Goal: Task Accomplishment & Management: Complete application form

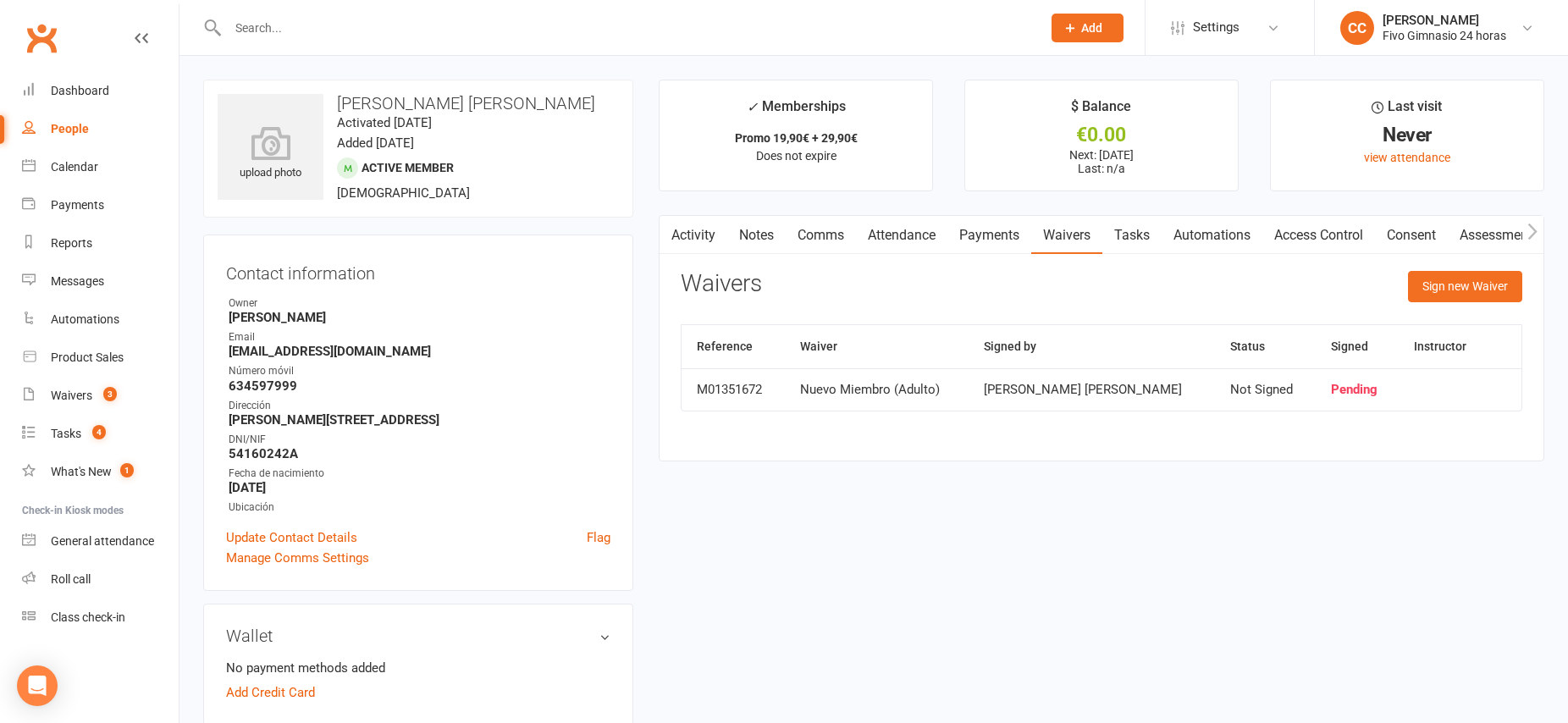
click at [1083, 36] on button "Add" at bounding box center [1088, 28] width 72 height 29
click at [1018, 115] on link "Member" at bounding box center [1070, 115] width 151 height 39
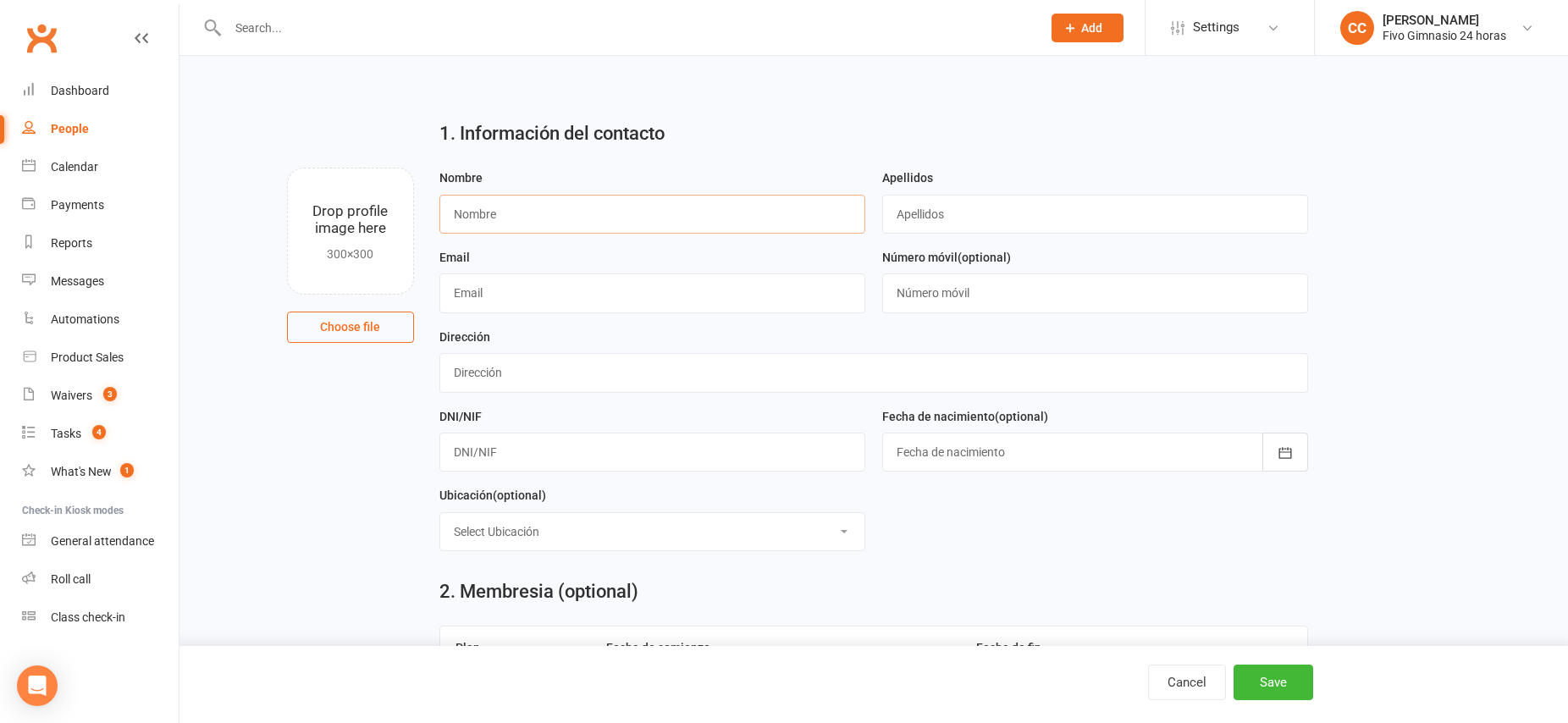
click at [550, 223] on input "text" at bounding box center [652, 214] width 426 height 39
type input "Samuel"
type input "Leon Ramirez"
type input "samuleonramirez2005@gmail.com"
click at [999, 301] on input "text" at bounding box center [1095, 293] width 426 height 39
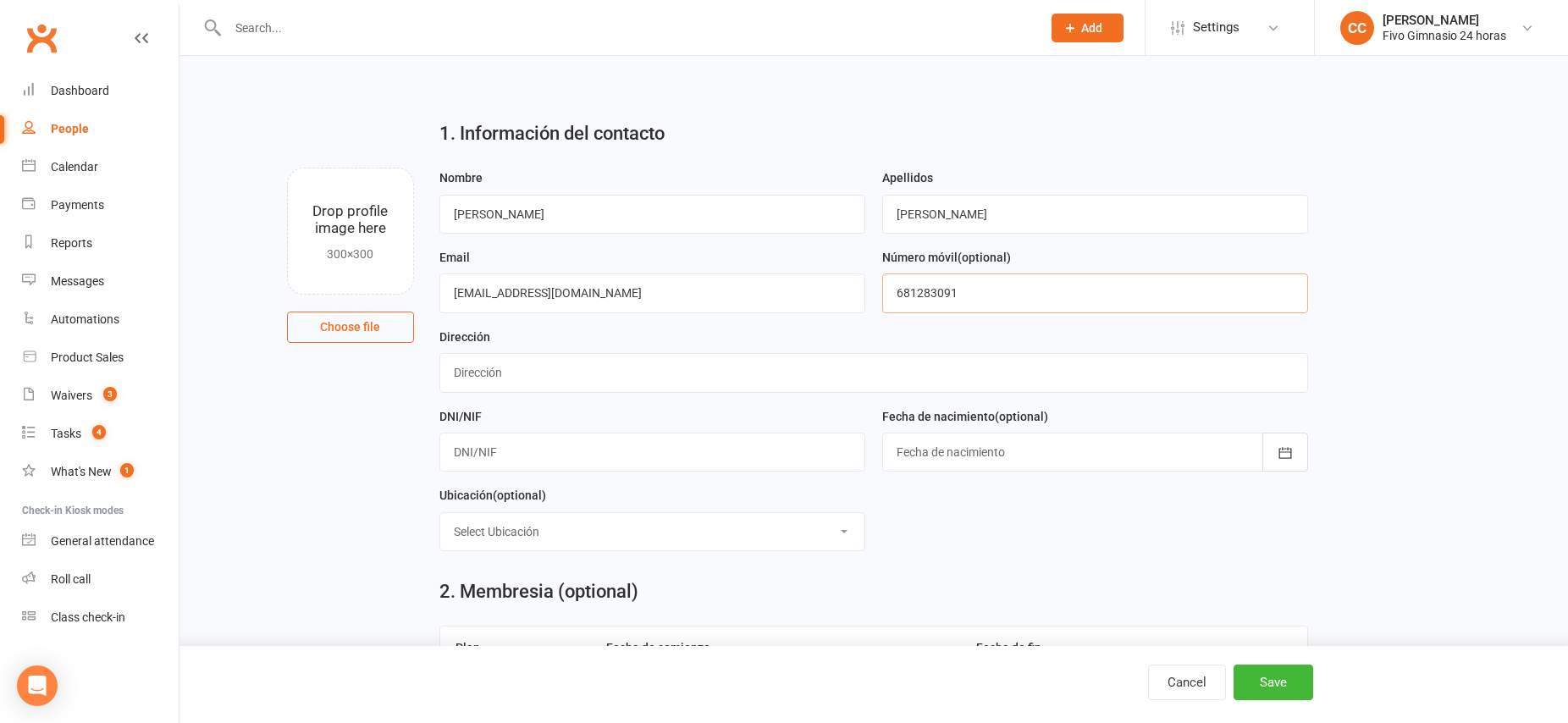
type input "681283091"
type input "Calle Teobaldo Power 12"
click at [564, 452] on input "text" at bounding box center [652, 452] width 426 height 39
type input "54173480Q"
click at [988, 454] on div at bounding box center [1095, 452] width 426 height 39
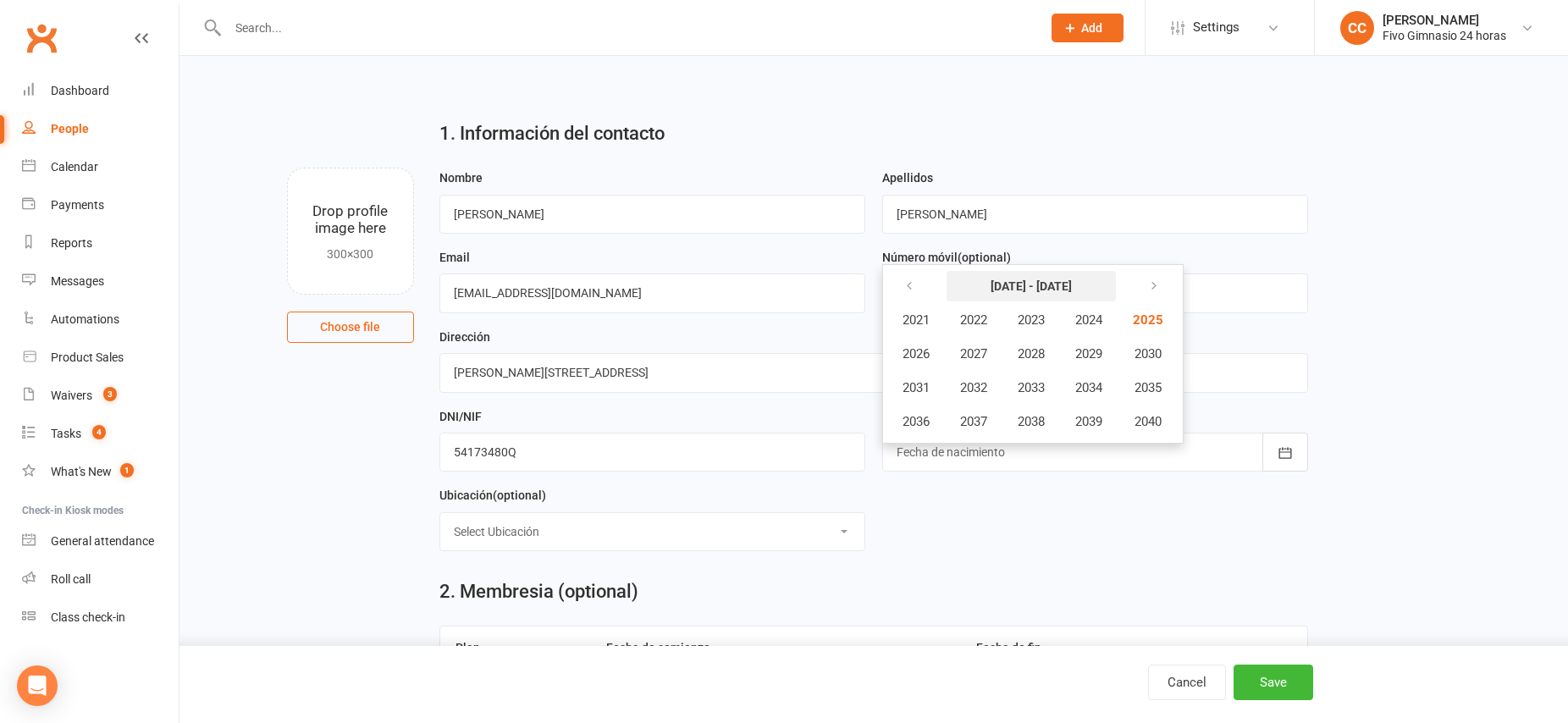
click at [1024, 285] on strong "[DATE] - [DATE]" at bounding box center [1031, 286] width 81 height 14
click at [910, 292] on icon "button" at bounding box center [909, 286] width 12 height 14
click at [1155, 321] on span "2005" at bounding box center [1146, 320] width 27 height 15
click at [915, 355] on span "April" at bounding box center [926, 354] width 26 height 15
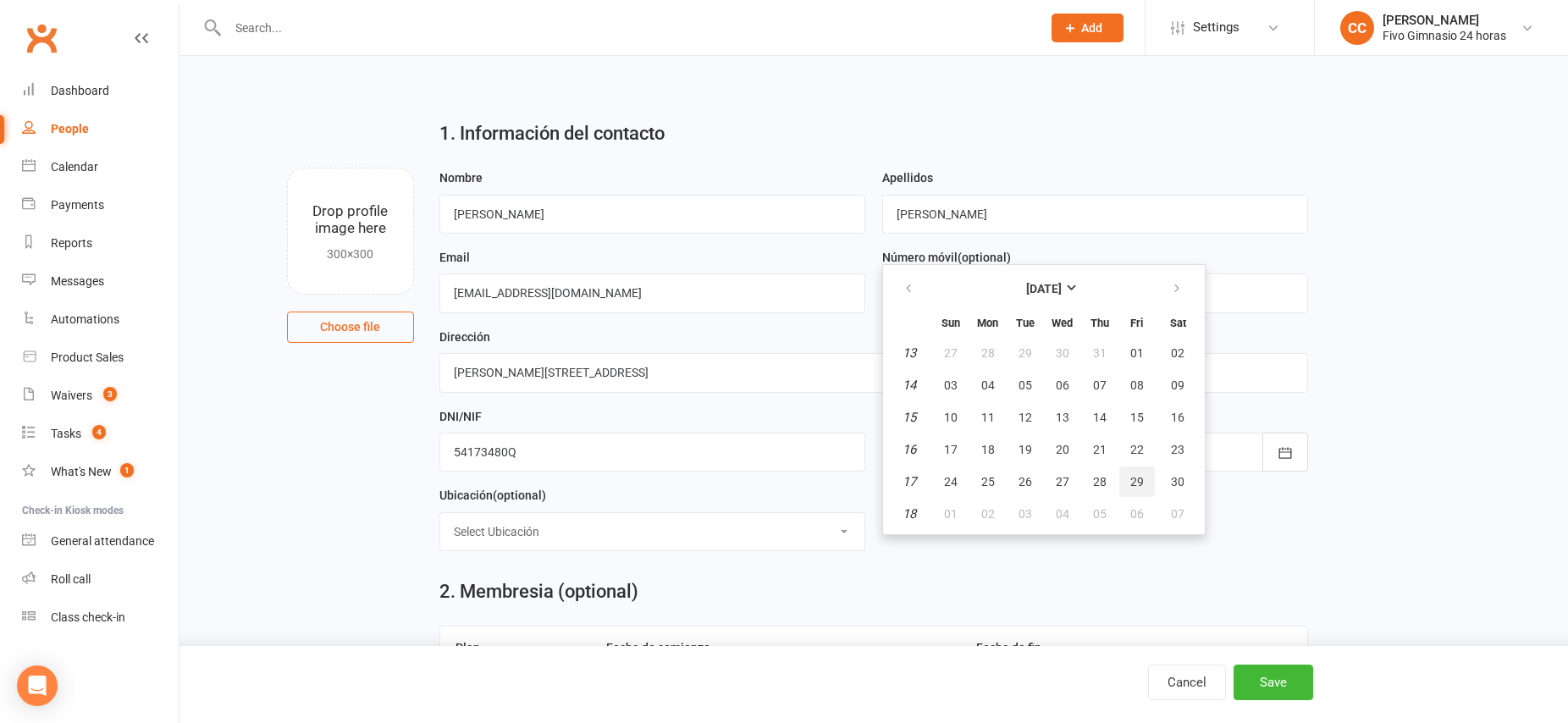
click at [1134, 484] on span "29" at bounding box center [1137, 481] width 14 height 14
type input "29 Apr 2005"
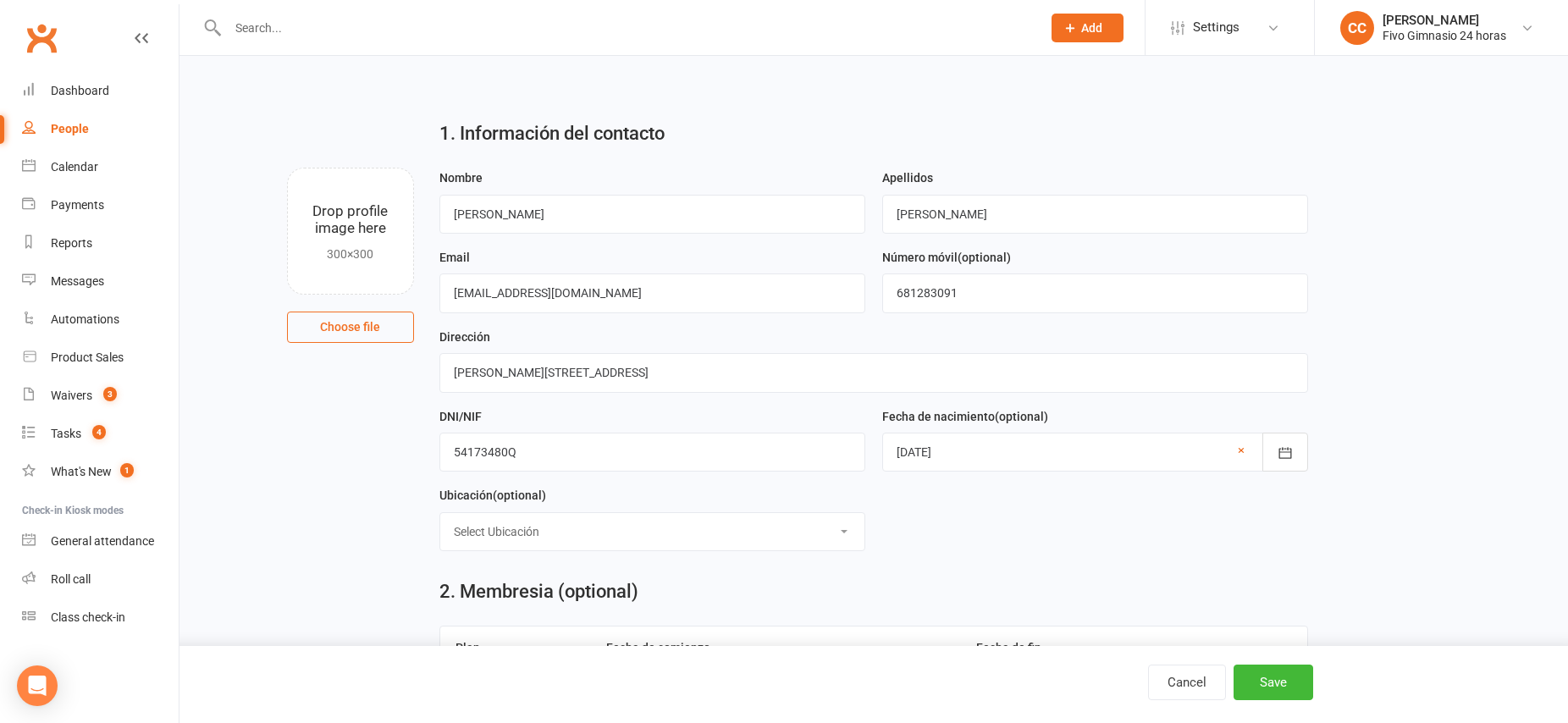
click at [902, 541] on form "Nombre Samuel Apellidos Leon Ramirez Email samuleonramirez2005@gmail.com Número…" at bounding box center [873, 366] width 885 height 397
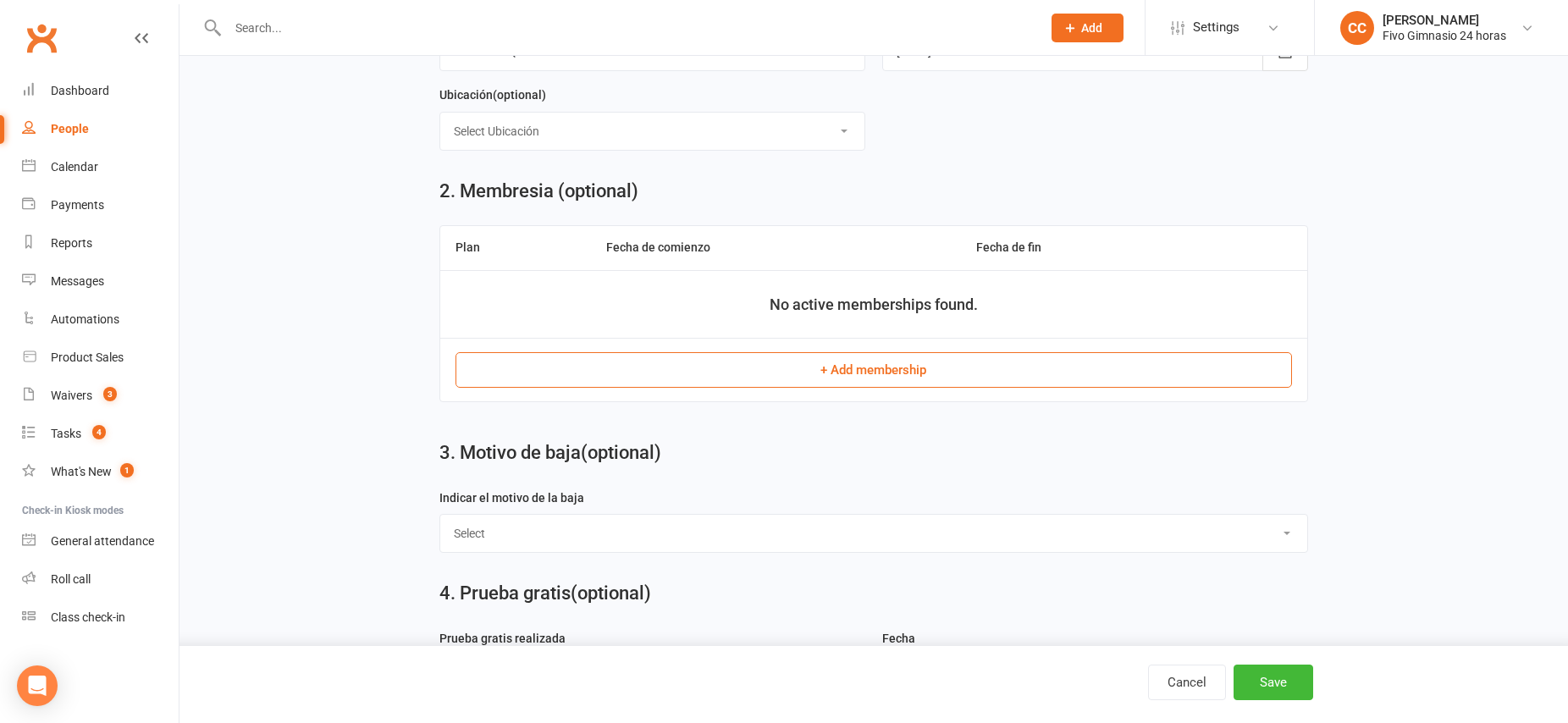
scroll to position [454, 0]
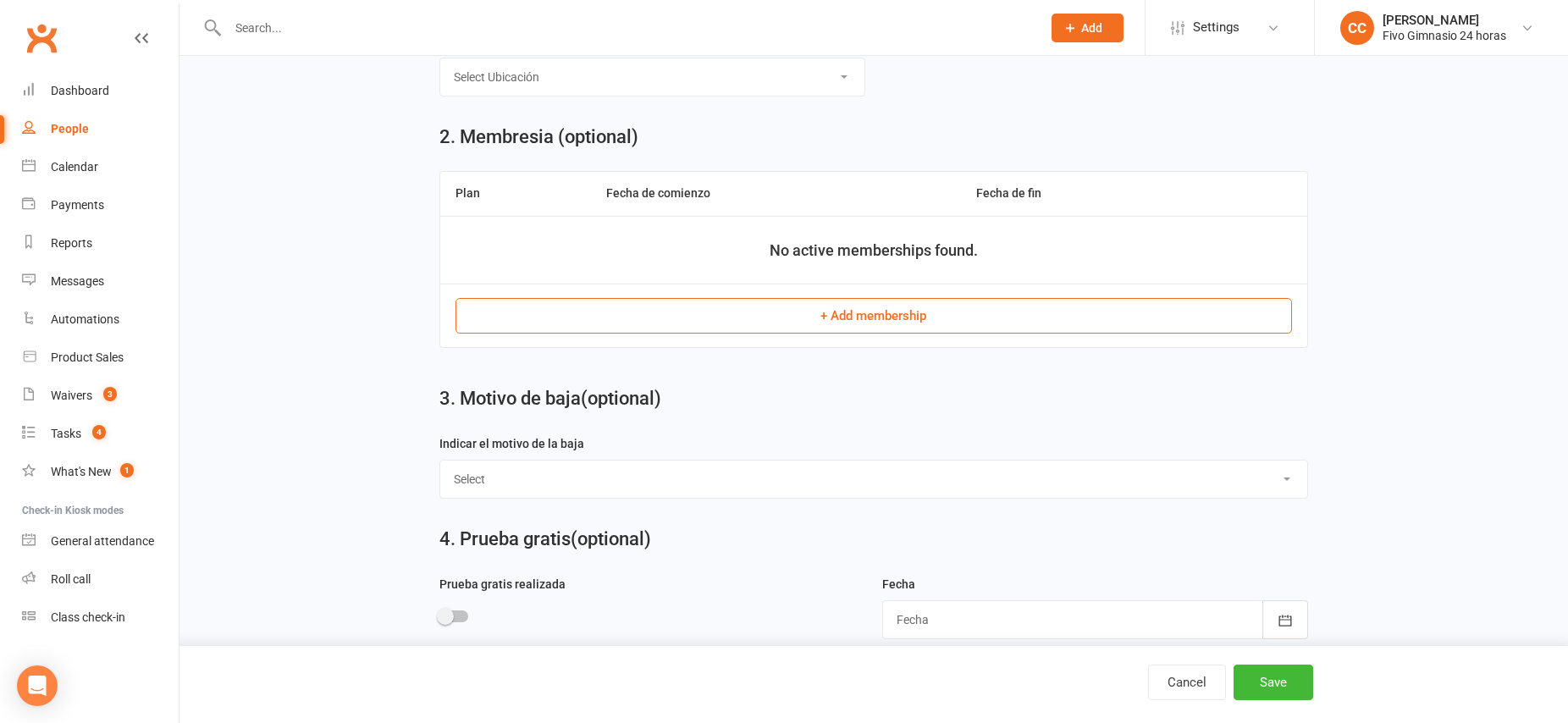
click at [868, 315] on button "+ Add membership" at bounding box center [873, 315] width 837 height 35
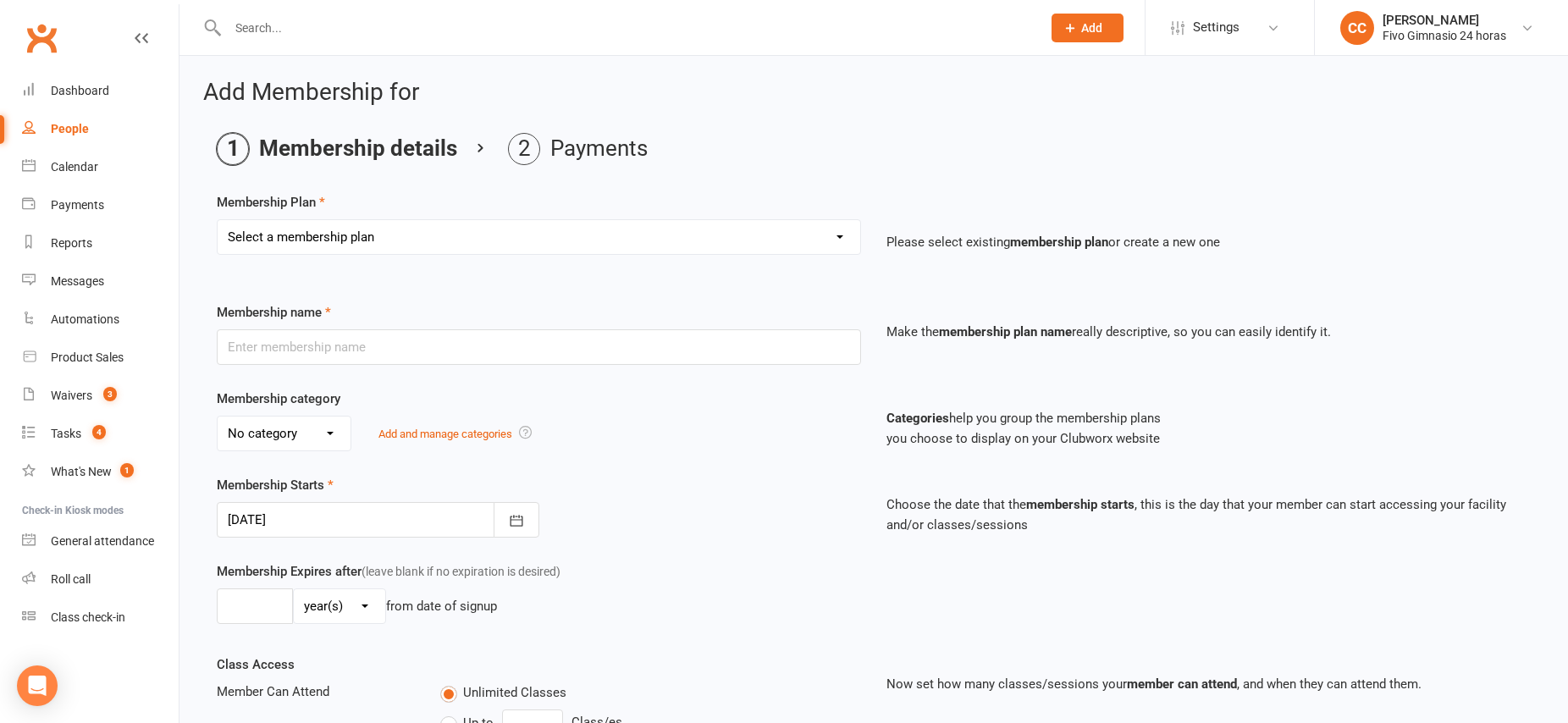
click at [494, 234] on select "Select a membership plan Cuota familiar Cuota estudiante 10 pases full Anual Se…" at bounding box center [539, 236] width 642 height 33
select select "21"
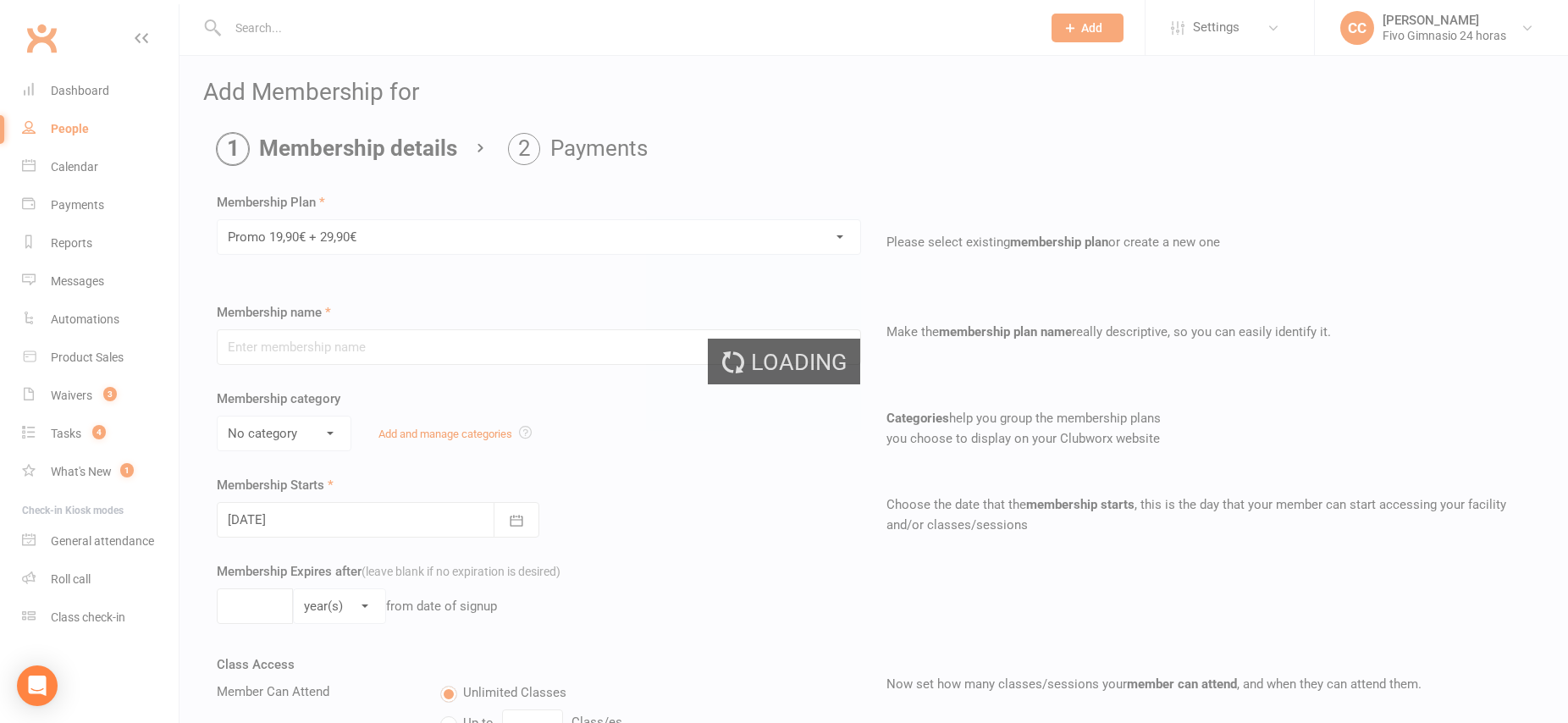
type input "Promo 19,90€ + 29,90€"
select select "4"
type input "0"
select select "2"
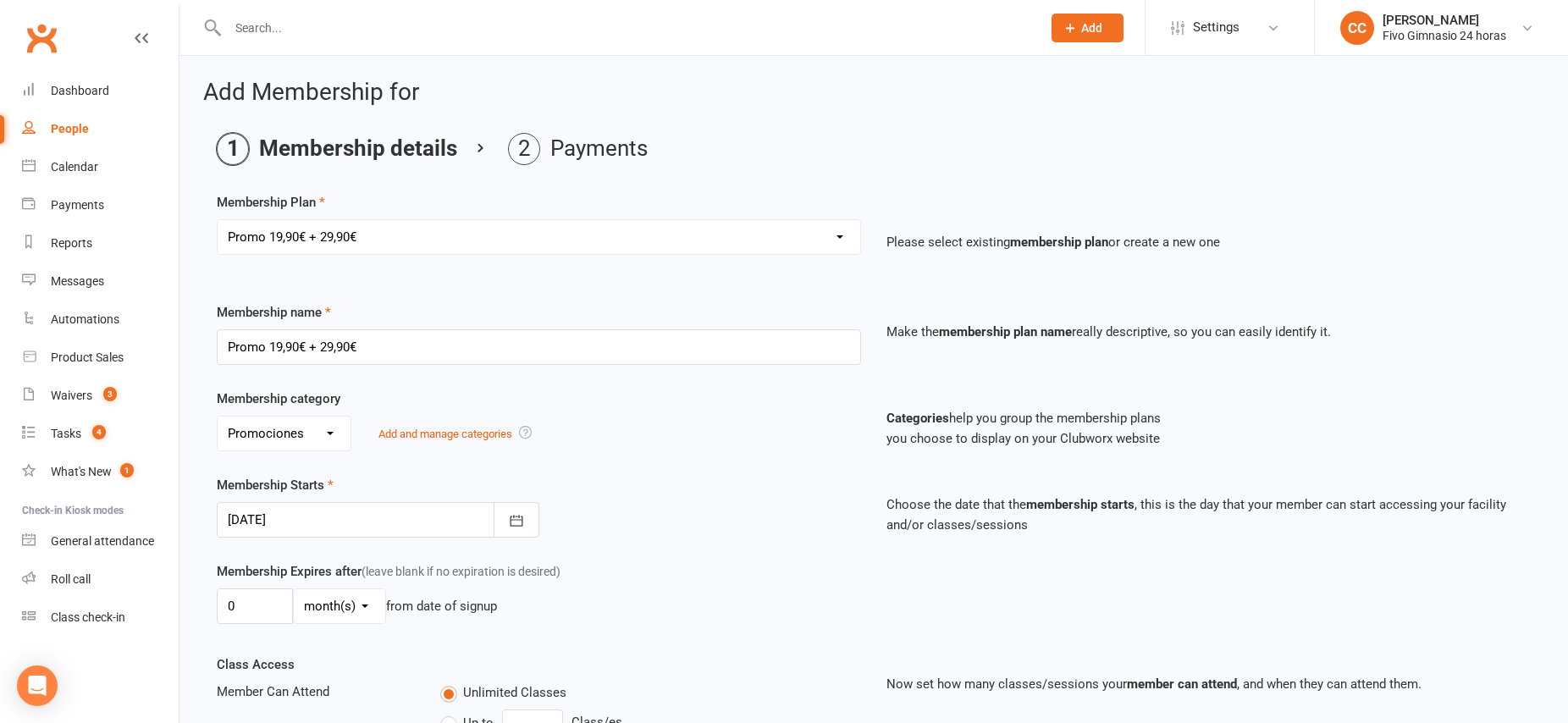
scroll to position [353, 0]
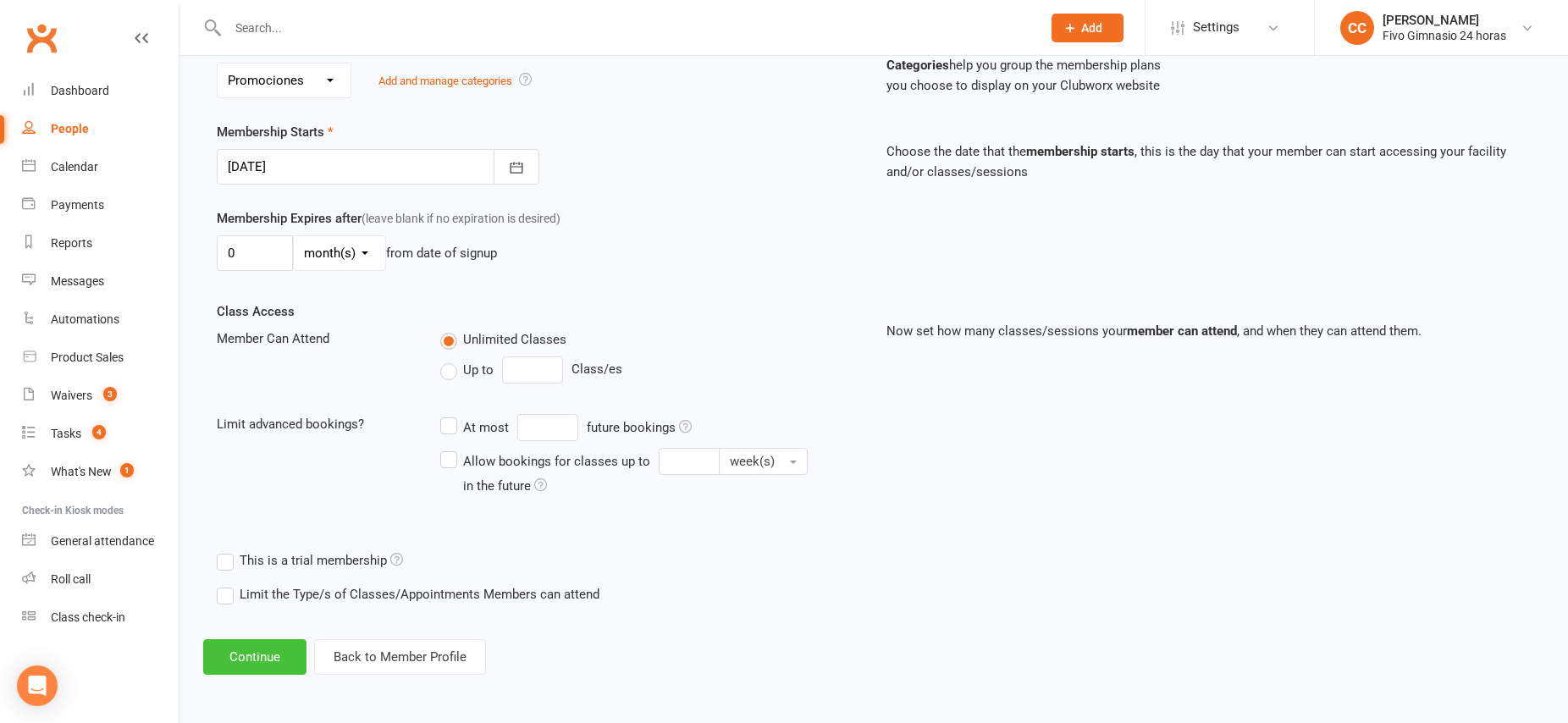
click at [252, 654] on button "Continue" at bounding box center [254, 657] width 103 height 35
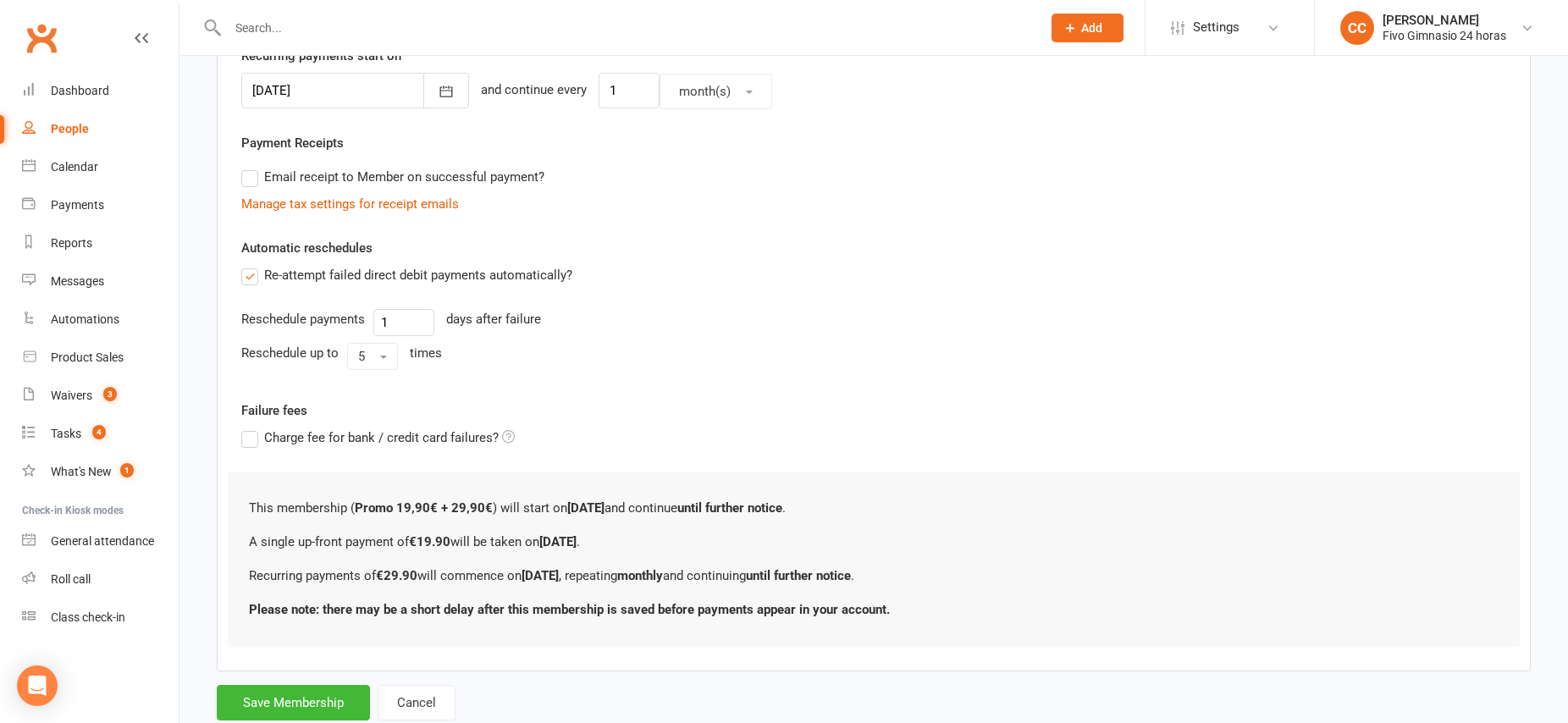
scroll to position [474, 0]
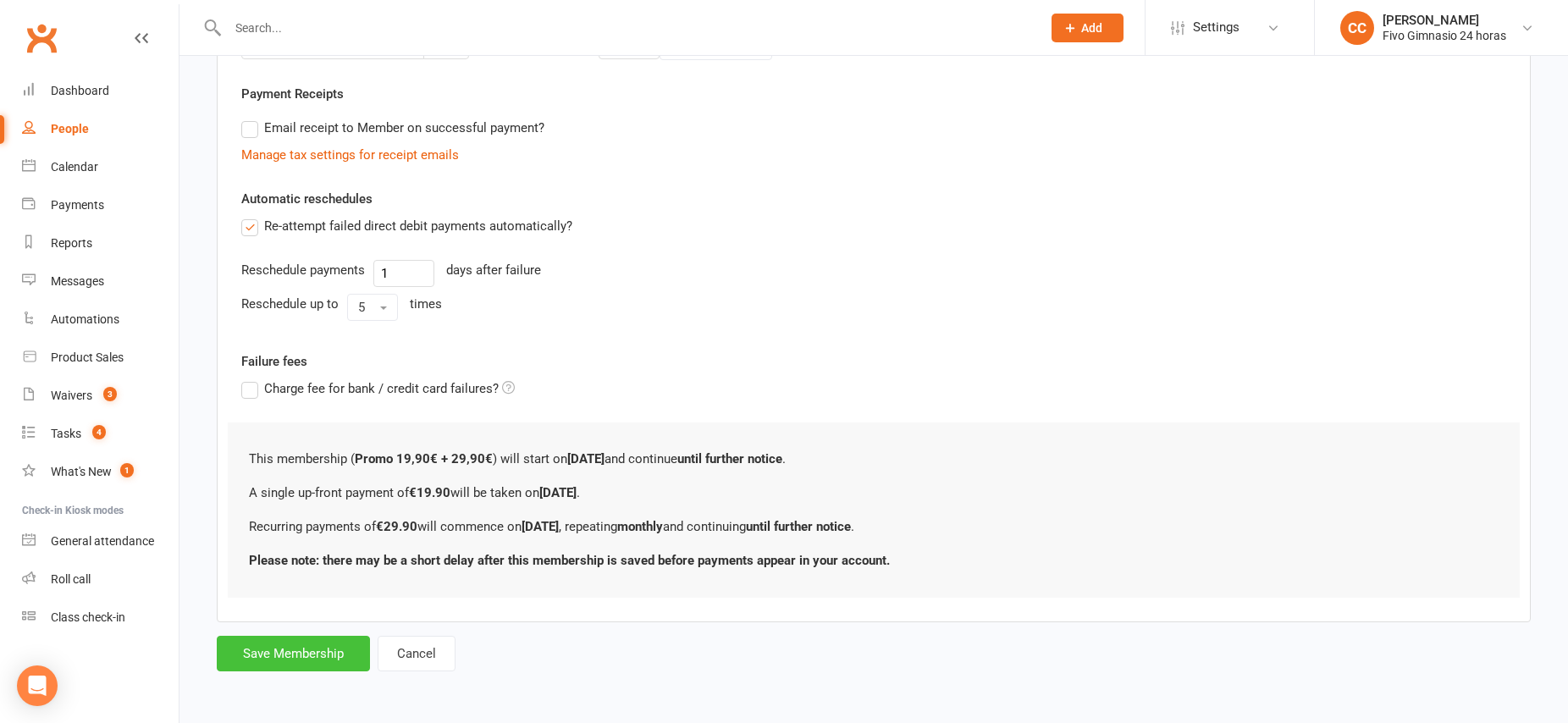
click at [304, 659] on button "Save Membership" at bounding box center [293, 653] width 154 height 35
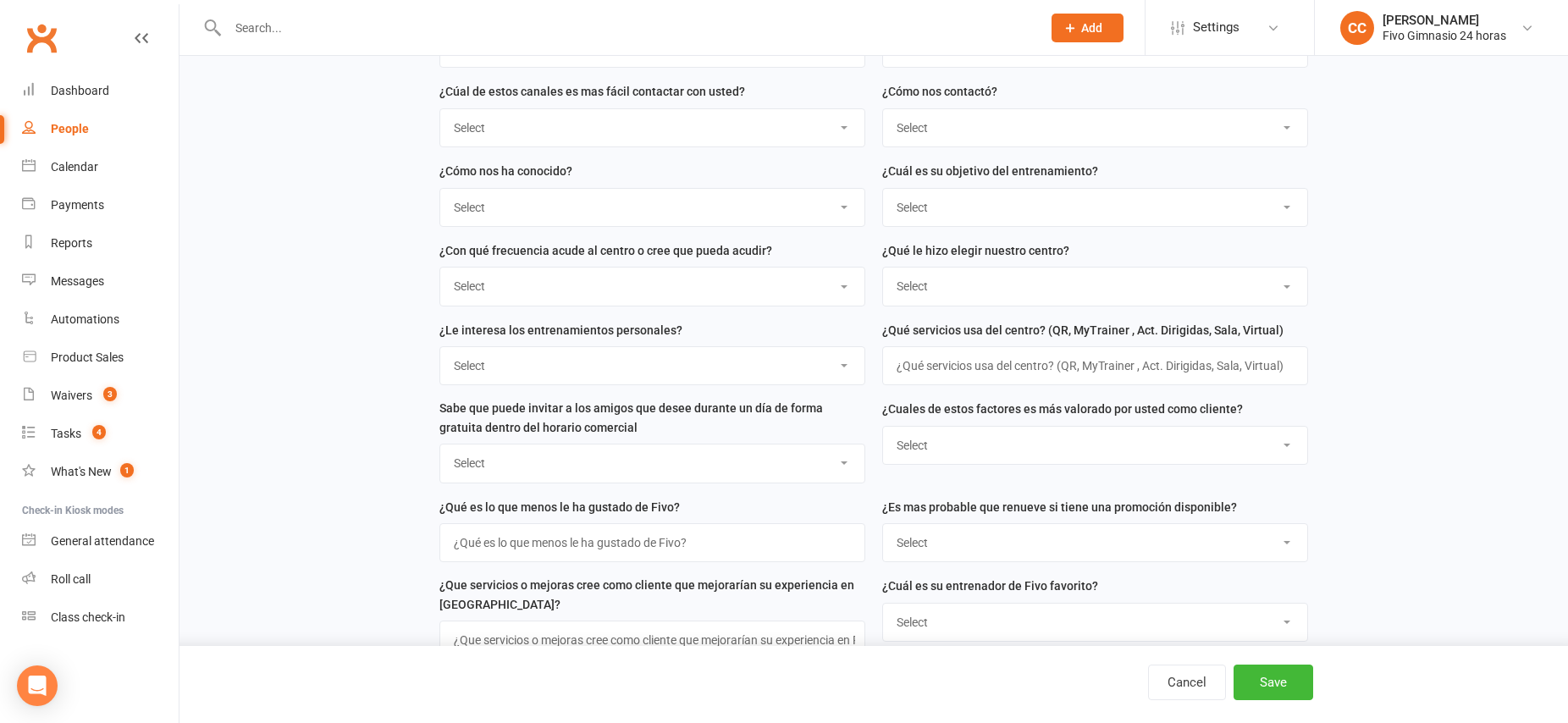
scroll to position [1359, 0]
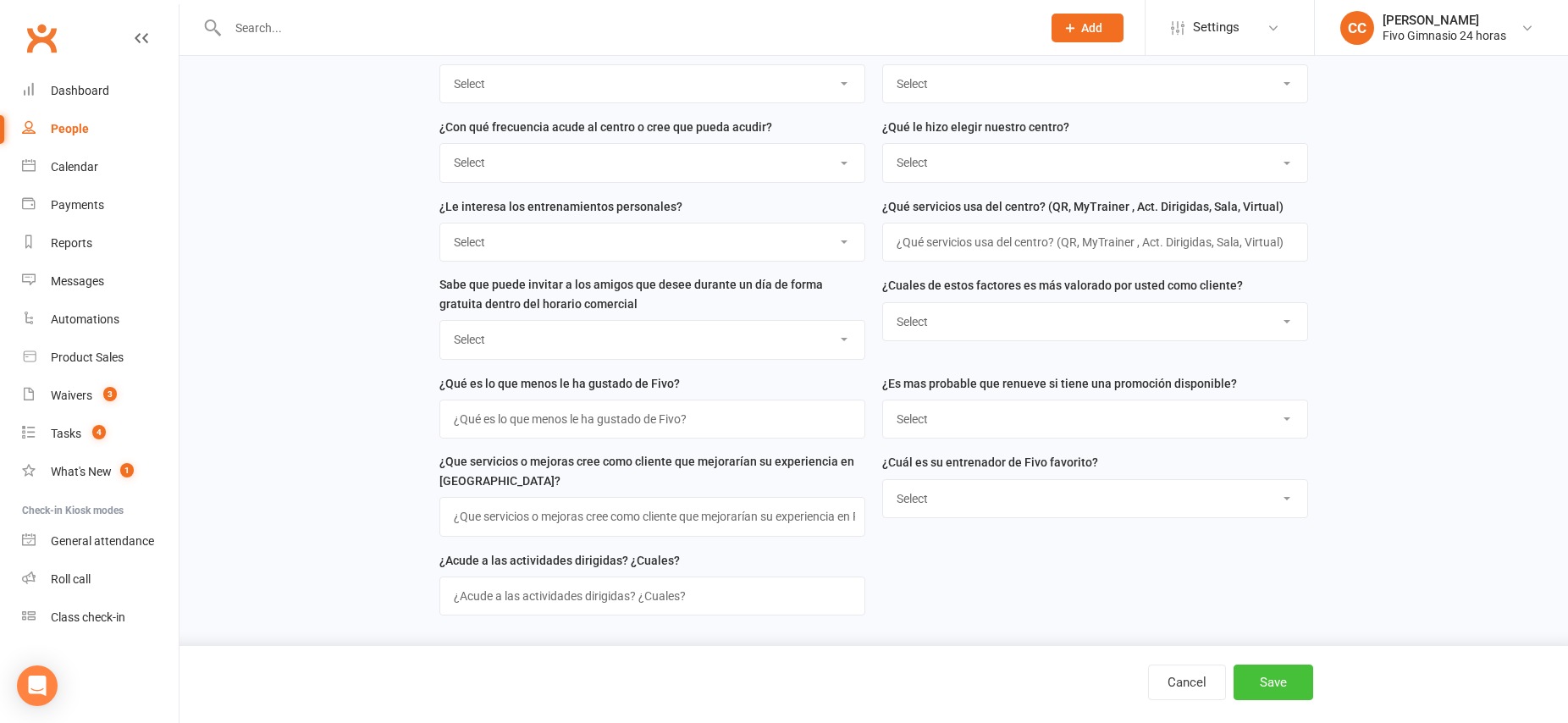
click at [1259, 691] on button "Save" at bounding box center [1273, 682] width 79 height 35
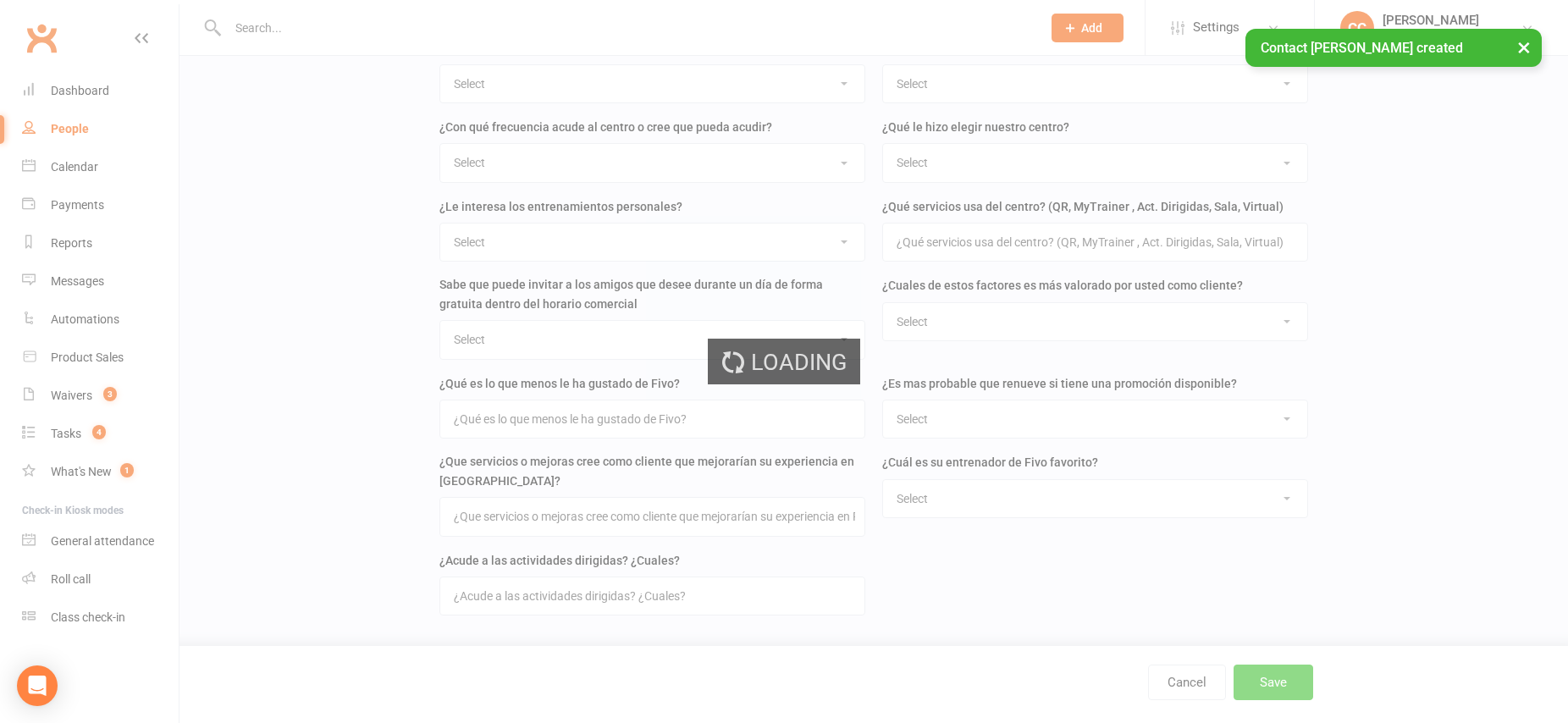
scroll to position [0, 0]
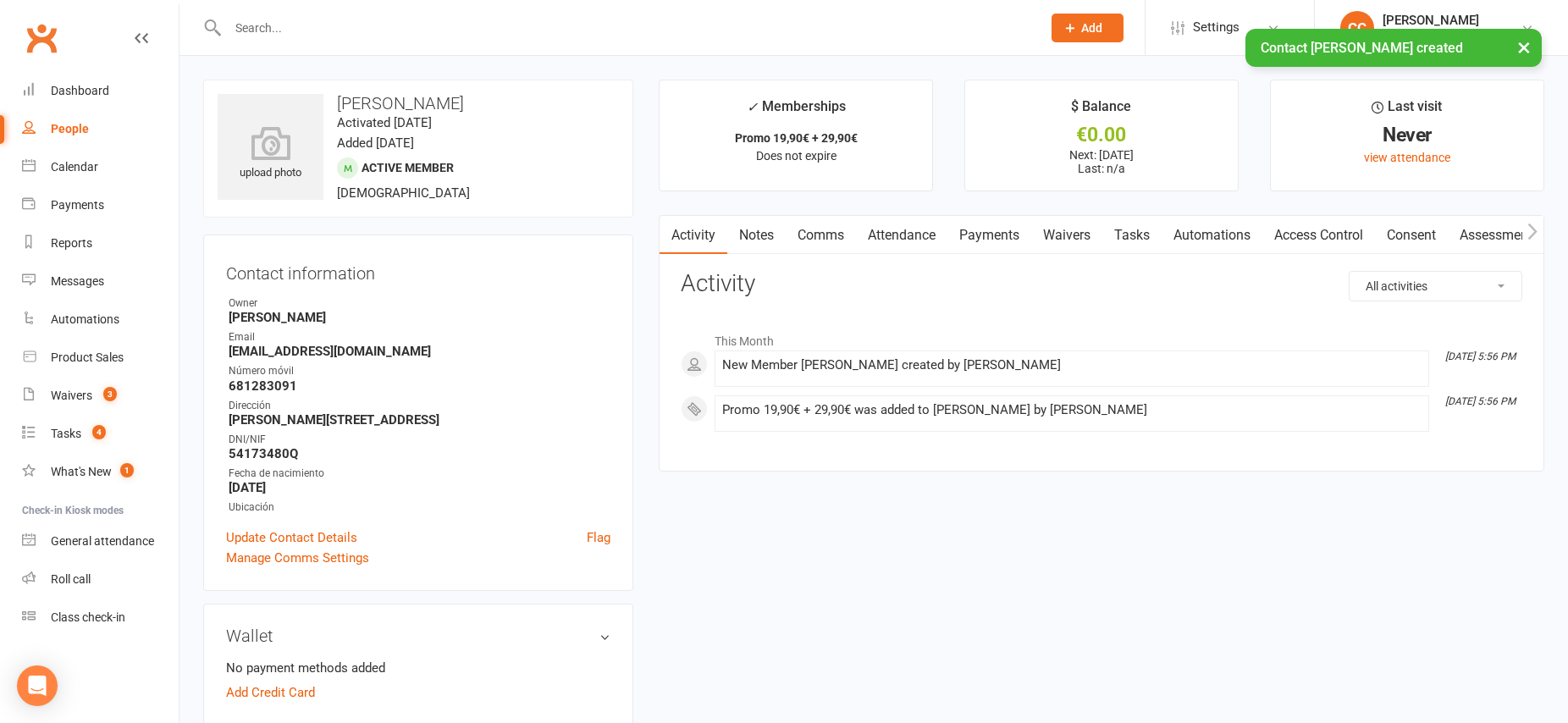
click at [1074, 229] on link "Waivers" at bounding box center [1067, 235] width 71 height 39
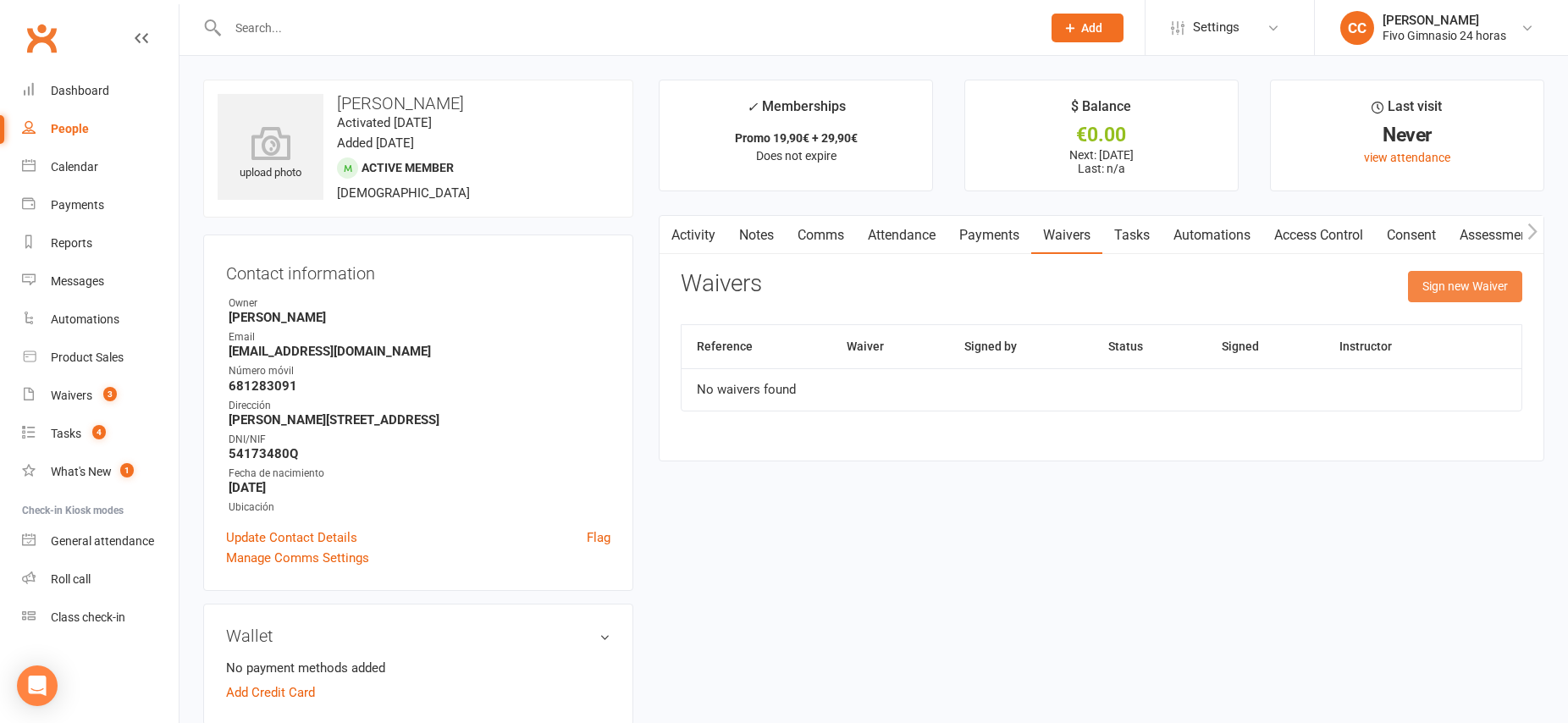
click at [1480, 286] on button "Sign new Waiver" at bounding box center [1466, 286] width 115 height 31
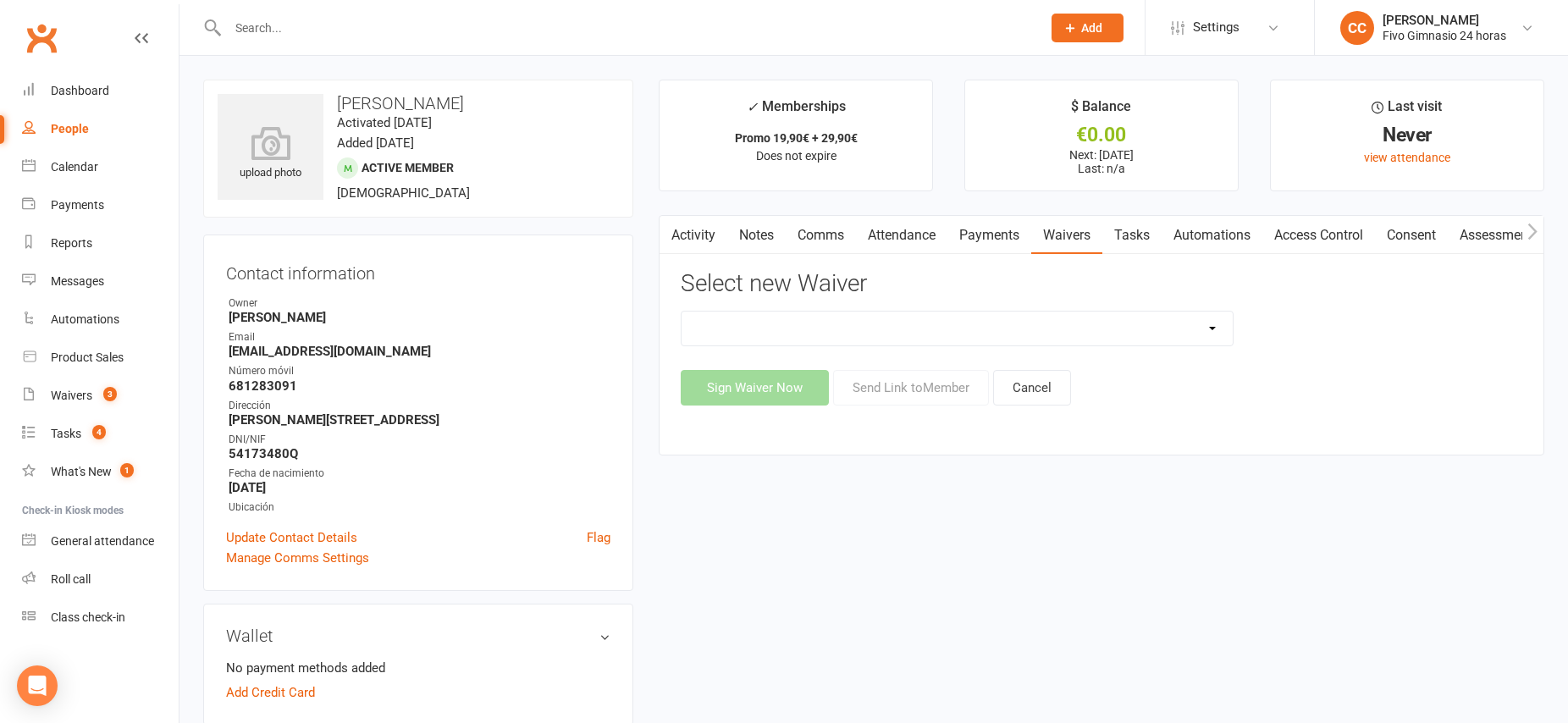
click at [880, 328] on select "Actualización De Datos De Pago Alta Online Certificación Finalización Contrato …" at bounding box center [957, 328] width 551 height 33
select select "1939"
click at [906, 389] on button "Send Link to Member" at bounding box center [911, 387] width 155 height 35
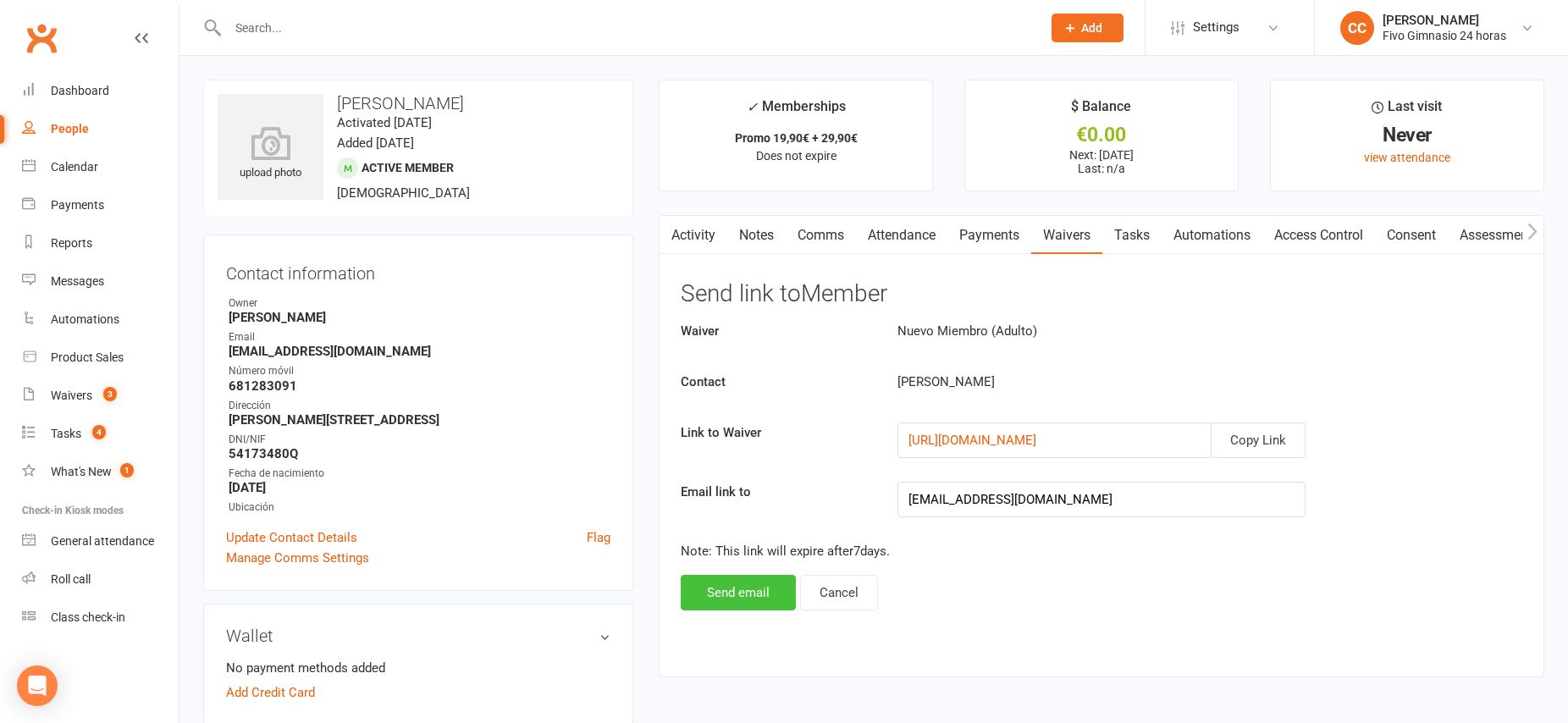
click at [736, 604] on button "Send email" at bounding box center [738, 593] width 115 height 35
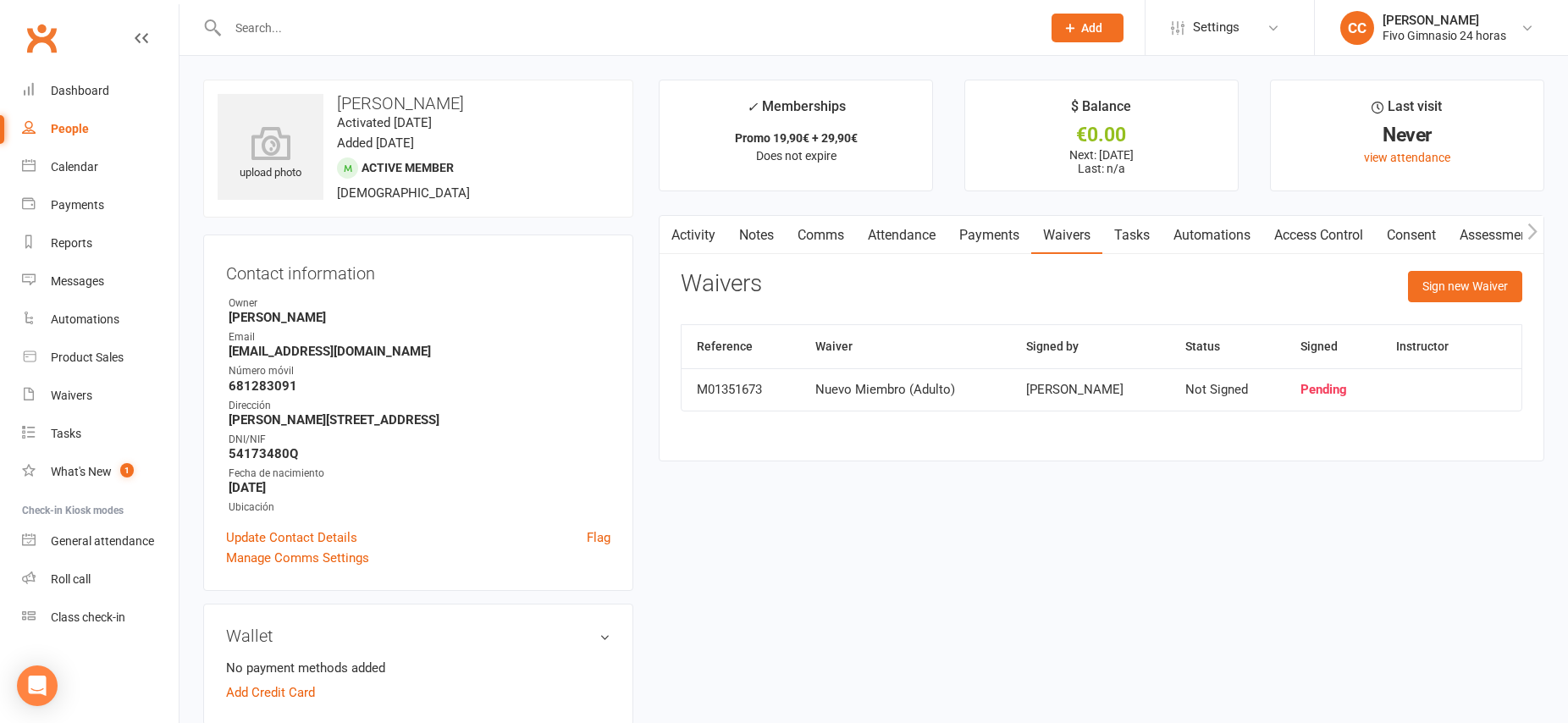
click at [1058, 33] on button "Add" at bounding box center [1088, 28] width 72 height 29
click at [1034, 112] on link "Member" at bounding box center [1070, 115] width 151 height 39
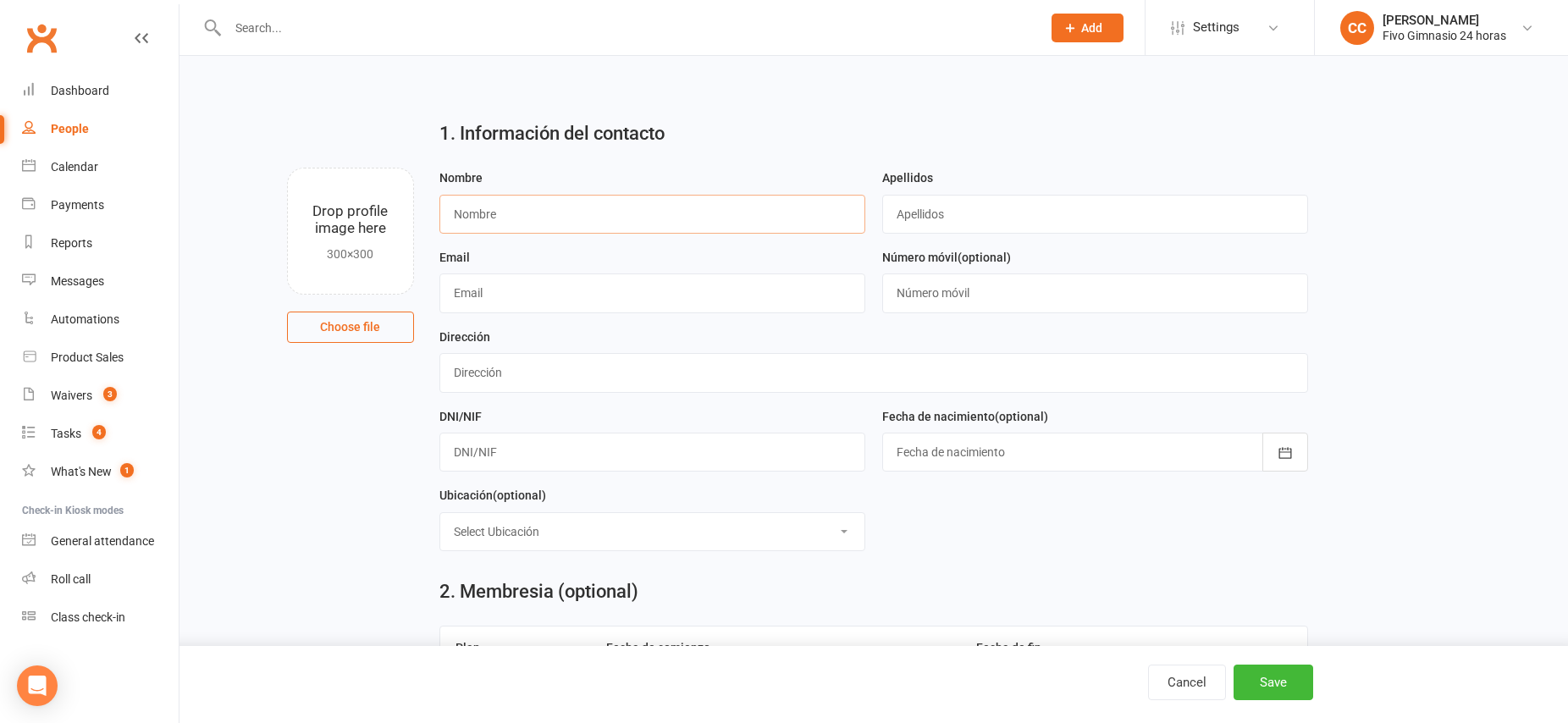
click at [575, 221] on input "text" at bounding box center [652, 214] width 426 height 39
type input "Francisco Jose"
type input "Gil Almeida"
click at [552, 300] on input "text" at bounding box center [652, 293] width 426 height 39
type input "pacogilalmeida@gmail.com"
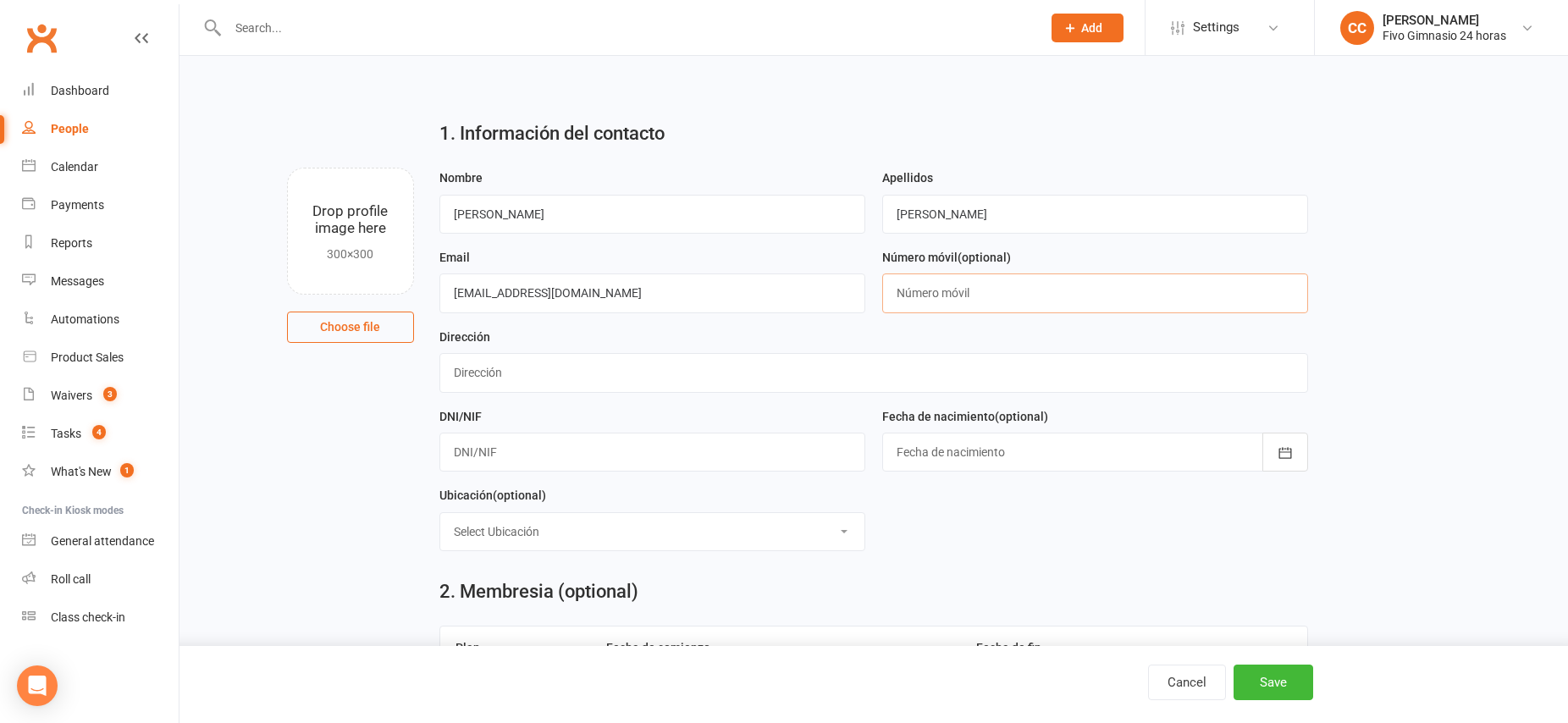
click at [983, 301] on input "text" at bounding box center [1095, 293] width 426 height 39
type input "661791878"
click at [641, 366] on input "text" at bounding box center [873, 372] width 869 height 39
type input "Calle Pepe Damaso 1 E1 P03 A"
click at [574, 453] on input "text" at bounding box center [652, 452] width 426 height 39
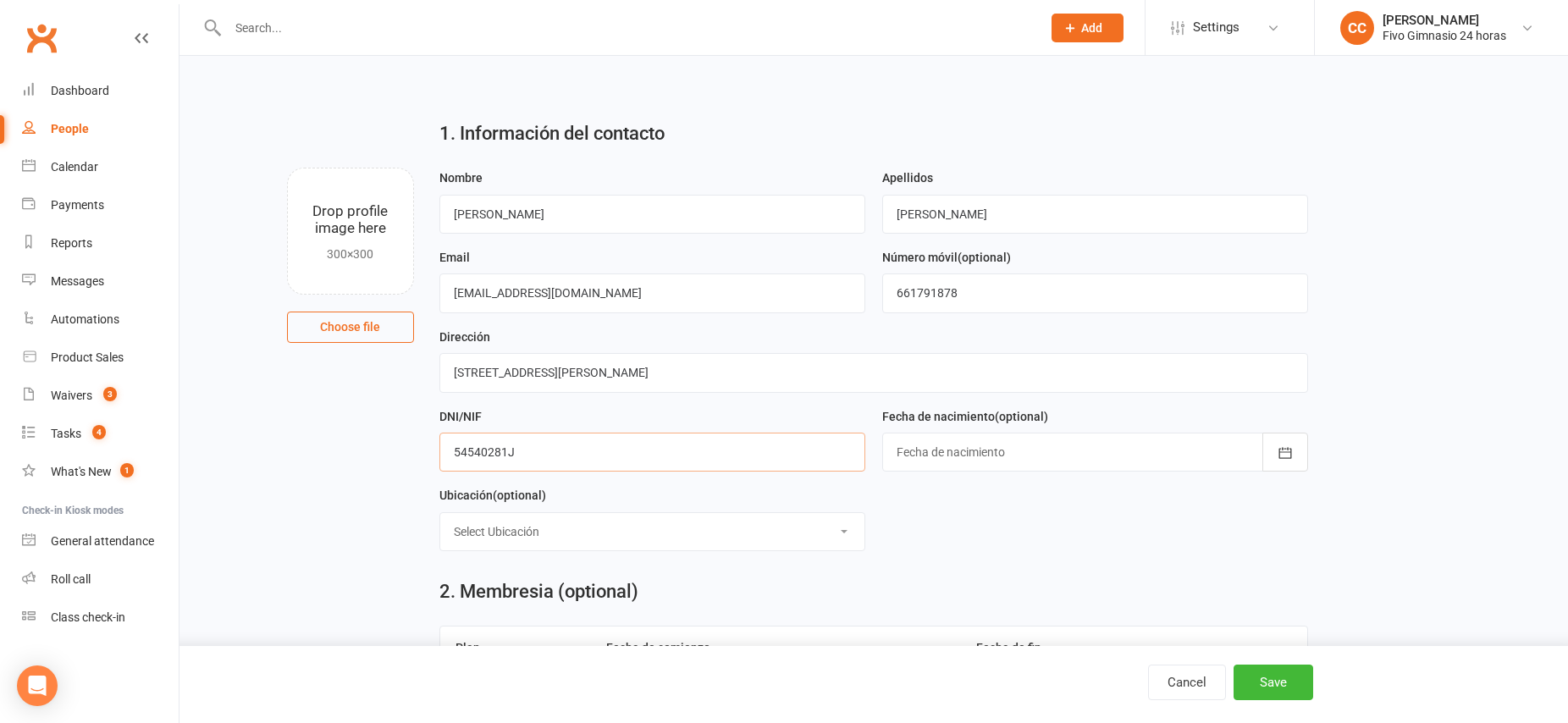
type input "54540281J"
click at [1050, 450] on div at bounding box center [1095, 452] width 426 height 39
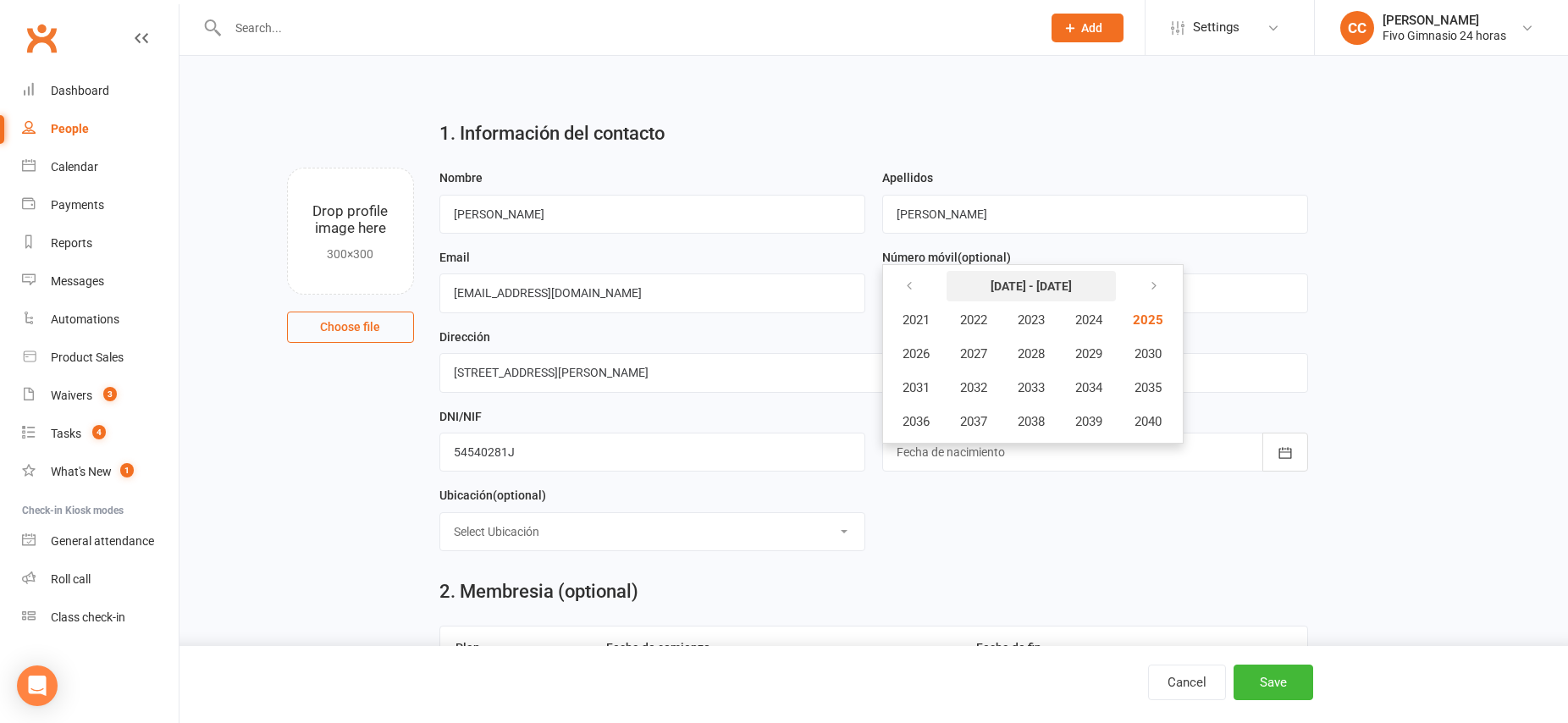
click at [1025, 284] on strong "2021 - 2040" at bounding box center [1031, 286] width 81 height 14
click at [914, 286] on icon "button" at bounding box center [909, 286] width 12 height 14
click at [1169, 321] on button "2005" at bounding box center [1146, 320] width 56 height 33
click at [997, 390] on span "August" at bounding box center [1007, 387] width 40 height 15
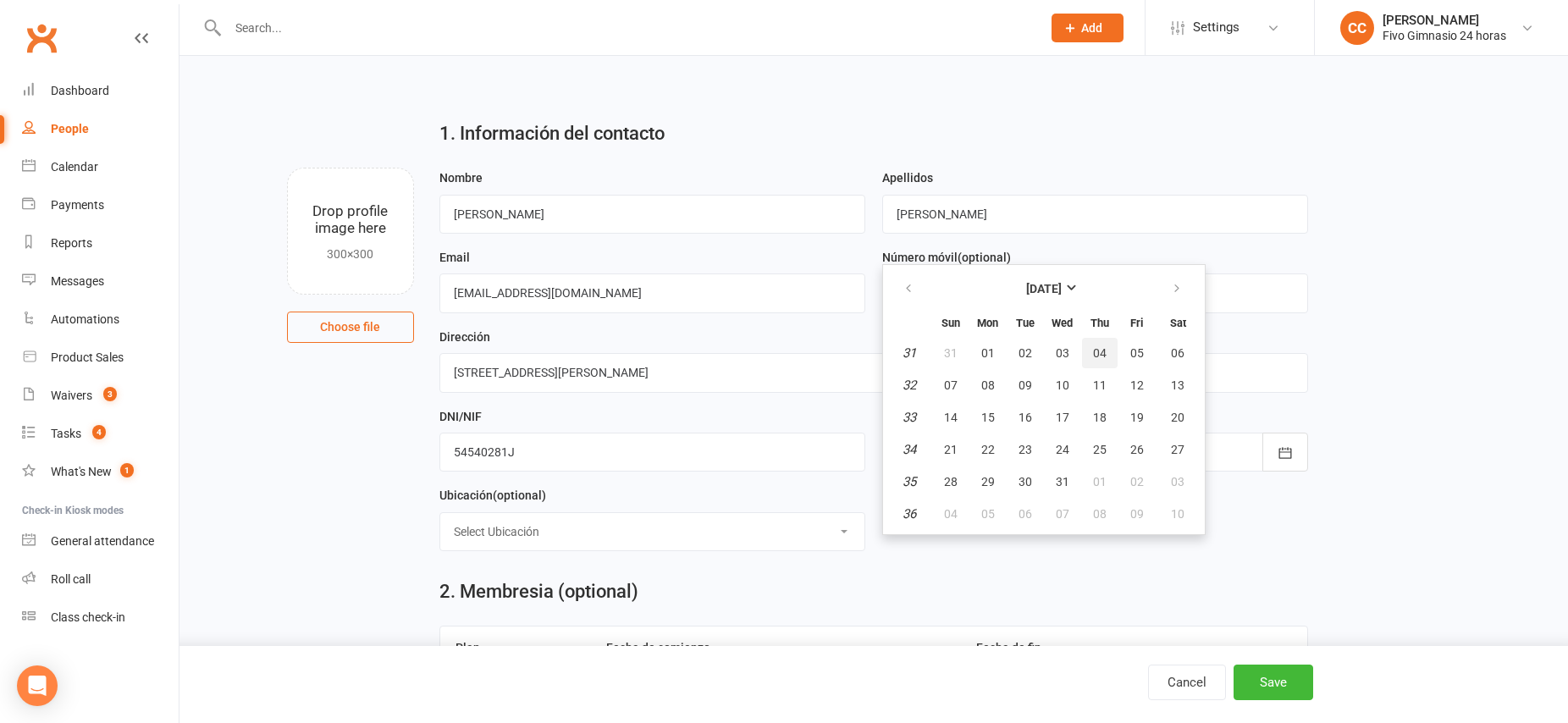
click at [1095, 357] on span "04" at bounding box center [1100, 353] width 14 height 14
type input "04 Aug 2005"
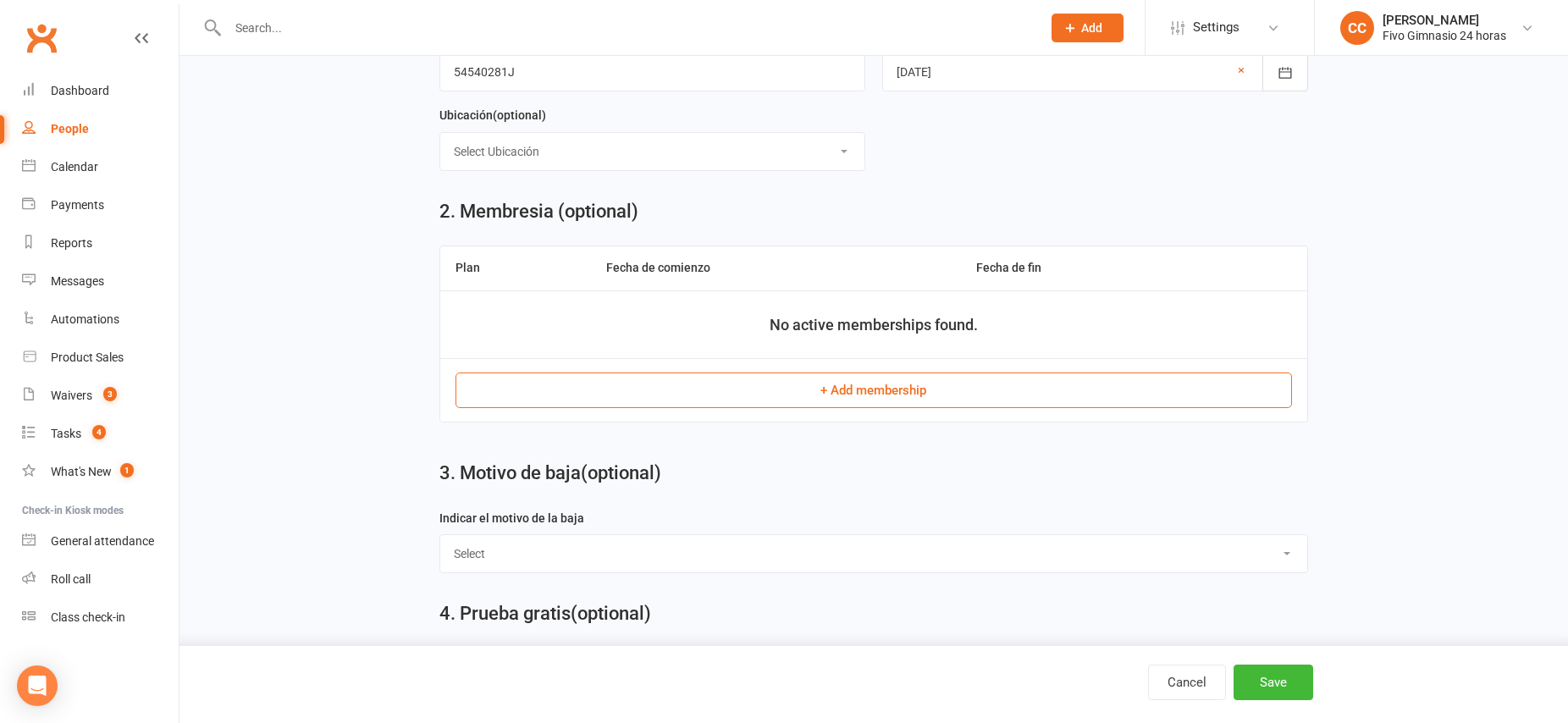
scroll to position [524, 0]
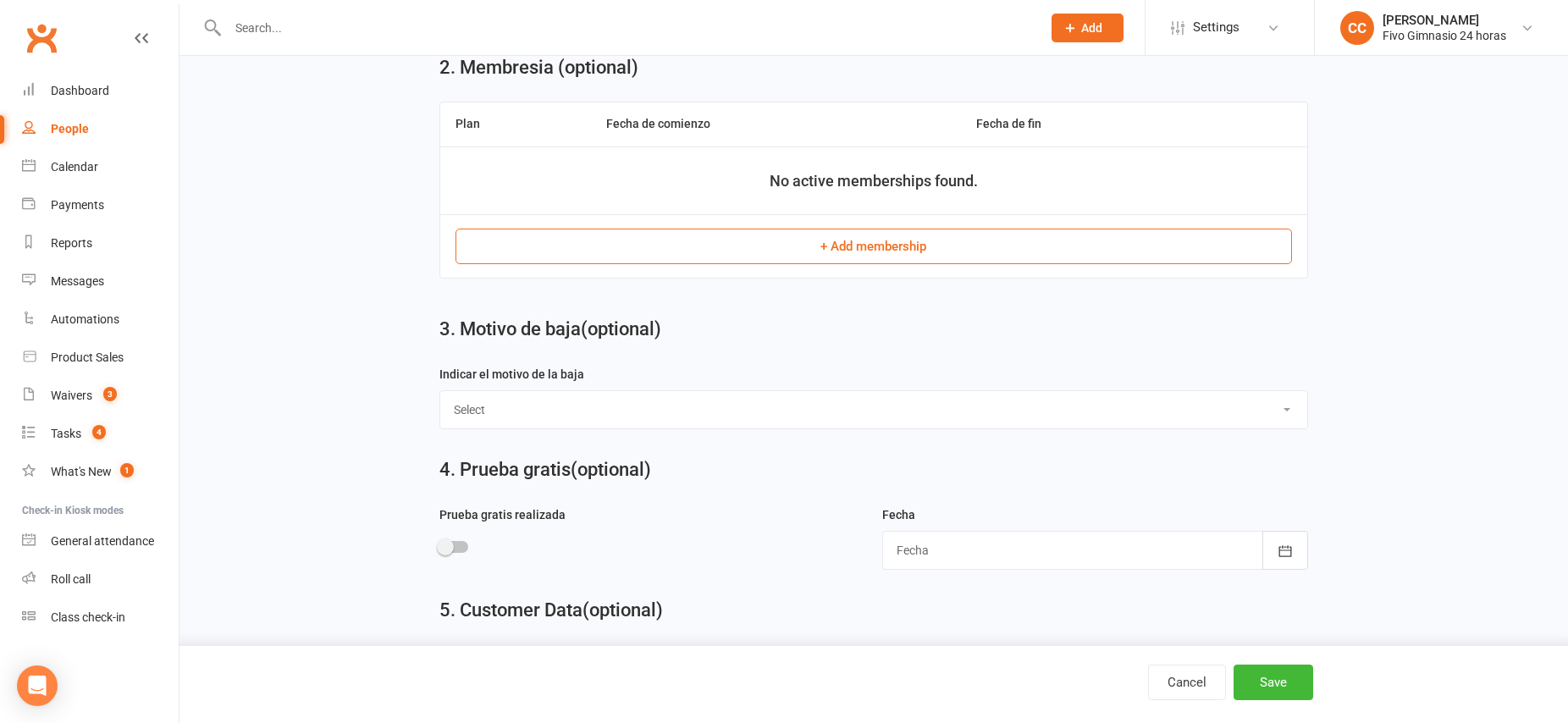
click at [882, 252] on button "+ Add membership" at bounding box center [873, 247] width 837 height 35
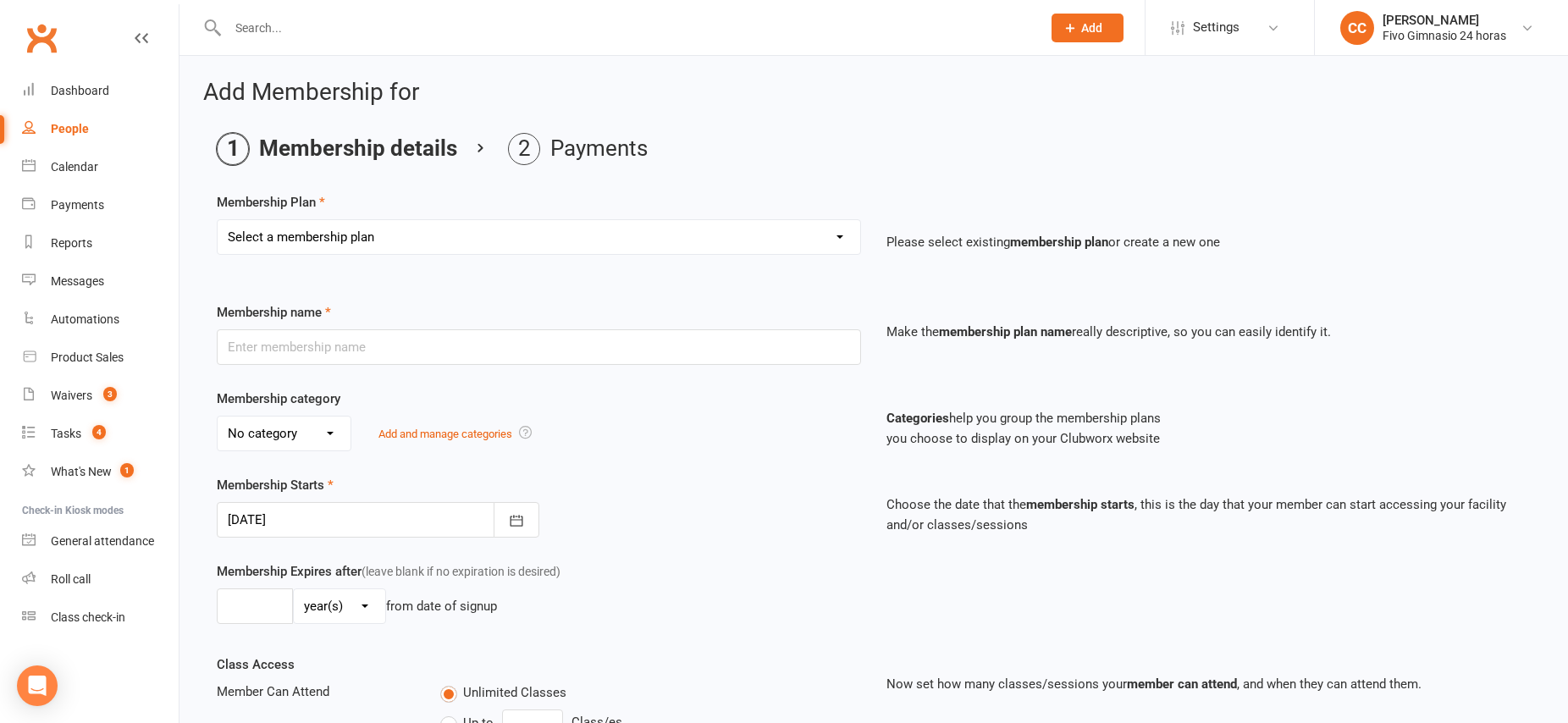
click at [553, 236] on select "Select a membership plan Cuota familiar Cuota estudiante 10 pases full Anual Se…" at bounding box center [539, 236] width 642 height 33
select select "22"
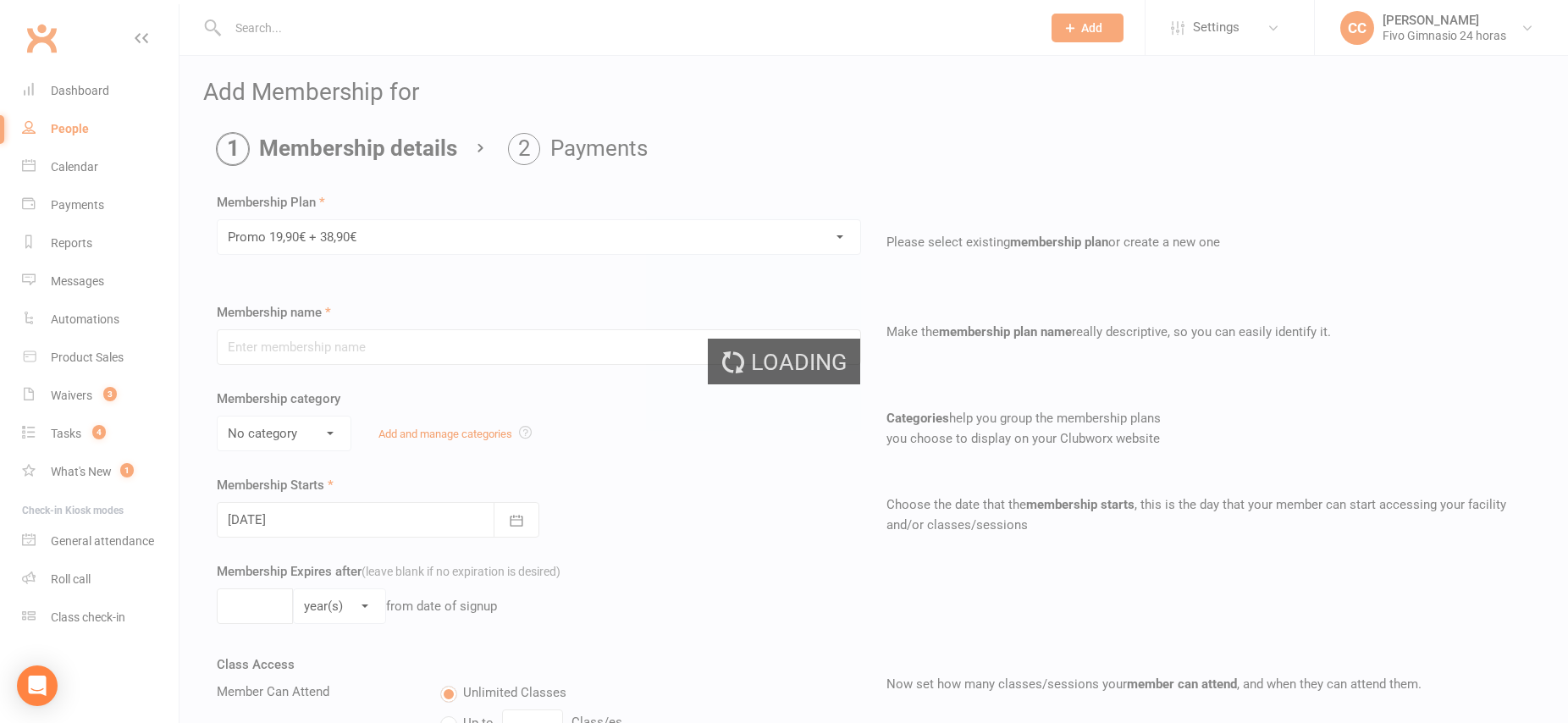
type input "Promo 19,90€ + 38,90€"
select select "4"
type input "0"
select select "2"
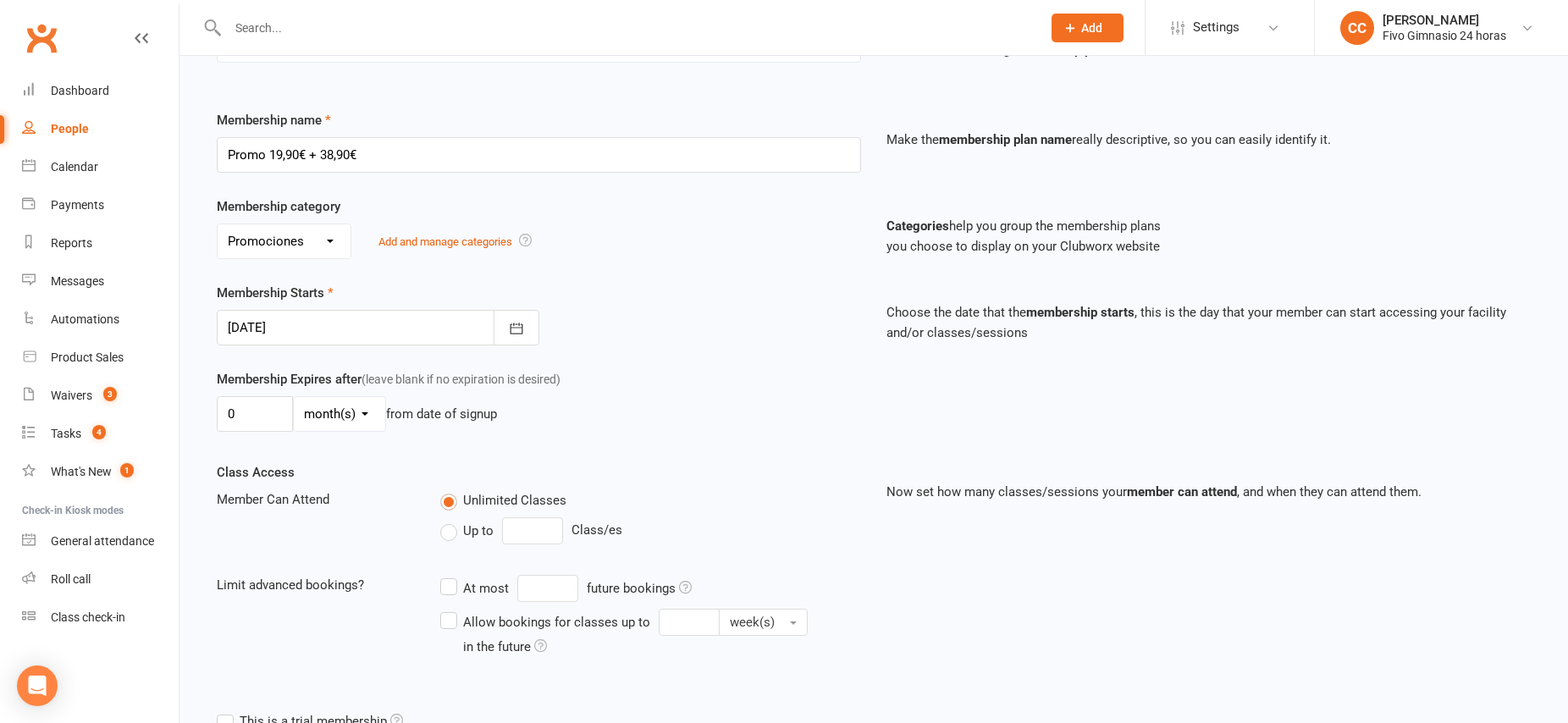
scroll to position [353, 0]
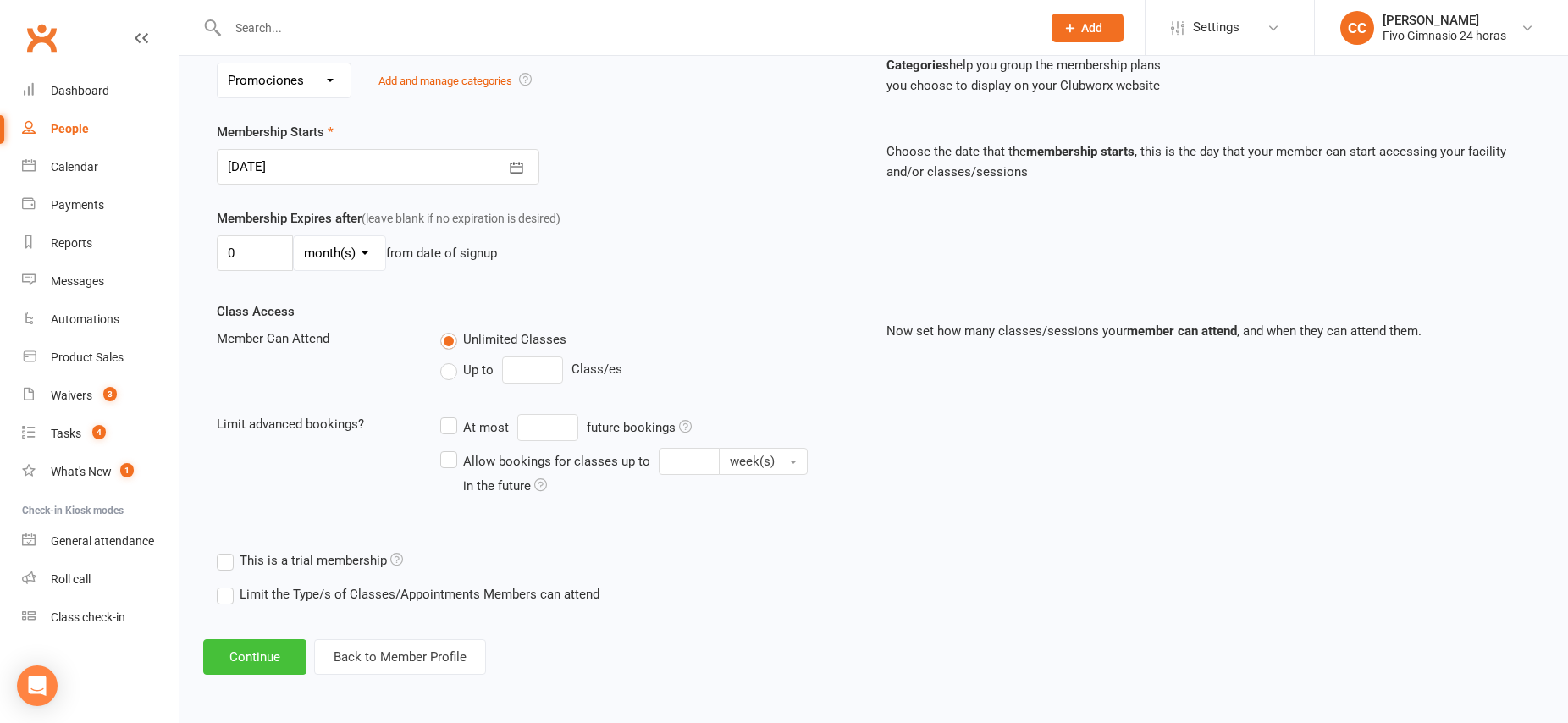
click at [250, 662] on button "Continue" at bounding box center [254, 657] width 103 height 35
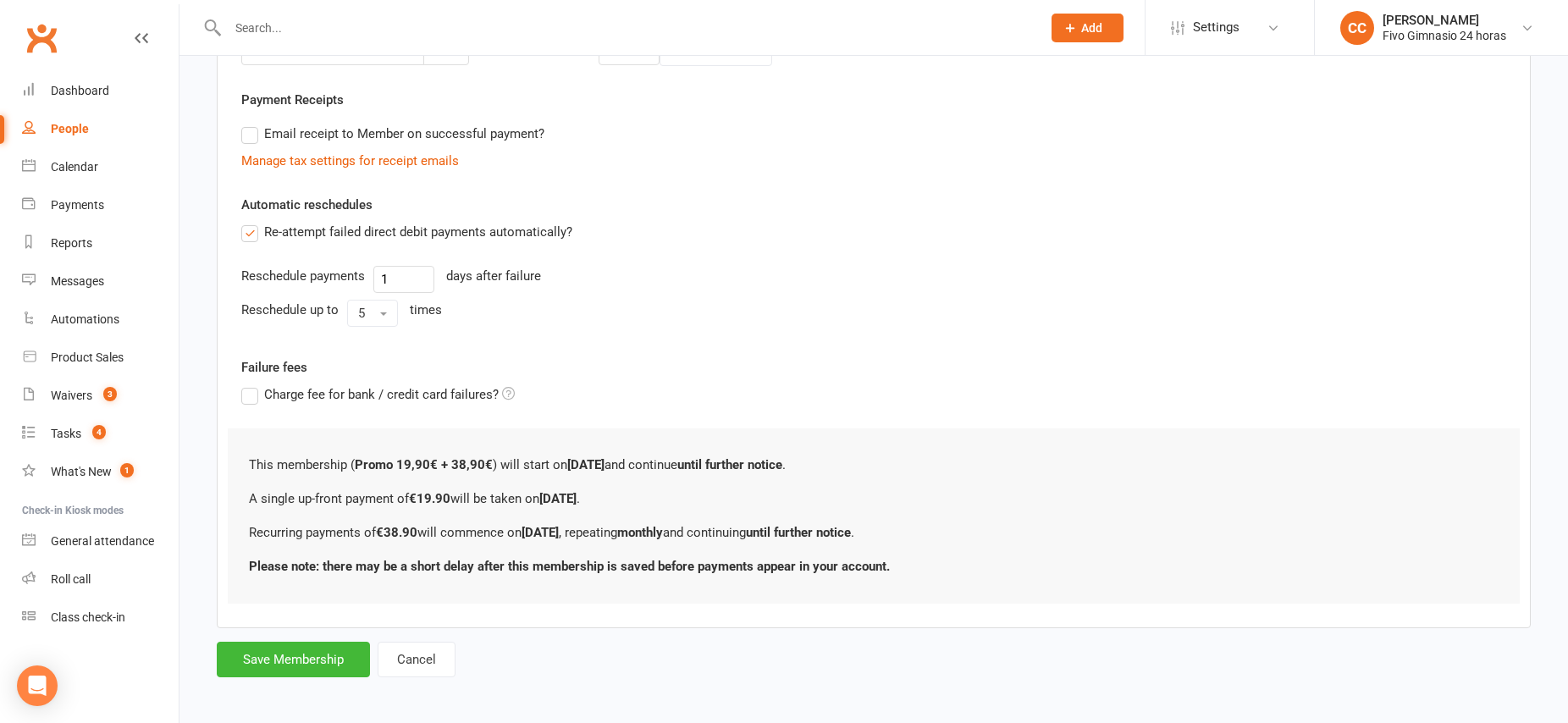
scroll to position [474, 0]
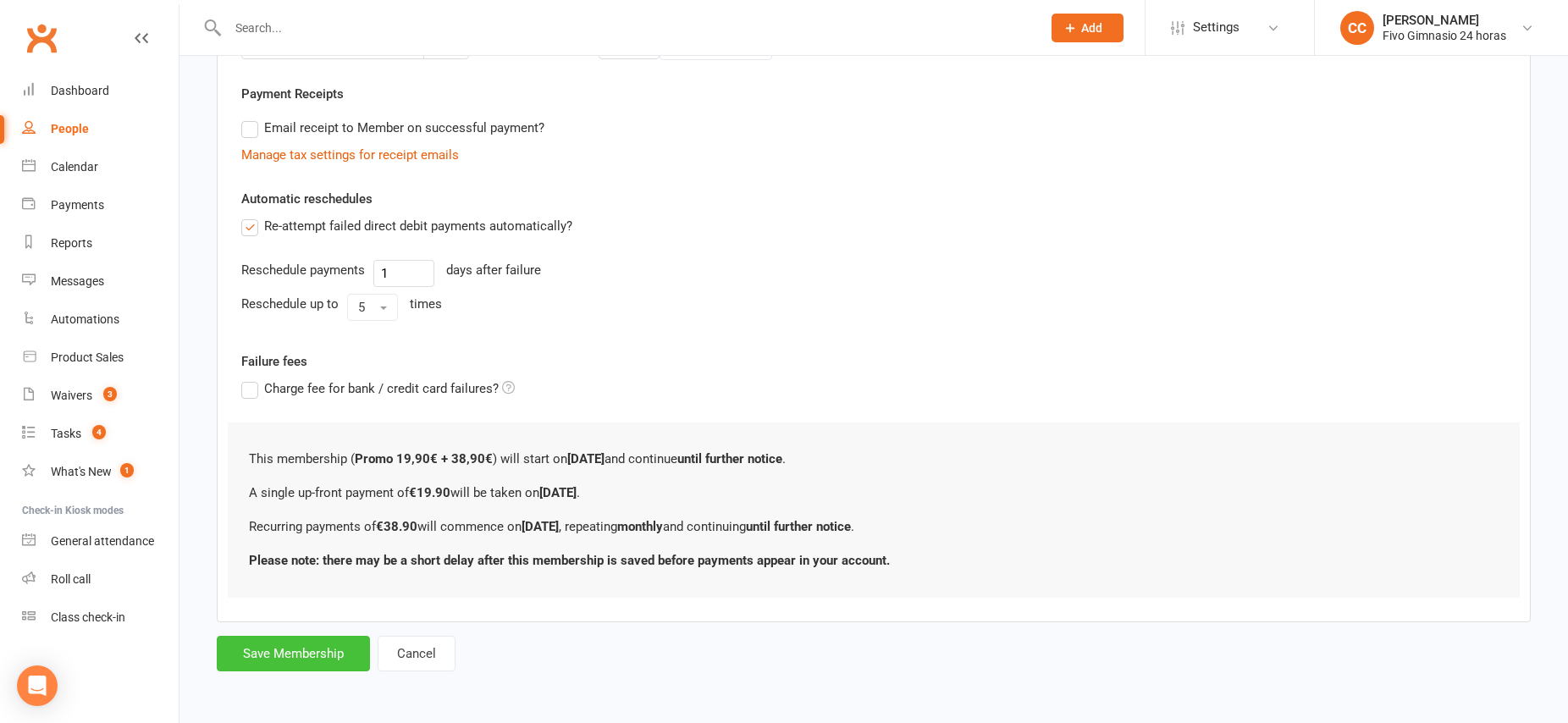
click at [274, 659] on button "Save Membership" at bounding box center [293, 653] width 154 height 35
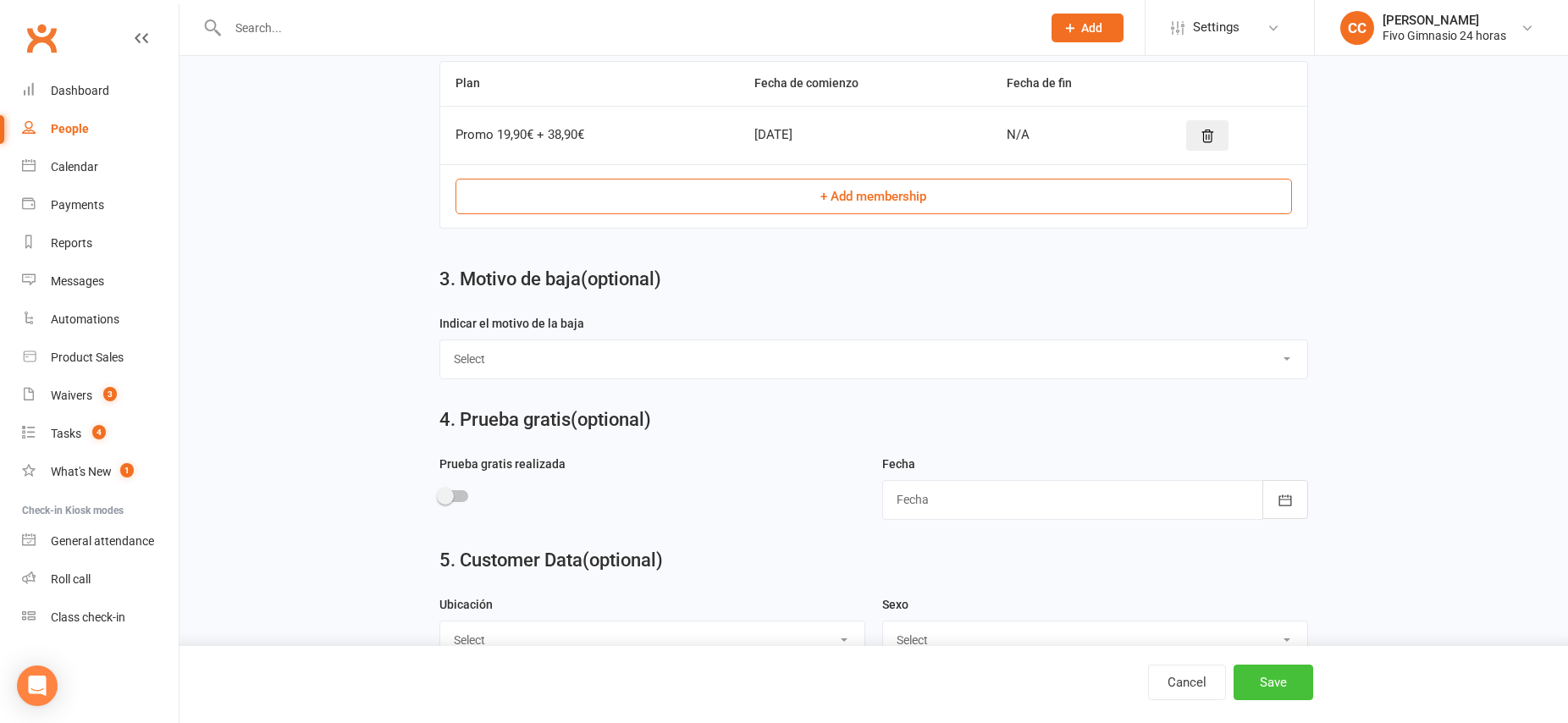
click at [1274, 684] on button "Save" at bounding box center [1273, 682] width 79 height 35
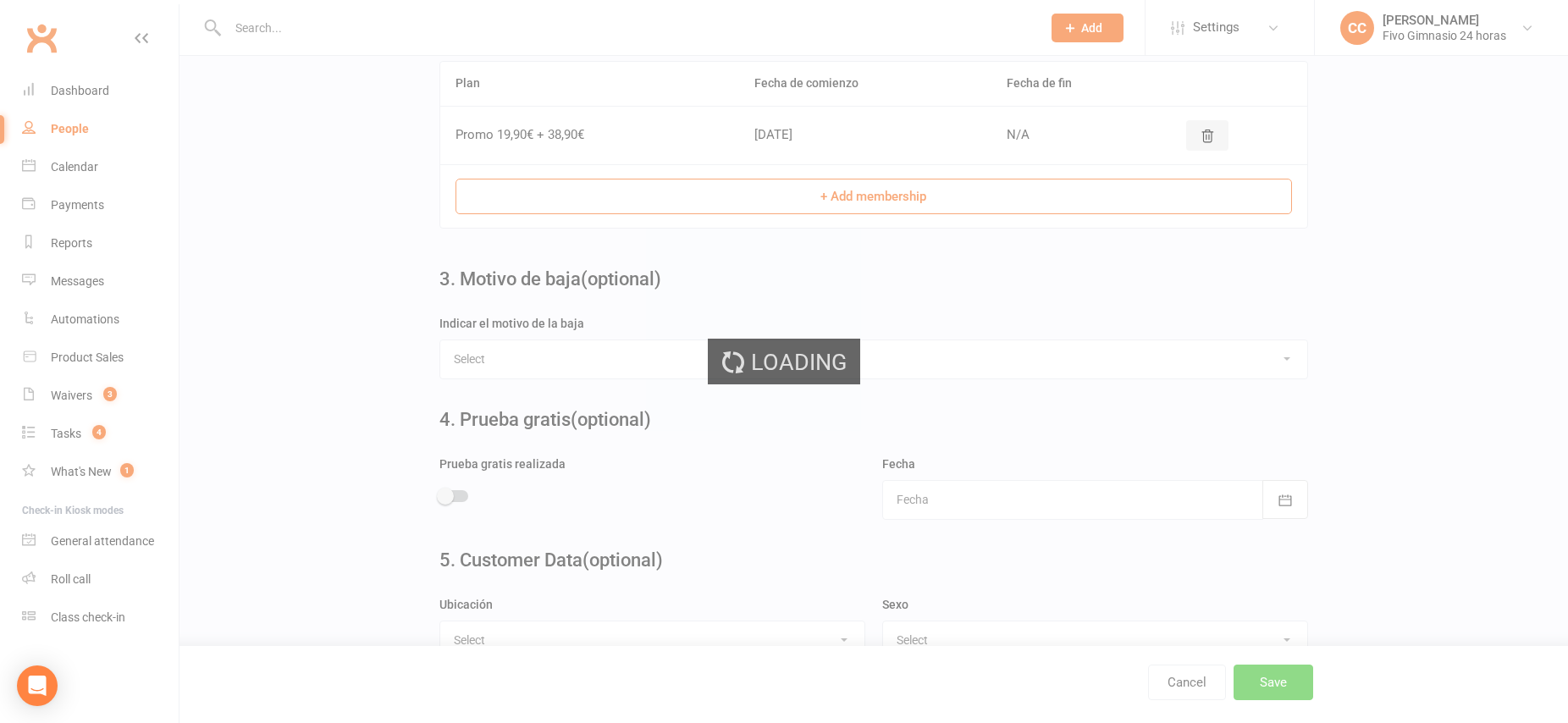
scroll to position [0, 0]
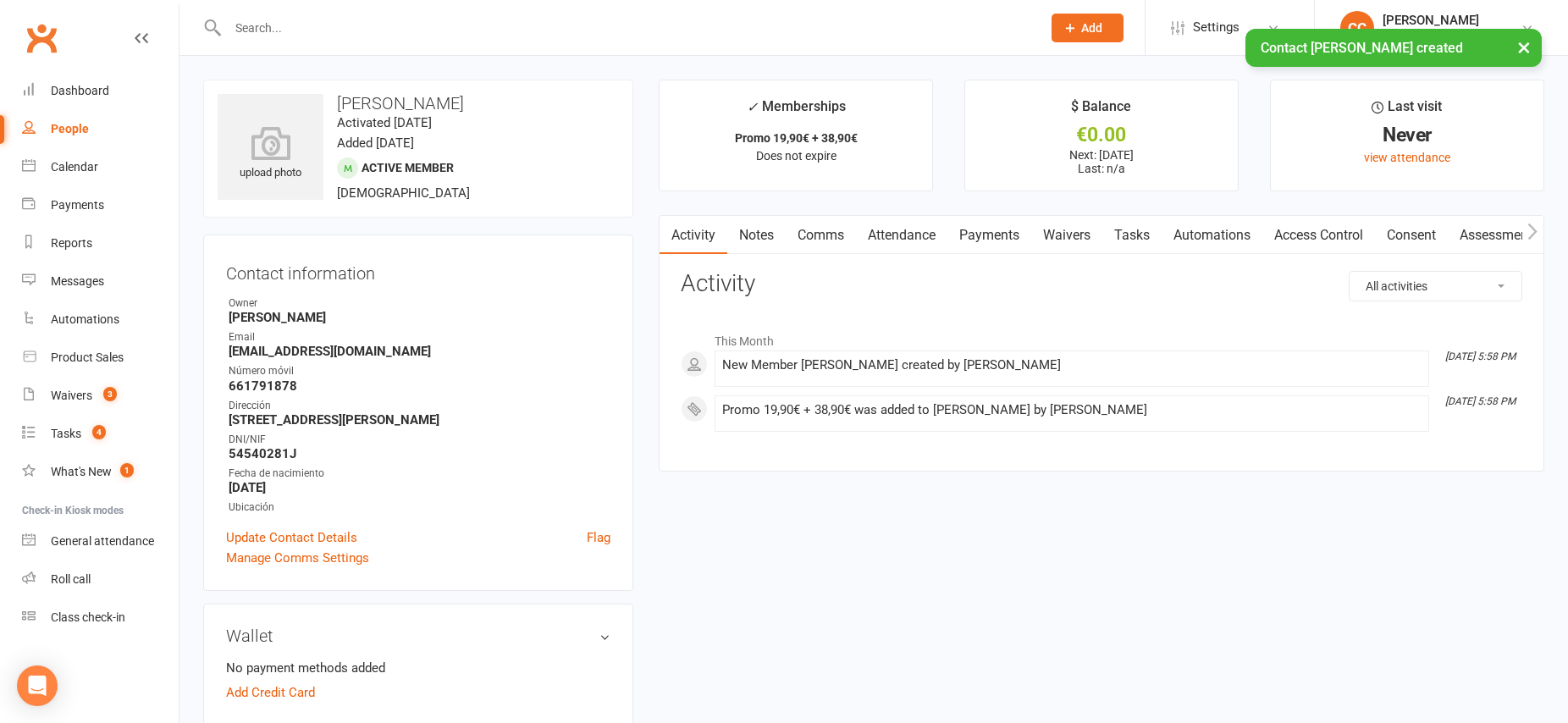
click at [1088, 236] on link "Waivers" at bounding box center [1067, 235] width 71 height 39
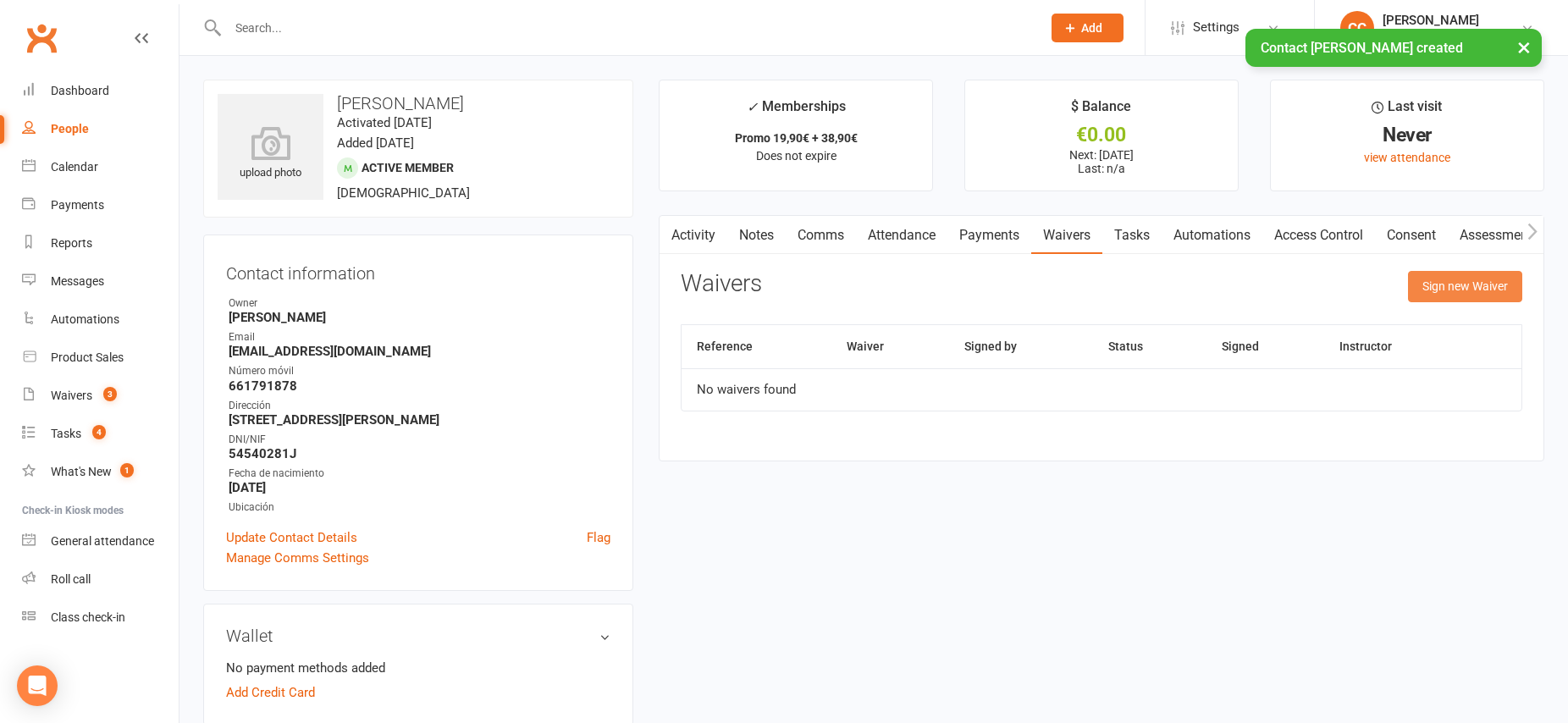
click at [1423, 276] on button "Sign new Waiver" at bounding box center [1466, 286] width 115 height 31
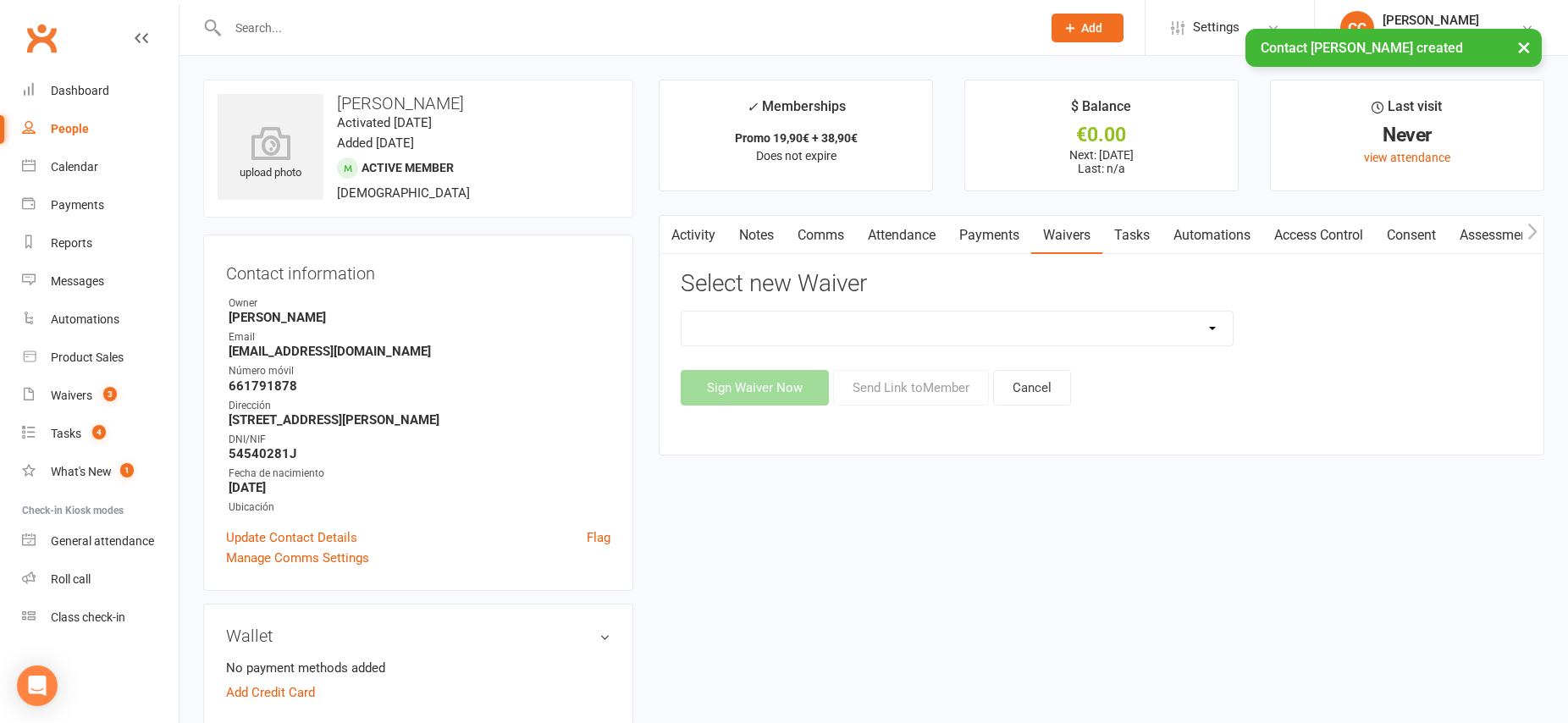
click at [962, 328] on select "Actualización De Datos De Pago Alta Online Certificación Finalización Contrato …" at bounding box center [957, 328] width 551 height 33
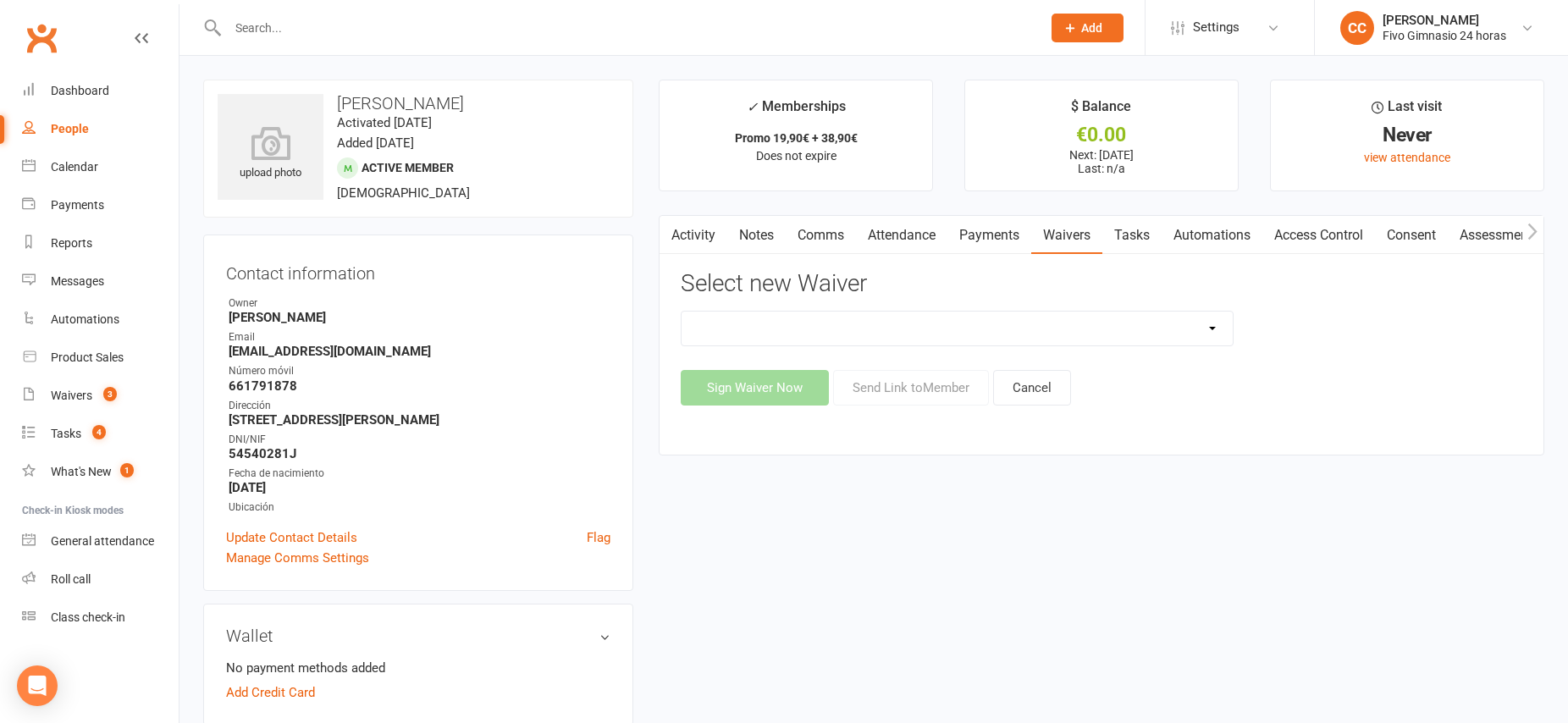
select select "1939"
click at [904, 390] on button "Send Link to Member" at bounding box center [911, 387] width 155 height 35
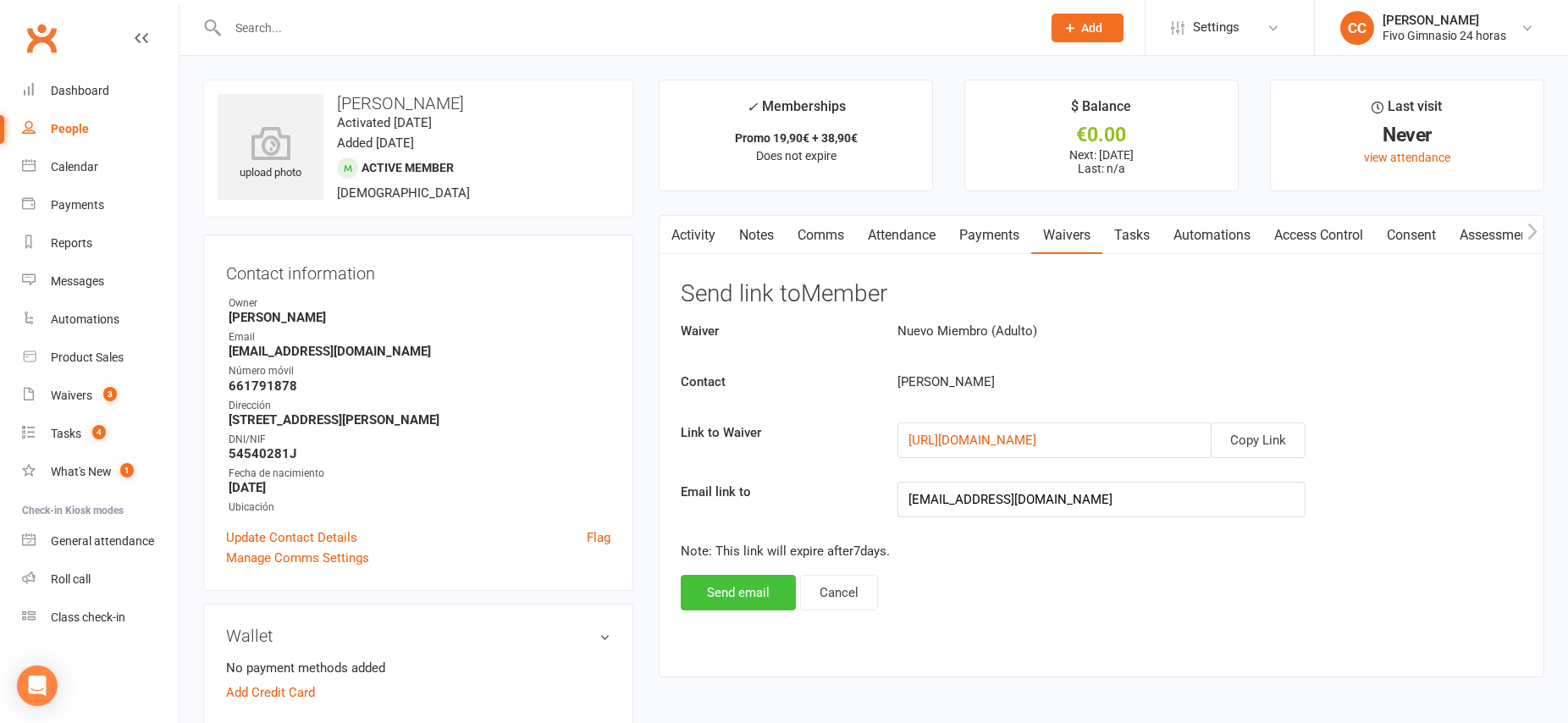
click at [734, 602] on button "Send email" at bounding box center [738, 593] width 115 height 35
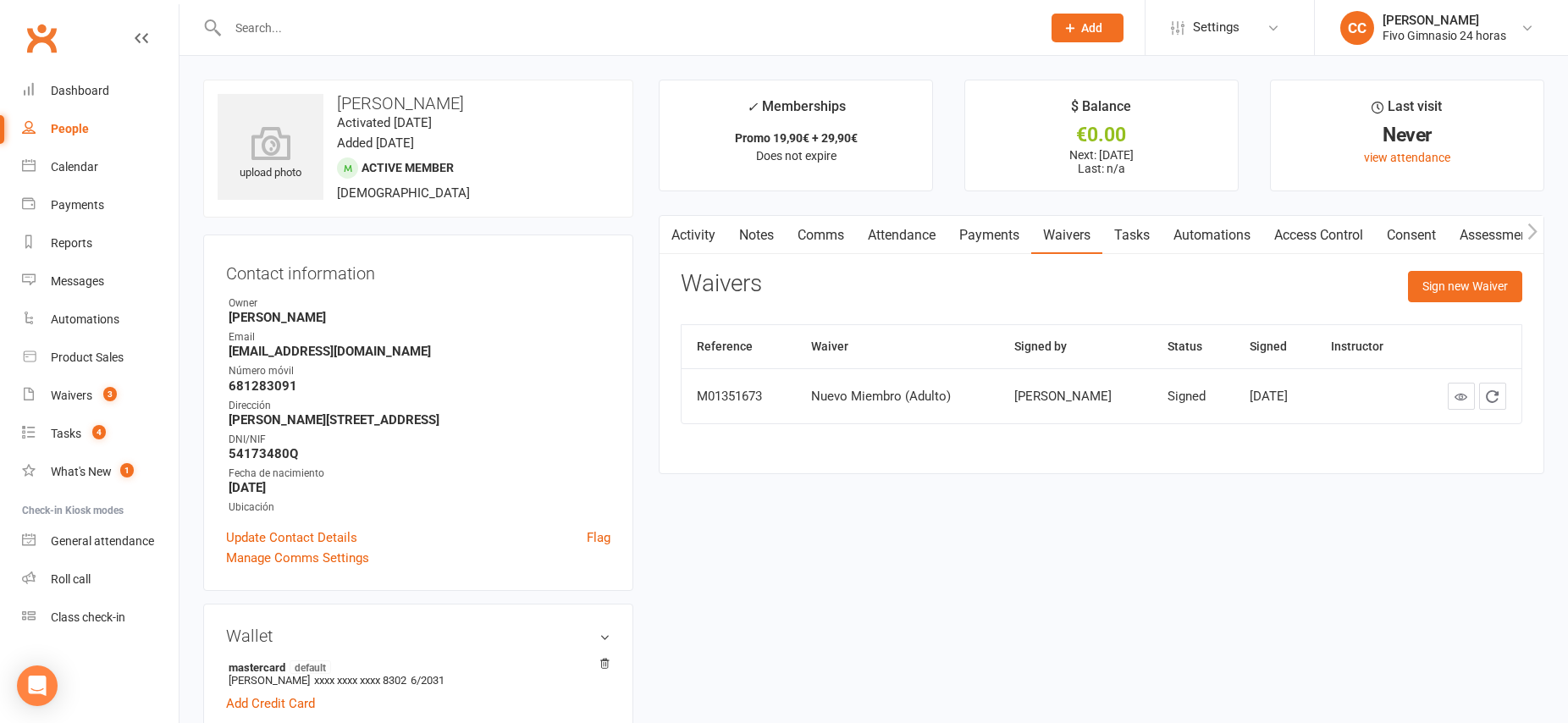
click at [994, 237] on link "Payments" at bounding box center [990, 235] width 84 height 39
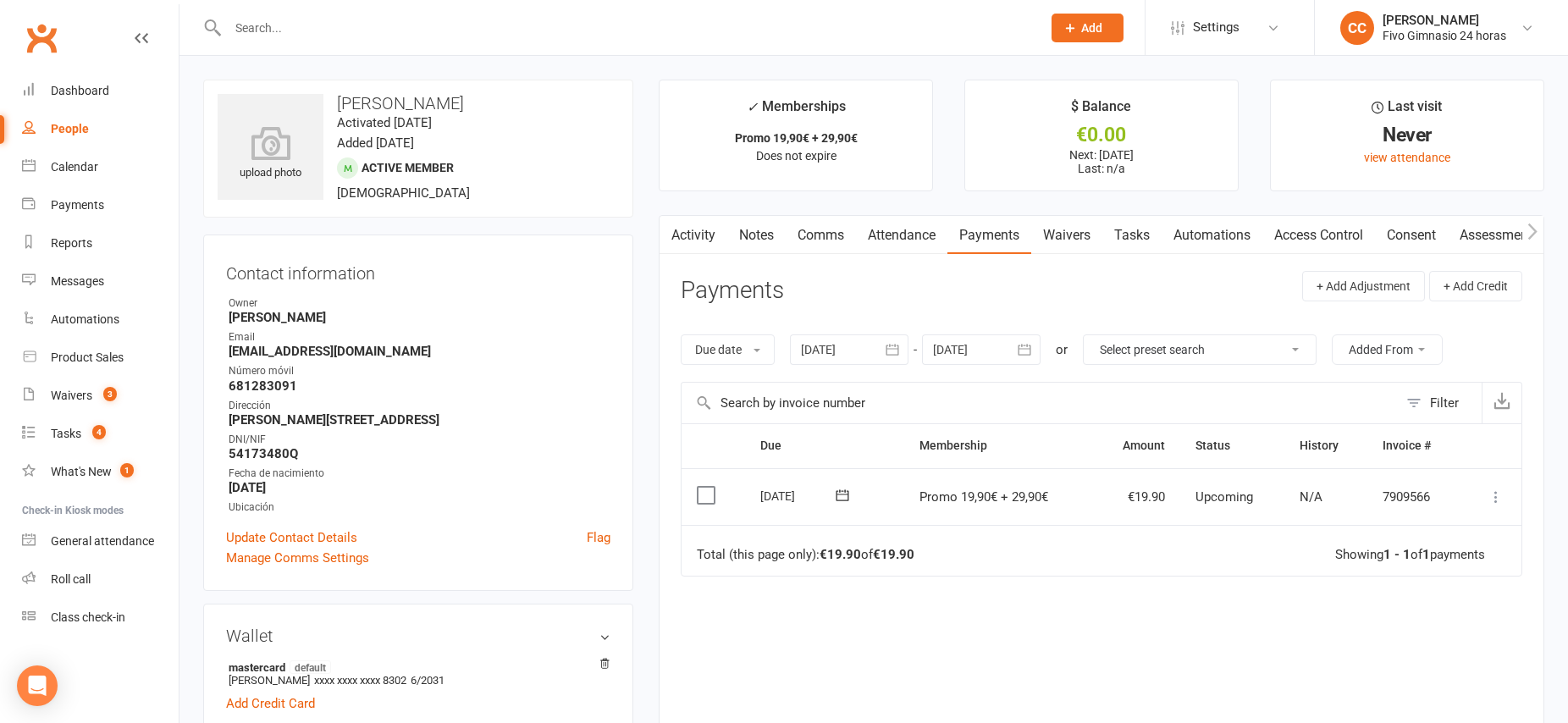
click at [695, 238] on link "Activity" at bounding box center [694, 235] width 68 height 39
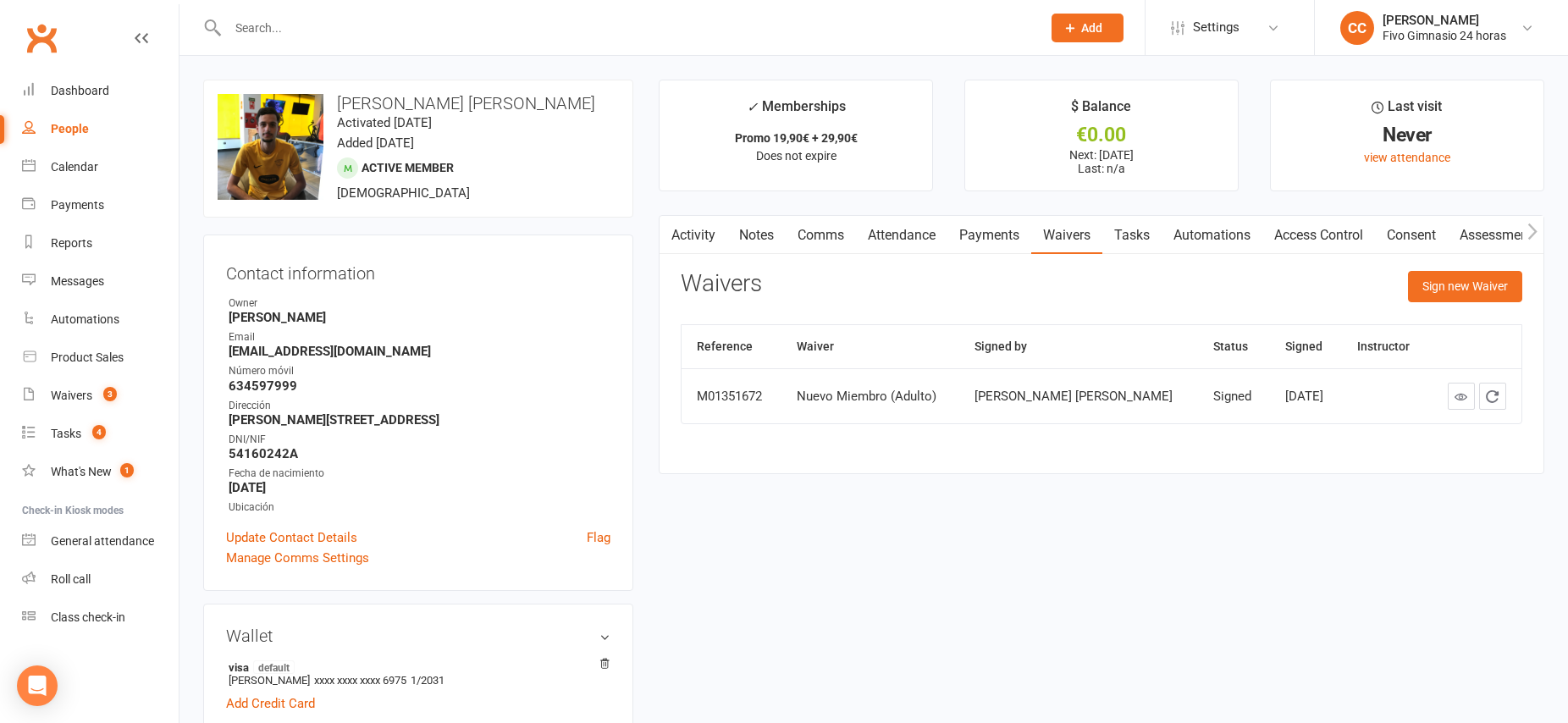
click at [1336, 240] on link "Access Control" at bounding box center [1318, 235] width 113 height 39
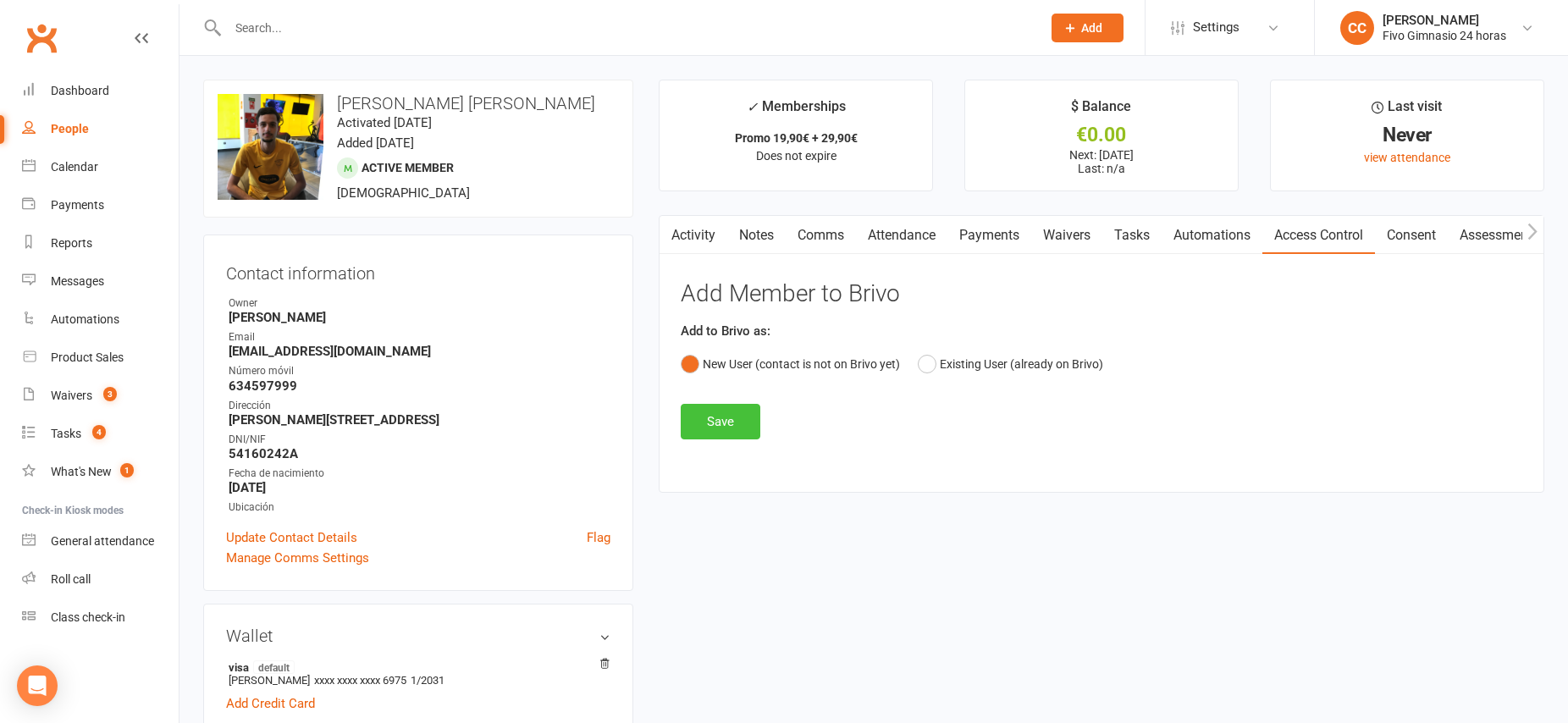
click at [744, 423] on button "Save" at bounding box center [720, 422] width 79 height 35
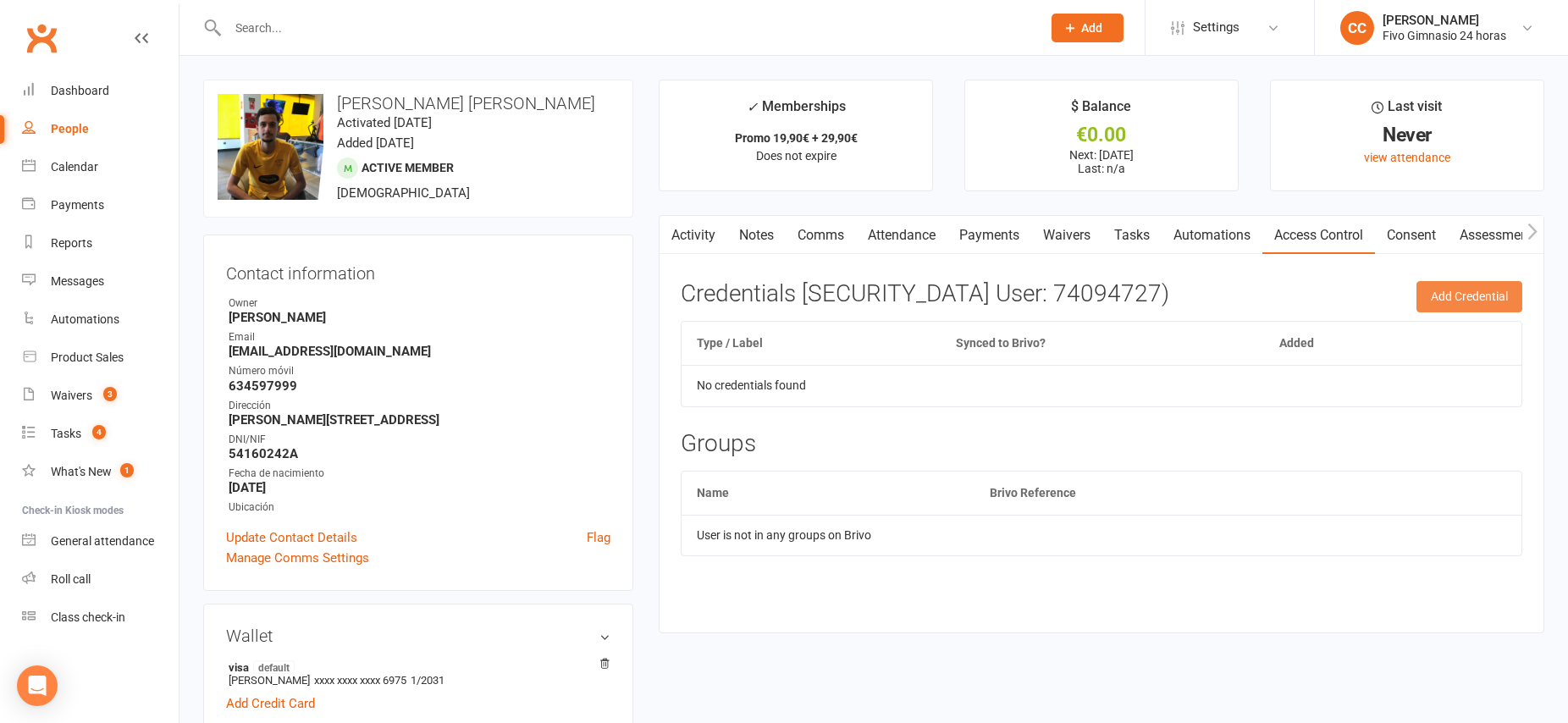
click at [1449, 295] on button "Add Credential" at bounding box center [1470, 296] width 106 height 31
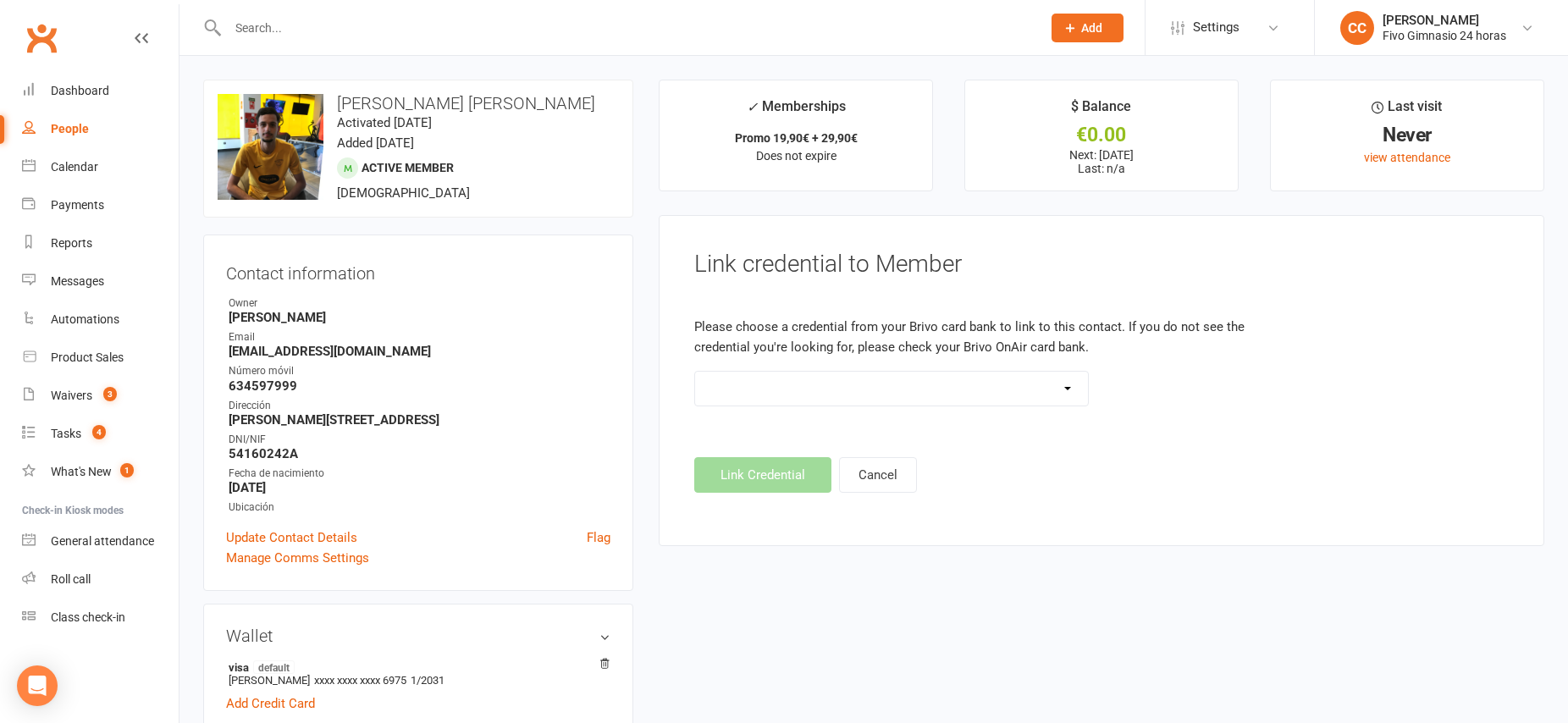
click at [997, 397] on select "Standard 26 Bit (54268) Standard 26 Bit (54269) Standard 26 Bit (54270) Standar…" at bounding box center [892, 388] width 393 height 33
select select "8841"
click at [775, 475] on button "Link Credential" at bounding box center [763, 475] width 137 height 35
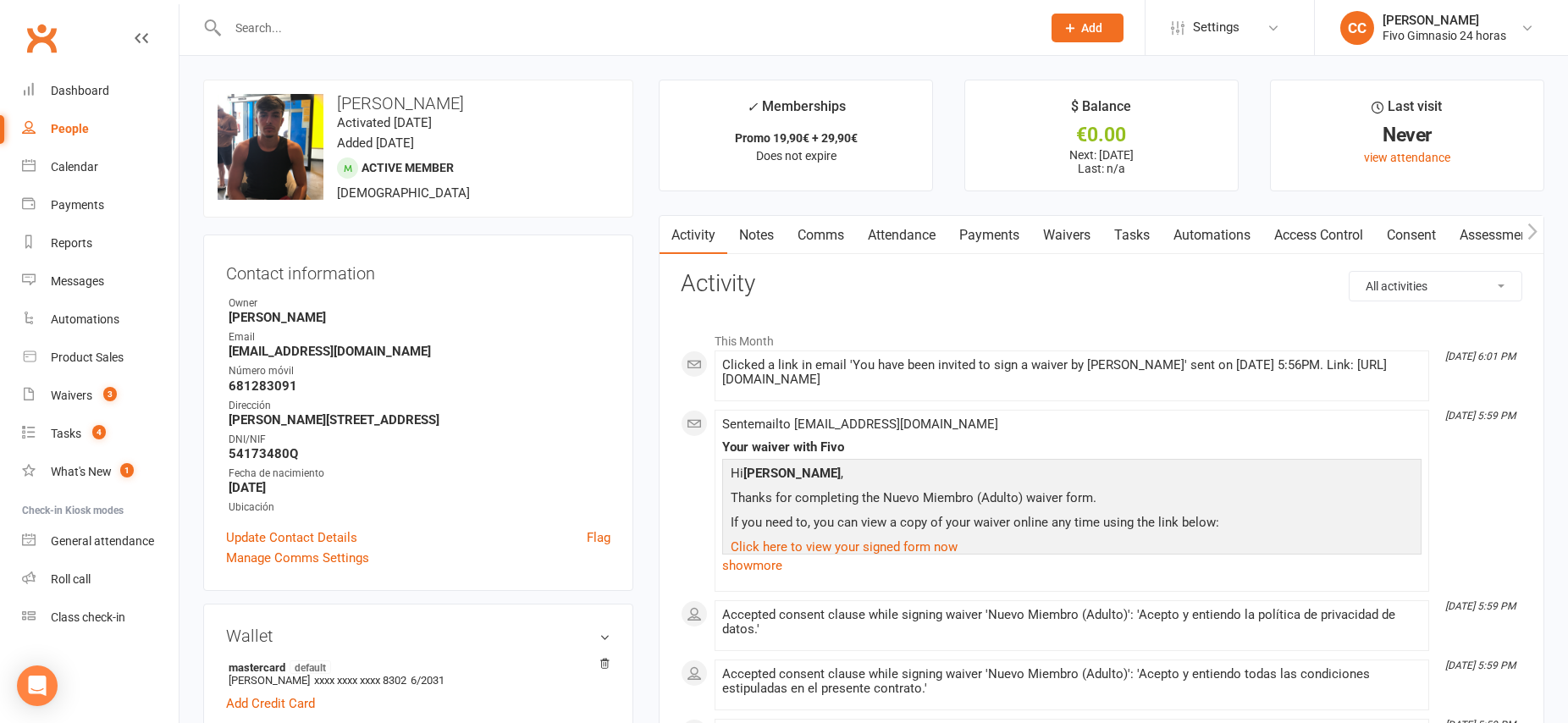
click at [1322, 236] on link "Access Control" at bounding box center [1318, 235] width 113 height 39
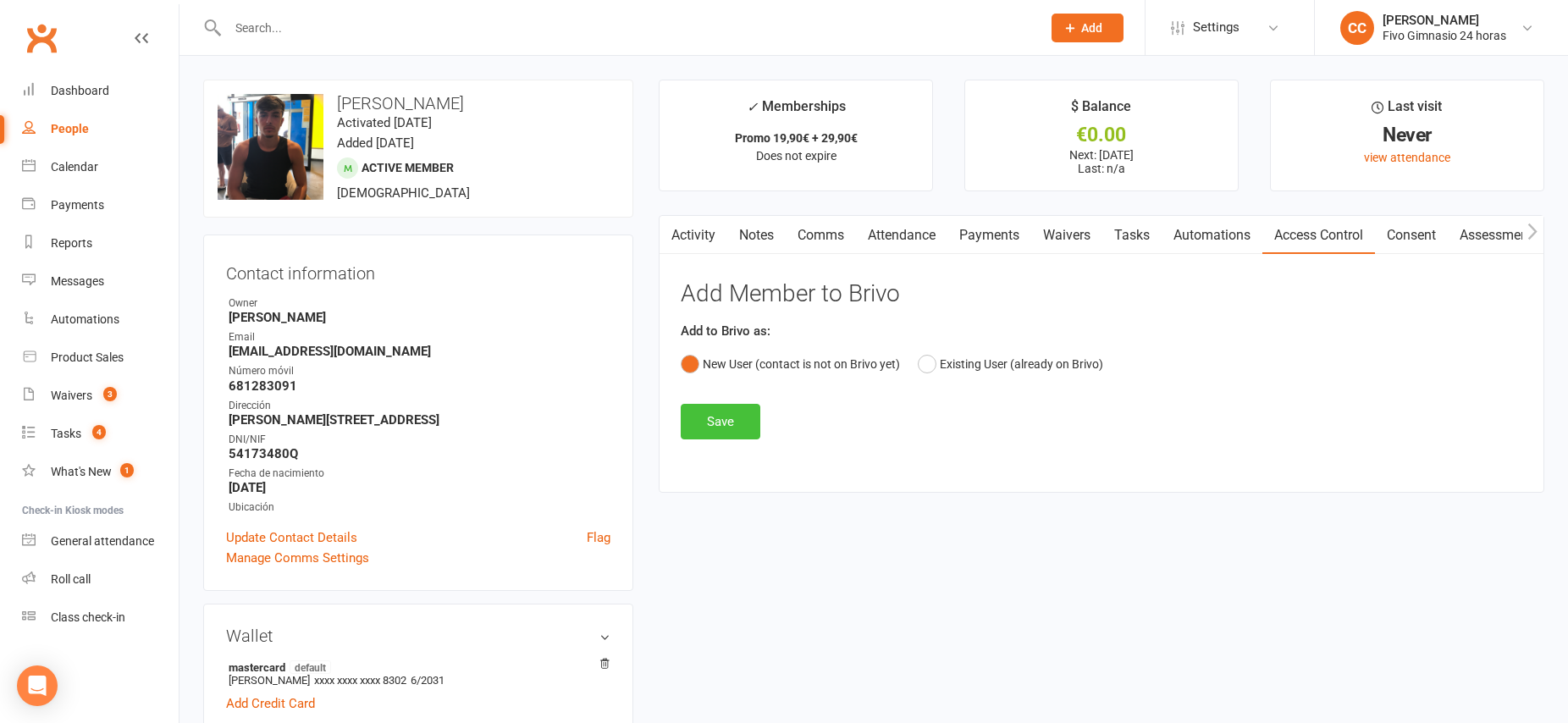
click at [719, 422] on button "Save" at bounding box center [720, 422] width 79 height 35
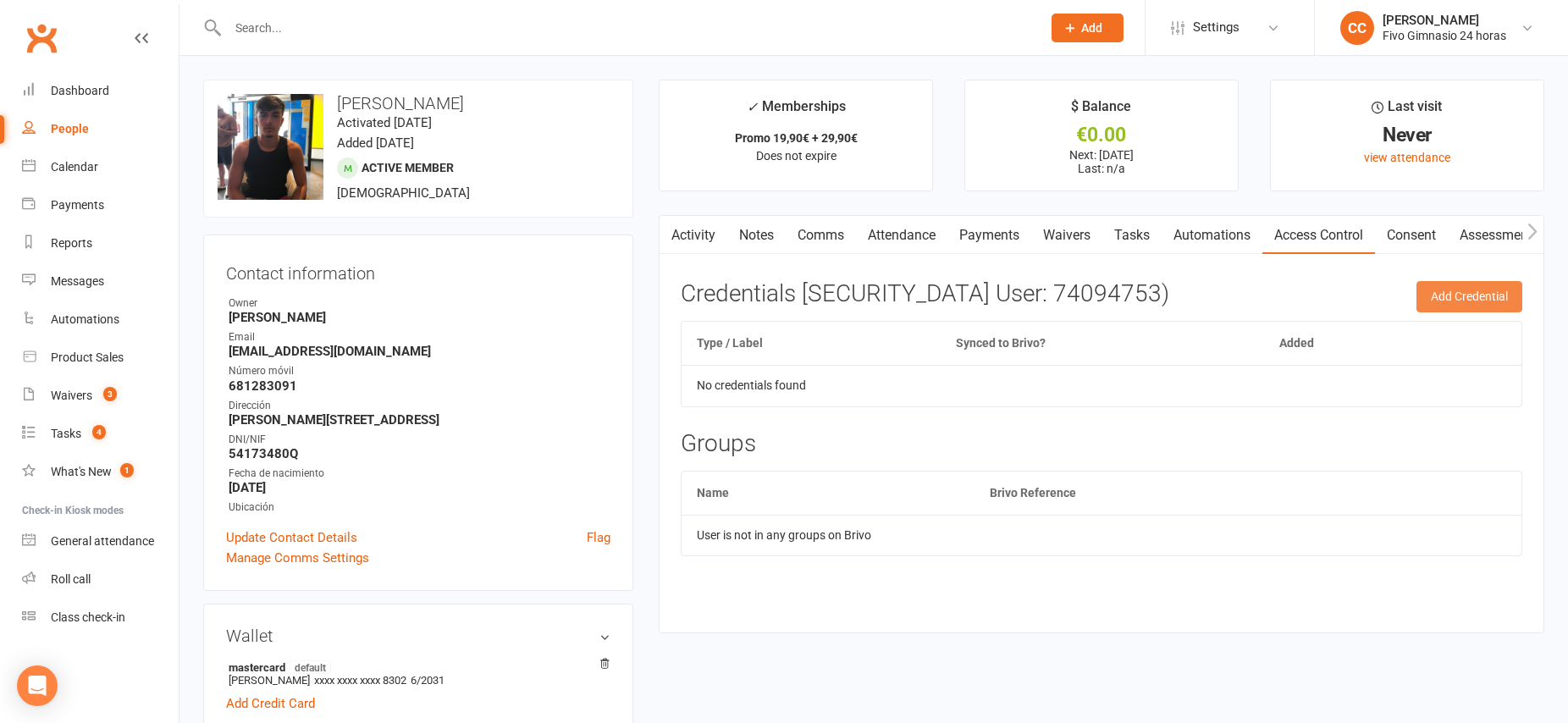
click at [1457, 302] on button "Add Credential" at bounding box center [1470, 296] width 106 height 31
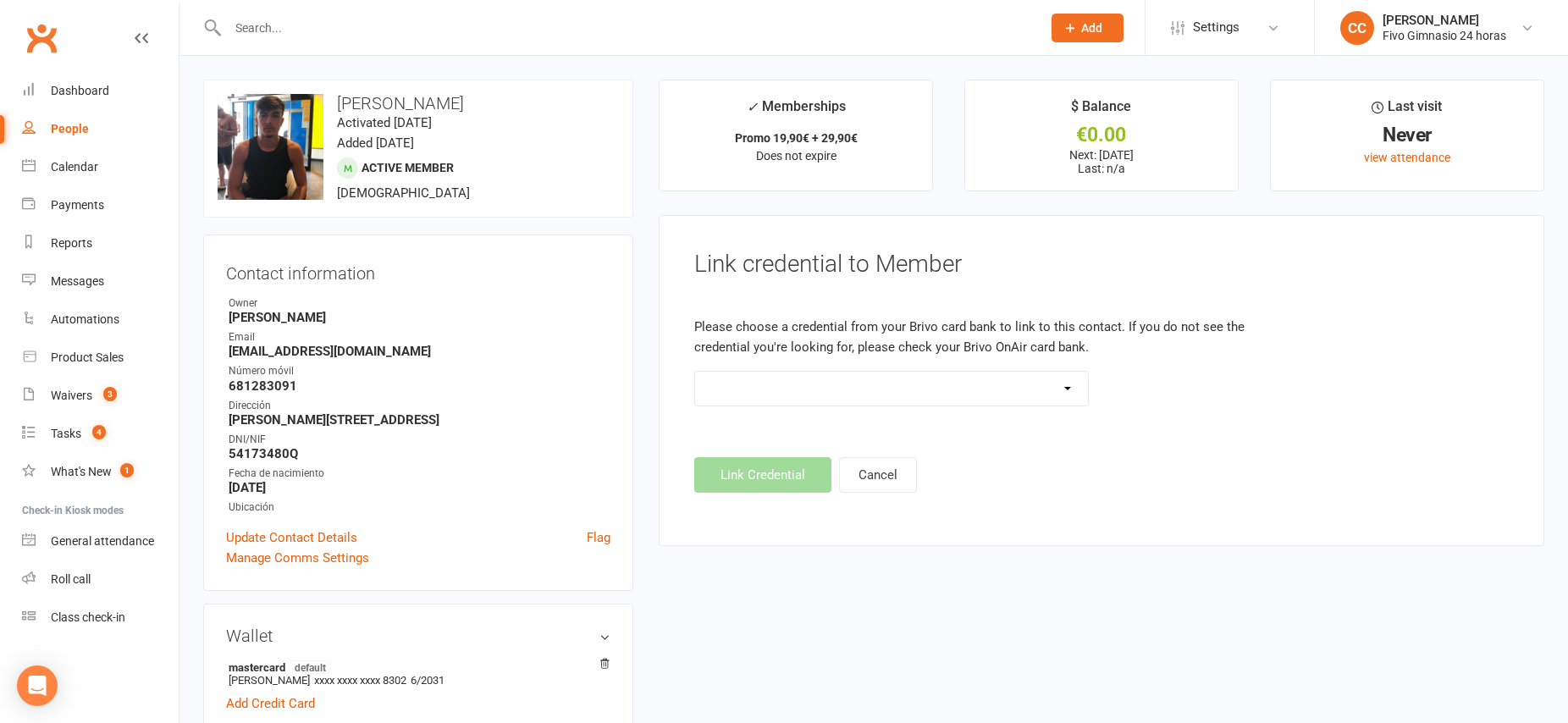
click at [928, 395] on select "Standard 26 Bit (54268) Standard 26 Bit (54269) Standard 26 Bit (54270) Standar…" at bounding box center [892, 388] width 393 height 33
select select "8839"
click at [781, 478] on button "Link Credential" at bounding box center [763, 475] width 137 height 35
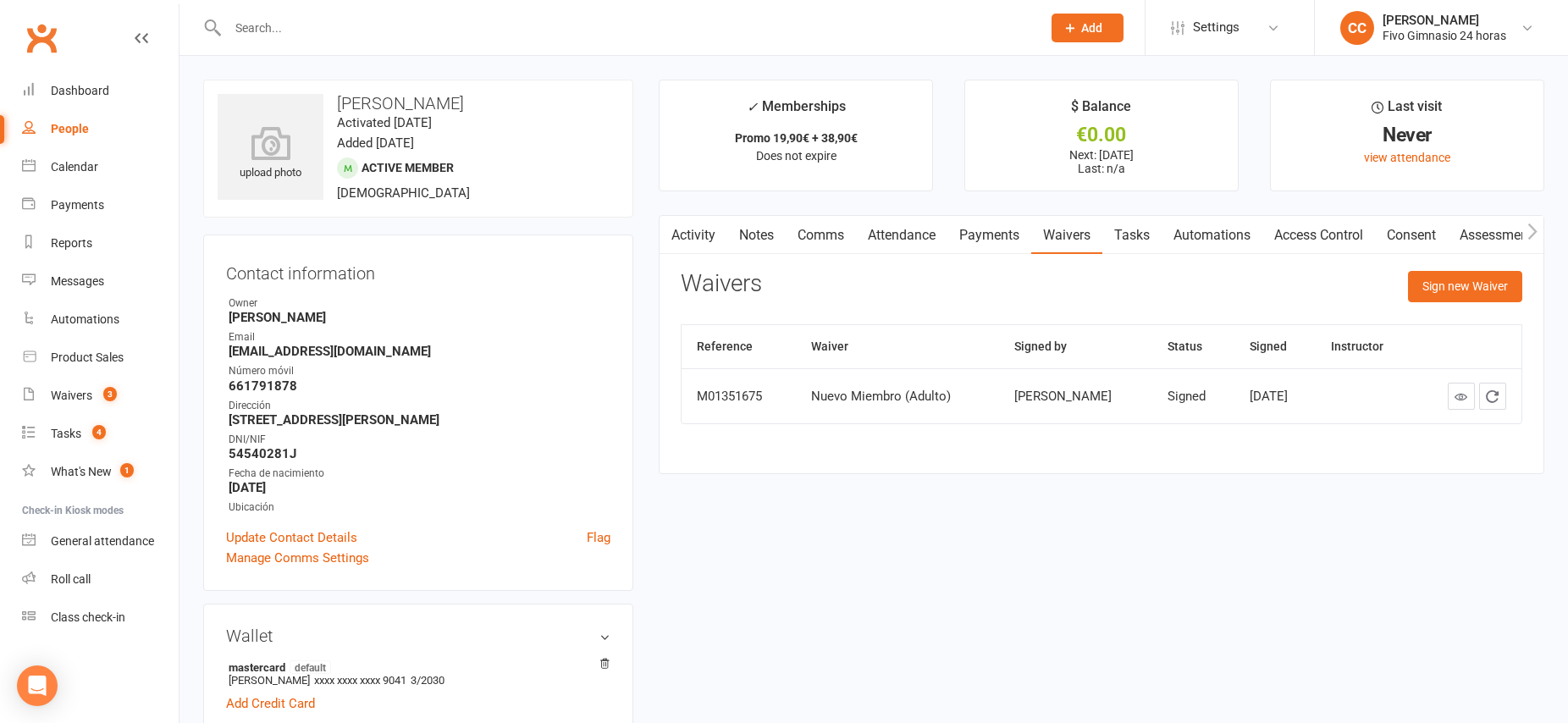
click at [1302, 237] on link "Access Control" at bounding box center [1318, 235] width 113 height 39
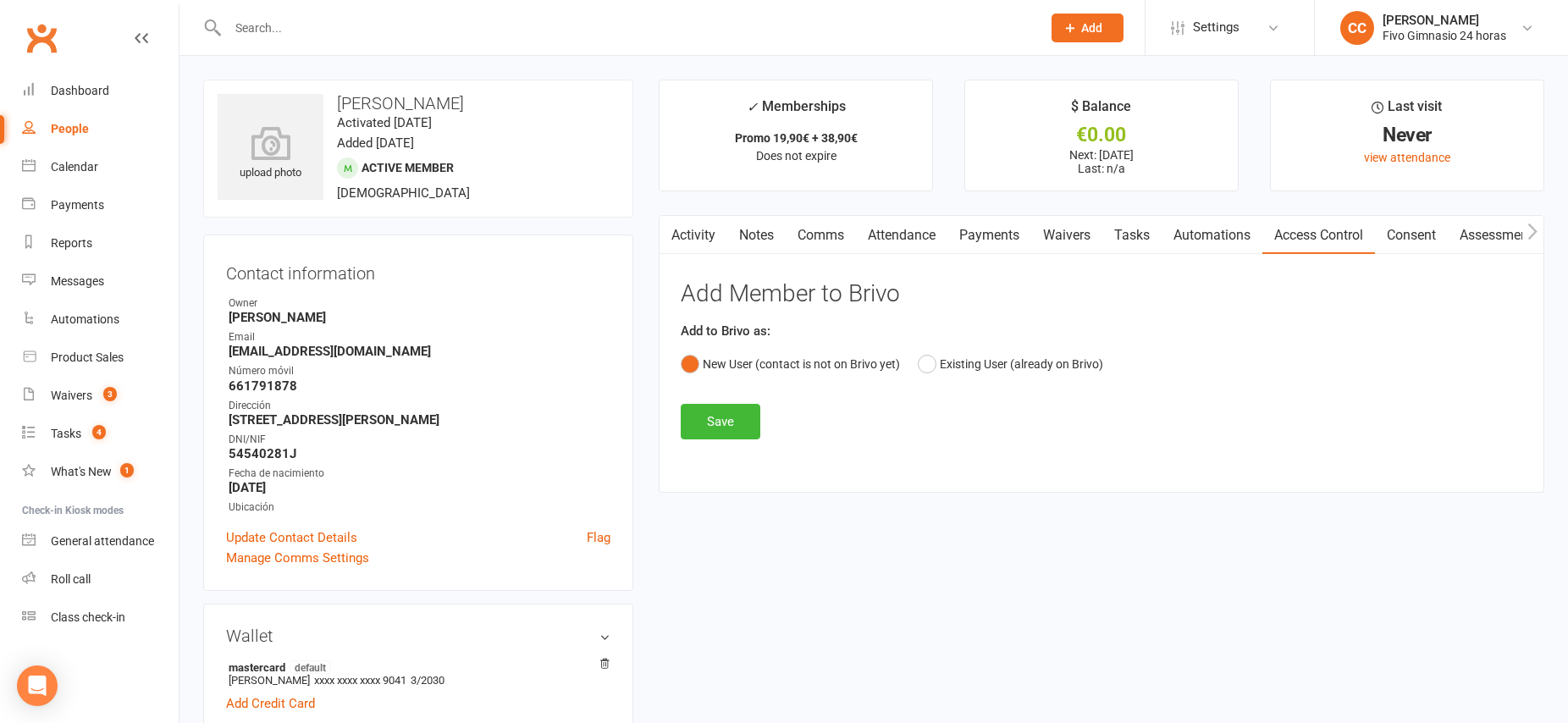
click at [990, 243] on link "Payments" at bounding box center [990, 235] width 84 height 39
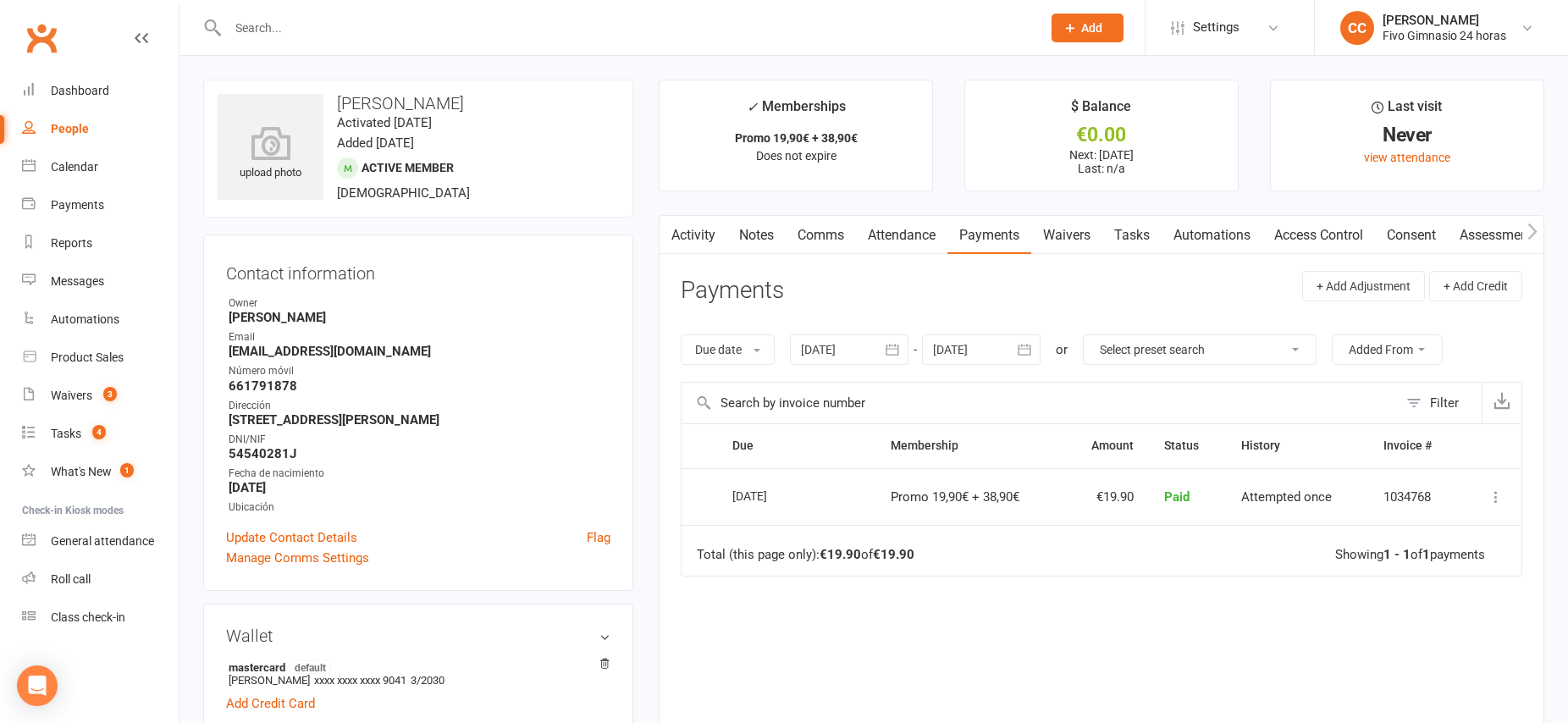
click at [1324, 238] on link "Access Control" at bounding box center [1318, 235] width 113 height 39
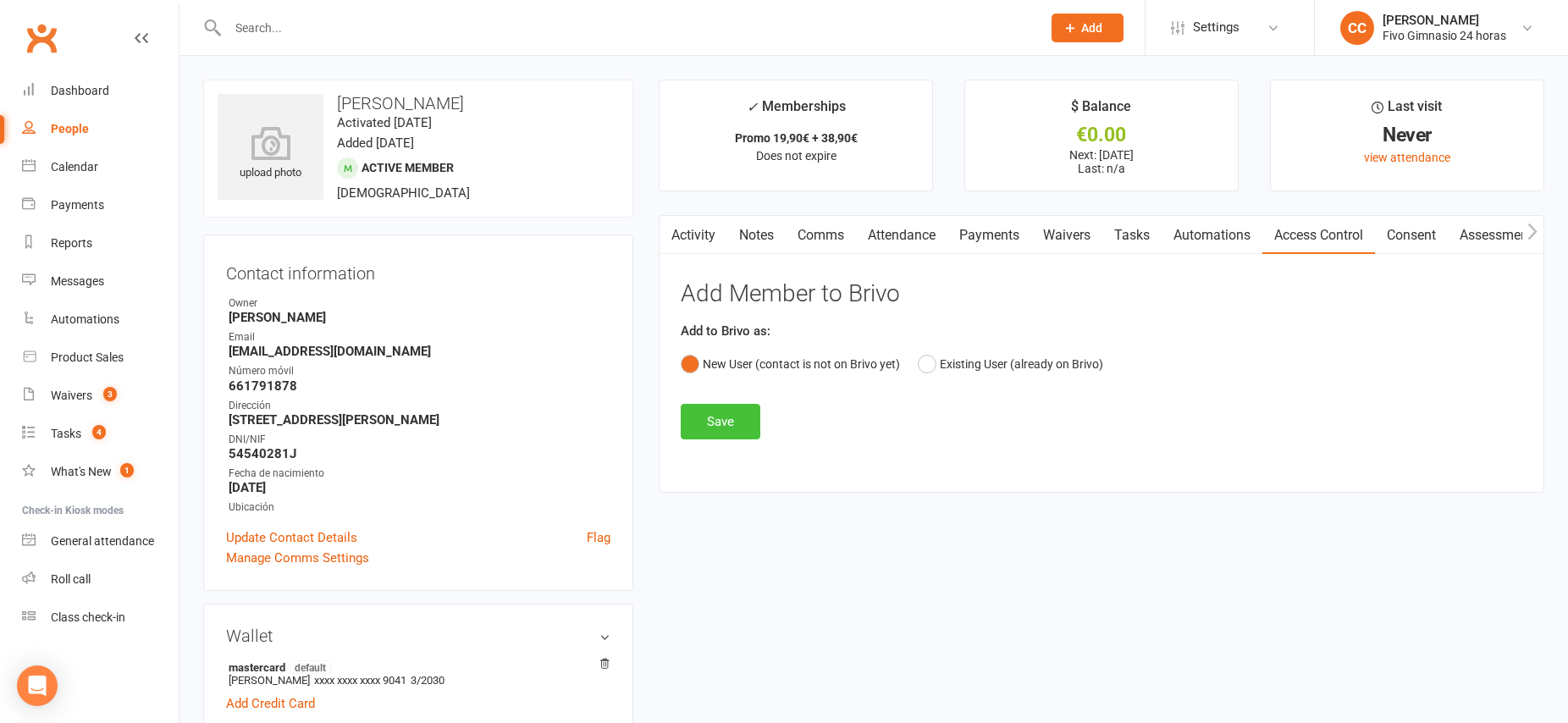
click at [720, 422] on button "Save" at bounding box center [720, 422] width 79 height 35
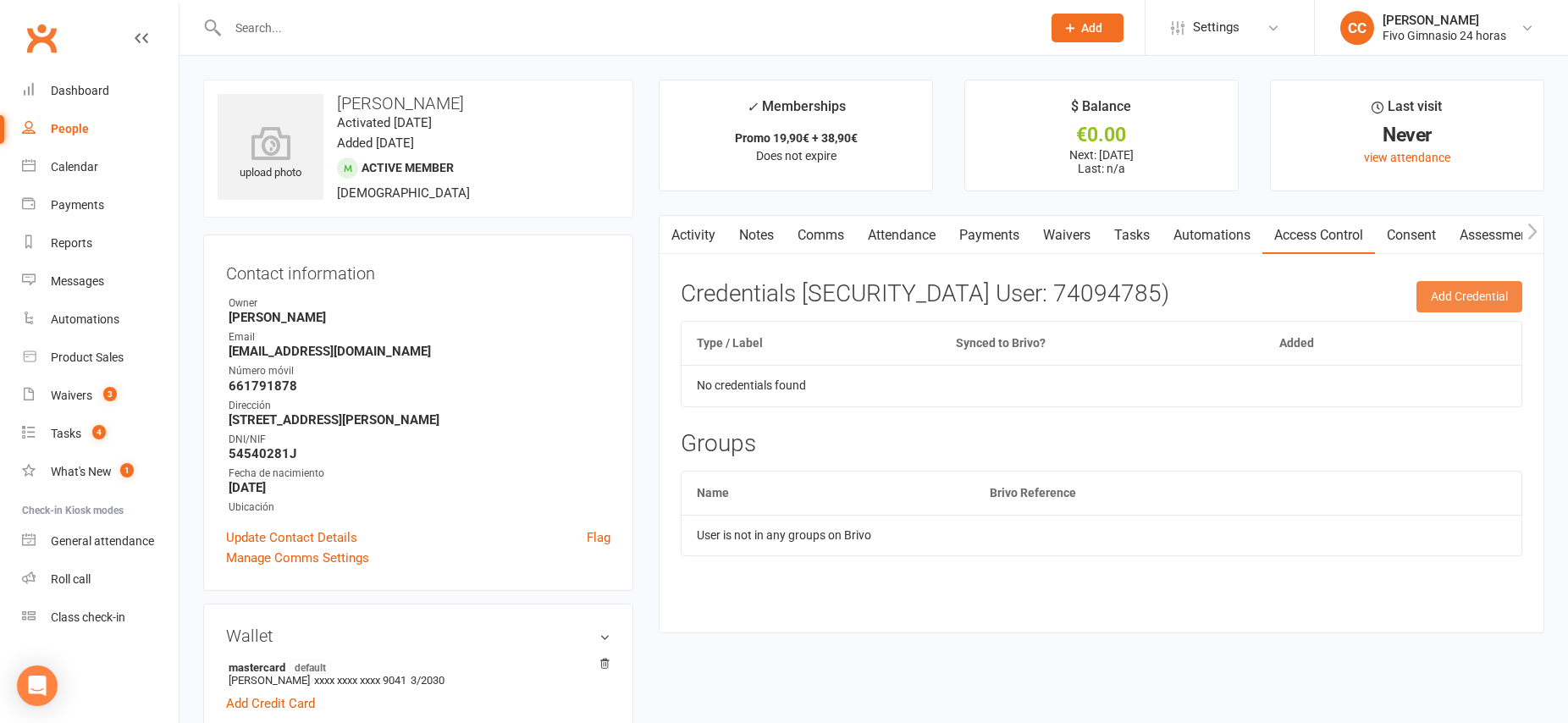
click at [1458, 300] on button "Add Credential" at bounding box center [1470, 296] width 106 height 31
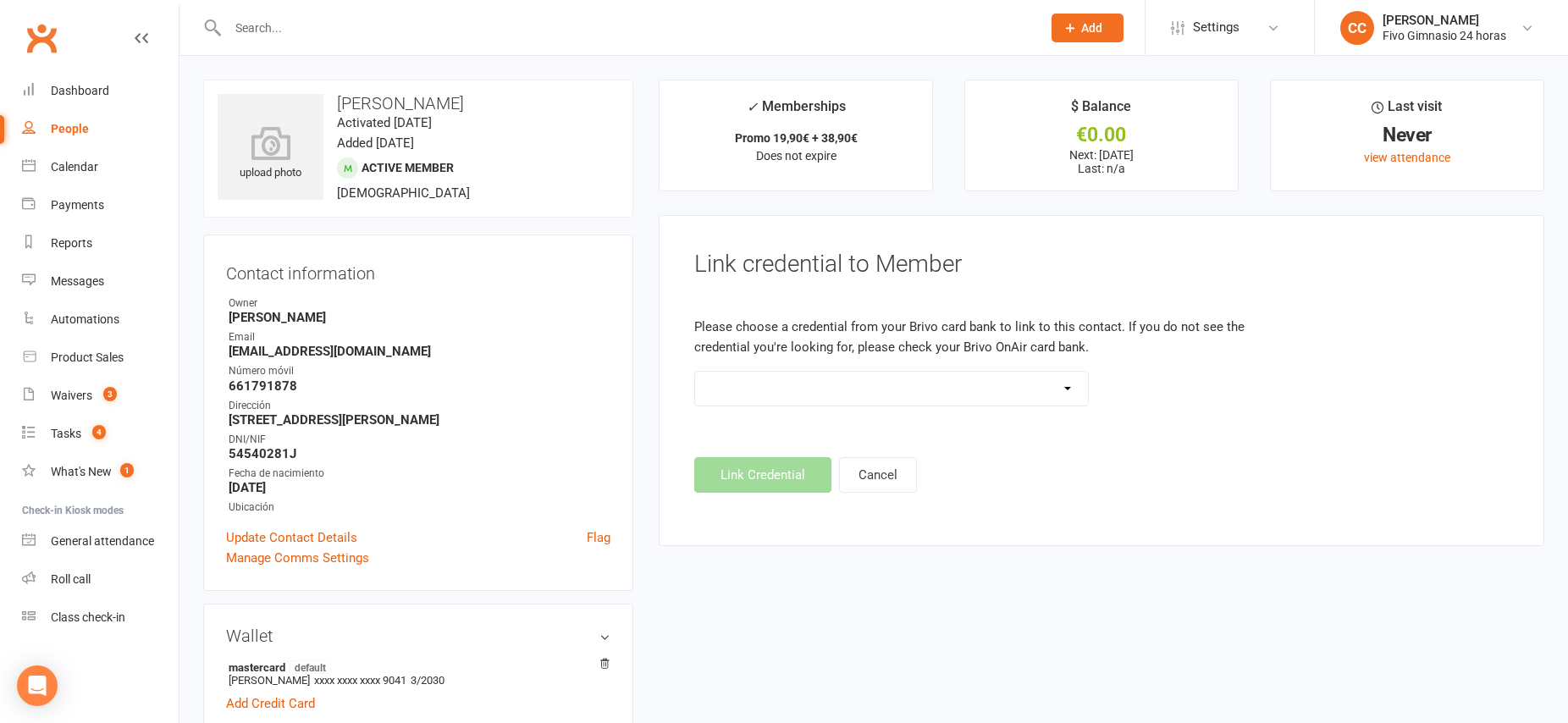
click at [880, 401] on select "Standard 26 Bit (54268) Standard 26 Bit (54269) Standard 26 Bit (54270) Standar…" at bounding box center [892, 388] width 393 height 33
select select "8840"
click at [758, 491] on button "Link Credential" at bounding box center [763, 475] width 137 height 35
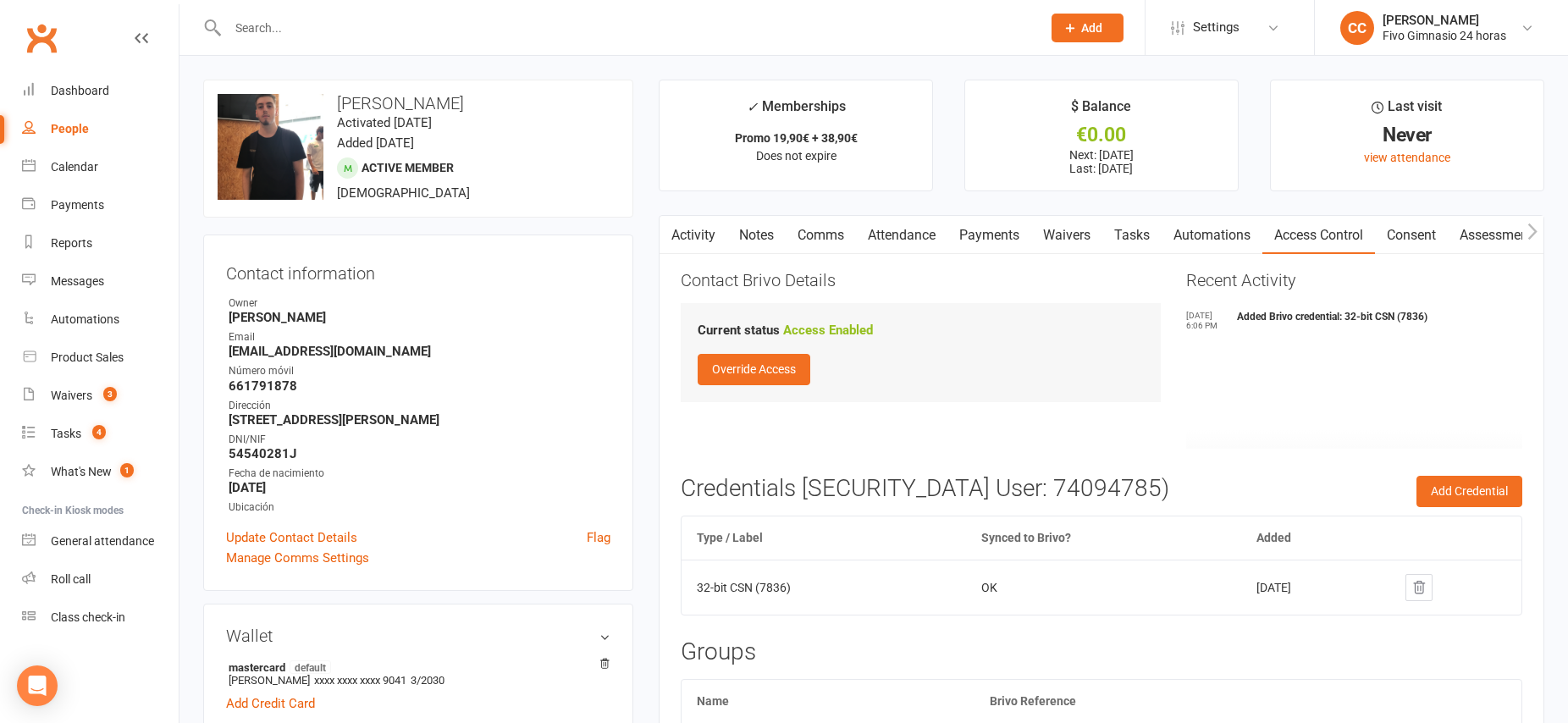
click at [287, 12] on div at bounding box center [616, 27] width 827 height 55
click at [294, 36] on input "text" at bounding box center [626, 27] width 807 height 23
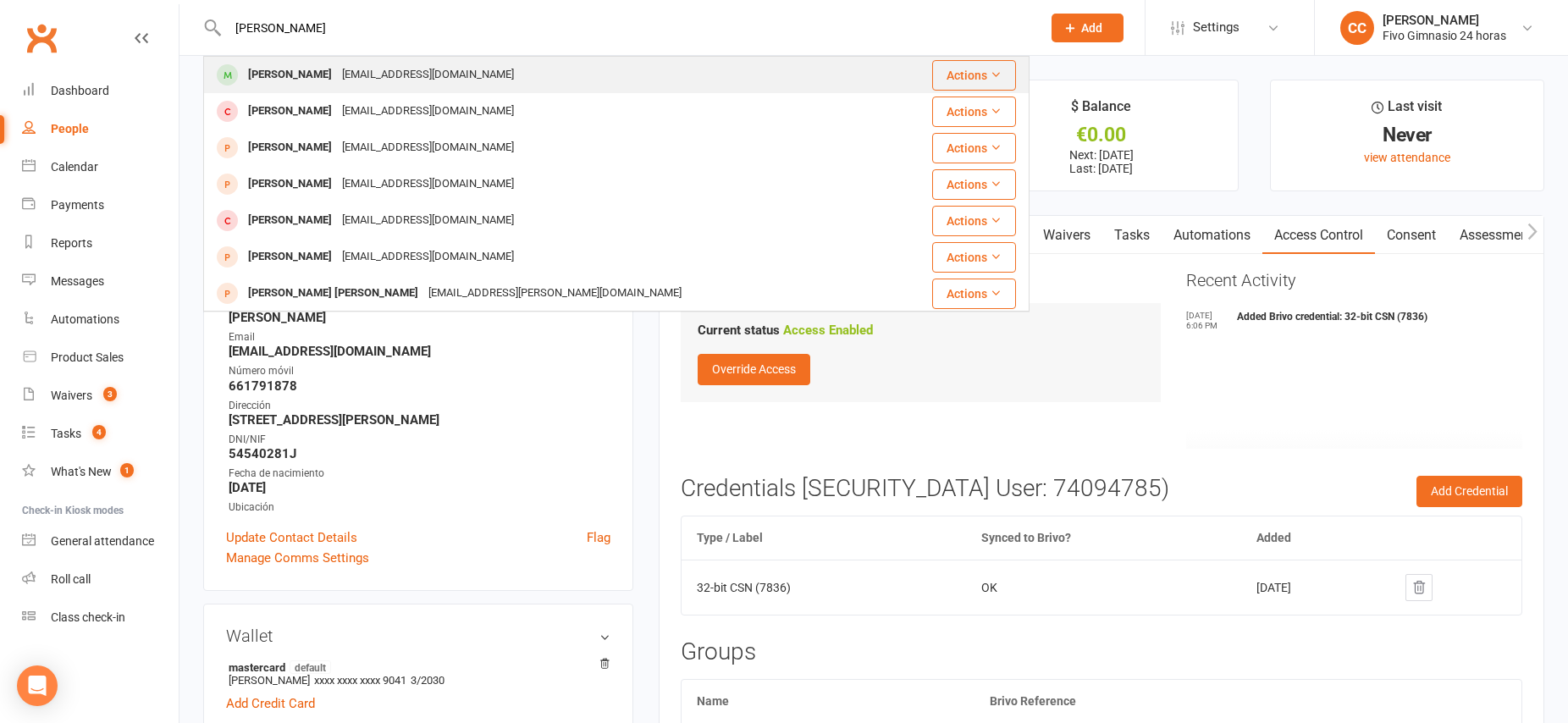
type input "javier torres"
click at [308, 80] on div "Javier Torres Verde" at bounding box center [290, 74] width 94 height 24
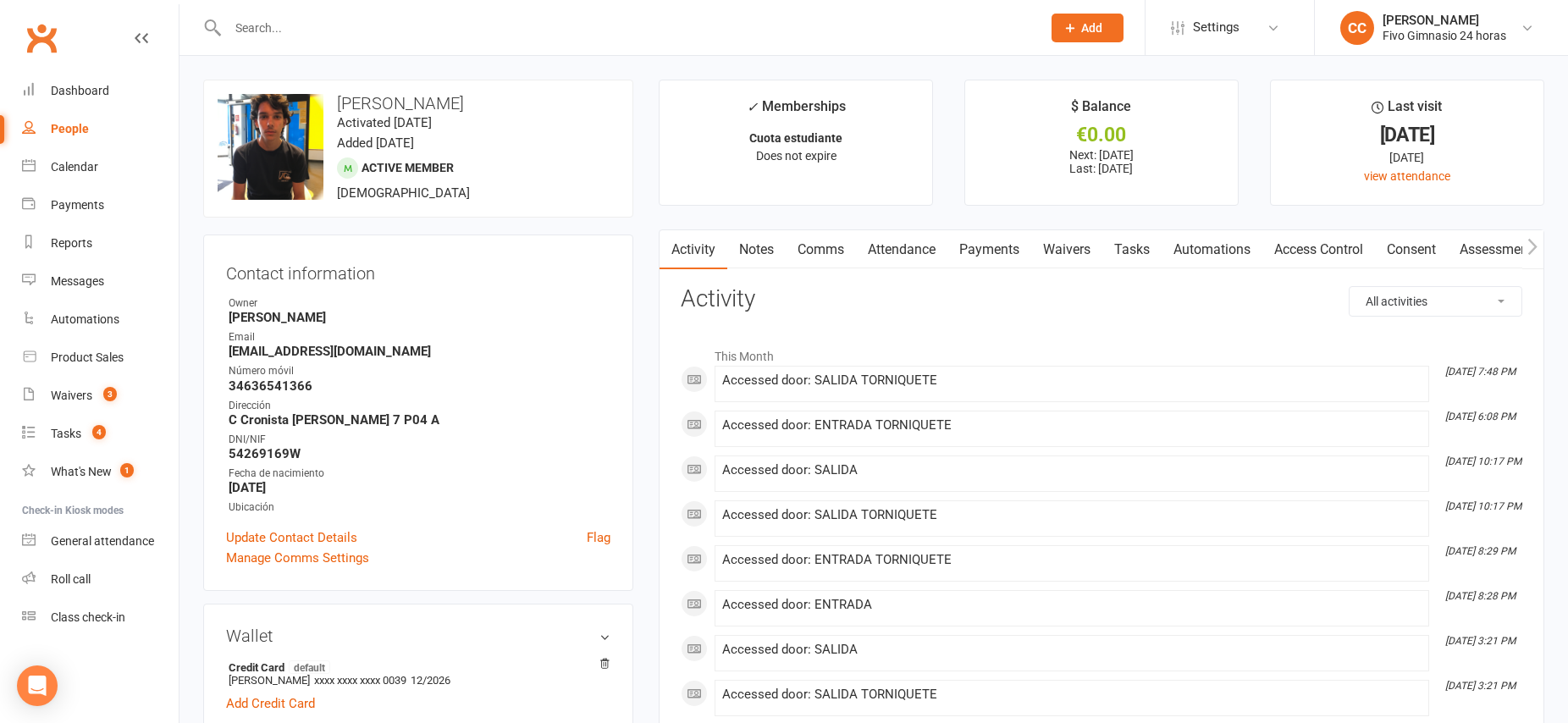
click at [984, 249] on link "Payments" at bounding box center [990, 249] width 84 height 39
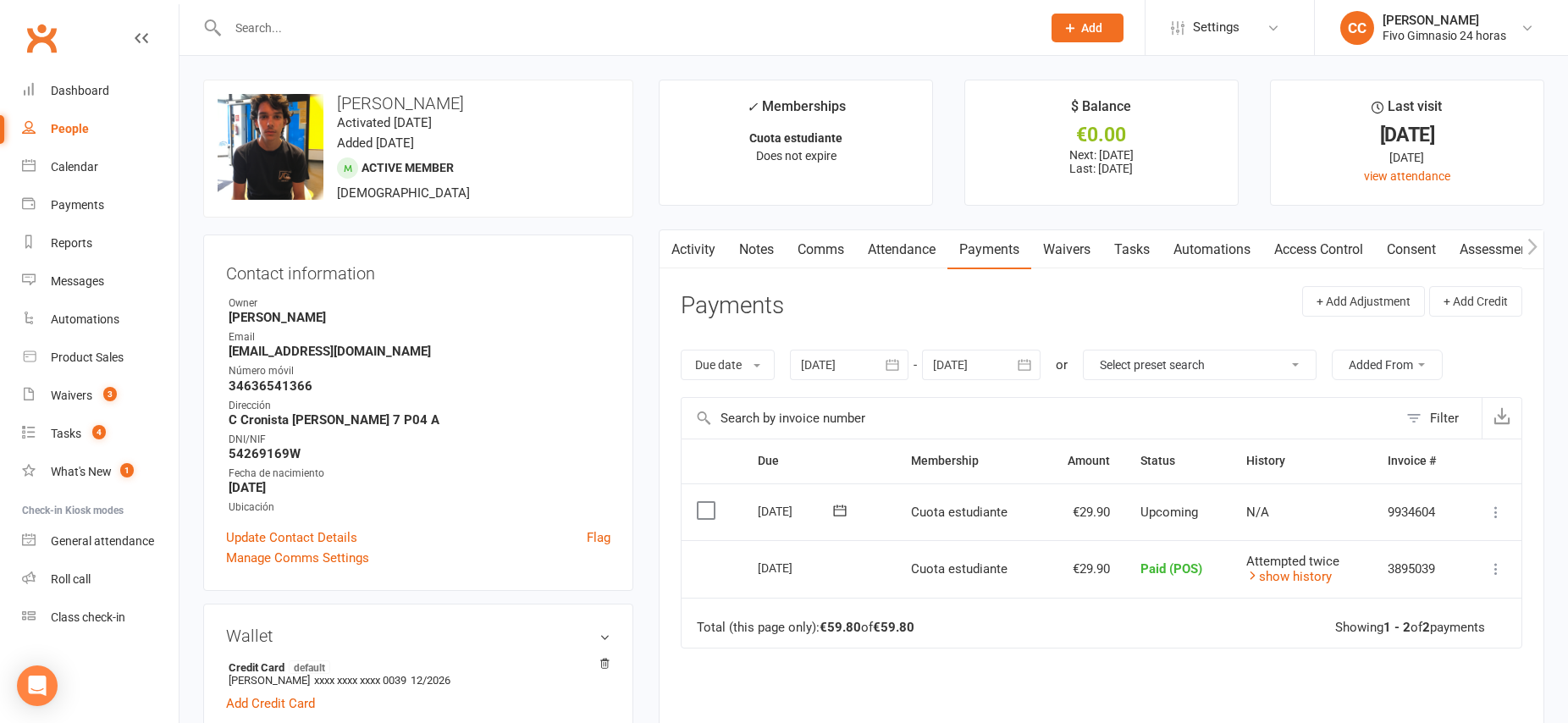
click at [1072, 248] on link "Waivers" at bounding box center [1067, 249] width 71 height 39
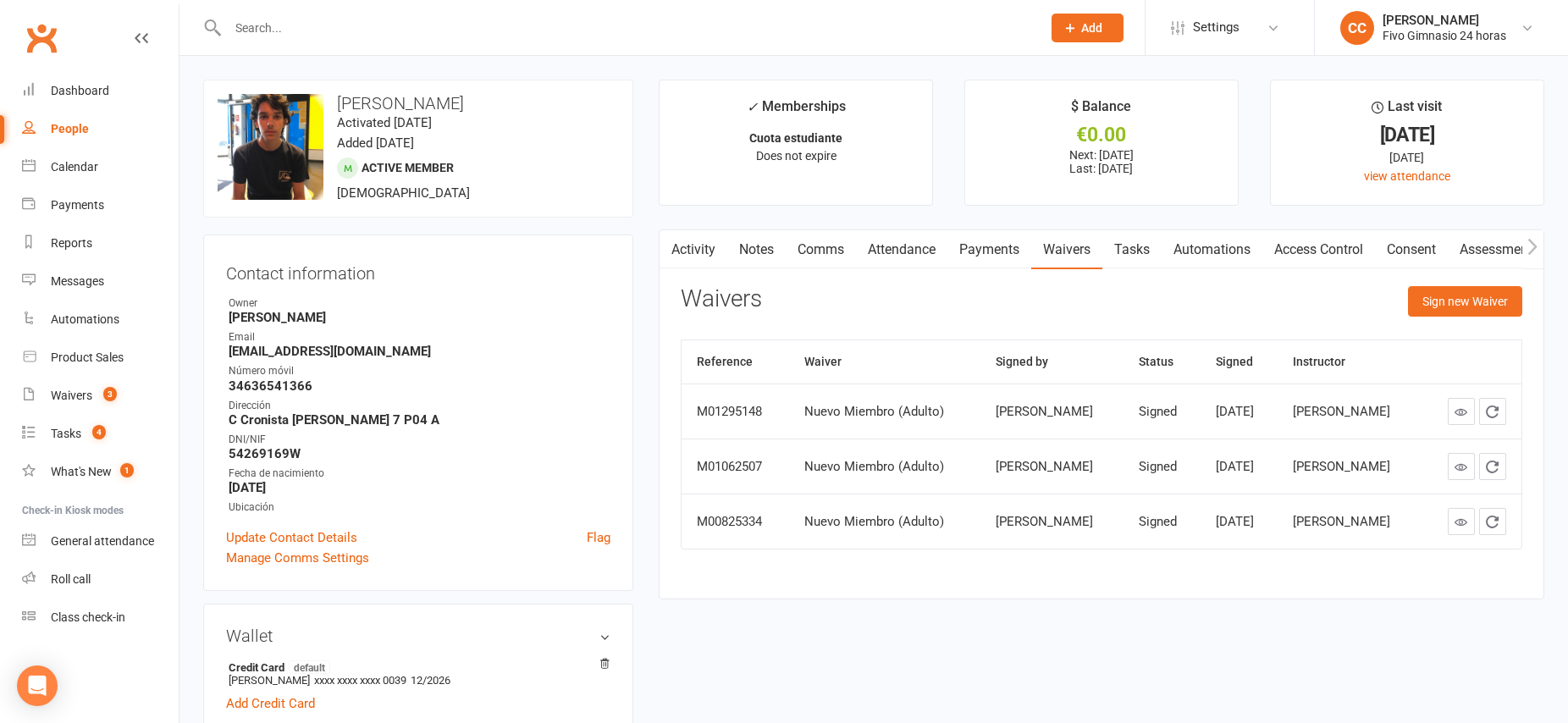
scroll to position [45, 0]
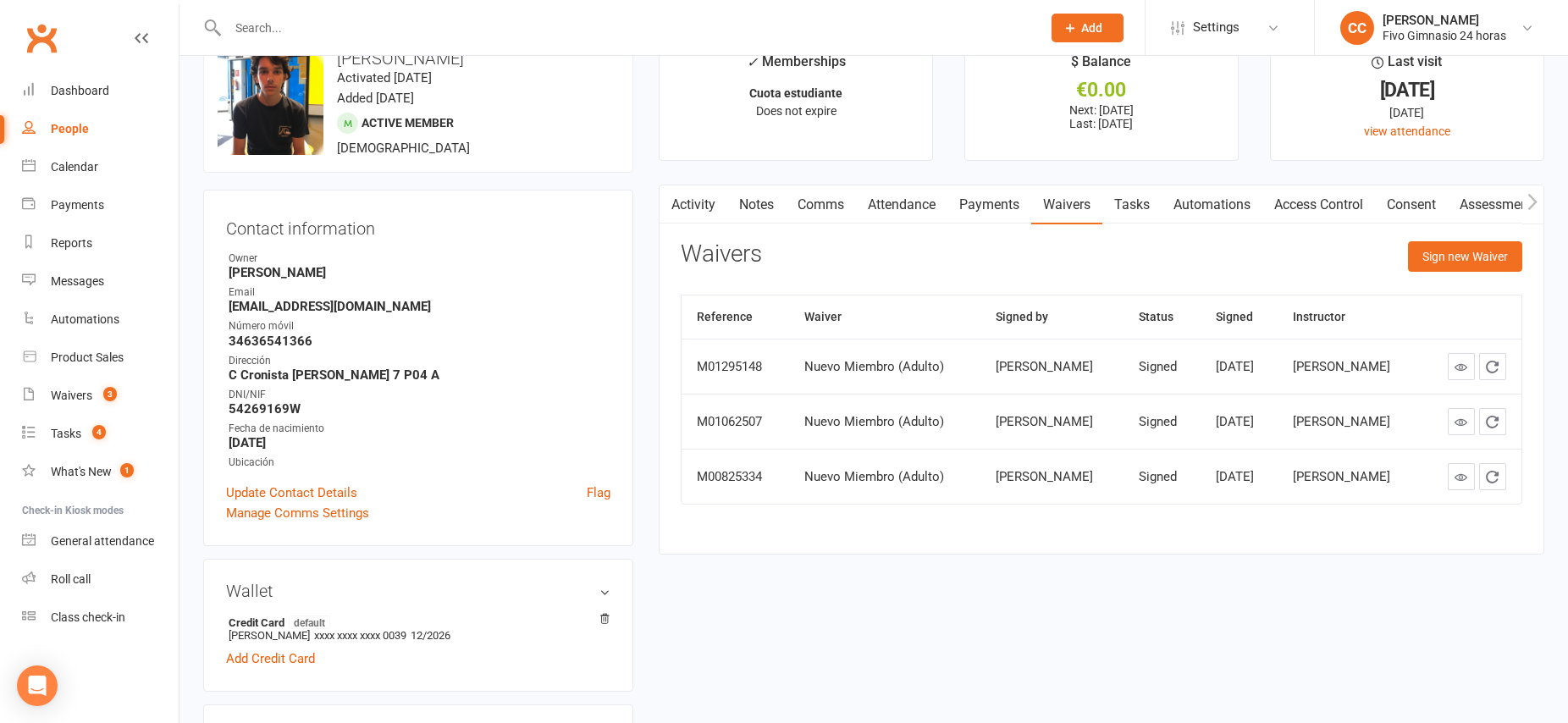
click at [1007, 210] on link "Payments" at bounding box center [990, 205] width 84 height 39
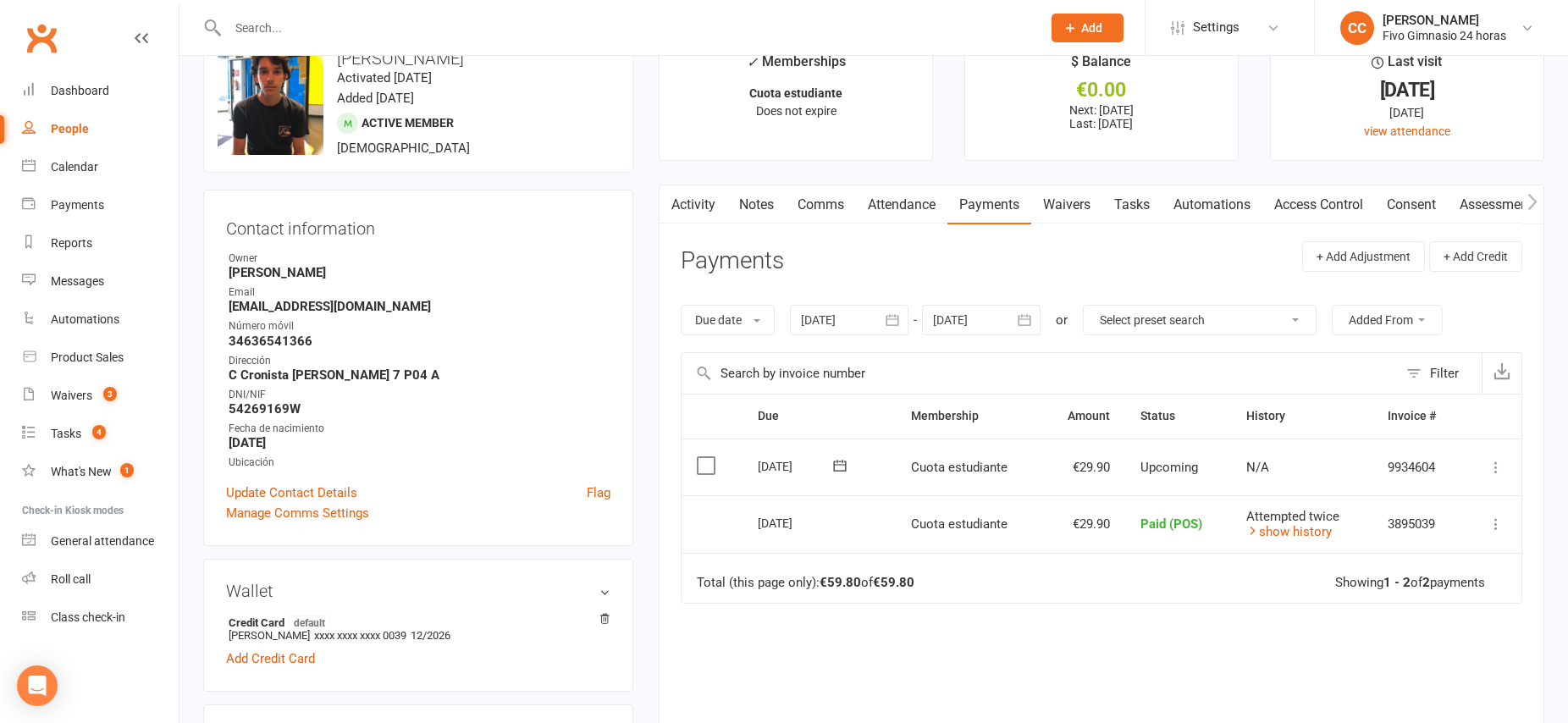
click at [827, 325] on div at bounding box center [849, 319] width 118 height 31
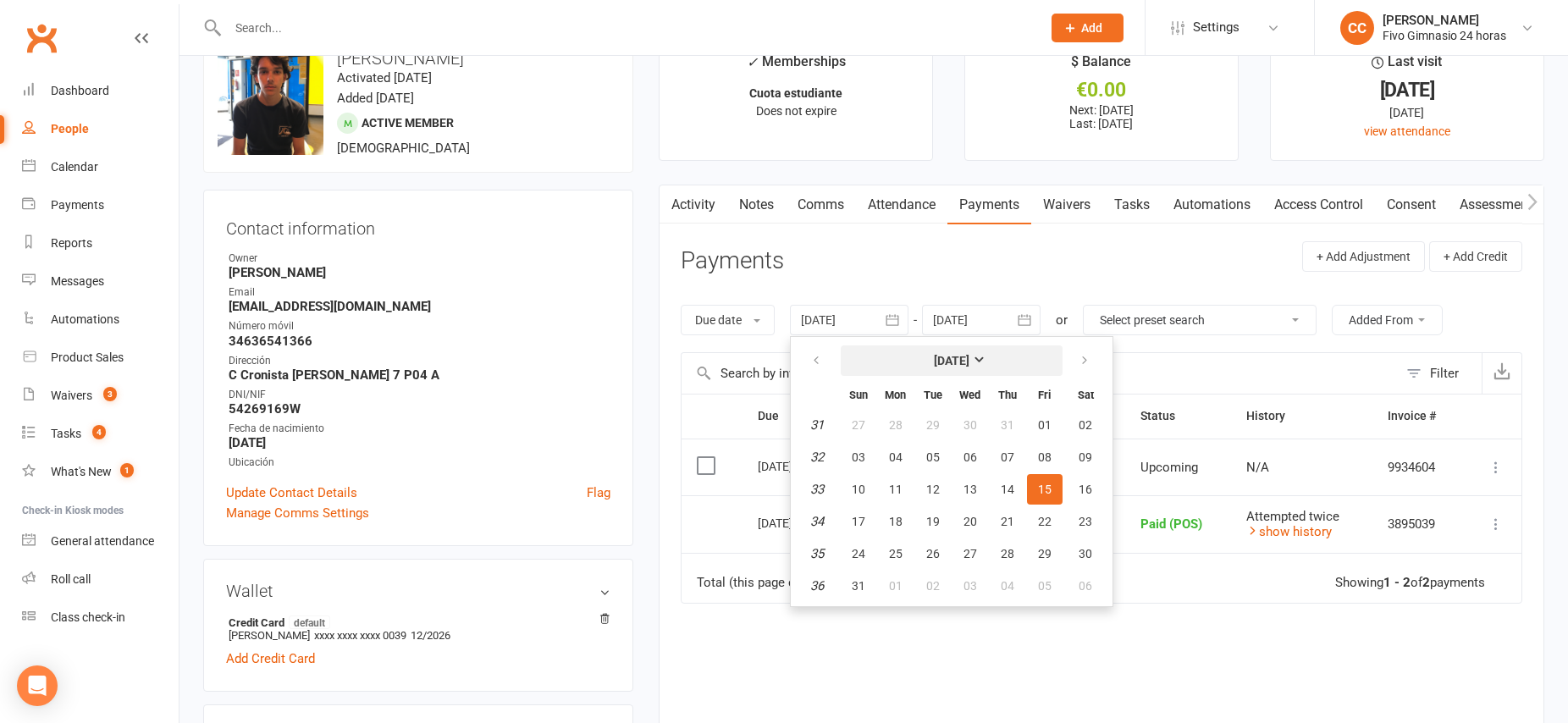
click at [943, 361] on strong "August 2025" at bounding box center [952, 360] width 35 height 14
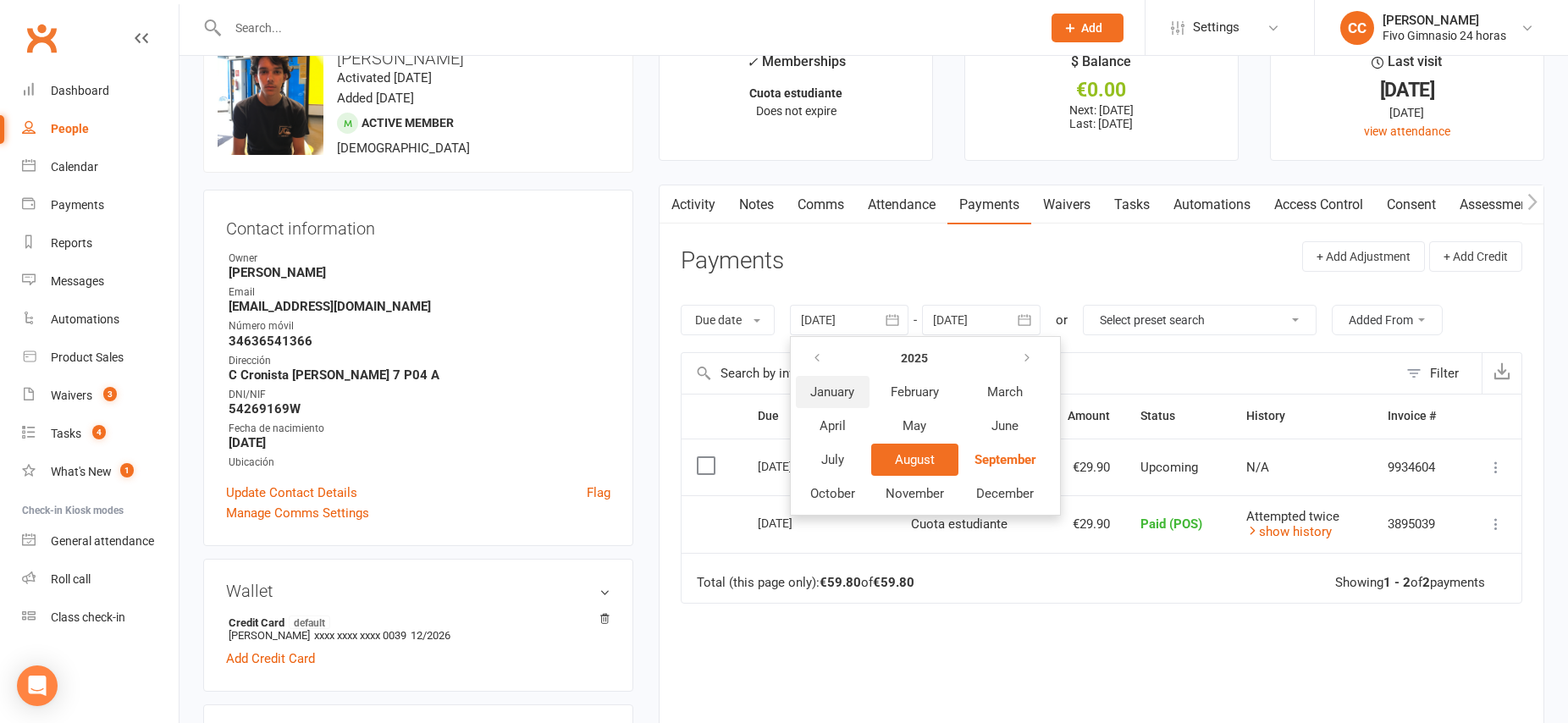
click at [822, 392] on span "January" at bounding box center [831, 392] width 44 height 15
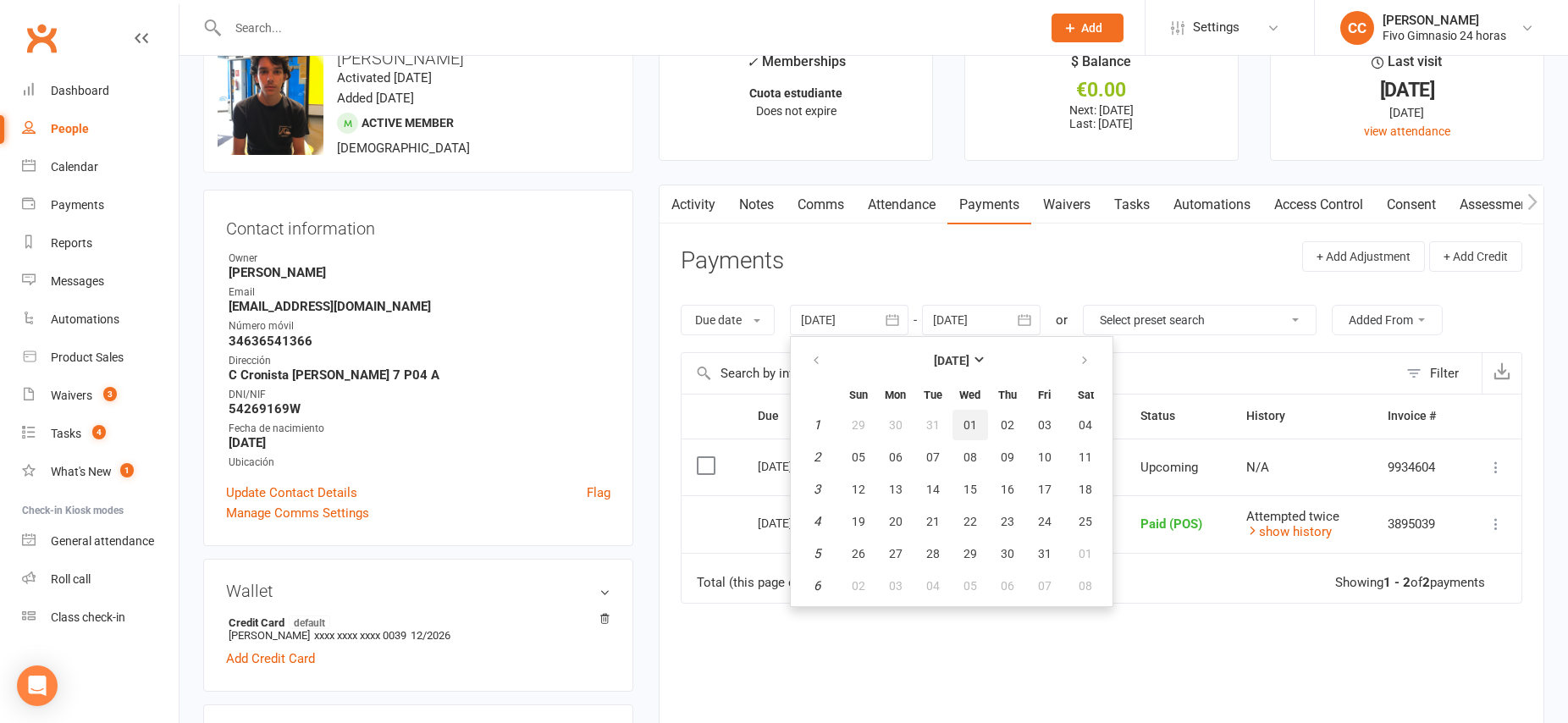
click at [966, 425] on span "01" at bounding box center [970, 424] width 14 height 14
type input "01 Jan 2025"
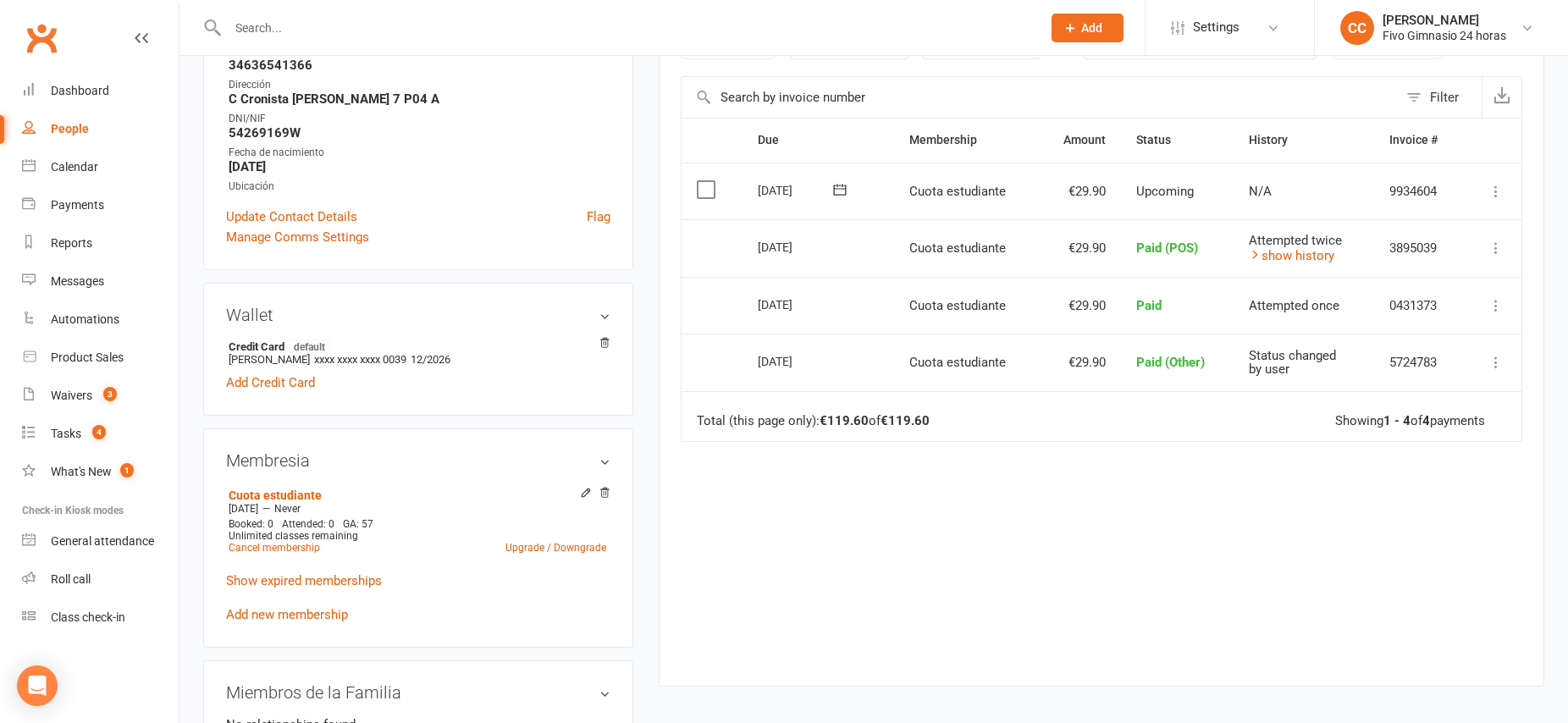
scroll to position [328, 0]
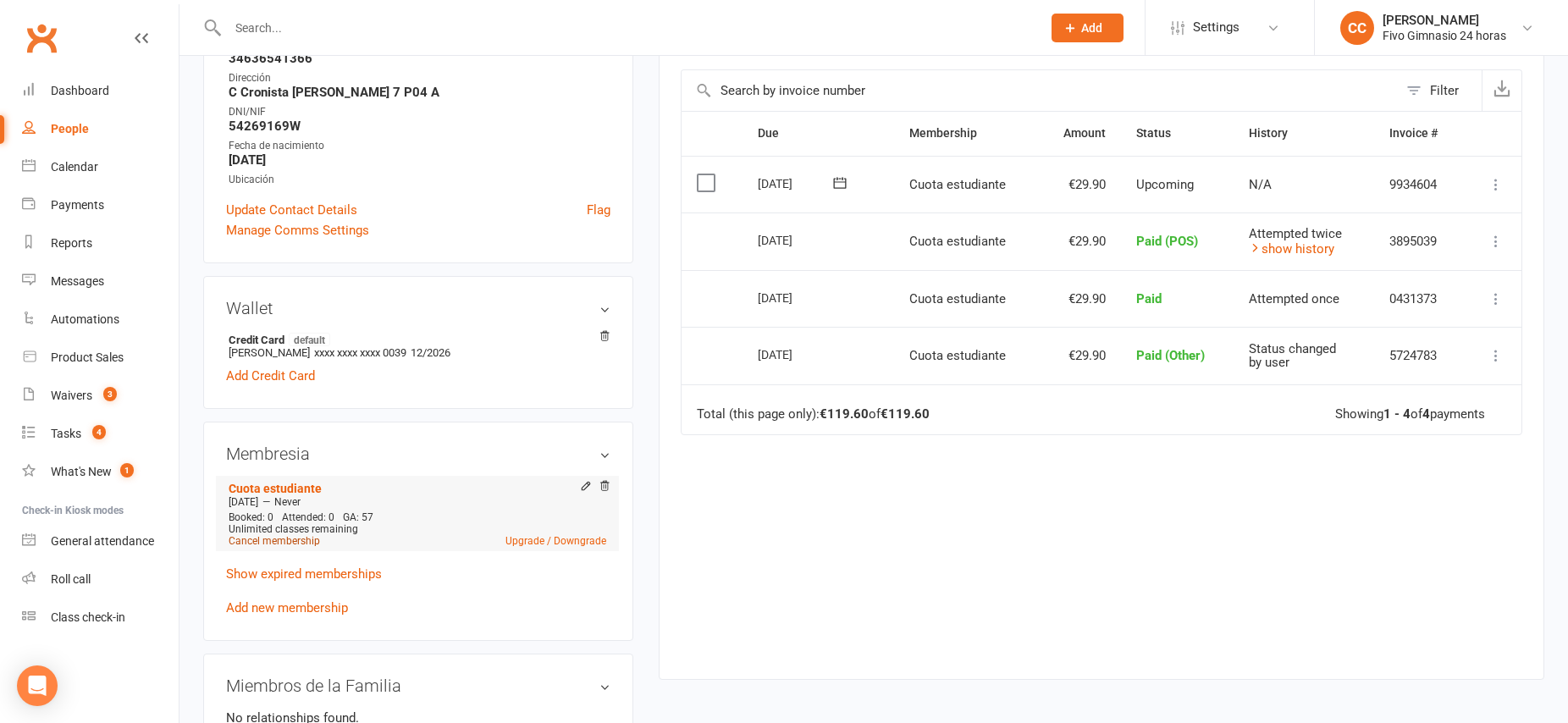
click at [268, 542] on link "Cancel membership" at bounding box center [275, 541] width 91 height 12
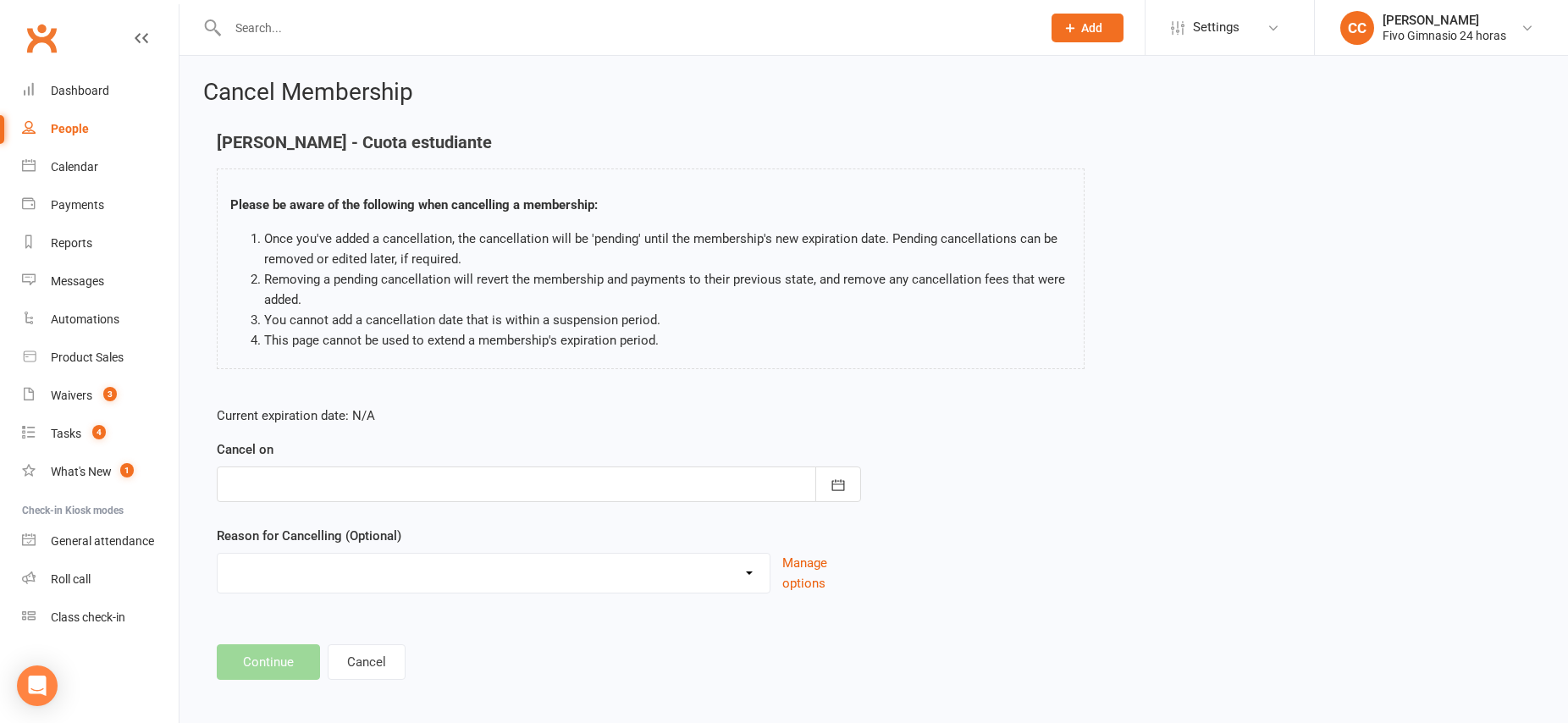
click at [599, 477] on div at bounding box center [539, 484] width 644 height 35
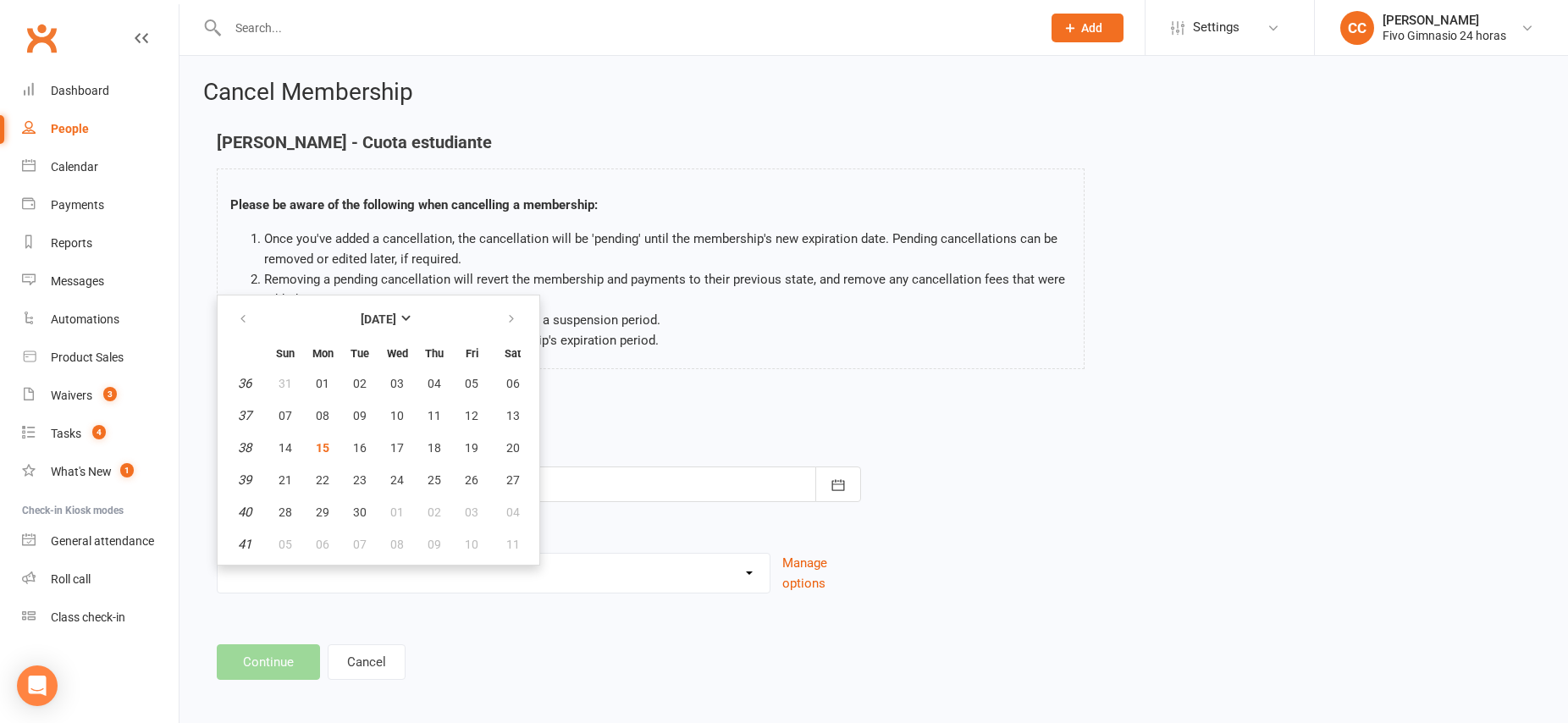
click at [695, 406] on p "Current expiration date: N/A" at bounding box center [539, 416] width 644 height 20
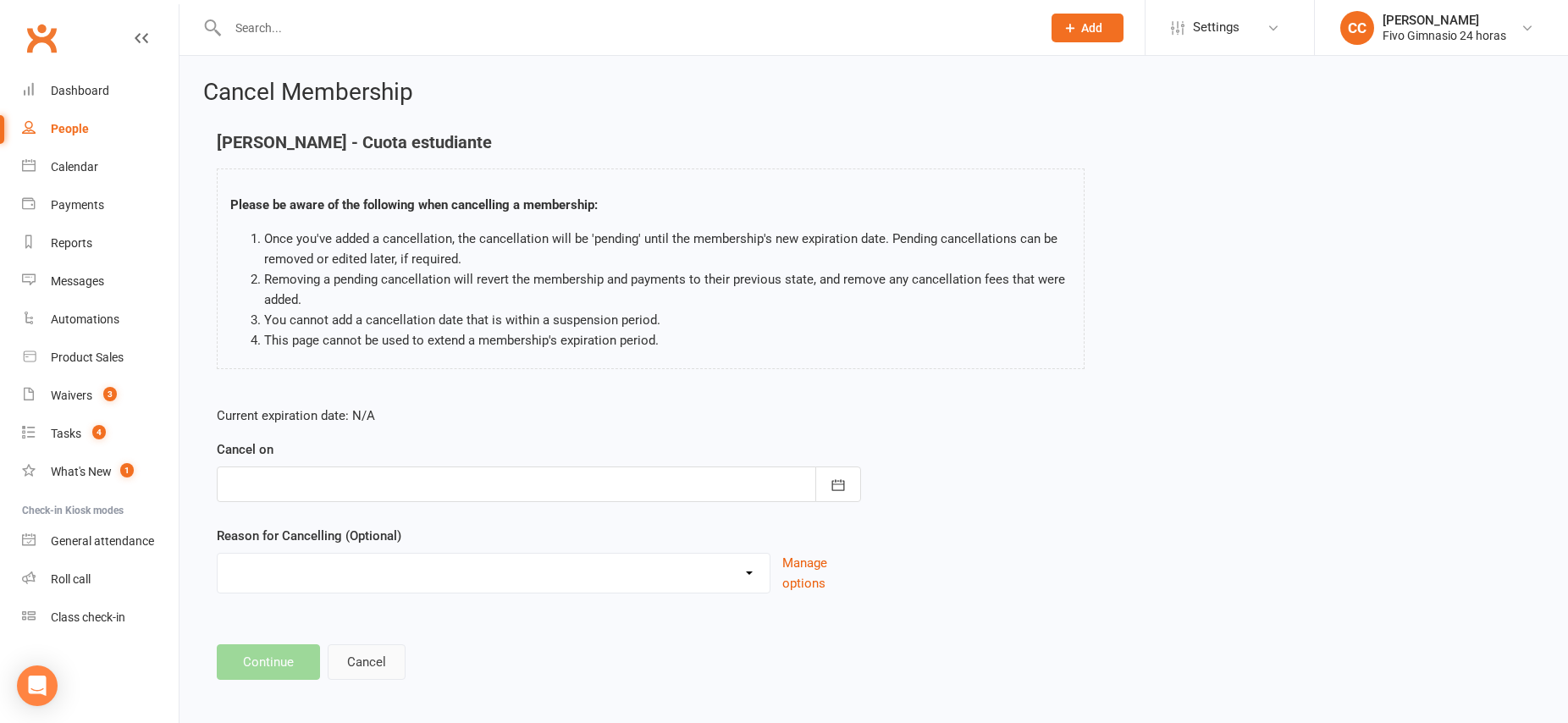
click at [372, 663] on button "Cancel" at bounding box center [367, 662] width 78 height 35
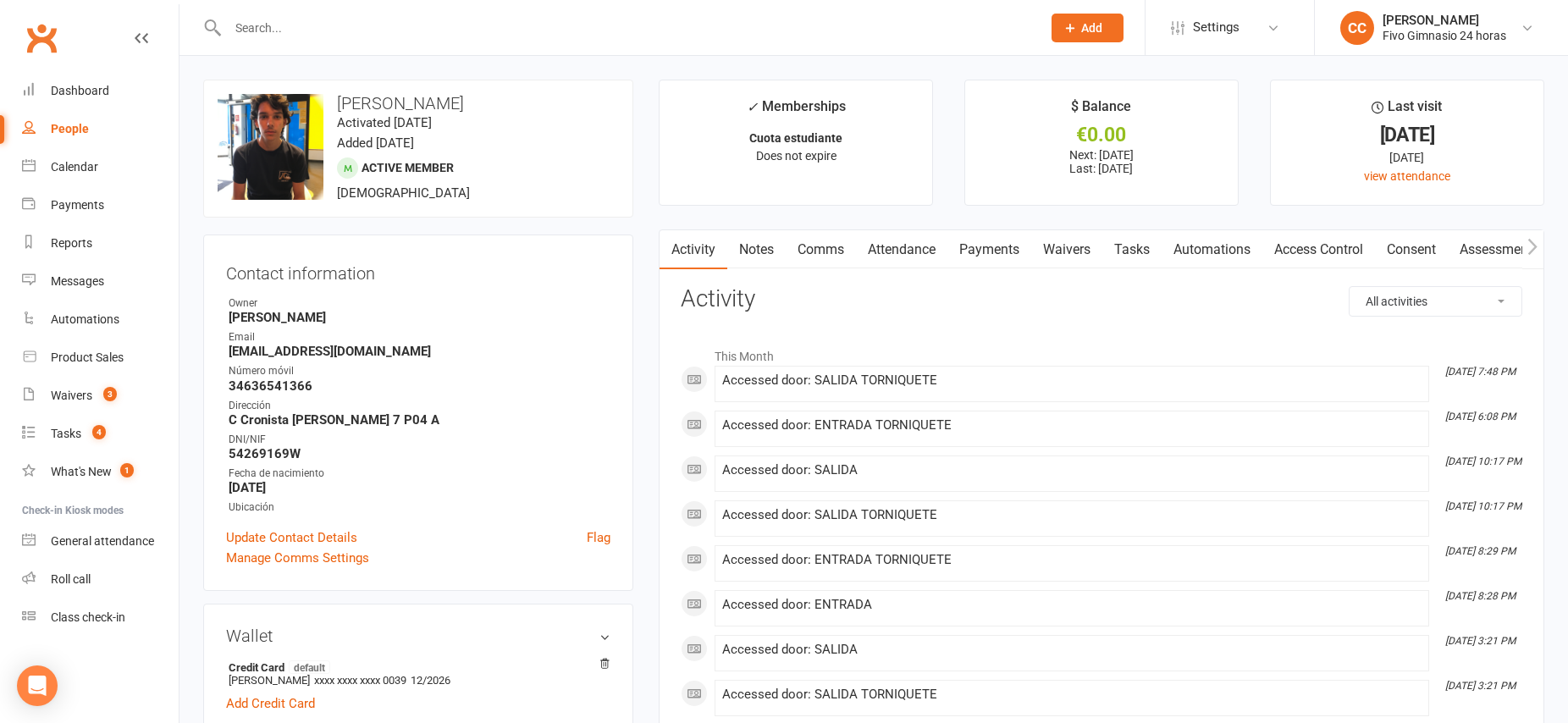
click at [973, 250] on link "Payments" at bounding box center [990, 249] width 84 height 39
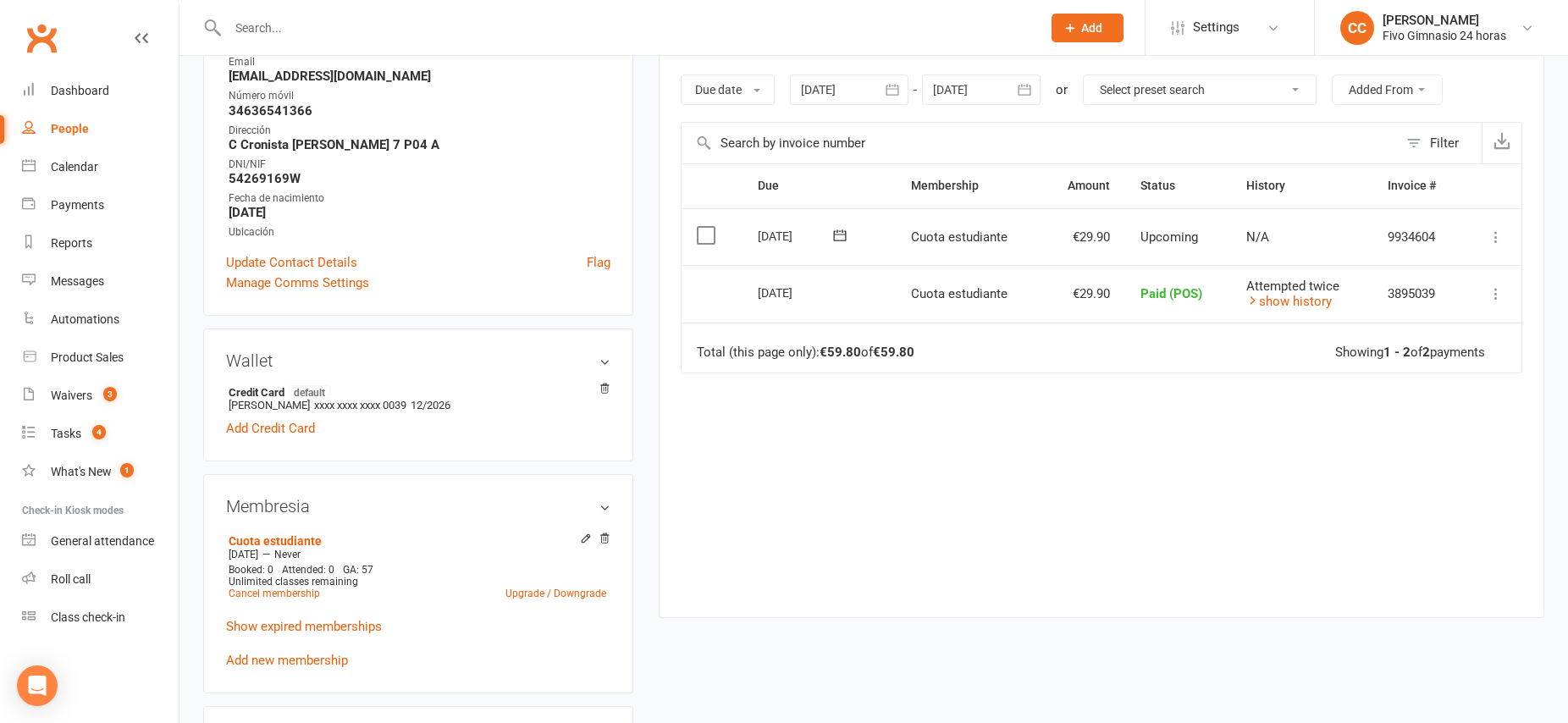
scroll to position [324, 0]
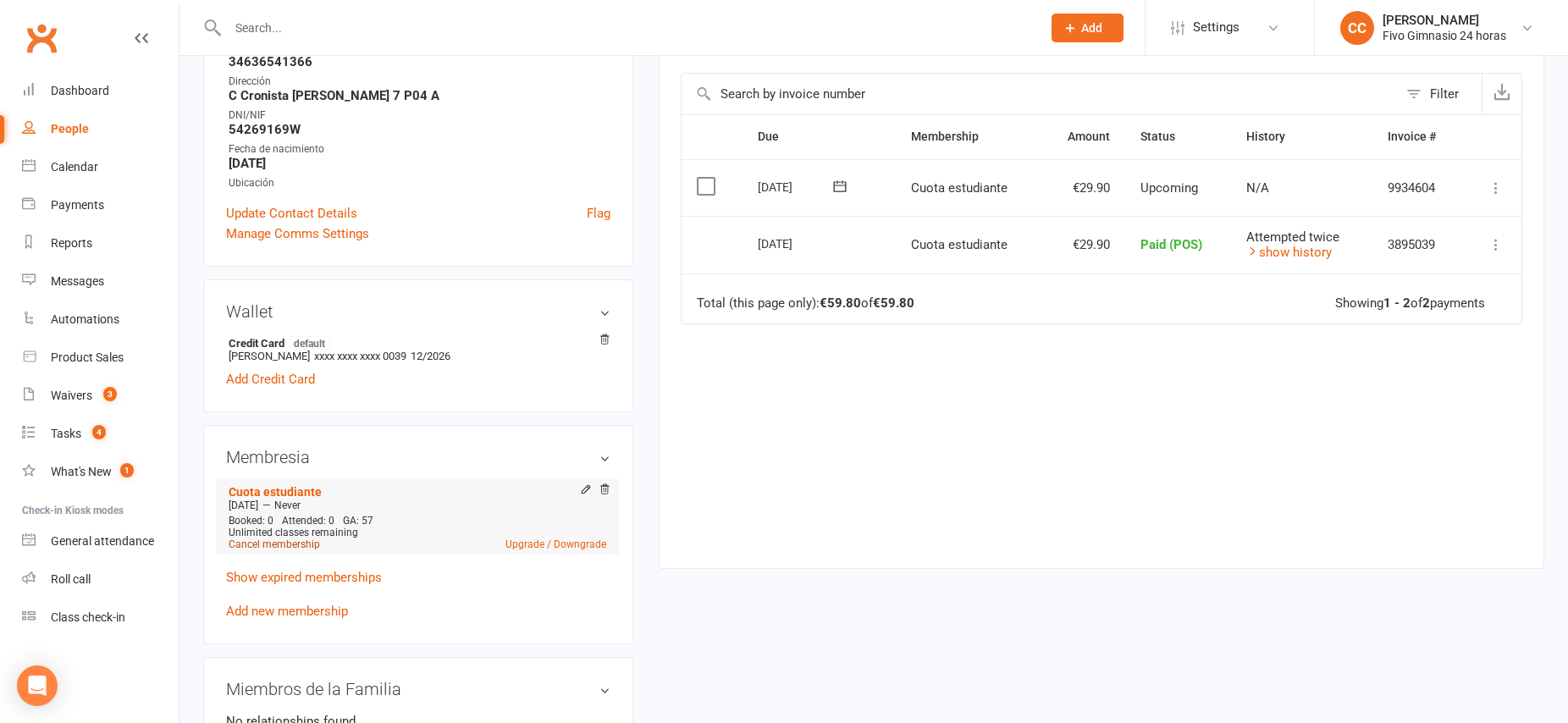
click at [286, 547] on link "Cancel membership" at bounding box center [275, 543] width 91 height 12
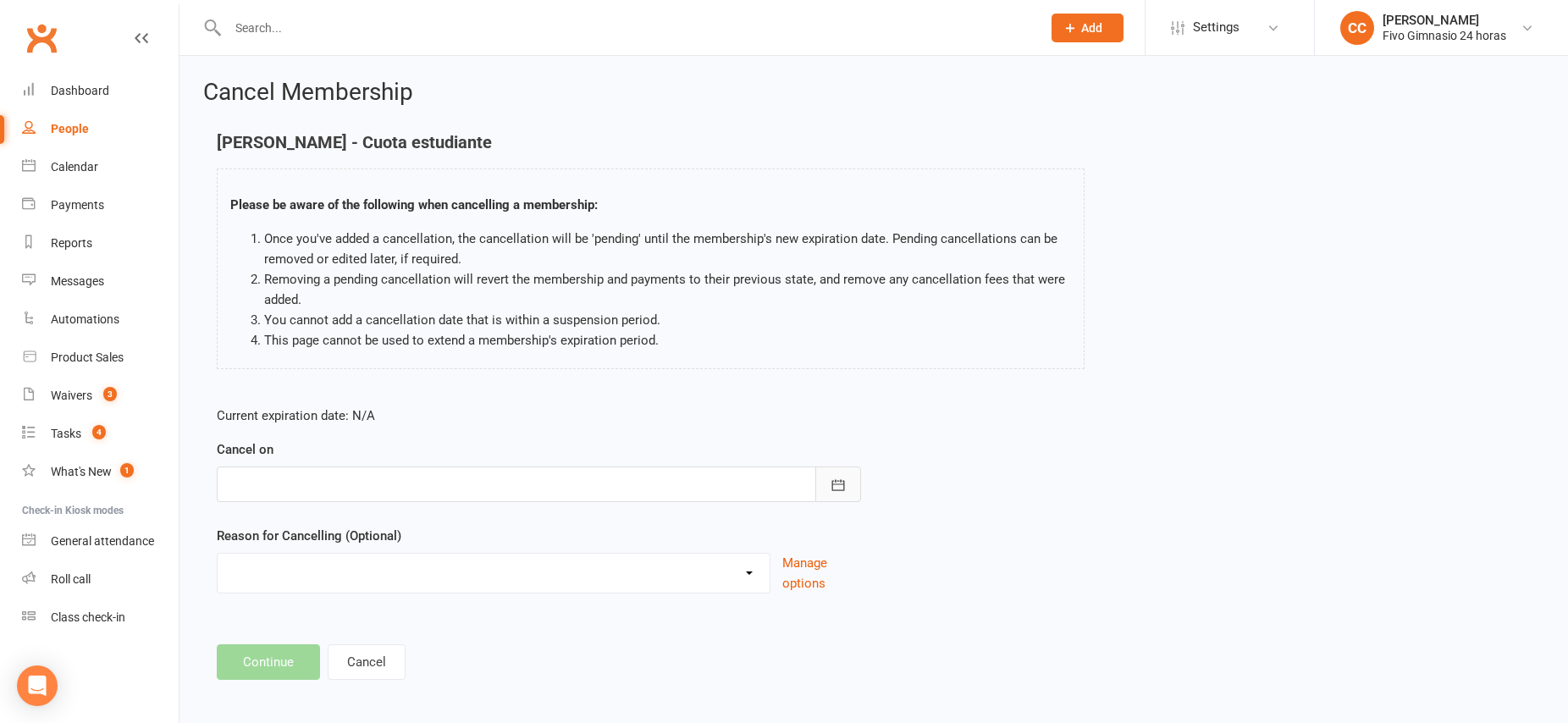
click at [812, 466] on div at bounding box center [539, 484] width 644 height 35
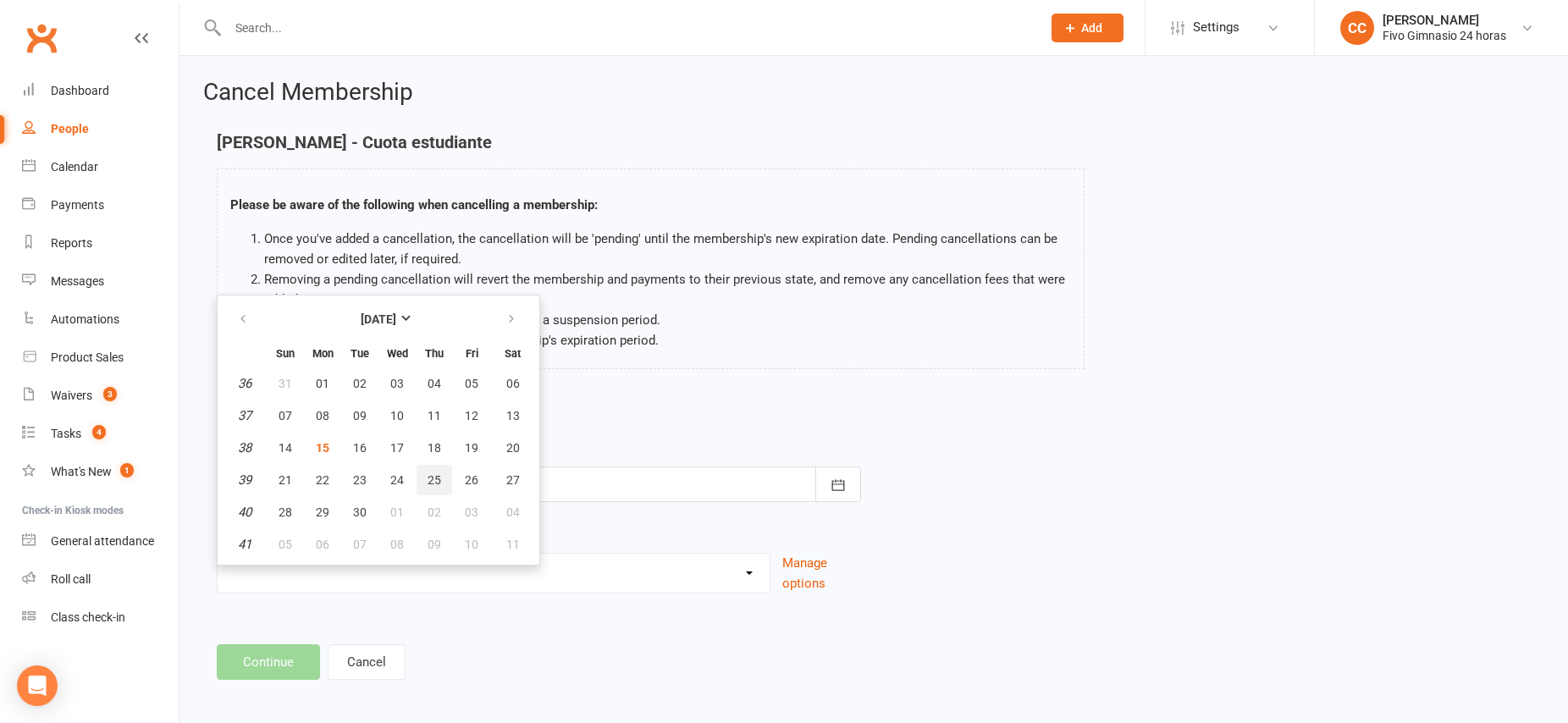
click at [443, 484] on button "25" at bounding box center [434, 479] width 35 height 31
type input "25 Sep 2025"
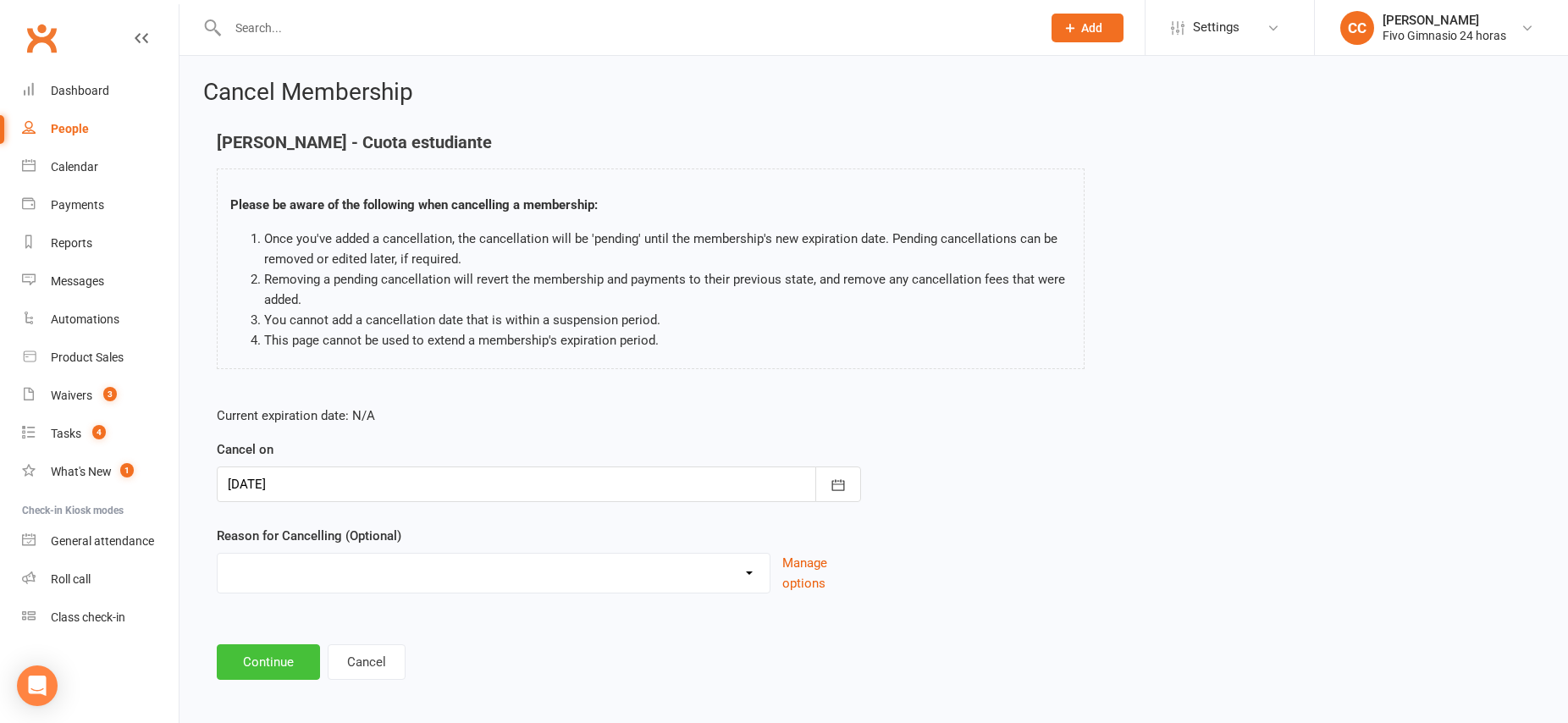
click at [260, 666] on button "Continue" at bounding box center [268, 662] width 103 height 35
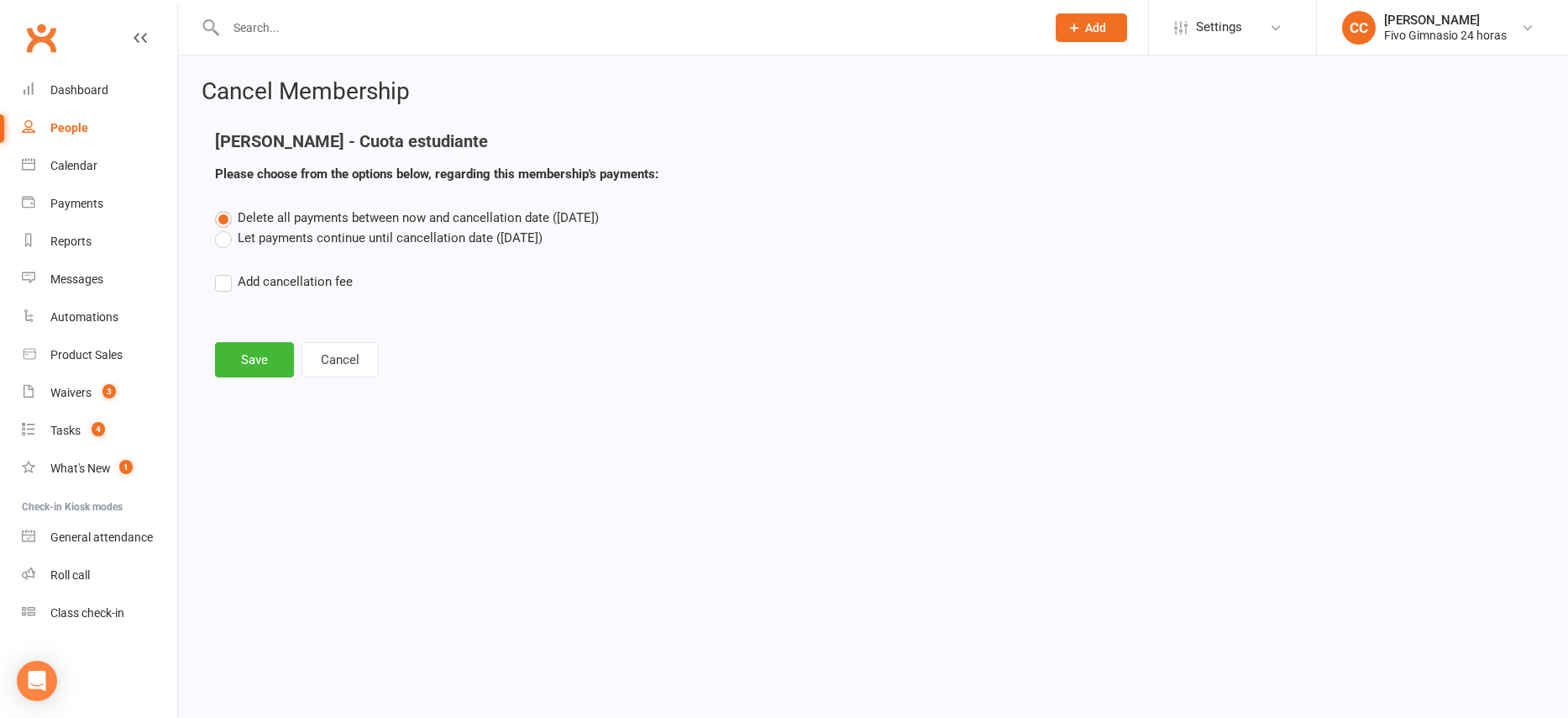
click at [219, 293] on div "Delete all payments between now and cancellation date (Sep 25, 2025) Let paymen…" at bounding box center [873, 262] width 1342 height 107
click at [223, 286] on label "Add cancellation fee" at bounding box center [283, 282] width 138 height 20
click at [223, 272] on input "Add cancellation fee" at bounding box center [221, 272] width 11 height 0
click at [375, 322] on input "number" at bounding box center [367, 333] width 140 height 35
type input "38.90"
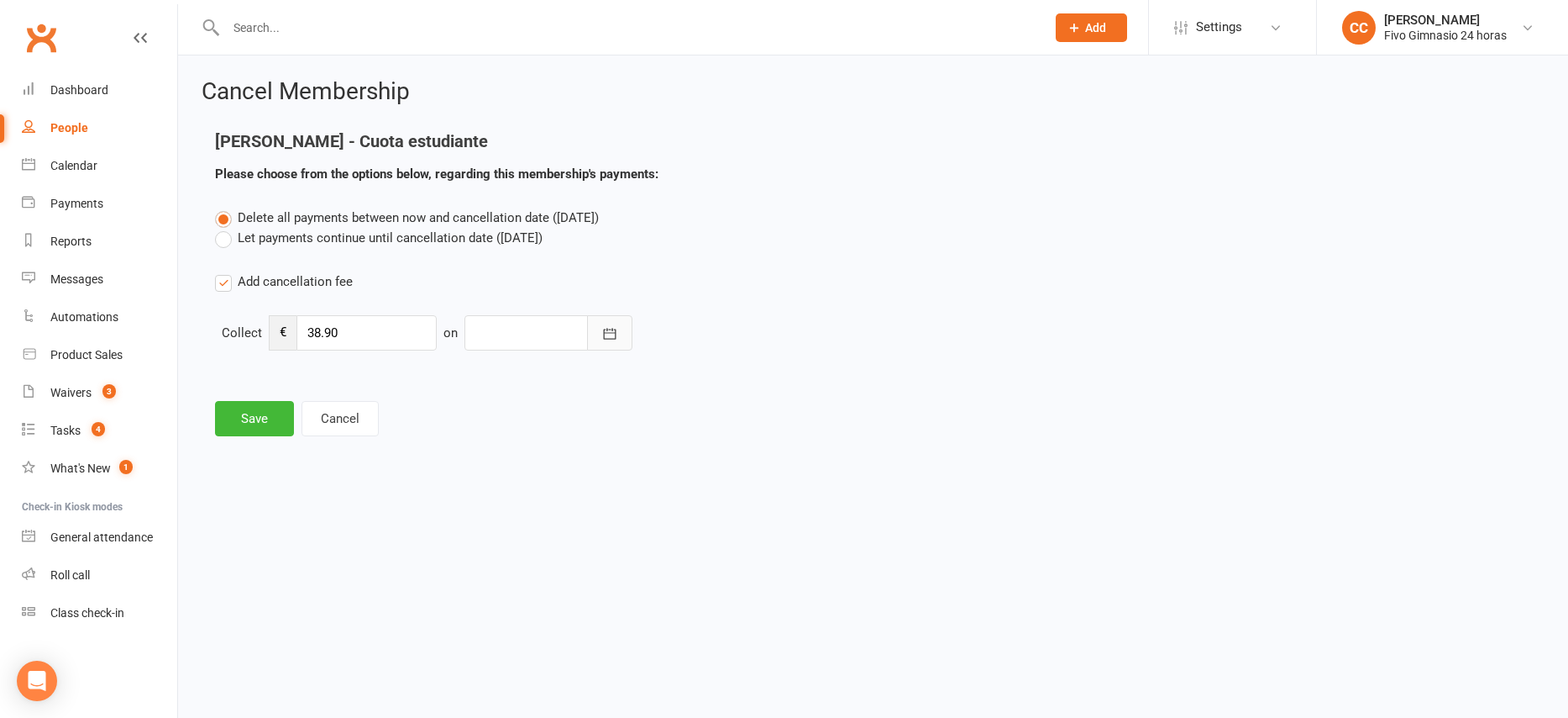
click at [604, 330] on icon "button" at bounding box center [610, 334] width 13 height 11
click at [573, 508] on span "15" at bounding box center [569, 504] width 14 height 14
type input "15 Sep 2025"
click at [249, 424] on button "Save" at bounding box center [254, 419] width 78 height 35
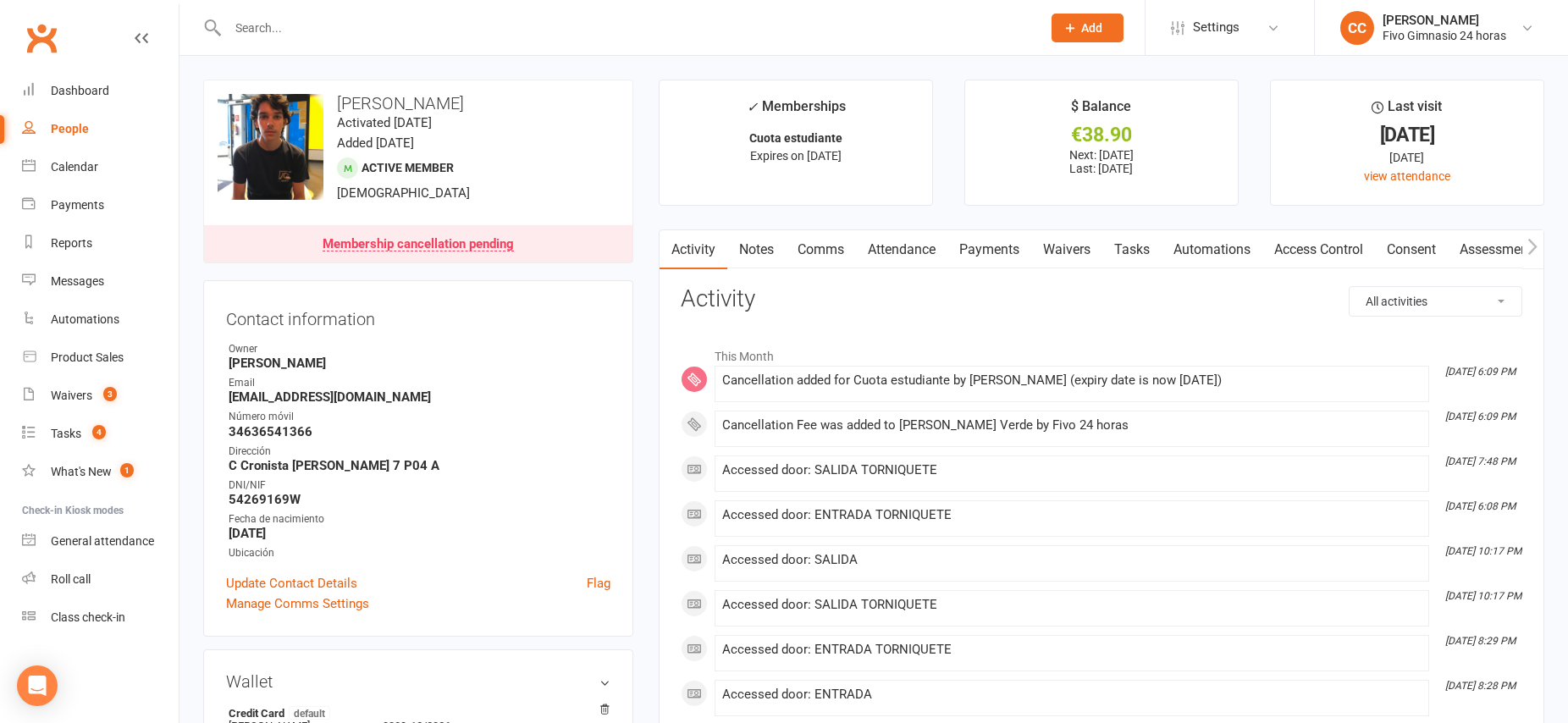
click at [989, 248] on link "Payments" at bounding box center [990, 249] width 84 height 39
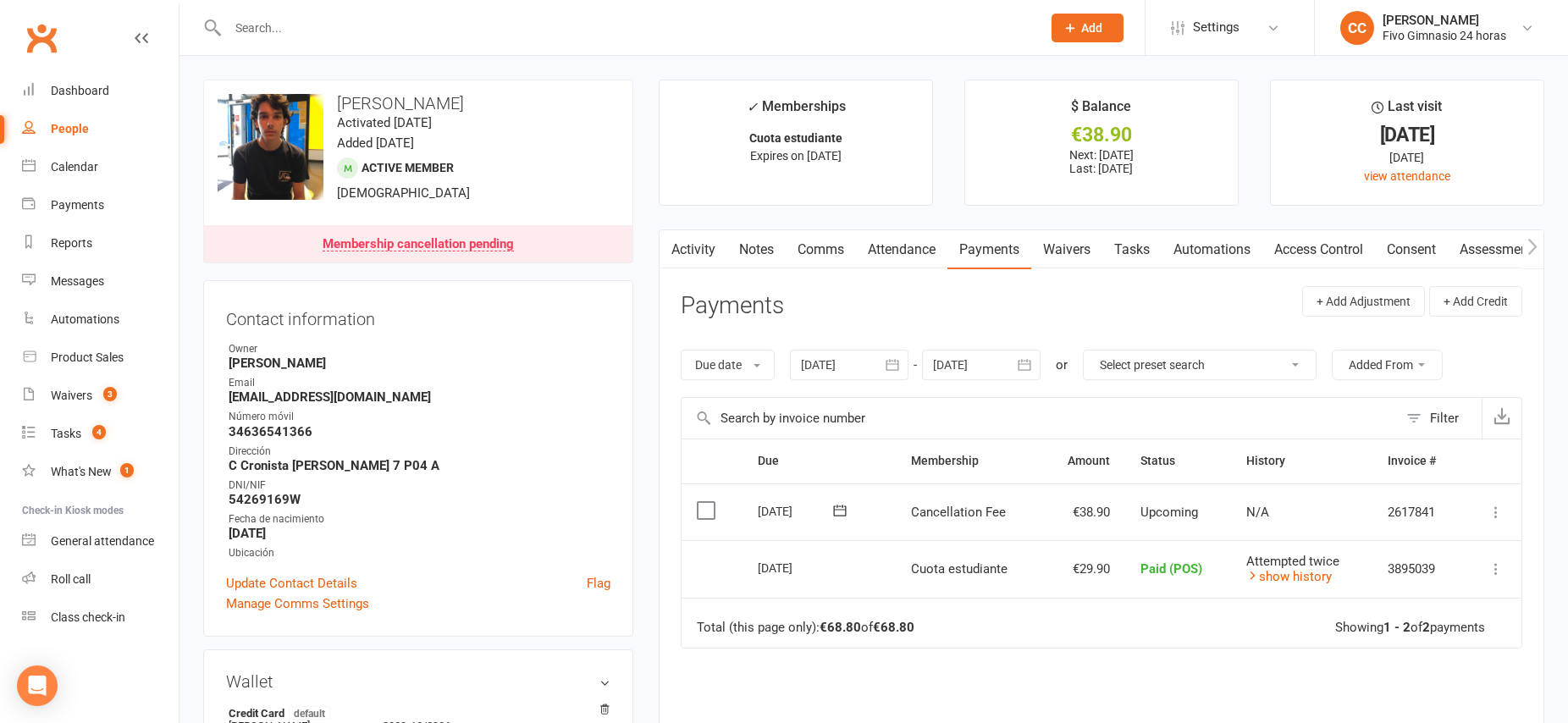
click at [1096, 33] on button "Add" at bounding box center [1088, 28] width 72 height 29
click at [1036, 113] on link "Member" at bounding box center [1070, 115] width 151 height 39
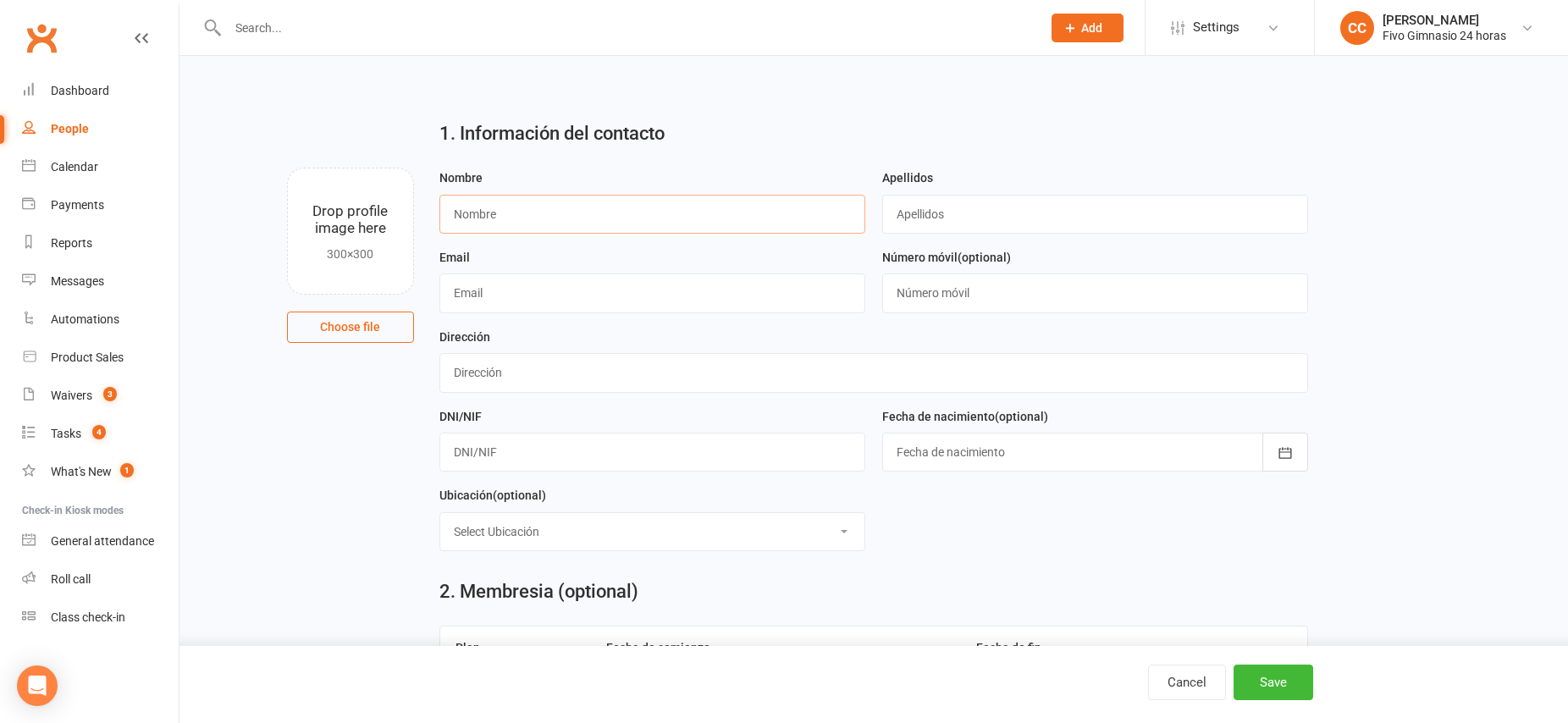
click at [554, 213] on input "text" at bounding box center [652, 214] width 426 height 39
type input "Fernando"
type input "Suarez Barragán"
click at [577, 299] on input "text" at bounding box center [652, 293] width 426 height 39
type input "[EMAIL_ADDRESS][DOMAIN_NAME]"
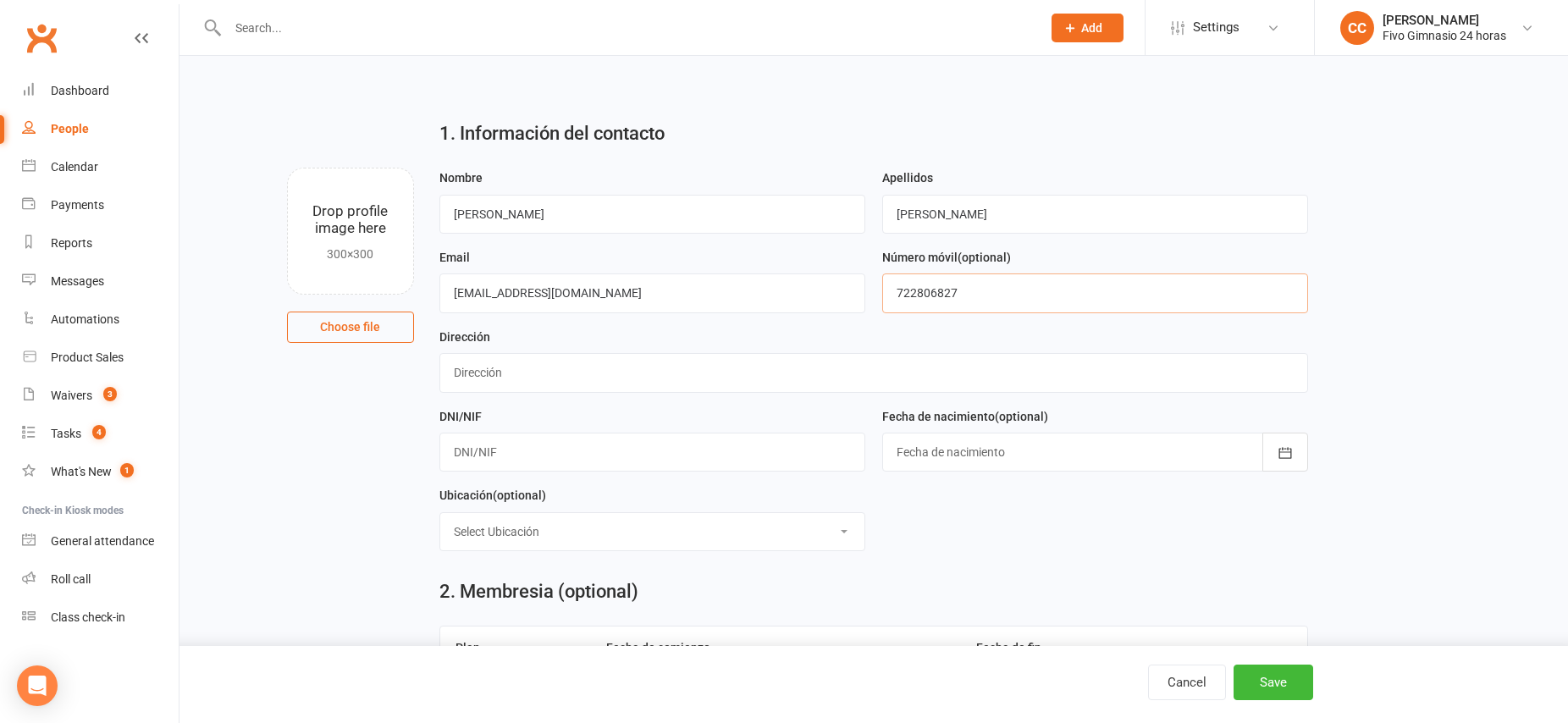
type input "722806827"
click at [519, 381] on input "text" at bounding box center [873, 372] width 869 height 39
type input "[STREET_ADDRESS]"
click at [593, 458] on input "text" at bounding box center [652, 452] width 426 height 39
type input "45391206Q"
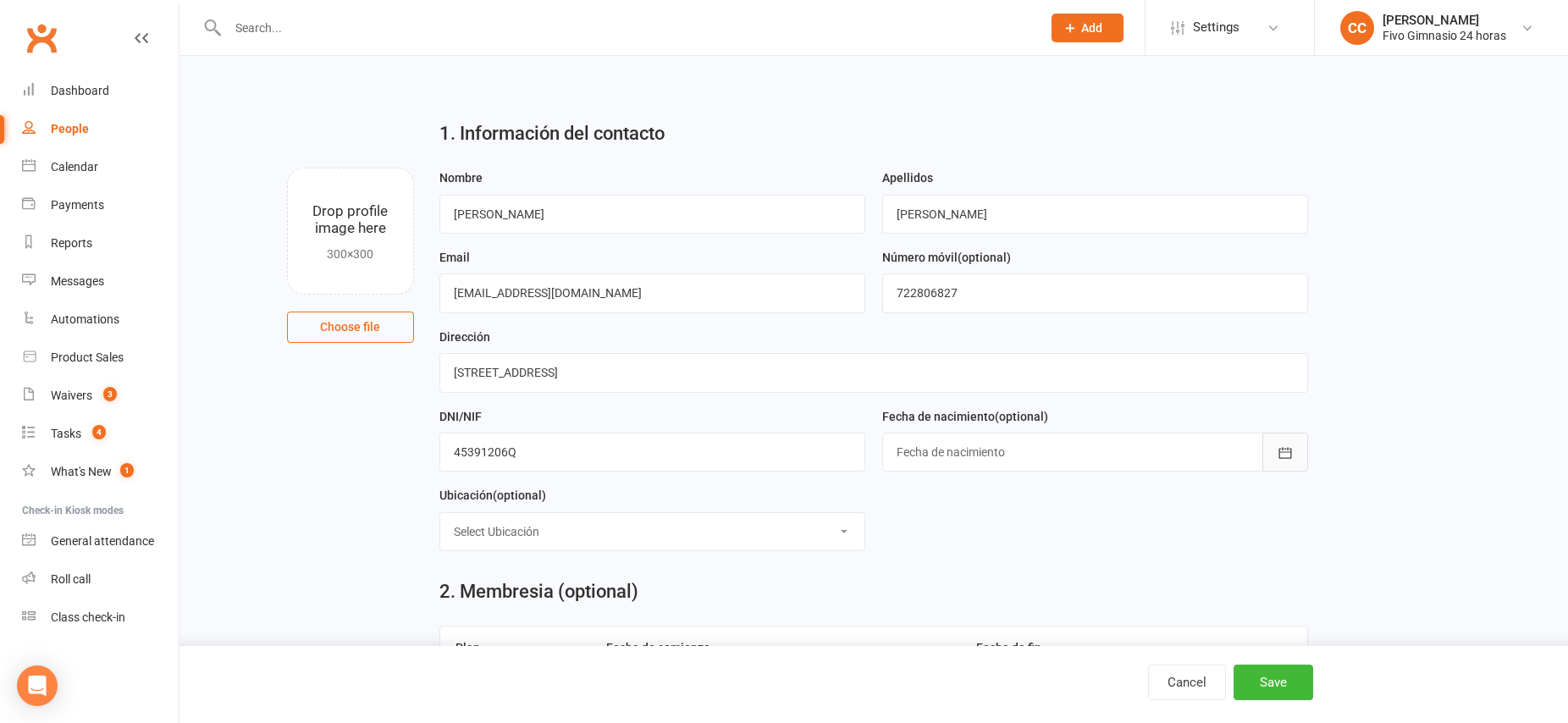
click at [1280, 449] on icon "button" at bounding box center [1285, 452] width 13 height 11
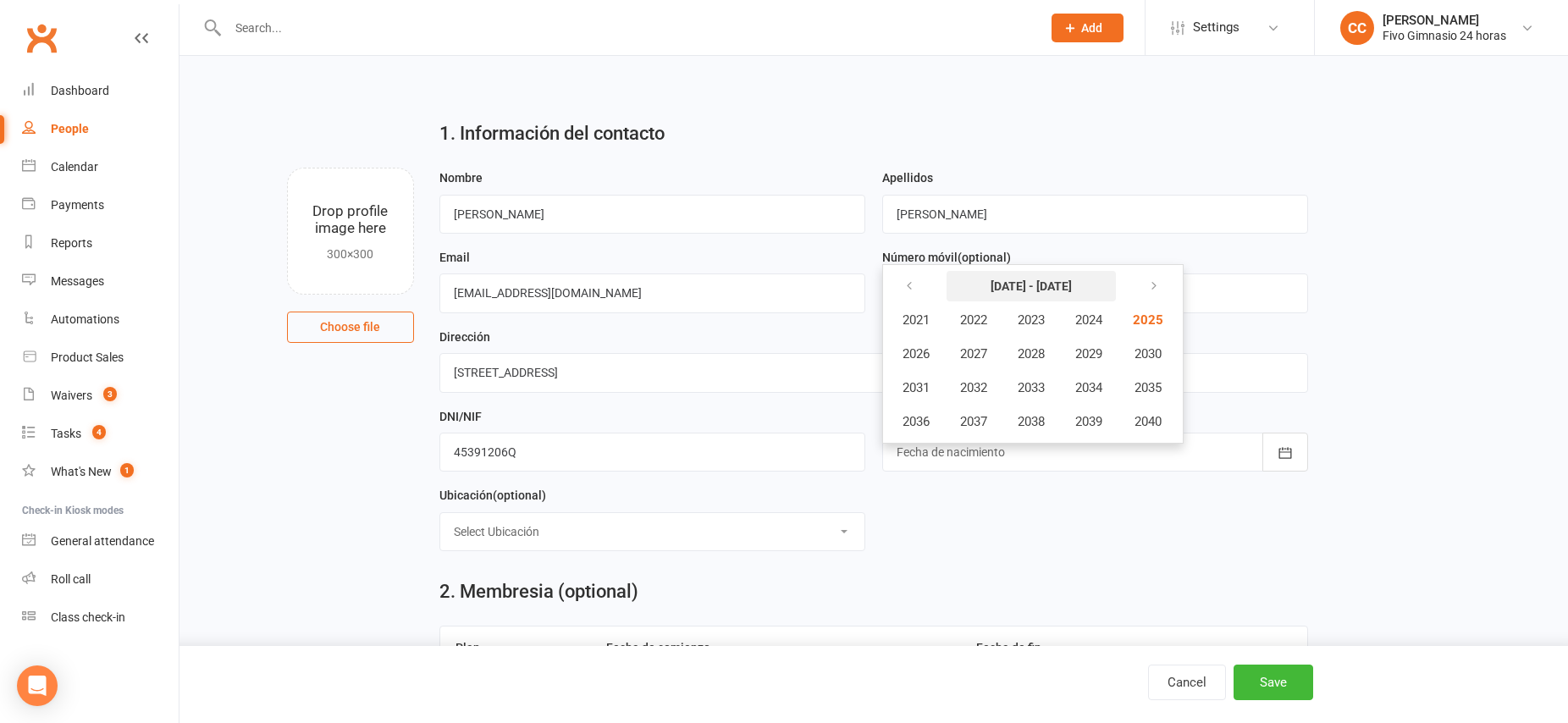
click at [1048, 283] on strong "2021 - 2040" at bounding box center [1031, 286] width 81 height 14
click at [906, 283] on icon "button" at bounding box center [909, 286] width 12 height 14
click at [1045, 319] on span "2003" at bounding box center [1031, 320] width 27 height 15
click at [1109, 358] on span "June" at bounding box center [1097, 354] width 27 height 15
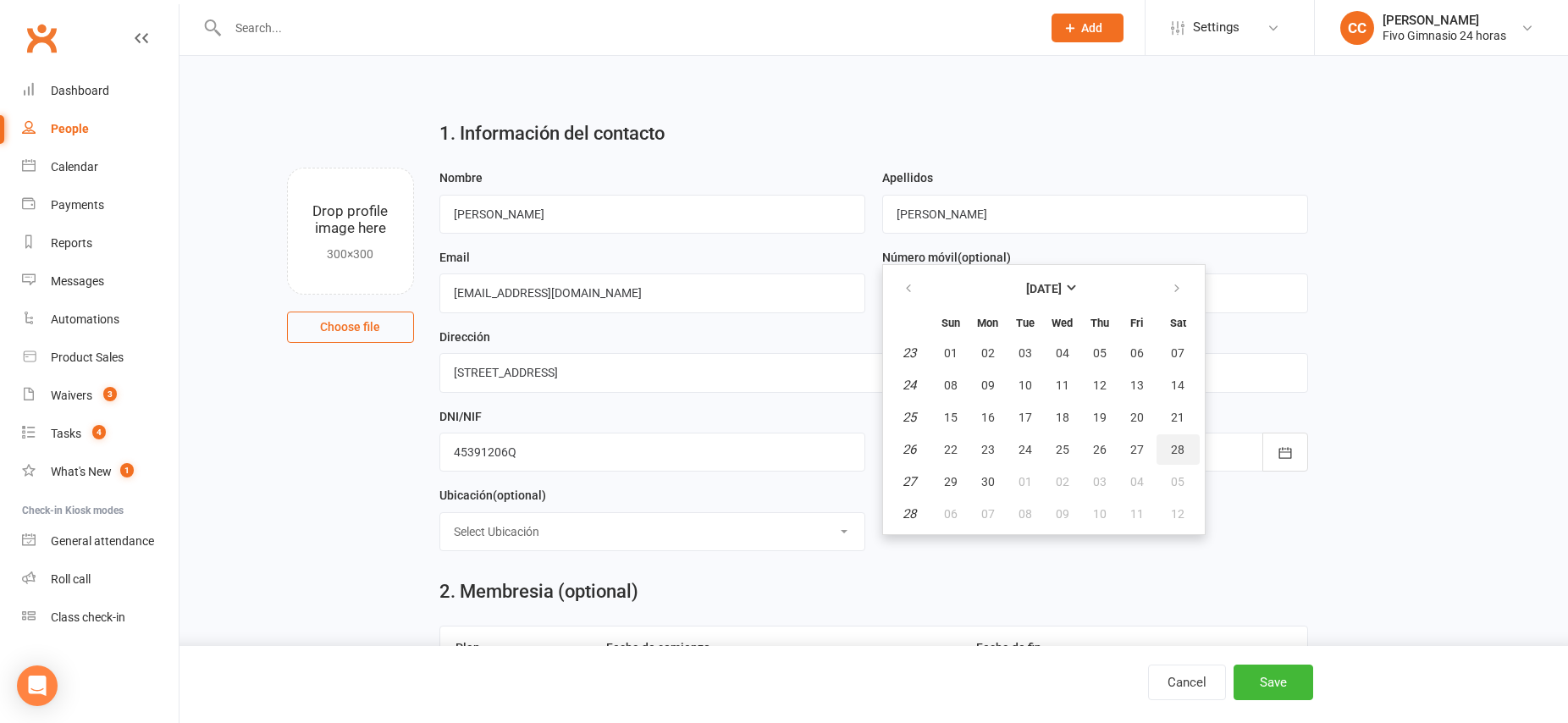
click at [1178, 452] on span "28" at bounding box center [1178, 449] width 14 height 14
type input "28 Jun 2003"
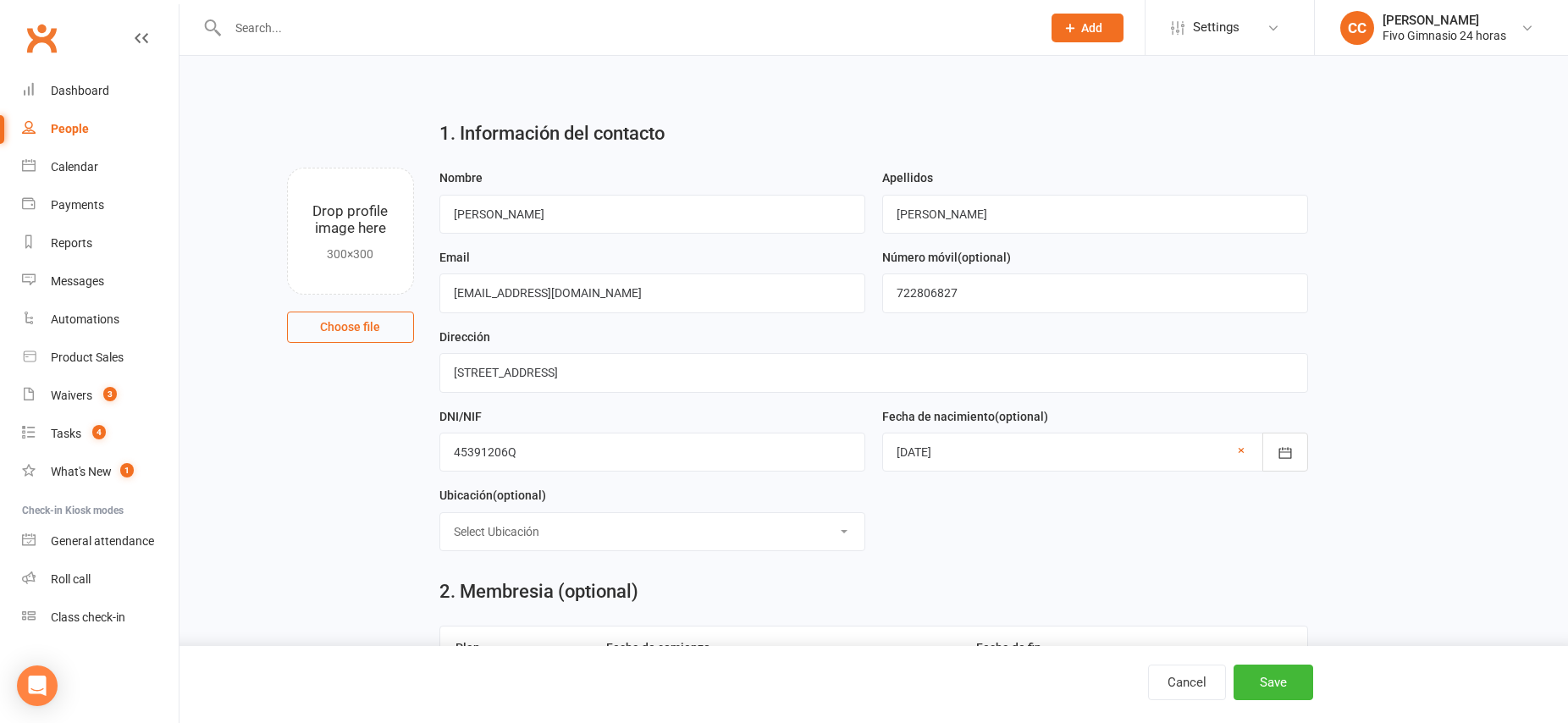
click at [1038, 538] on form "Nombre Fernando Apellidos Suarez Barragán Email fernan2suarez@gmail.com Número …" at bounding box center [873, 366] width 885 height 397
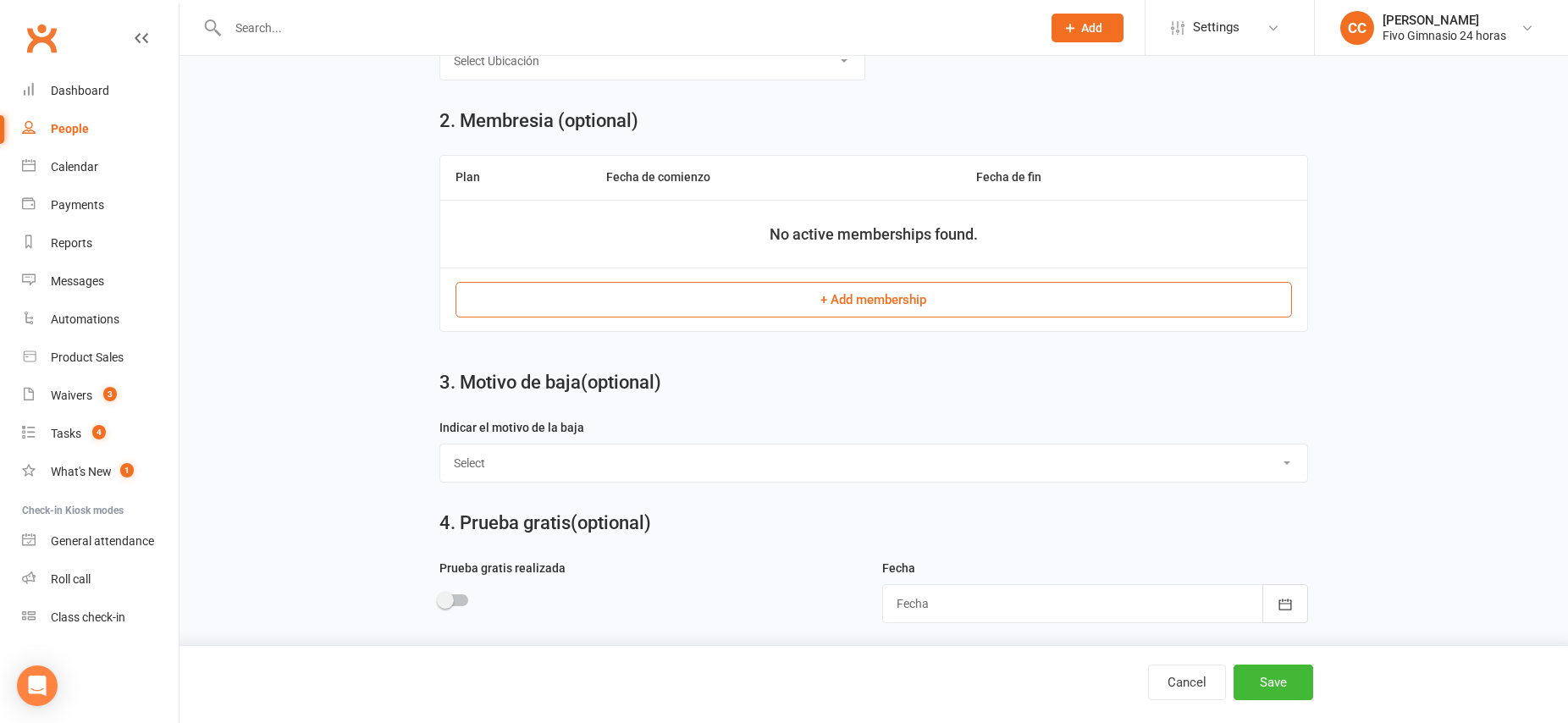
scroll to position [473, 0]
click at [892, 295] on button "+ Add membership" at bounding box center [873, 297] width 837 height 35
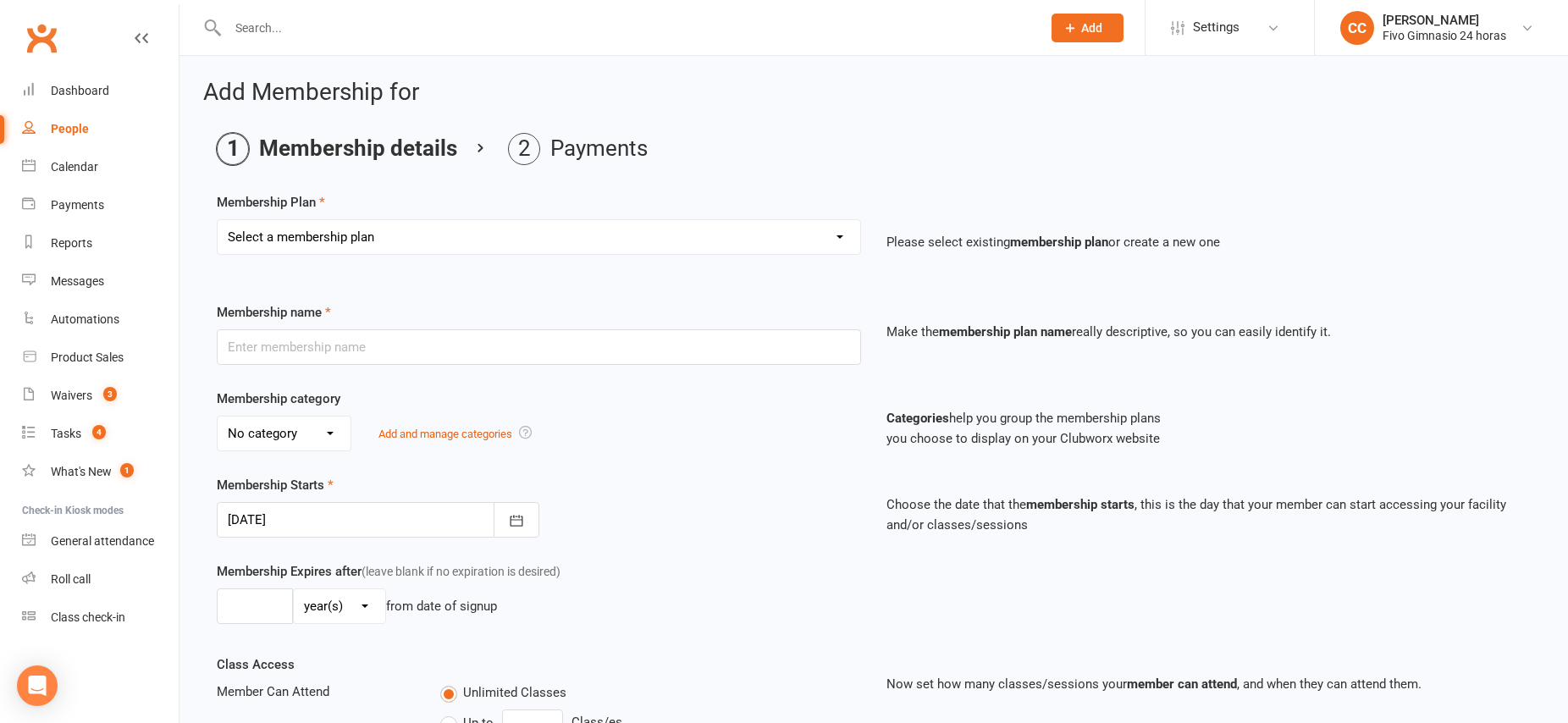
click at [426, 238] on select "Select a membership plan Cuota familiar Cuota estudiante 10 pases full Anual Se…" at bounding box center [539, 236] width 642 height 33
select select "21"
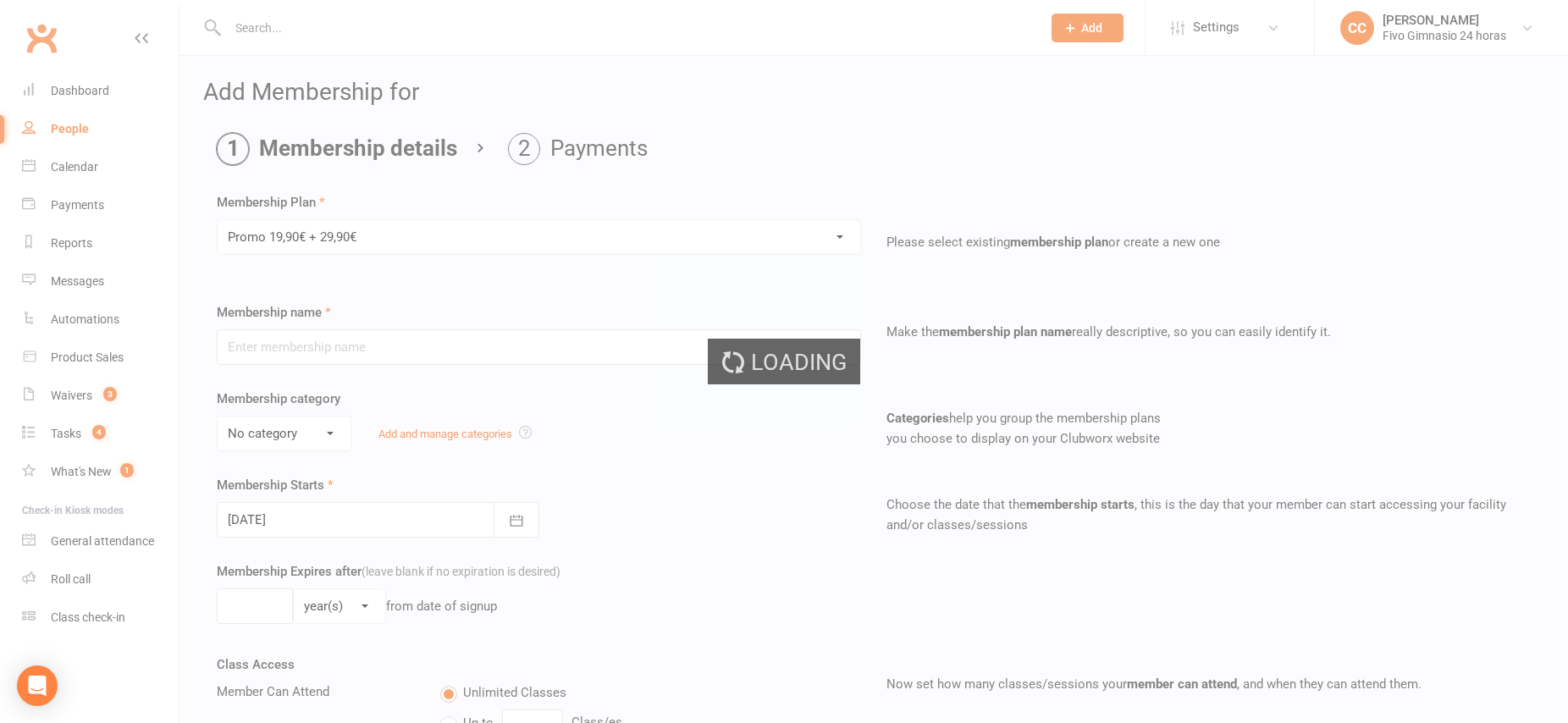
type input "Promo 19,90€ + 29,90€"
select select "4"
type input "0"
select select "2"
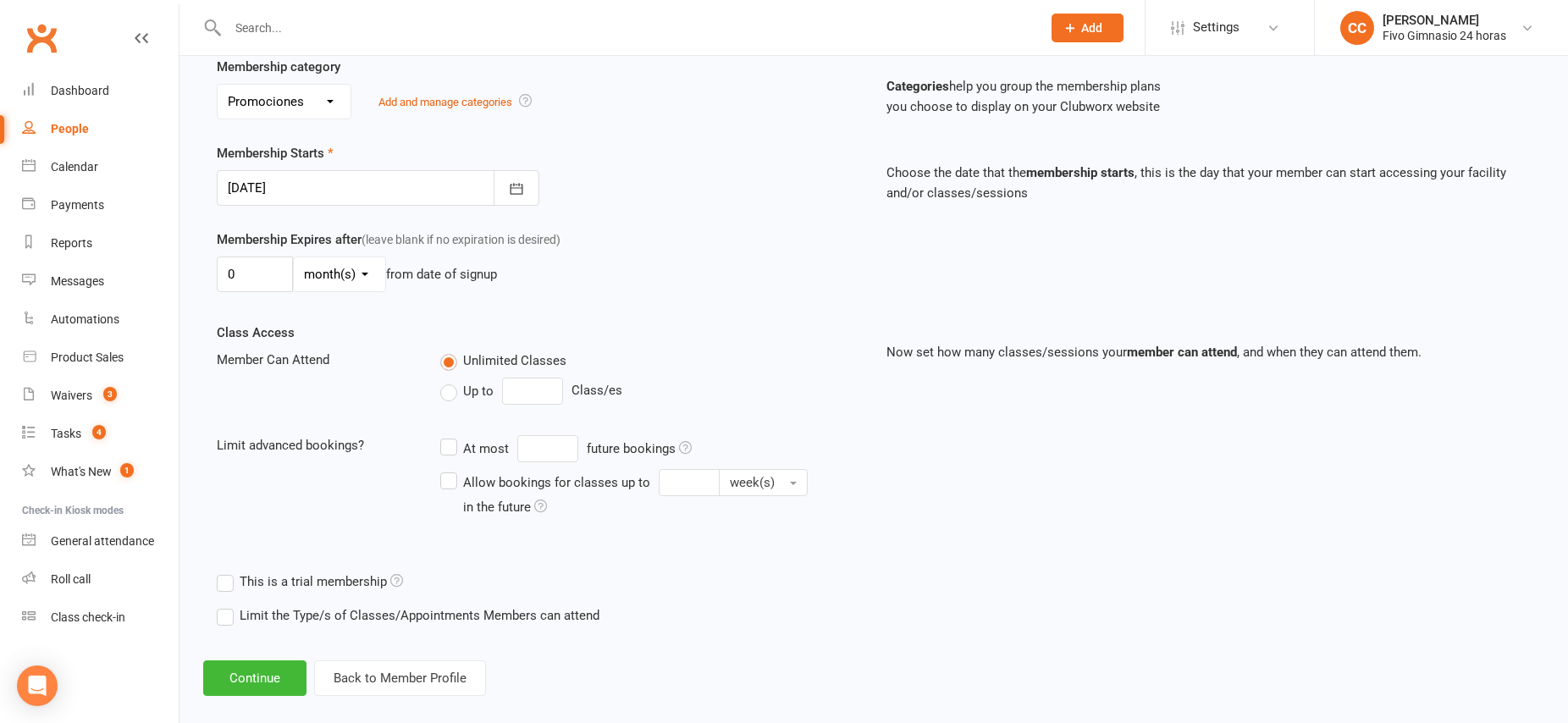
scroll to position [353, 0]
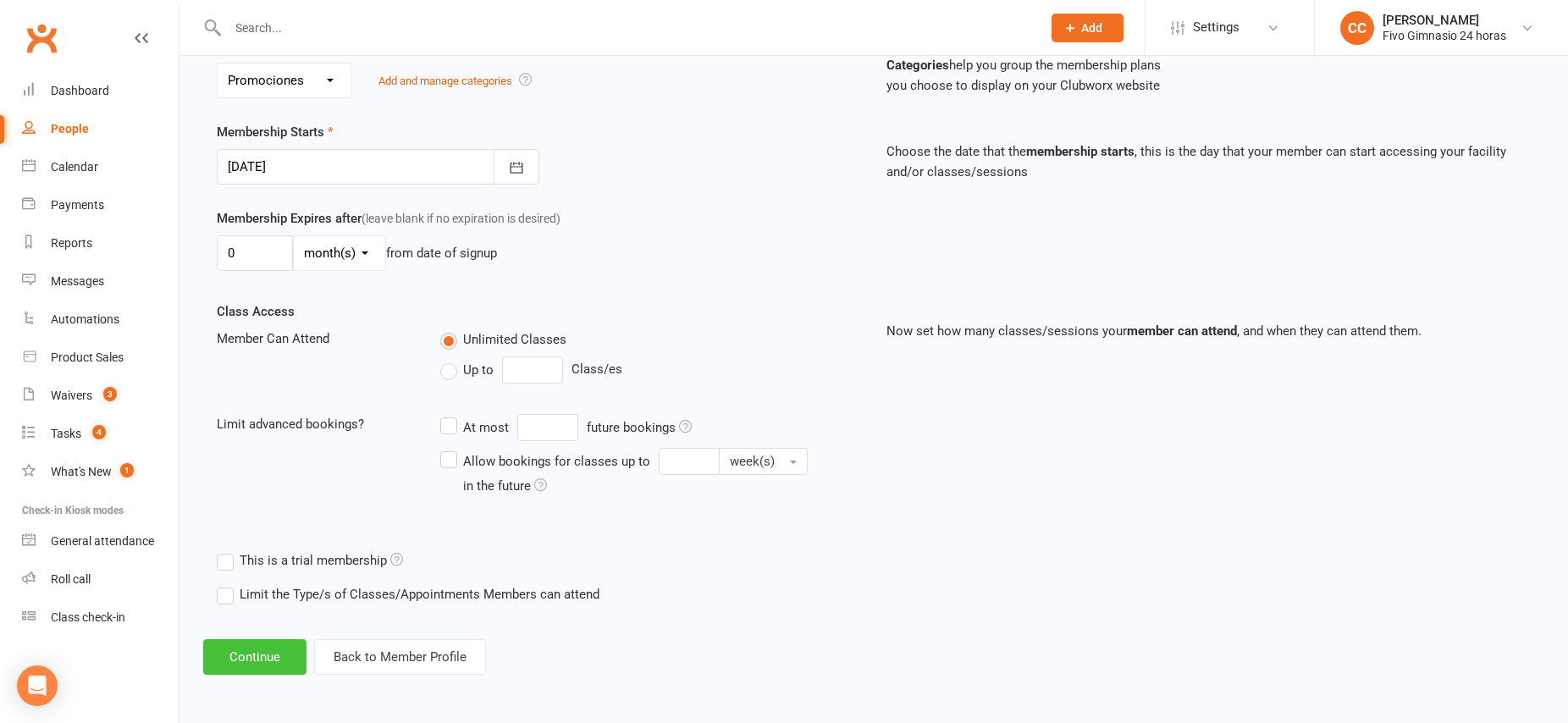
click at [250, 659] on button "Continue" at bounding box center [254, 657] width 103 height 35
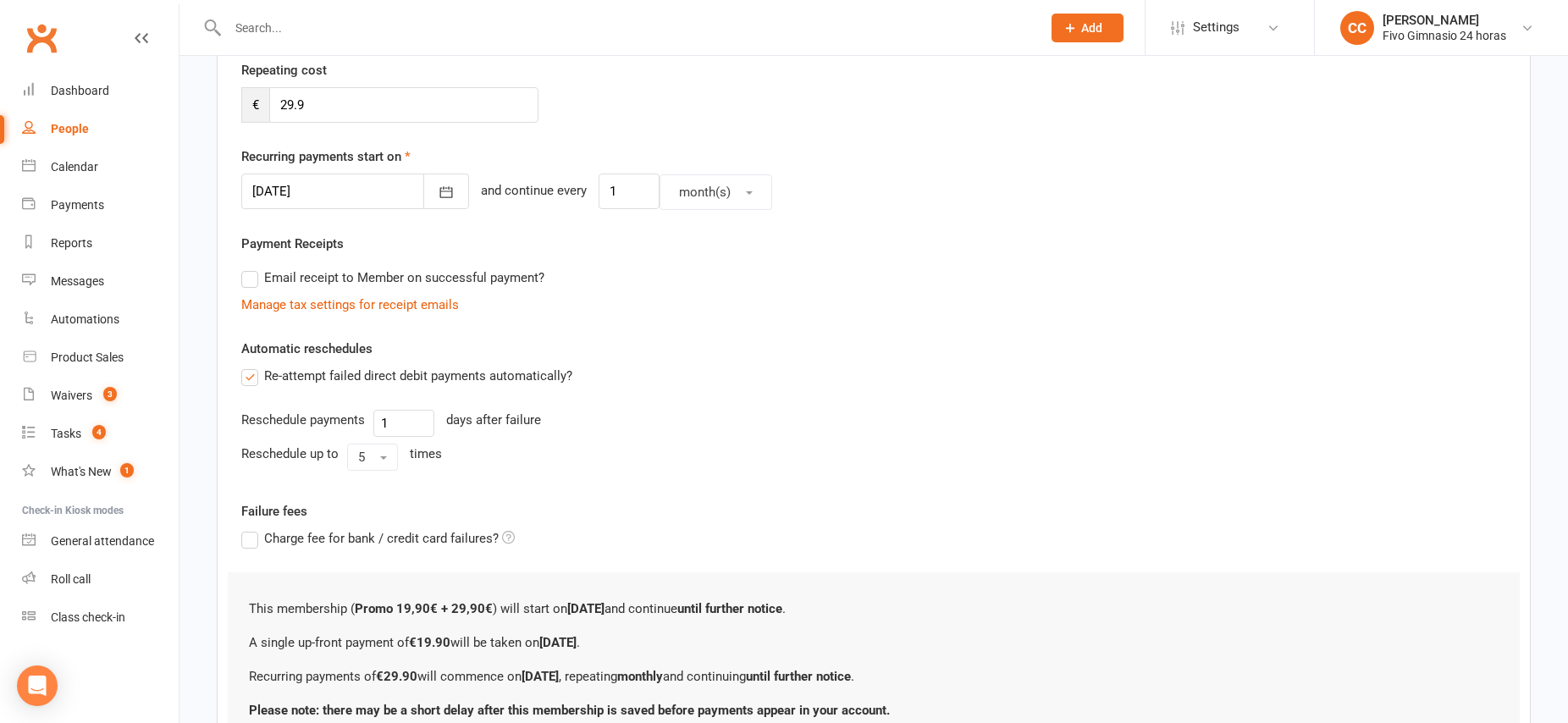
scroll to position [474, 0]
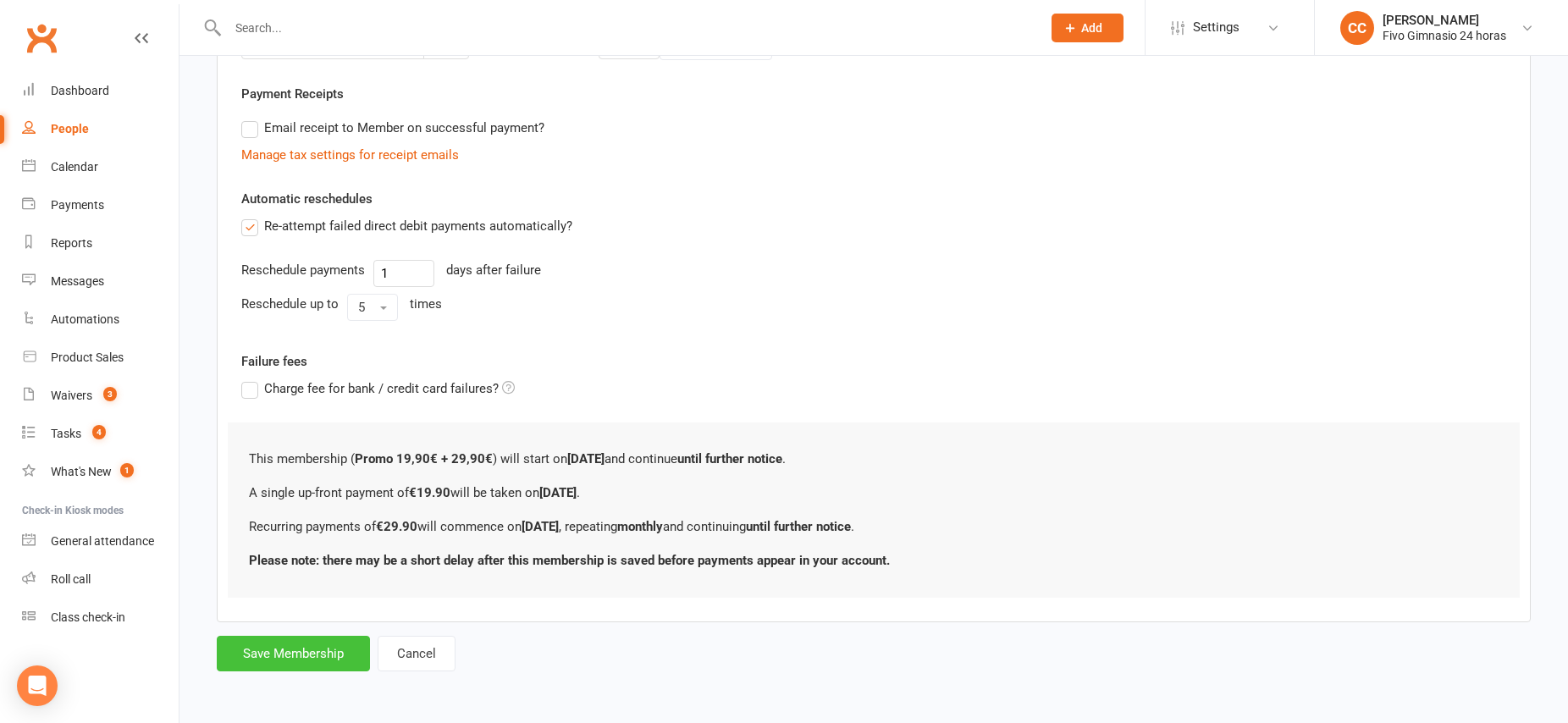
click at [282, 653] on button "Save Membership" at bounding box center [293, 653] width 154 height 35
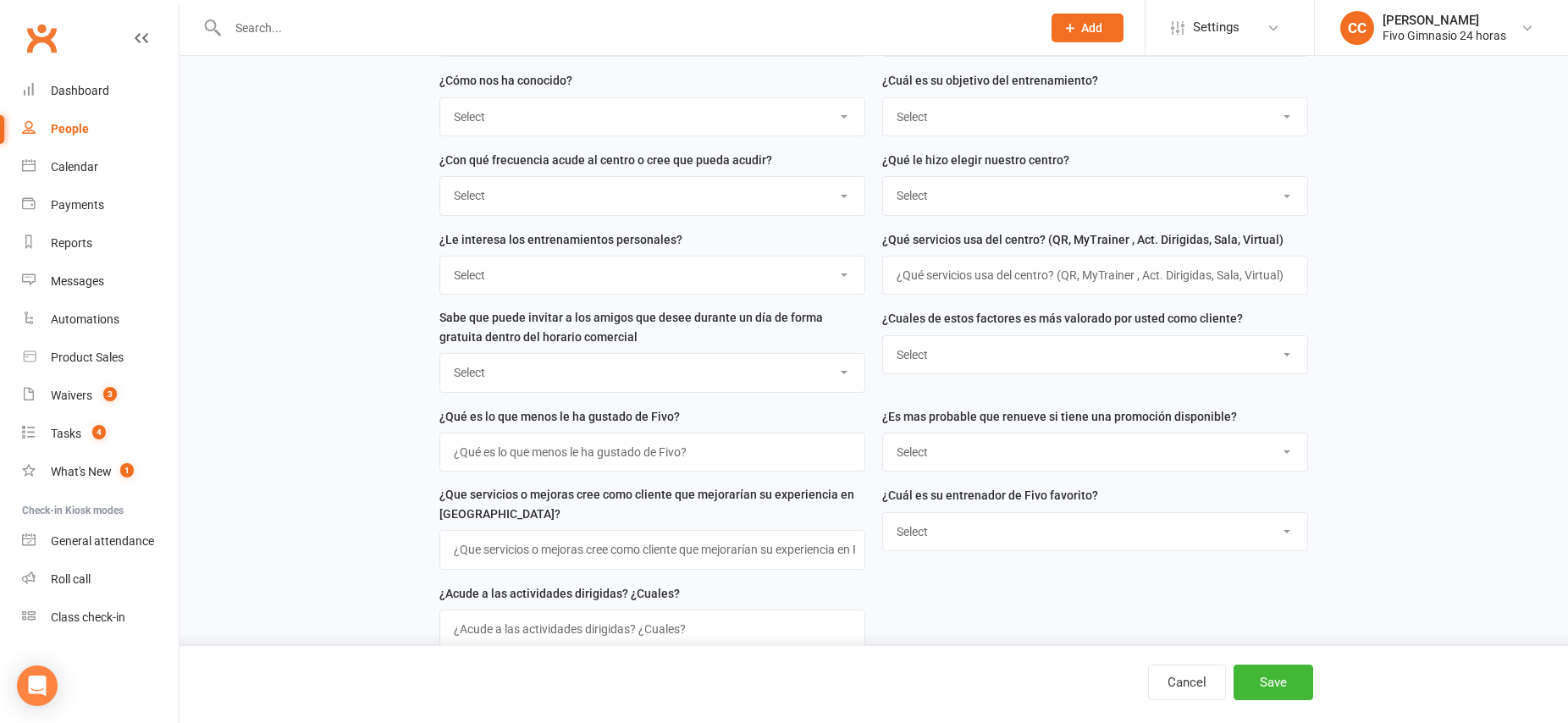
scroll to position [1359, 0]
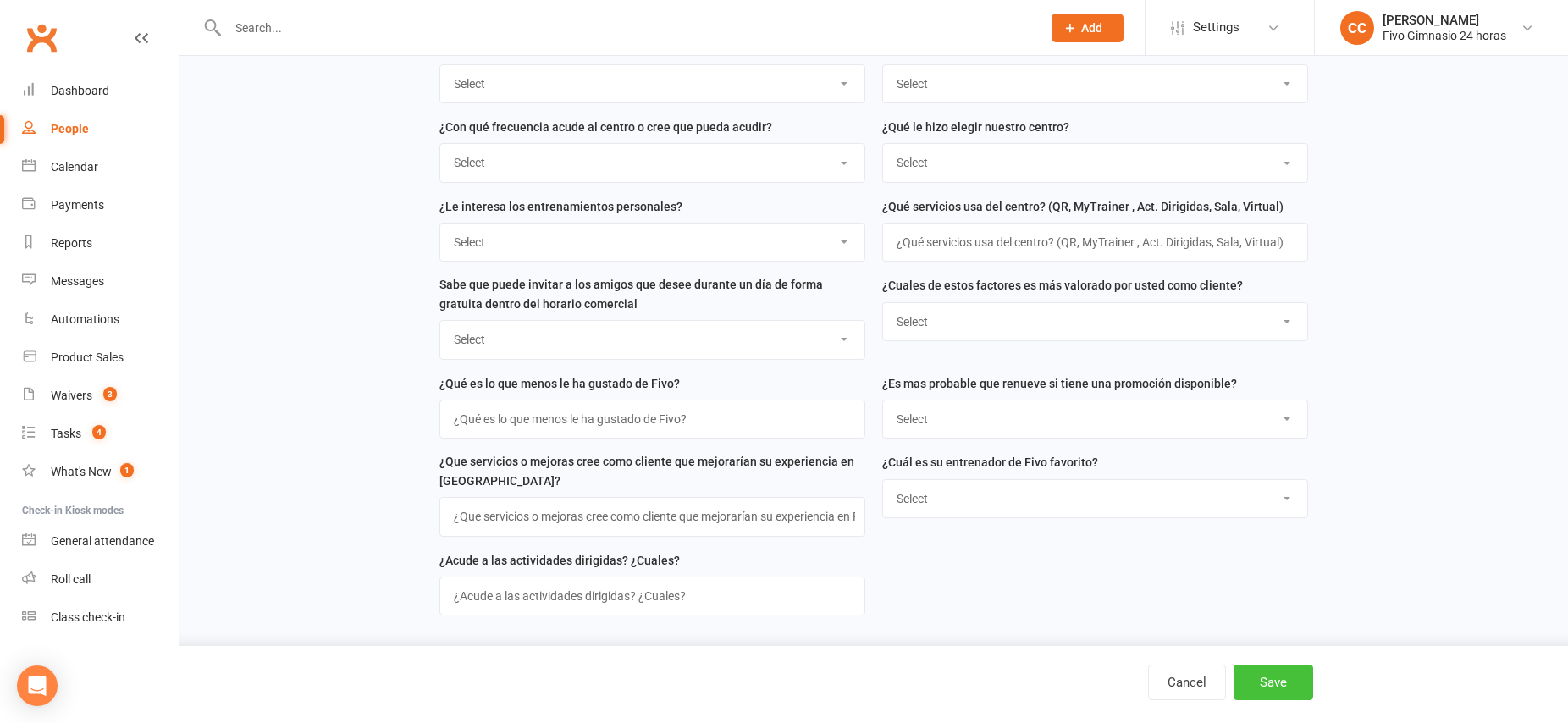
click at [1266, 690] on button "Save" at bounding box center [1273, 682] width 79 height 35
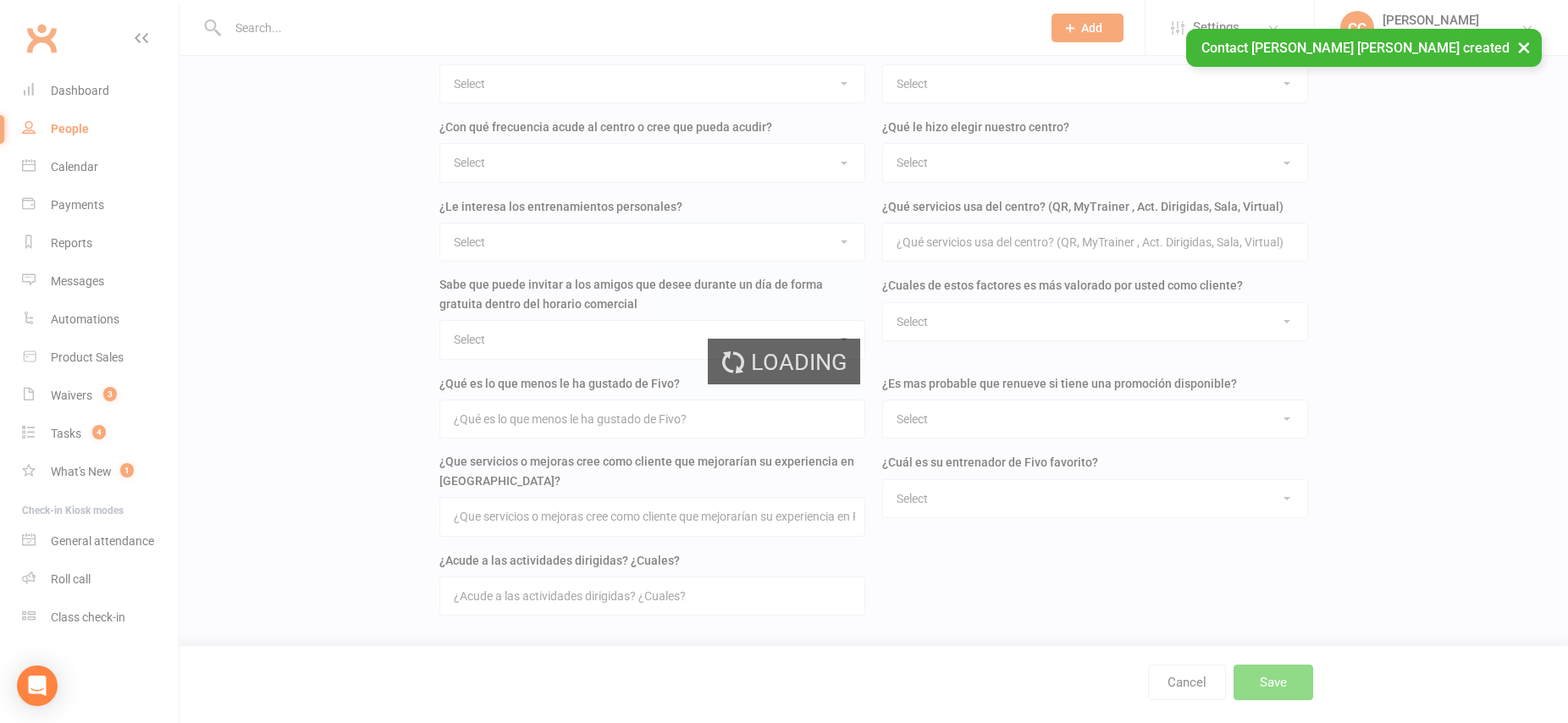
scroll to position [0, 0]
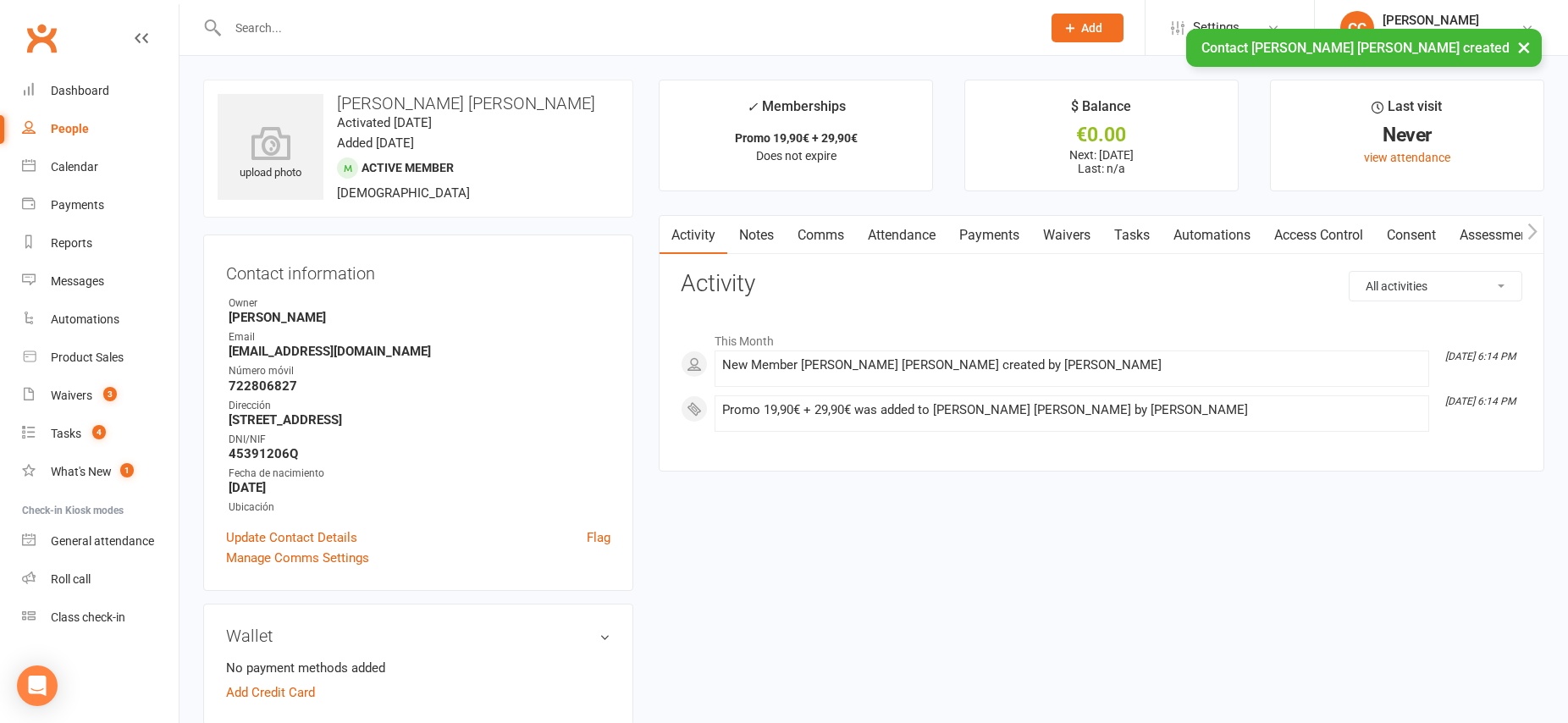
click at [1072, 237] on link "Waivers" at bounding box center [1067, 235] width 71 height 39
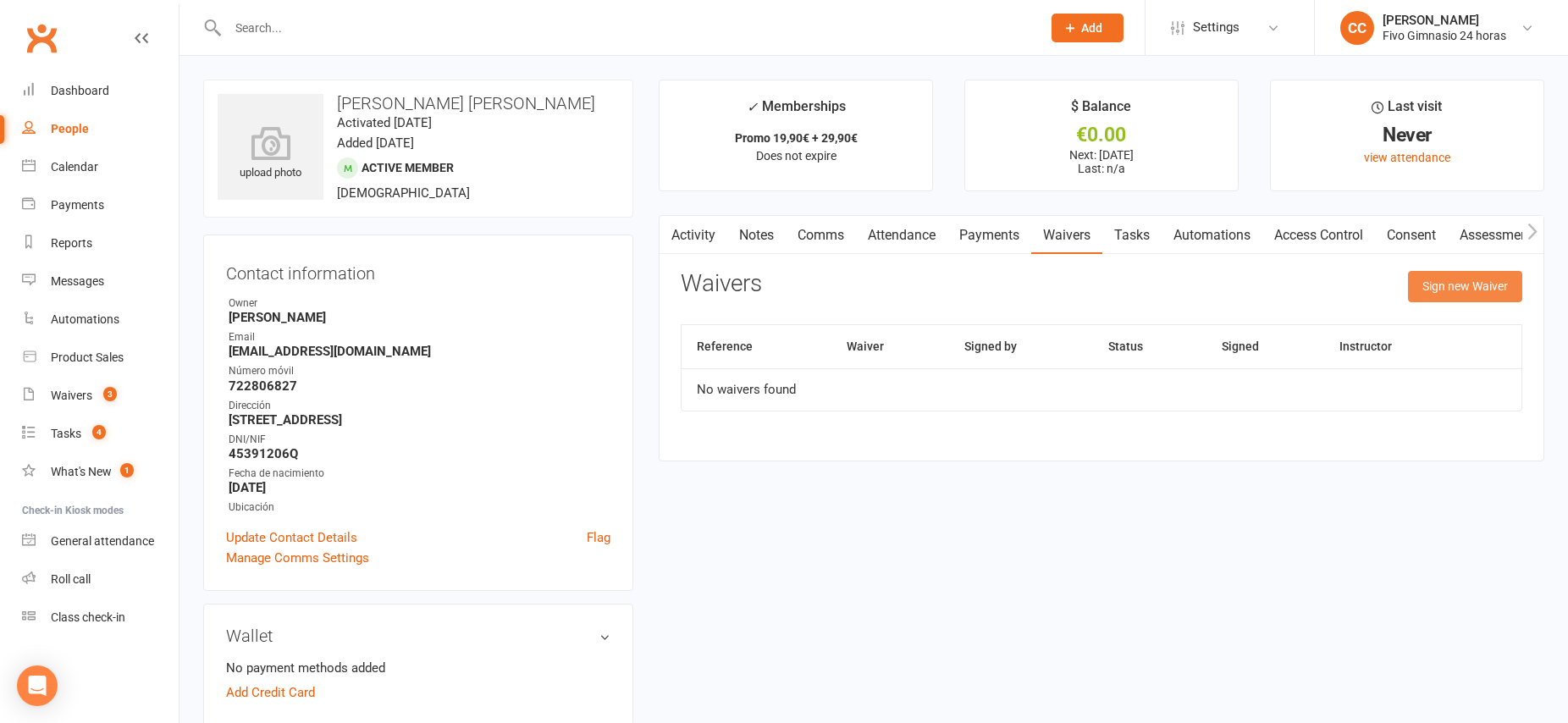
click at [1455, 292] on button "Sign new Waiver" at bounding box center [1466, 286] width 115 height 31
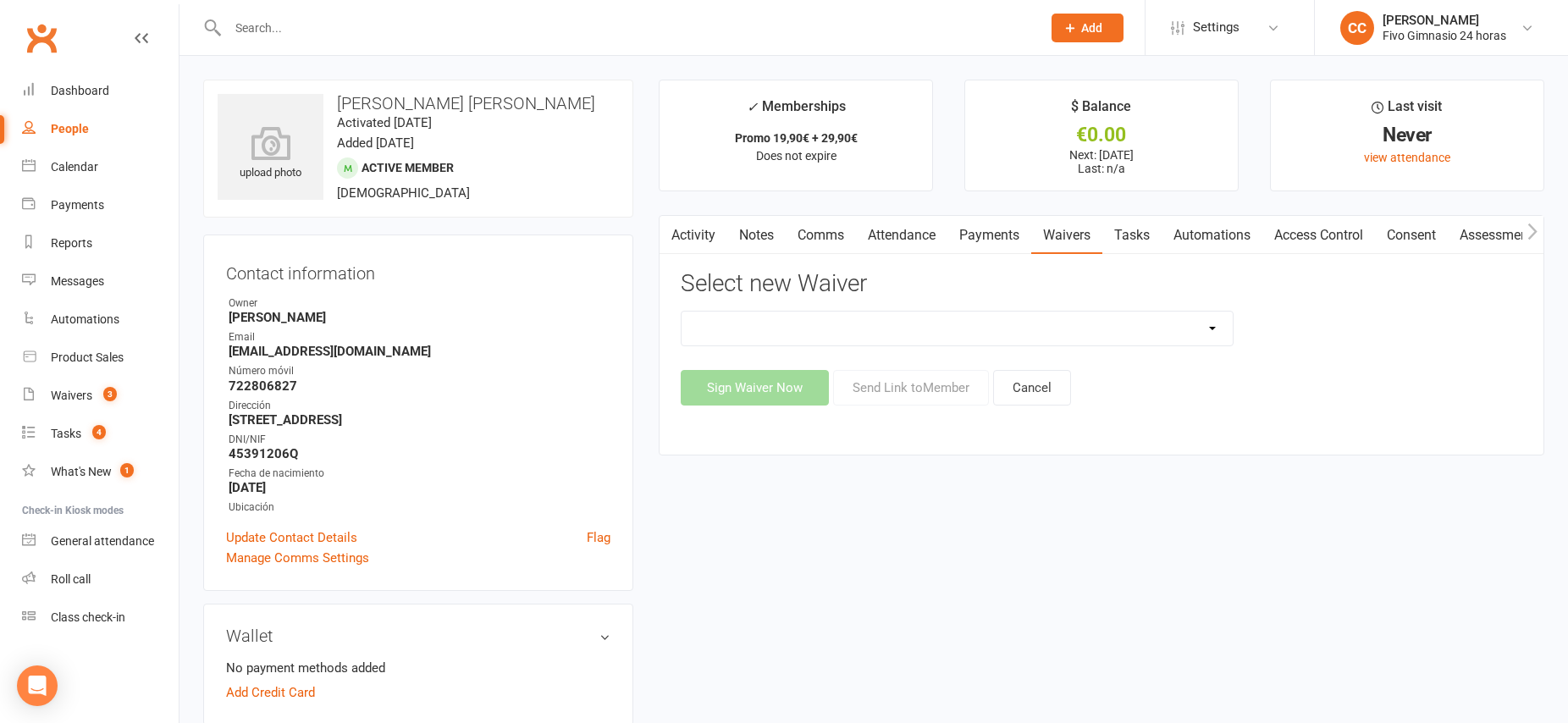
click at [939, 331] on select "Actualización De Datos De Pago Alta Online Certificación Finalización Contrato …" at bounding box center [957, 328] width 551 height 33
select select "1939"
click at [891, 391] on button "Send Link to Member" at bounding box center [911, 387] width 155 height 35
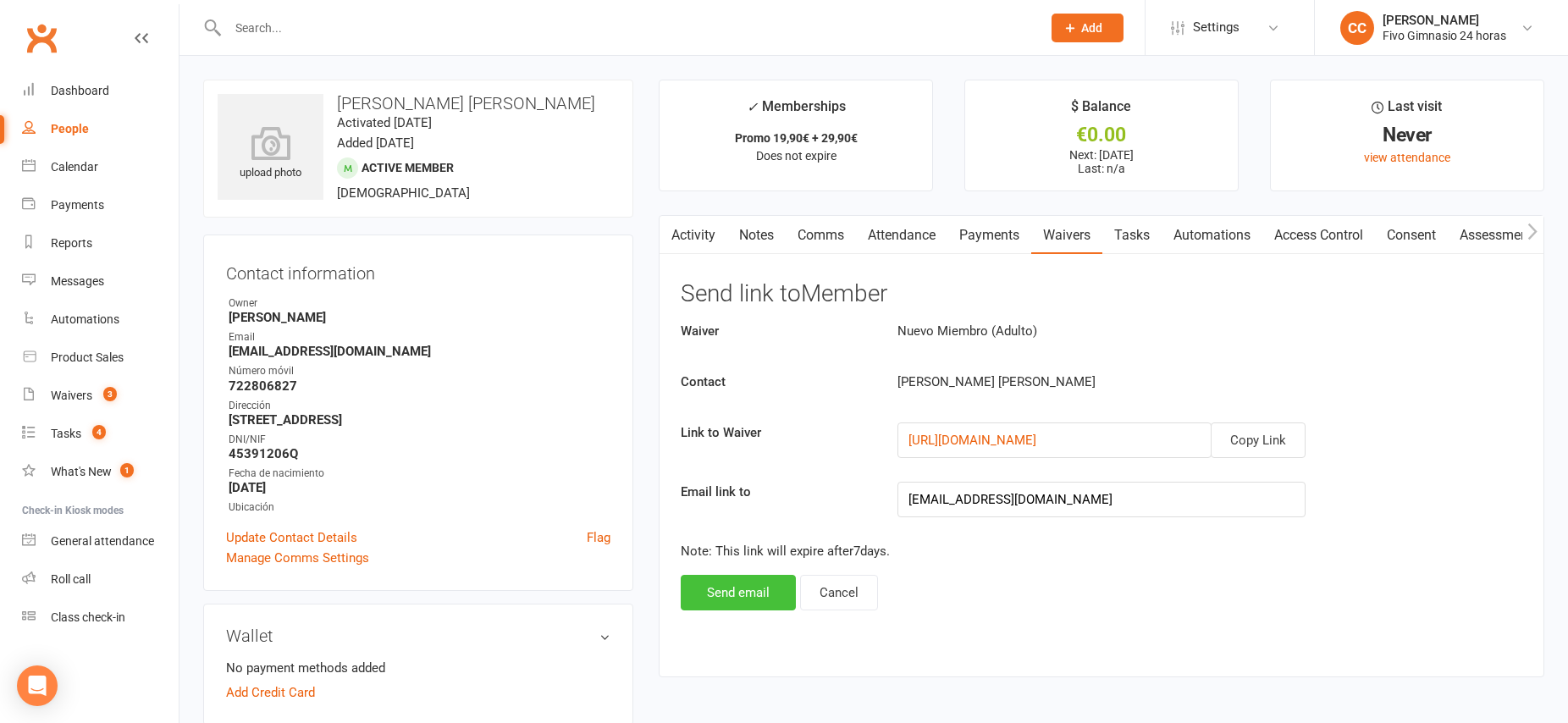
click at [744, 599] on button "Send email" at bounding box center [738, 593] width 115 height 35
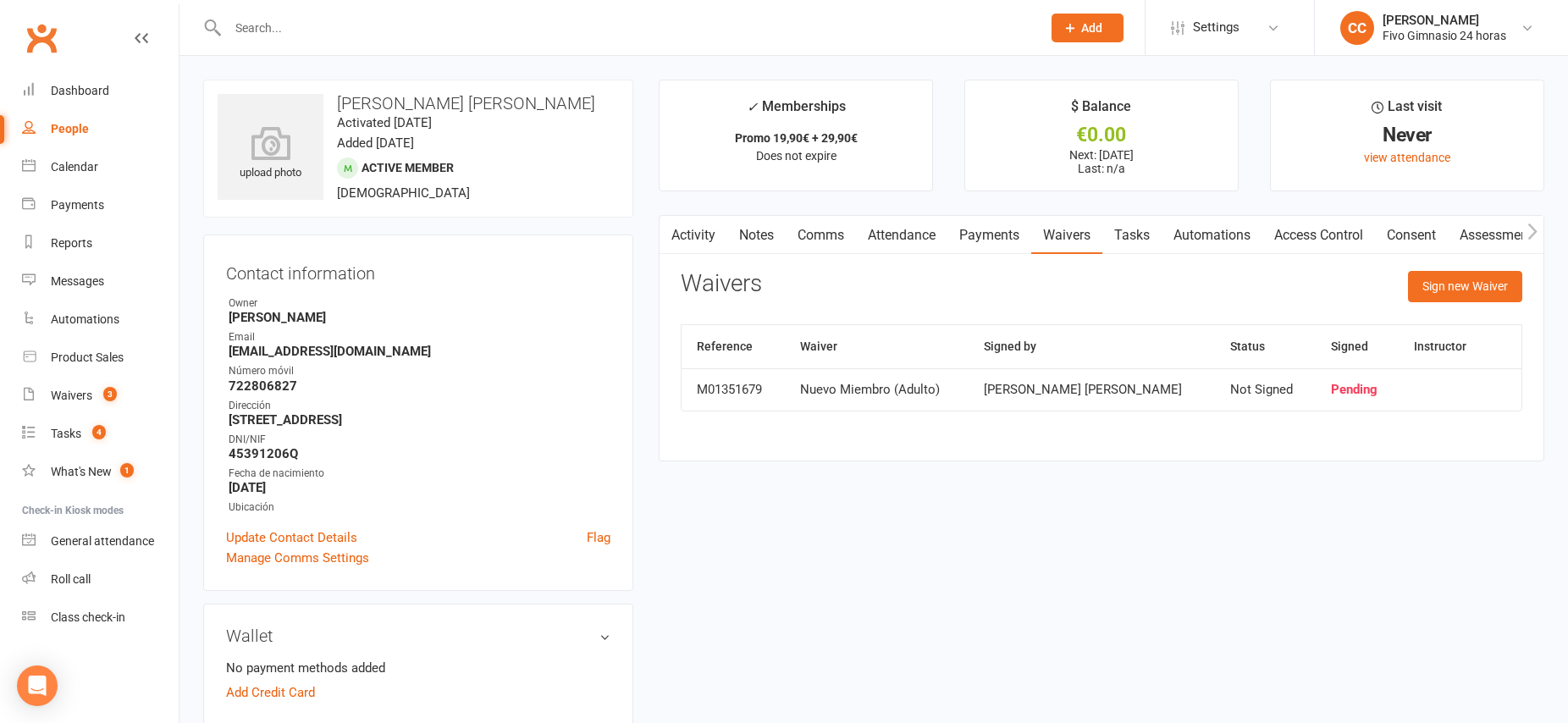
click at [1321, 236] on link "Access Control" at bounding box center [1318, 235] width 113 height 39
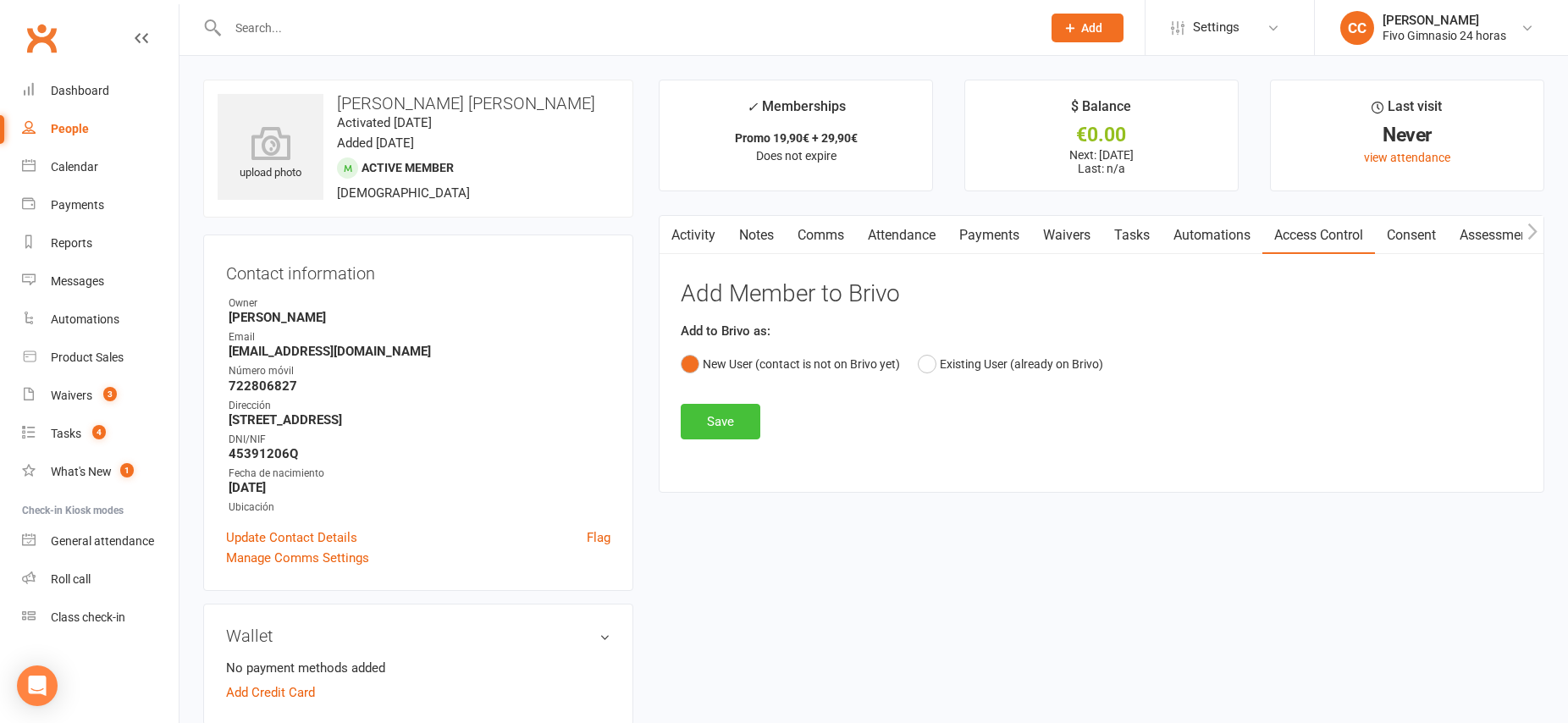
click at [711, 430] on button "Save" at bounding box center [720, 422] width 79 height 35
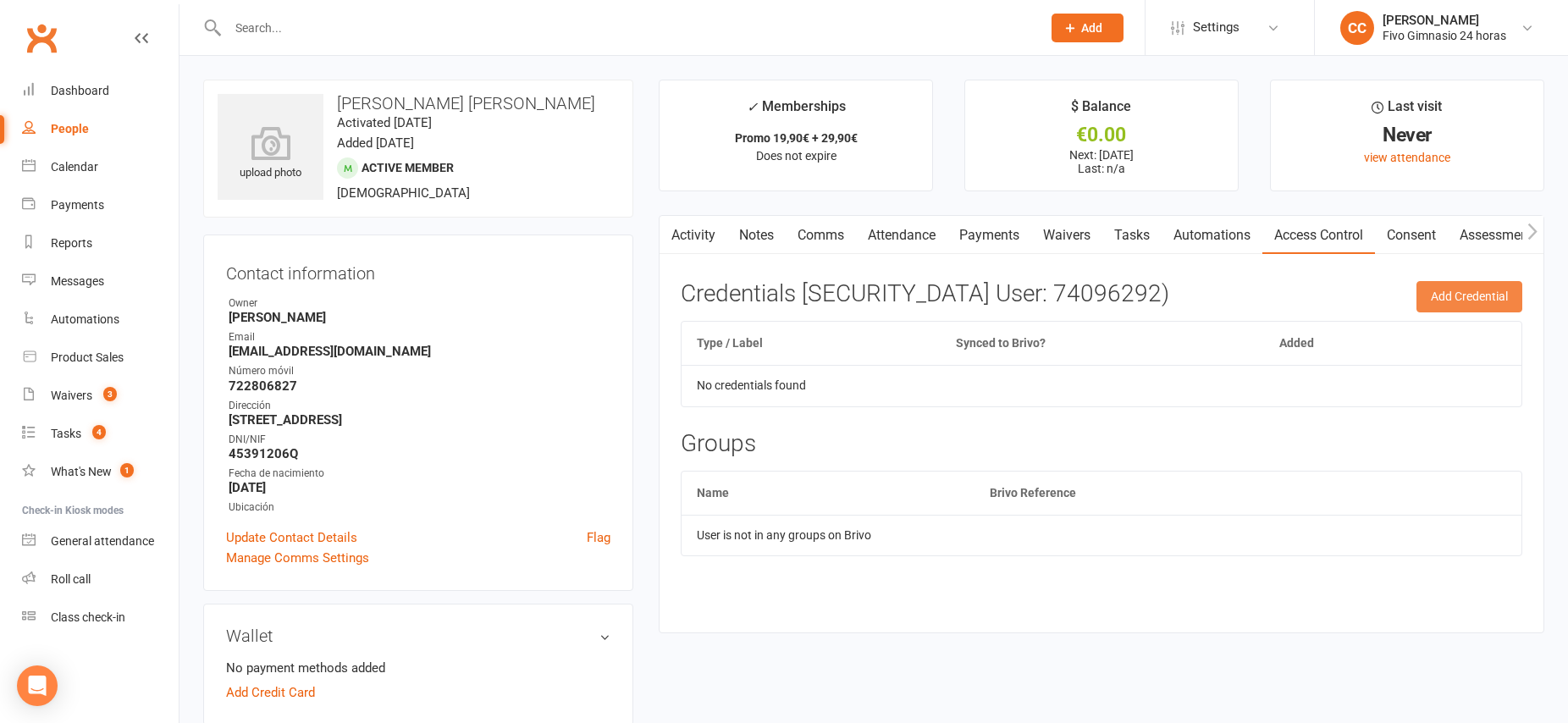
click at [1463, 297] on button "Add Credential" at bounding box center [1470, 296] width 106 height 31
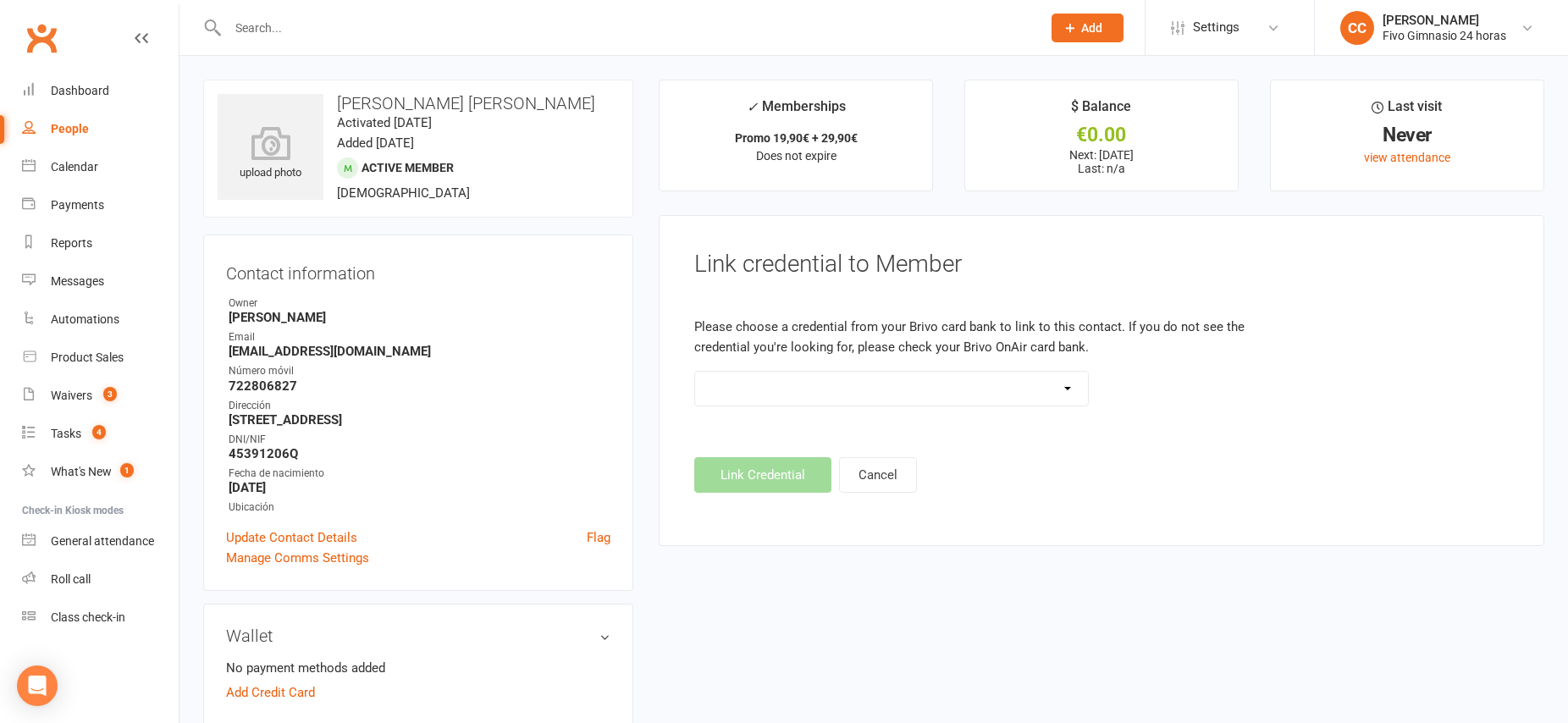
click at [956, 389] on select "Standard 26 Bit (54268) Standard 26 Bit (54269) Standard 26 Bit (54270) Standar…" at bounding box center [892, 388] width 393 height 33
select select "8817"
click at [776, 473] on button "Link Credential" at bounding box center [763, 475] width 137 height 35
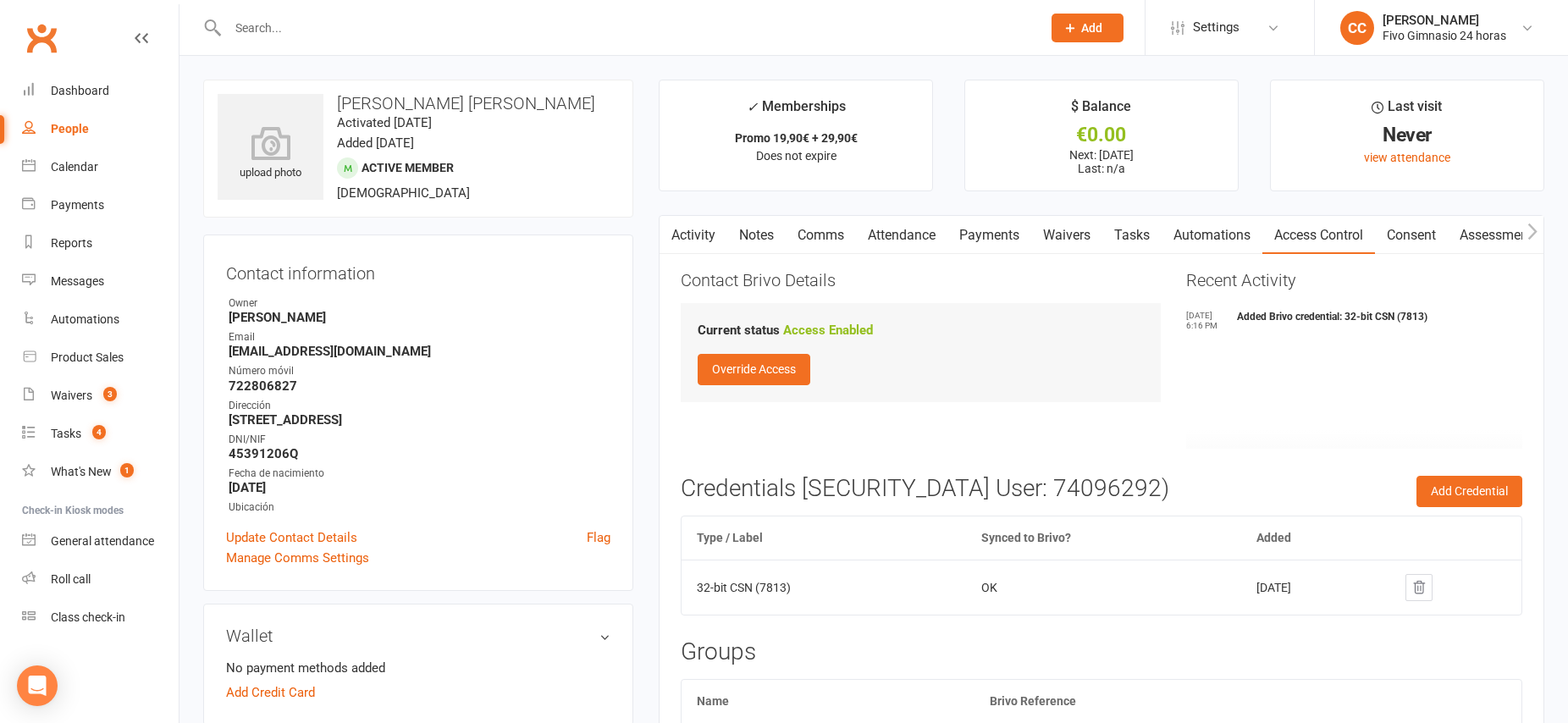
click at [993, 242] on link "Payments" at bounding box center [990, 235] width 84 height 39
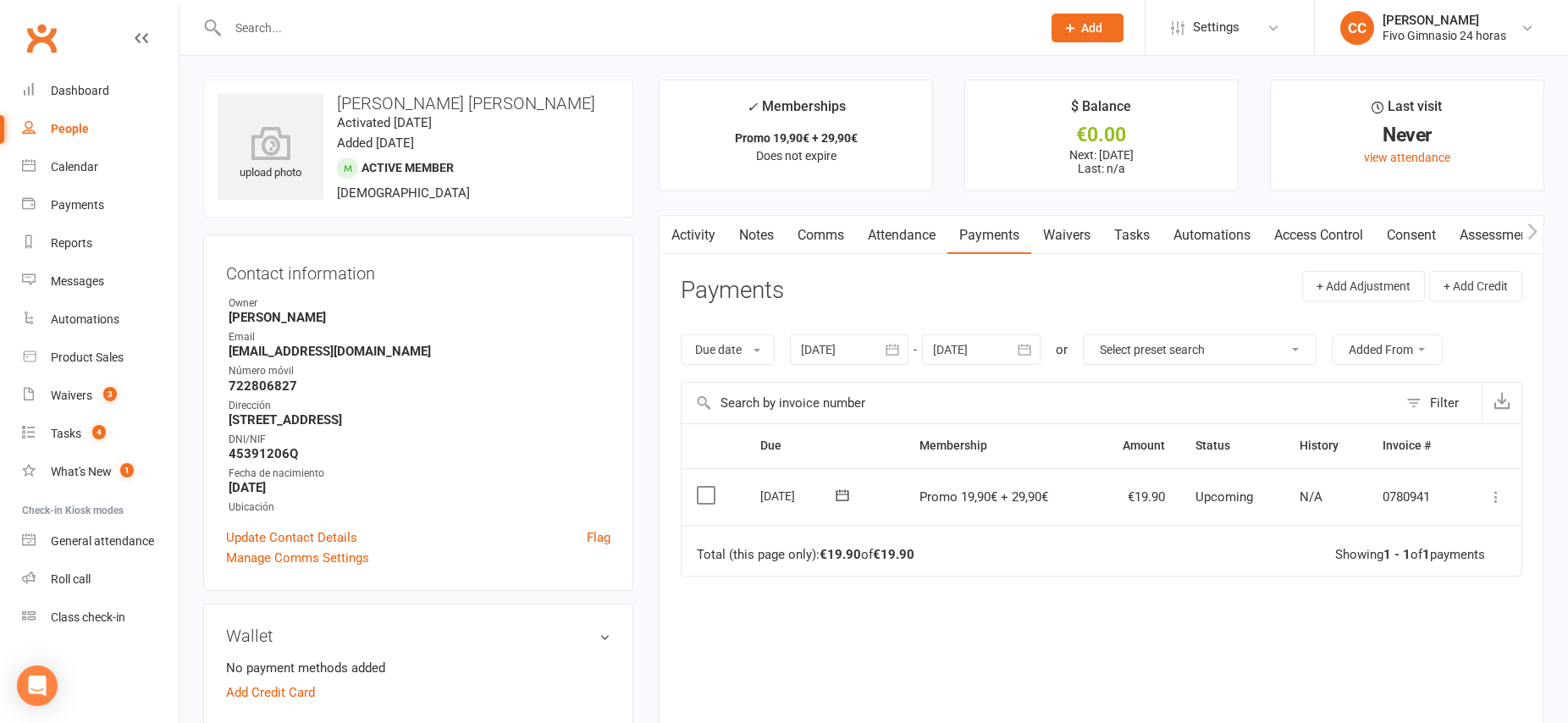
click at [1069, 238] on link "Waivers" at bounding box center [1067, 235] width 71 height 39
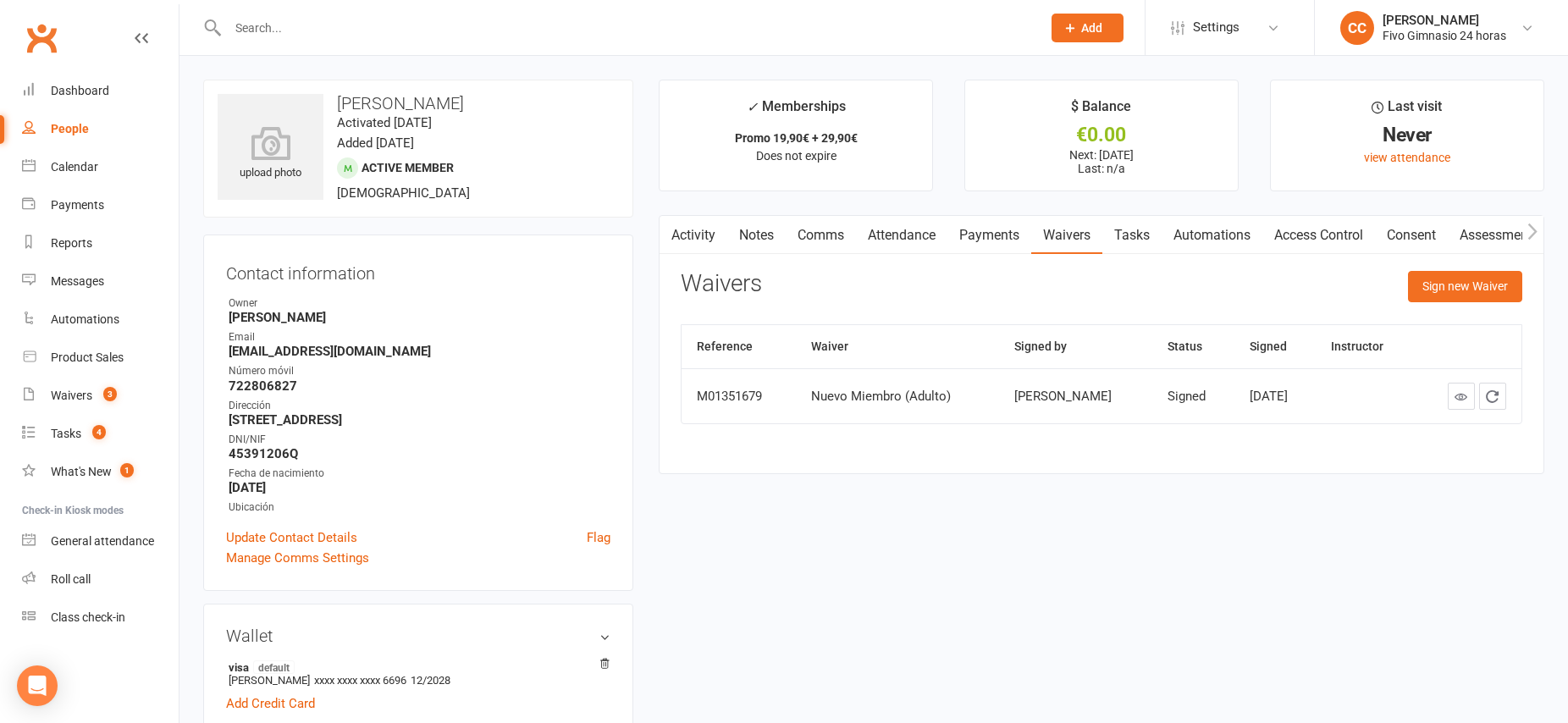
click at [996, 245] on link "Payments" at bounding box center [990, 235] width 84 height 39
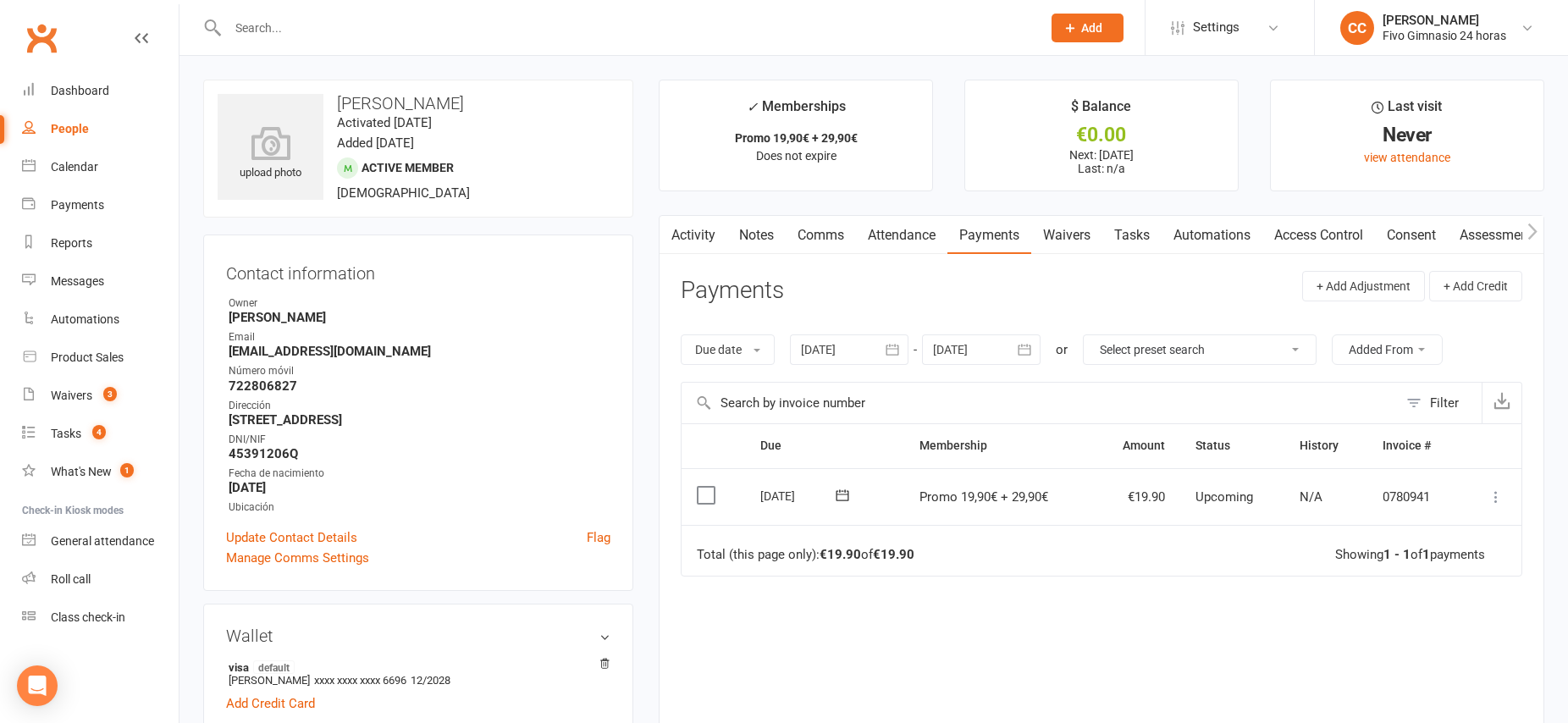
click at [699, 235] on link "Activity" at bounding box center [694, 235] width 68 height 39
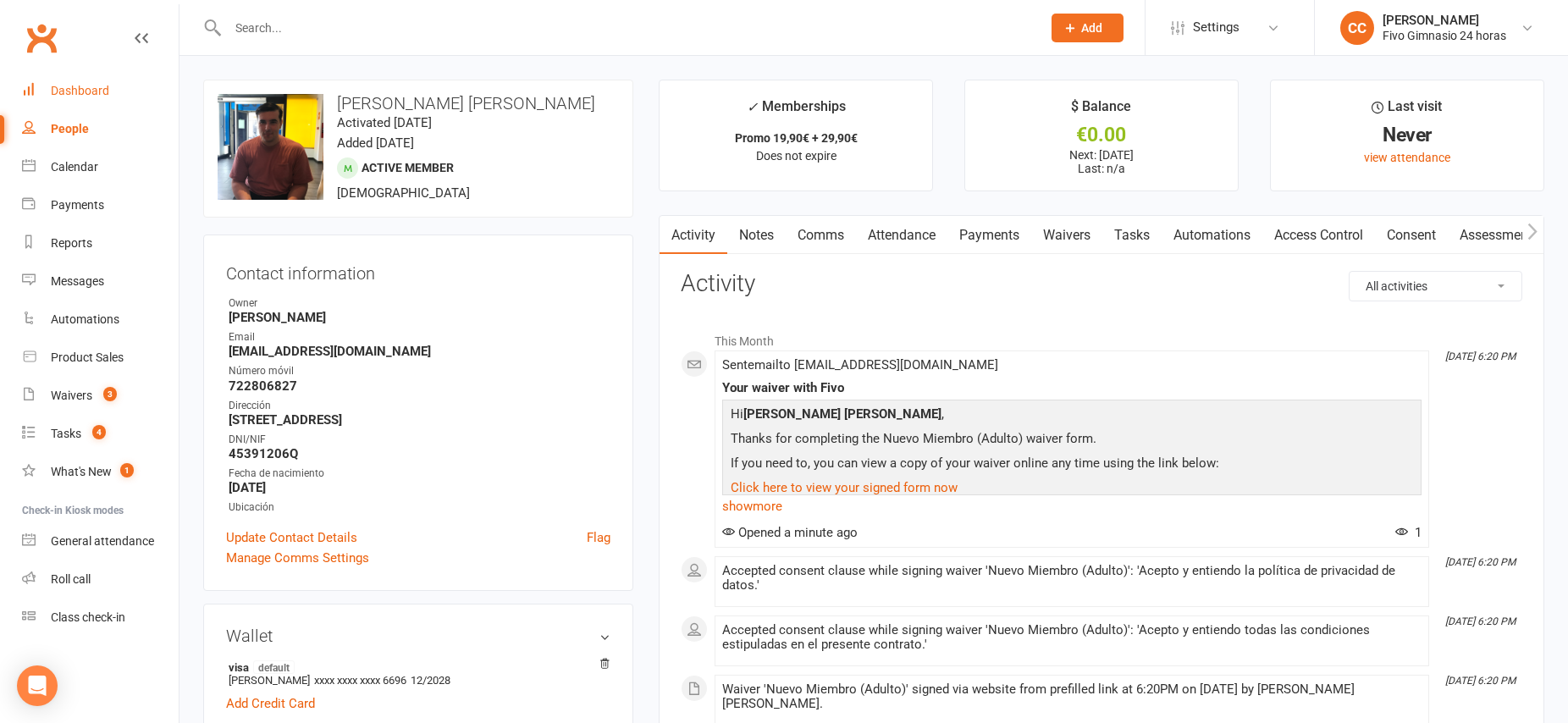
click at [101, 103] on link "Dashboard" at bounding box center [101, 90] width 156 height 38
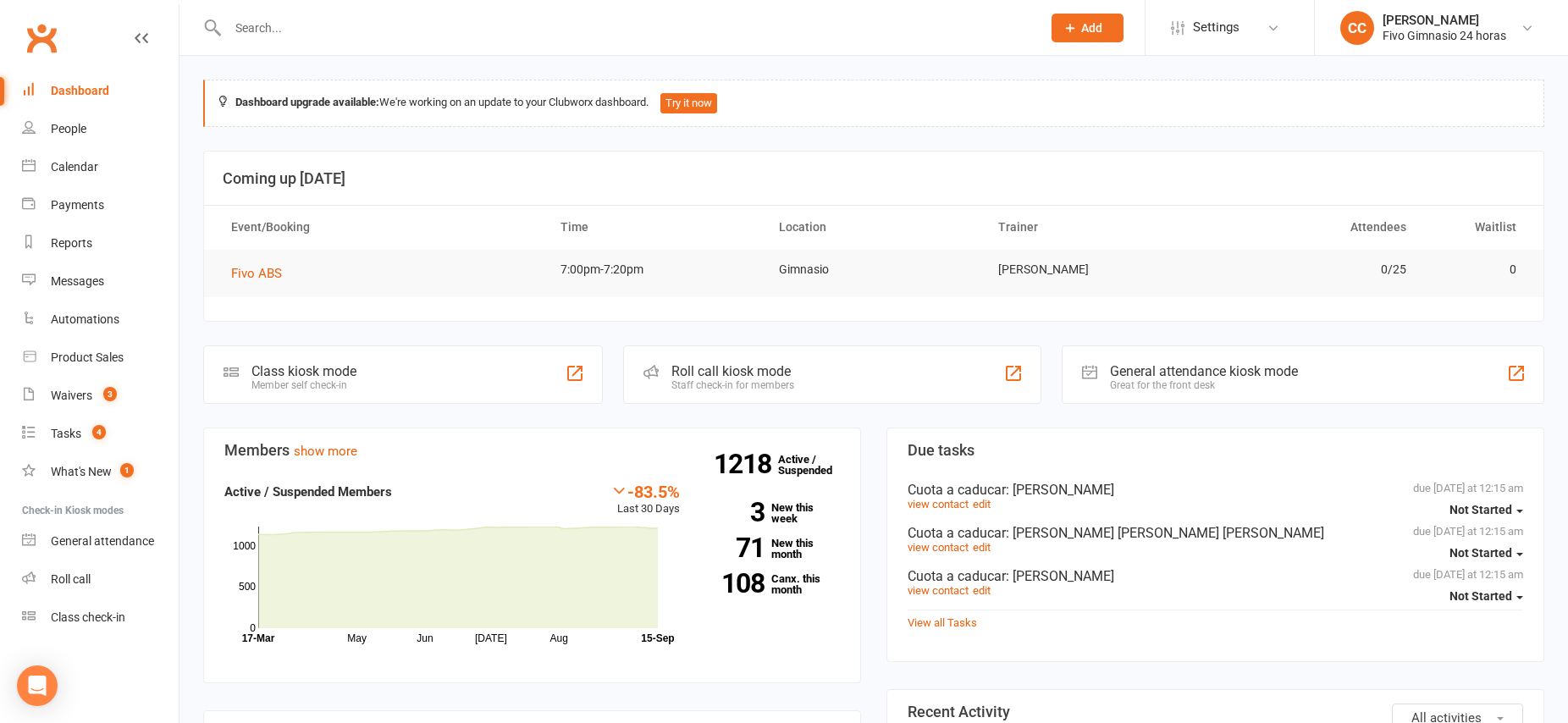
click at [99, 94] on div "Dashboard" at bounding box center [80, 90] width 59 height 14
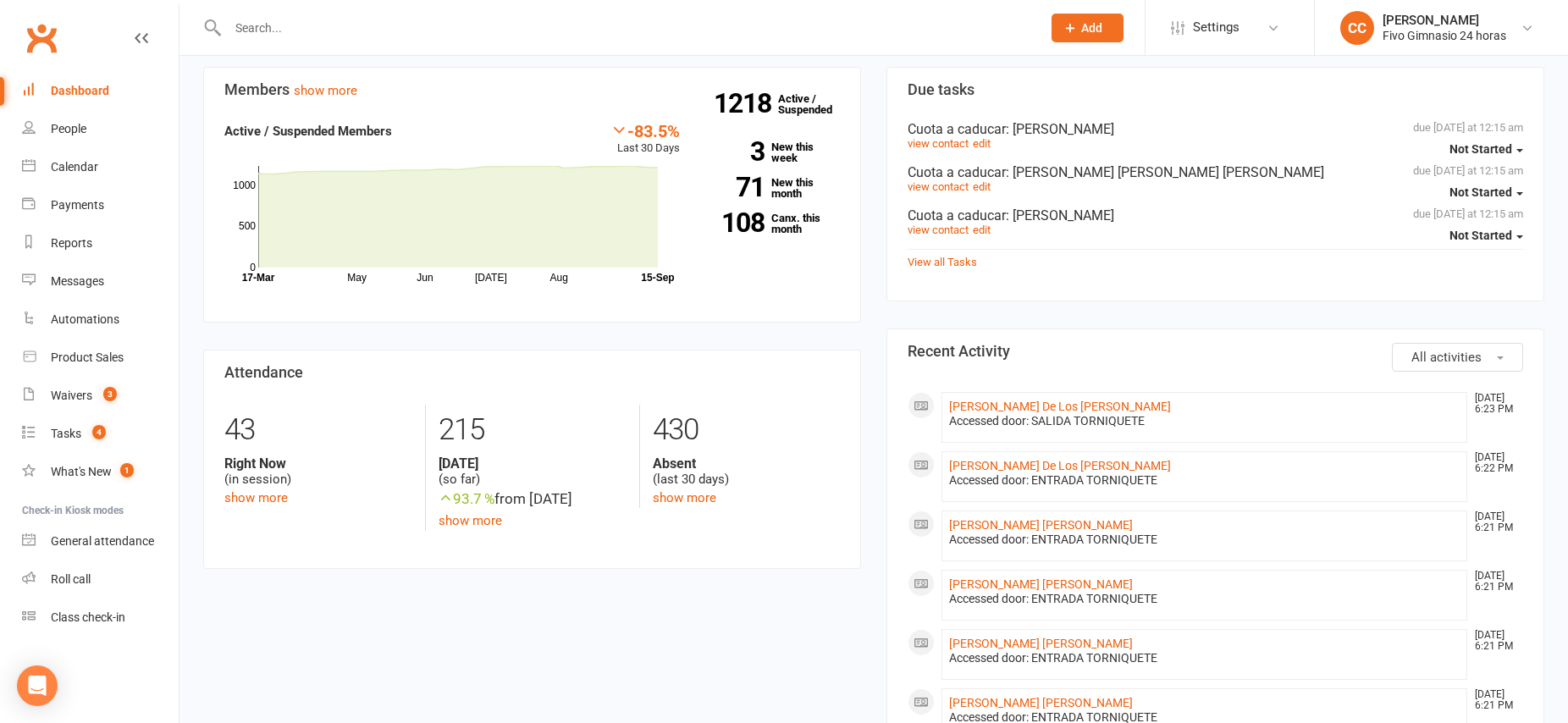
scroll to position [424, 0]
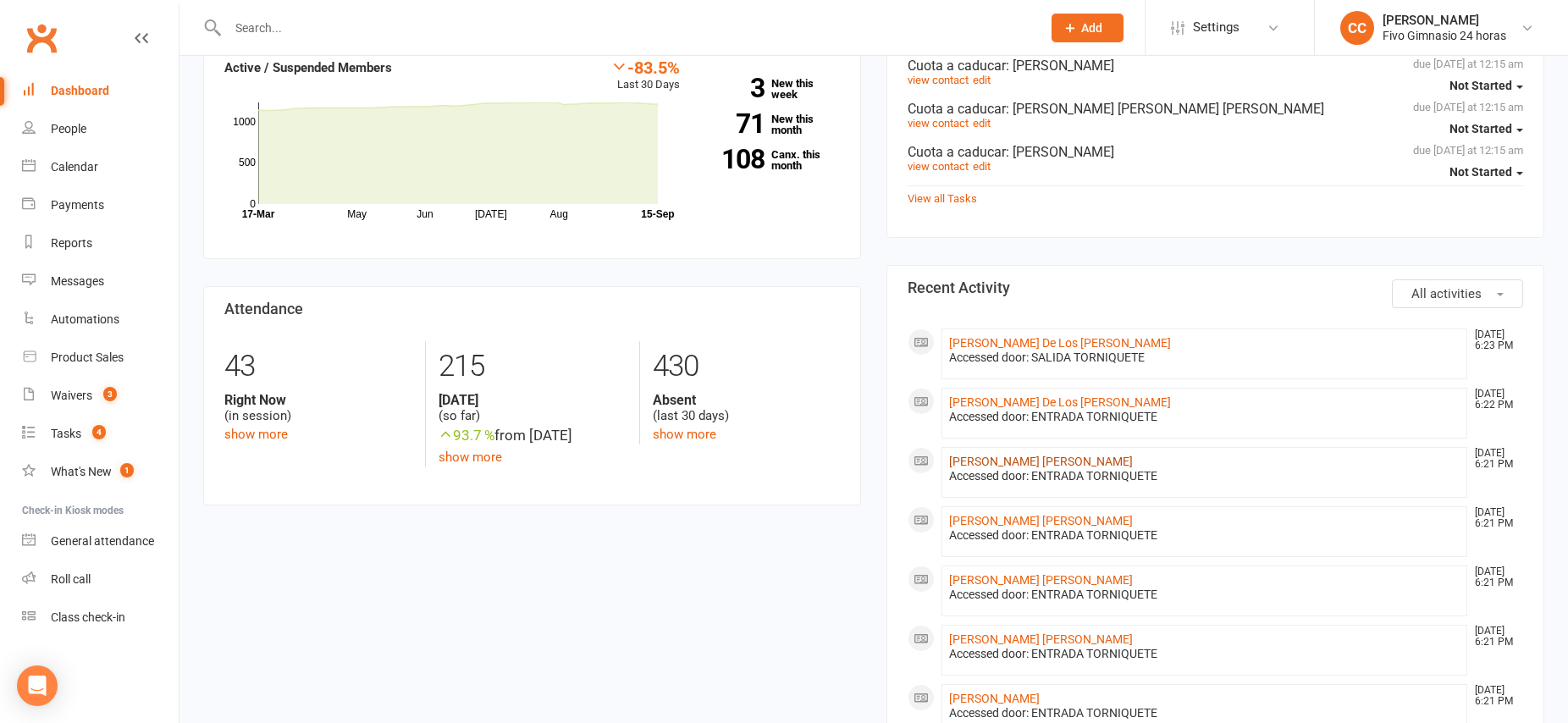
click at [1020, 463] on link "[PERSON_NAME] [PERSON_NAME]" at bounding box center [1041, 461] width 183 height 14
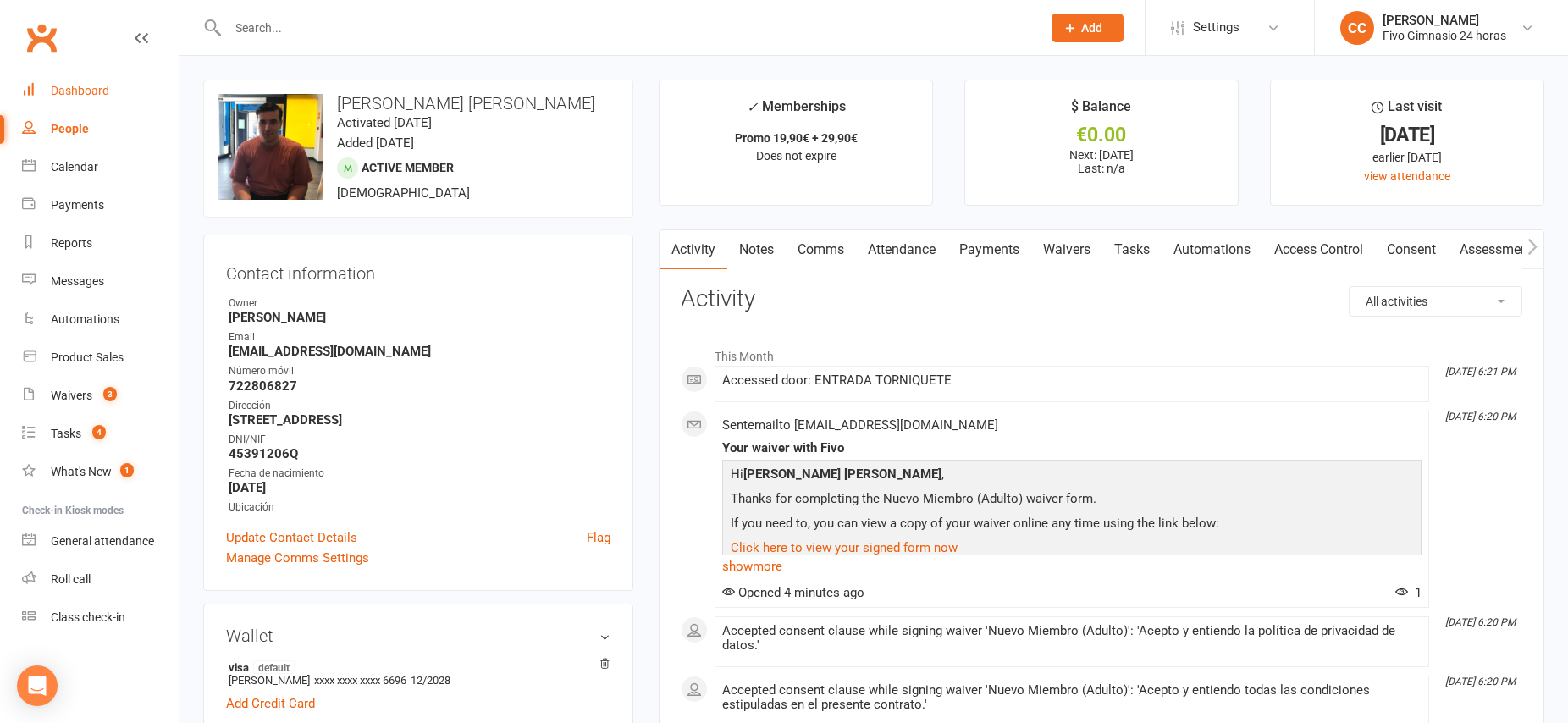
click at [109, 85] on link "Dashboard" at bounding box center [101, 90] width 156 height 38
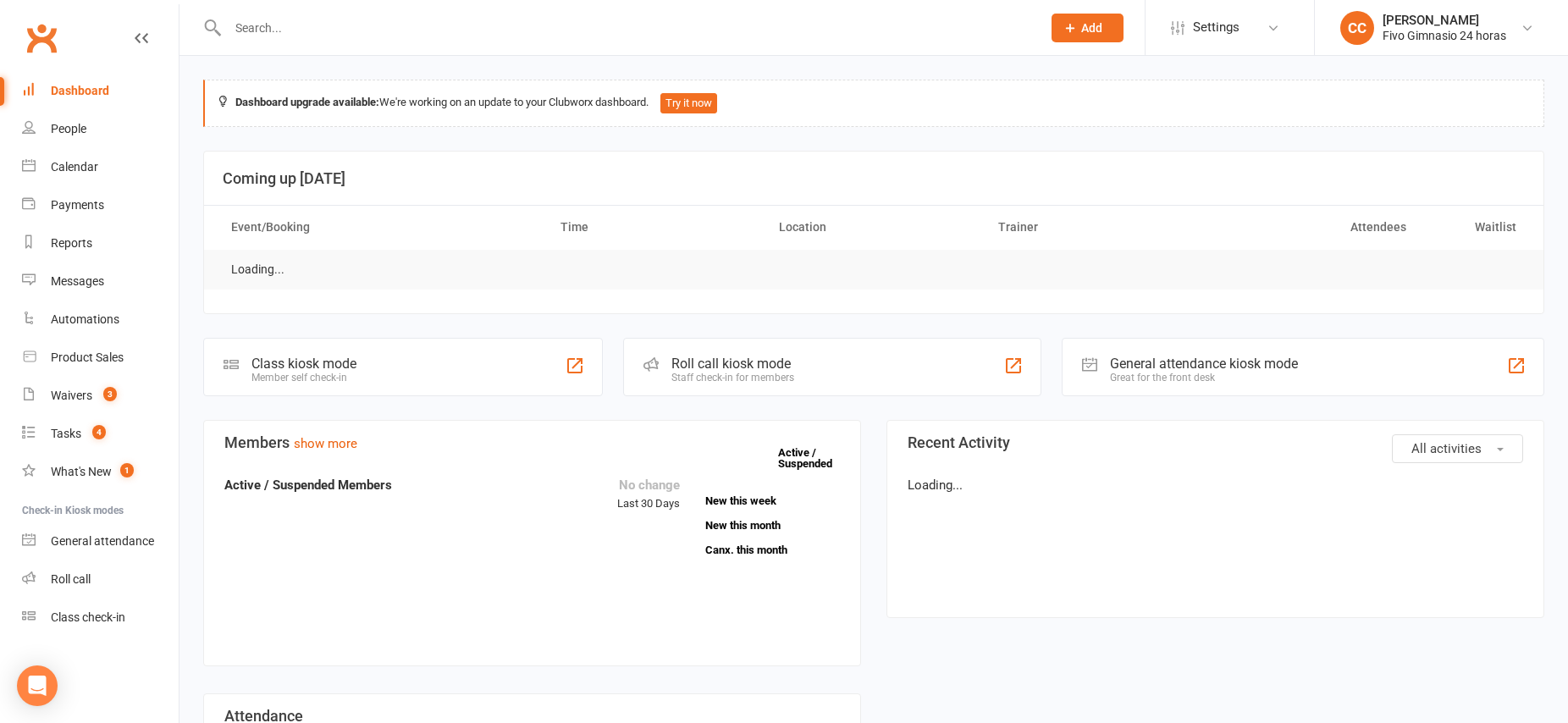
click at [314, 26] on input "text" at bounding box center [626, 27] width 807 height 23
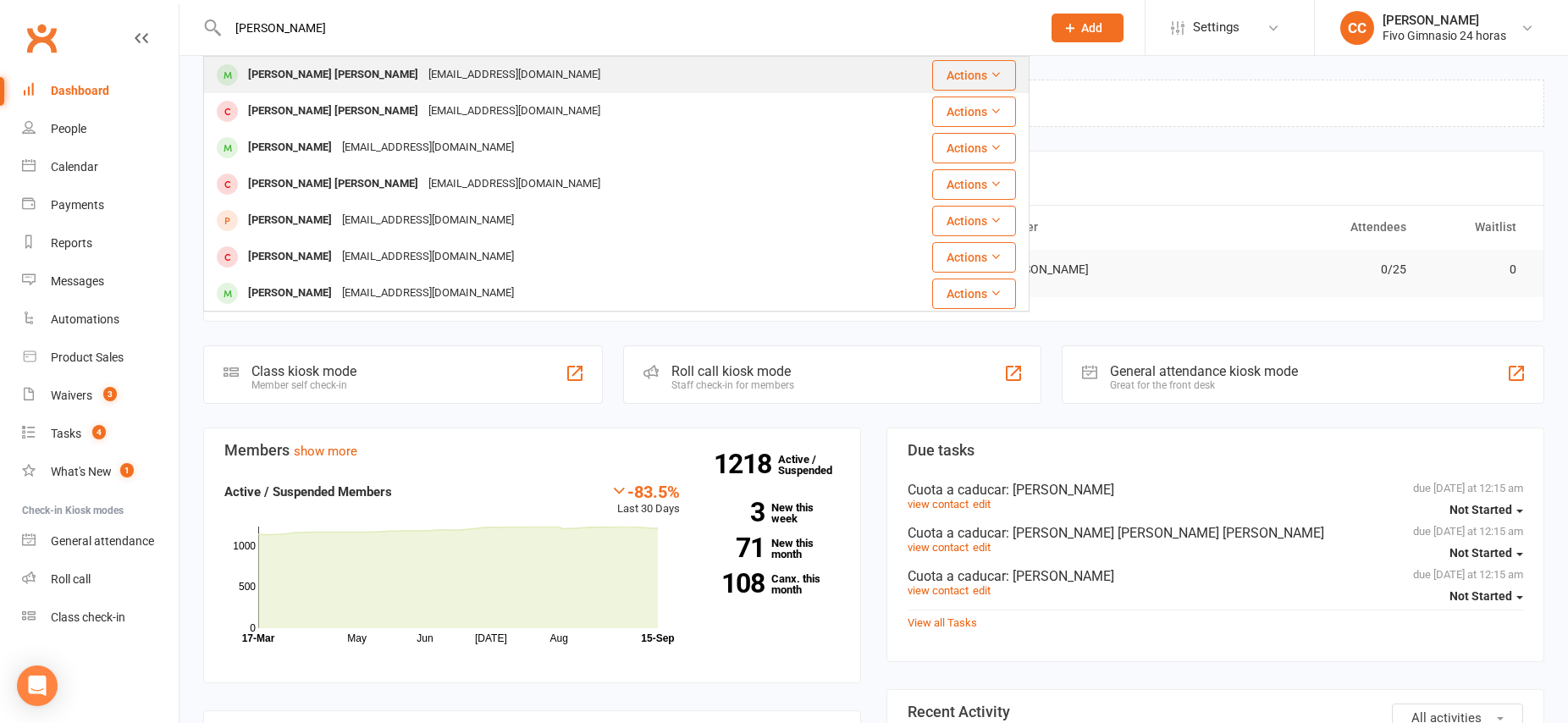
type input "[PERSON_NAME]"
click at [328, 78] on div "[PERSON_NAME] [PERSON_NAME]" at bounding box center [333, 74] width 181 height 24
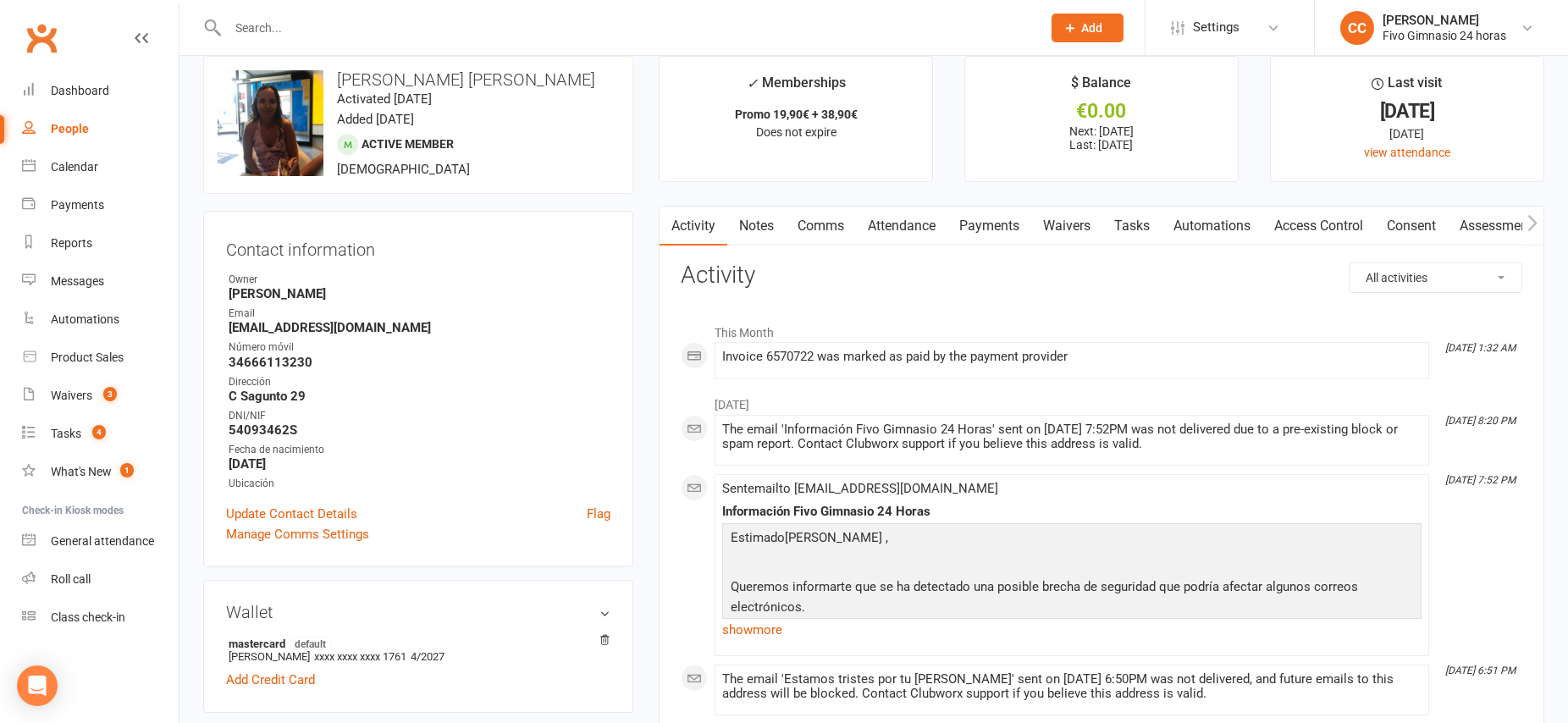
scroll to position [35, 0]
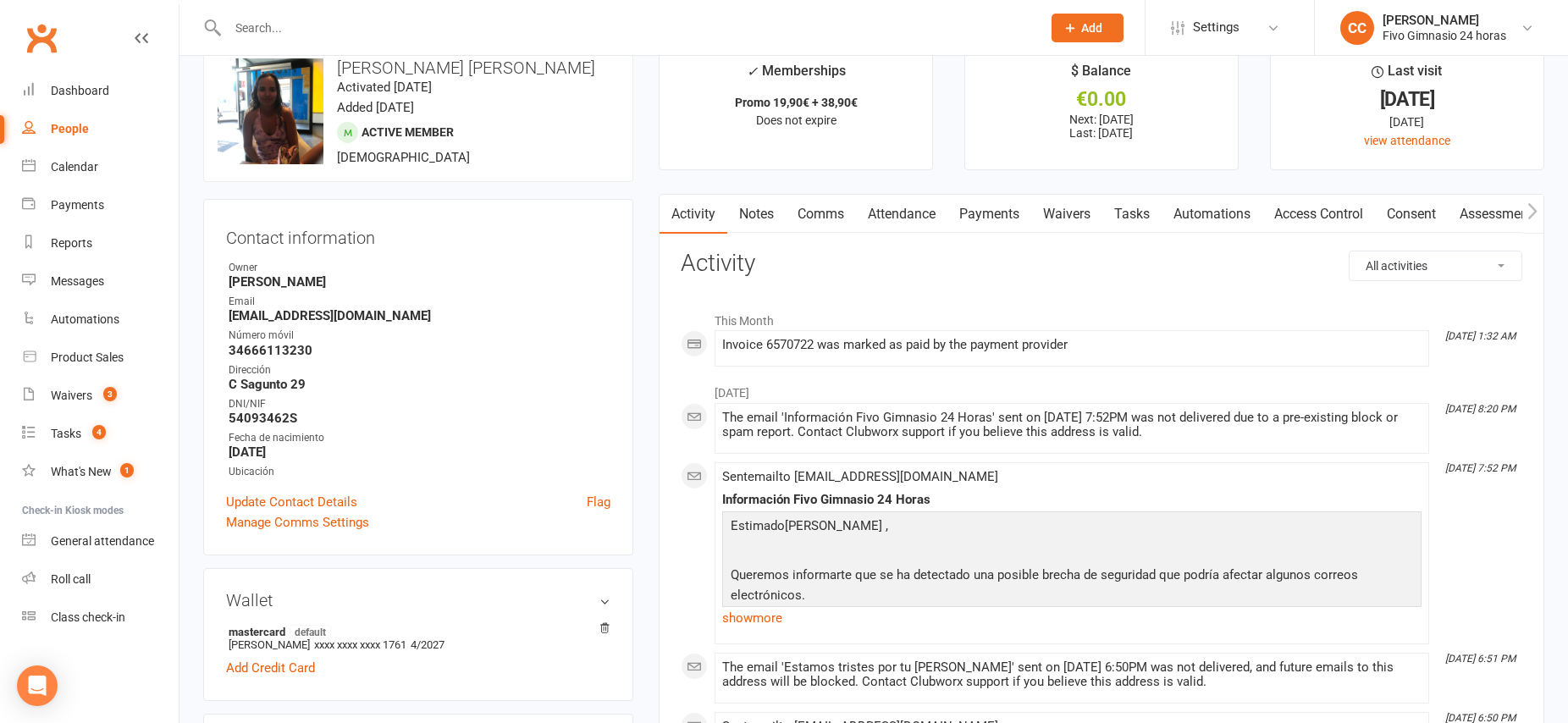
click at [980, 213] on link "Payments" at bounding box center [990, 214] width 84 height 39
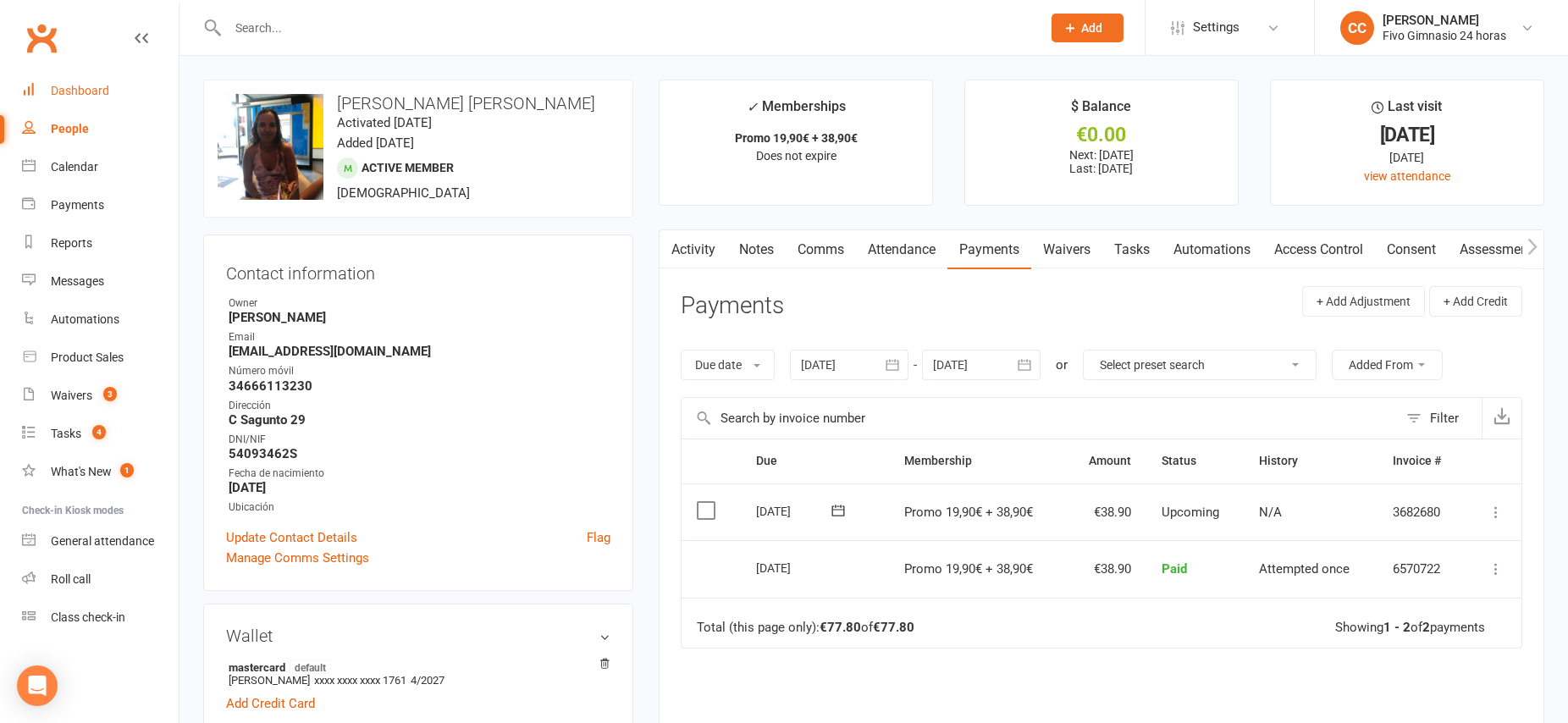
click at [74, 92] on div "Dashboard" at bounding box center [80, 90] width 59 height 14
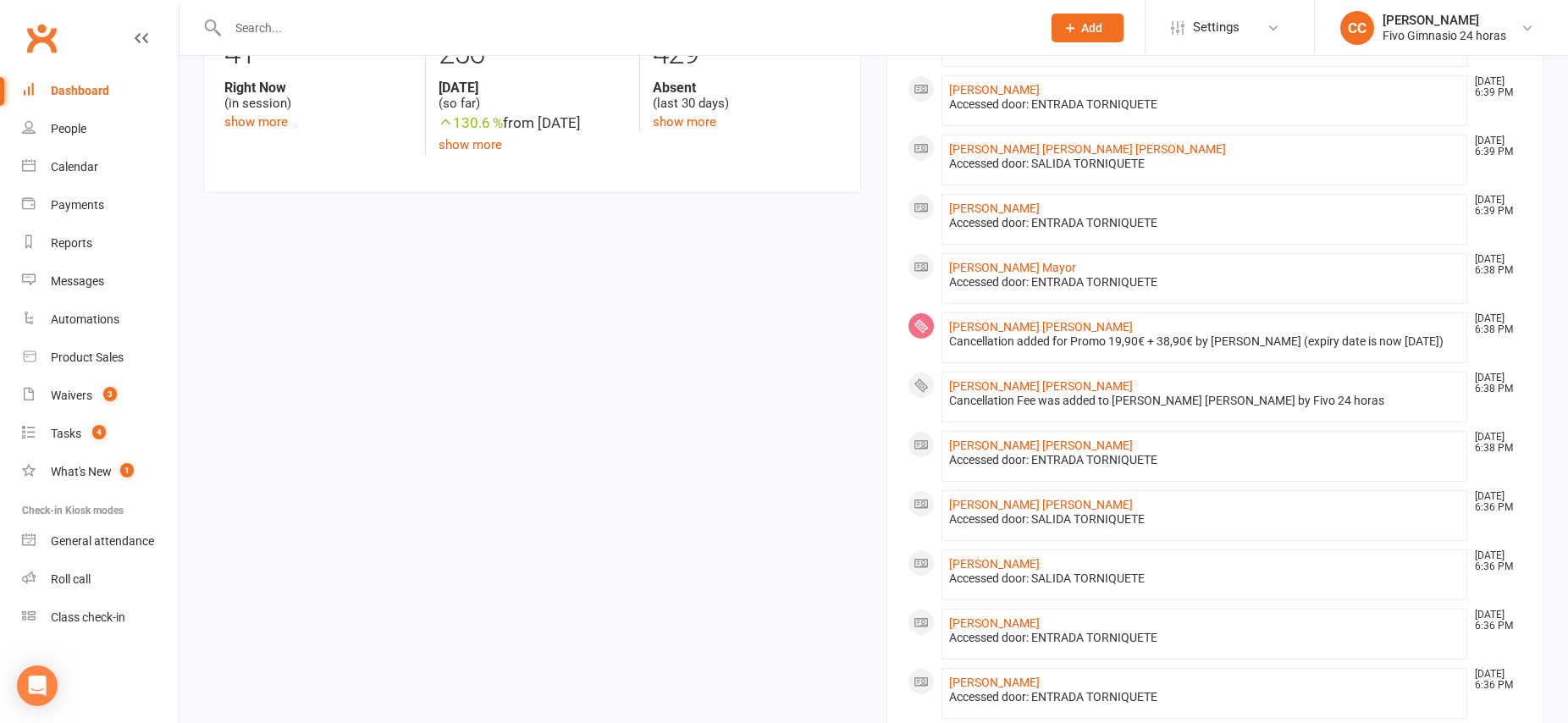
scroll to position [749, 0]
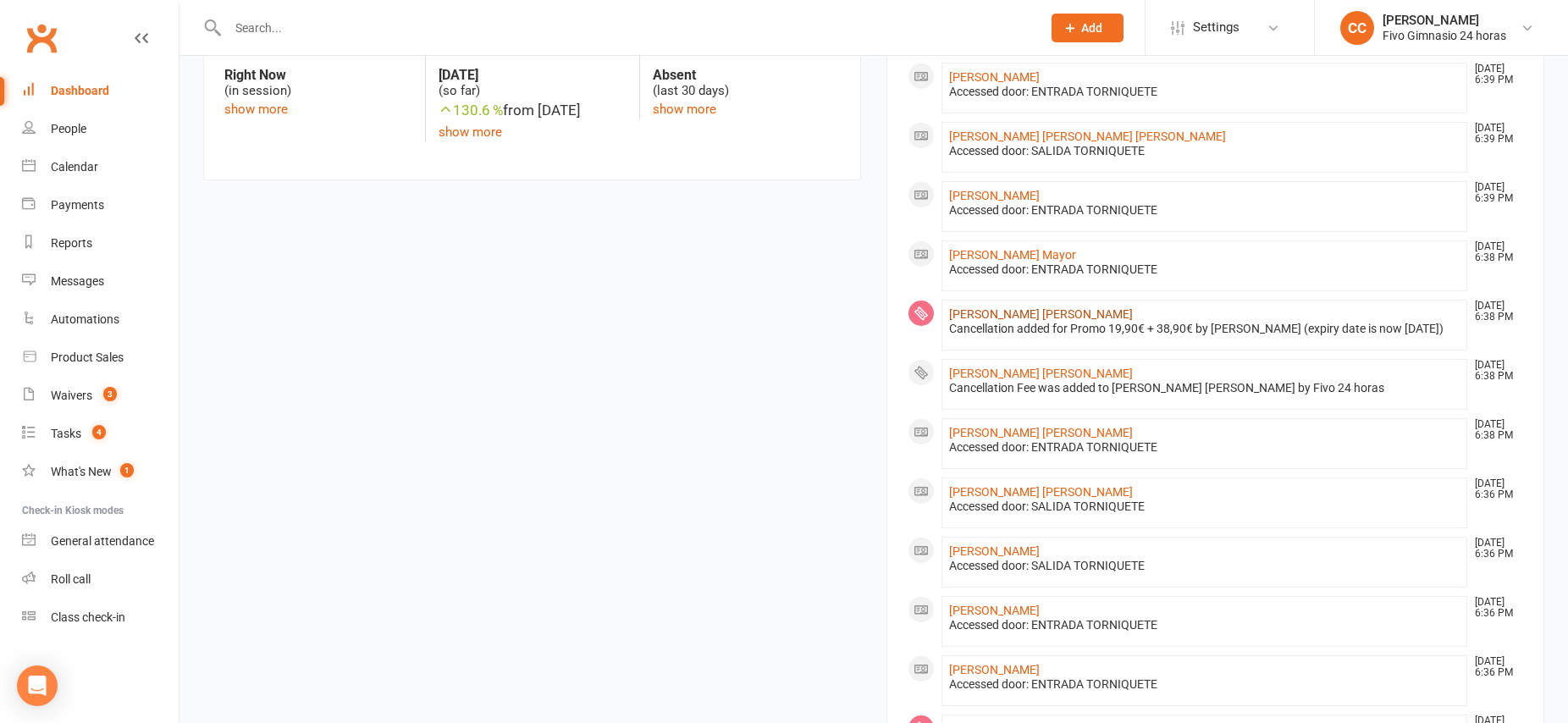
click at [1029, 314] on link "[PERSON_NAME] [PERSON_NAME]" at bounding box center [1041, 314] width 183 height 14
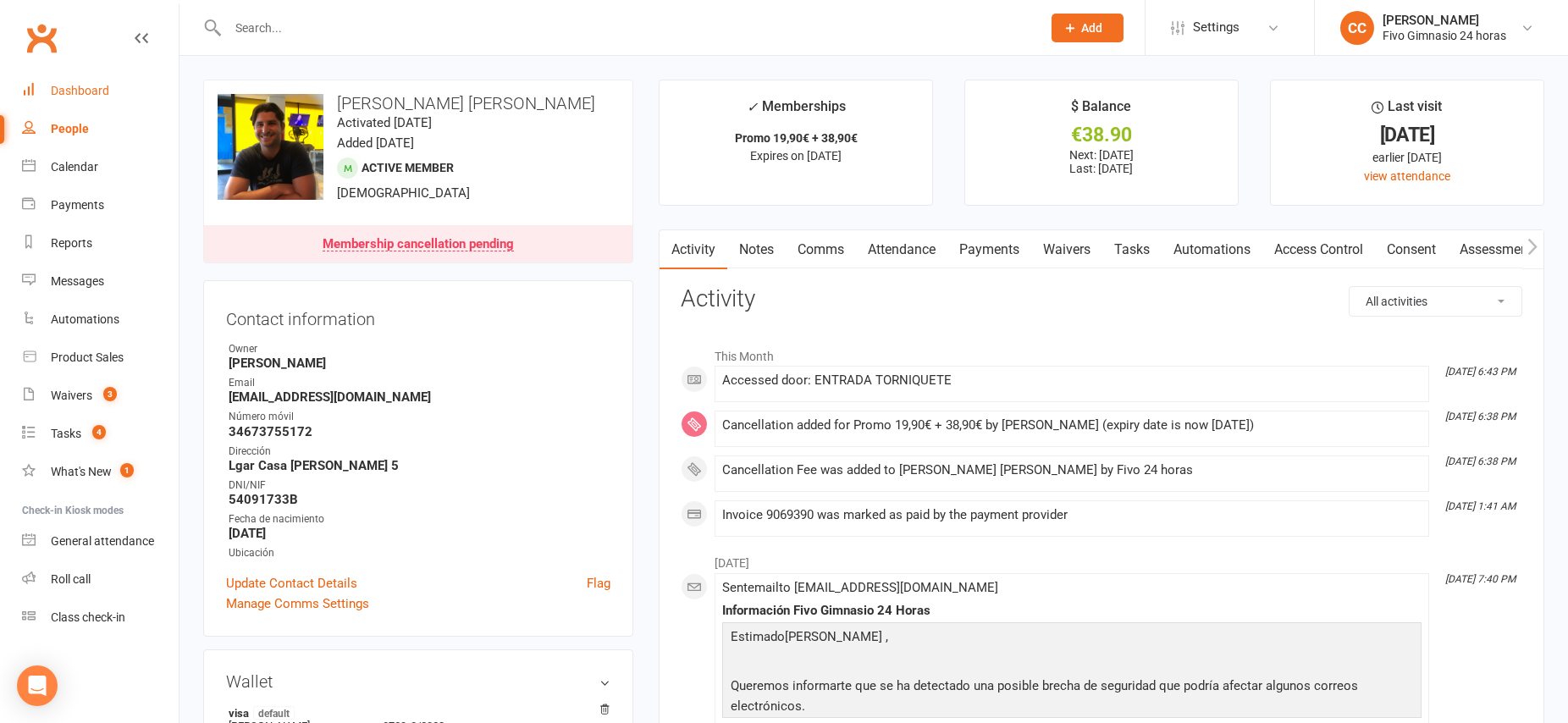
click at [71, 85] on div "Dashboard" at bounding box center [80, 90] width 59 height 14
